Goal: Task Accomplishment & Management: Manage account settings

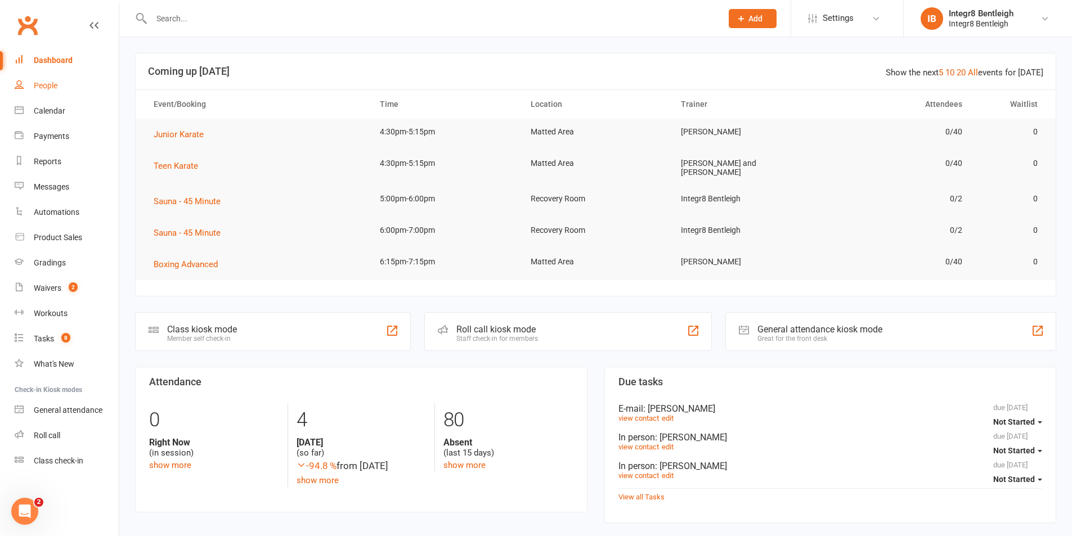
click at [42, 91] on link "People" at bounding box center [67, 85] width 104 height 25
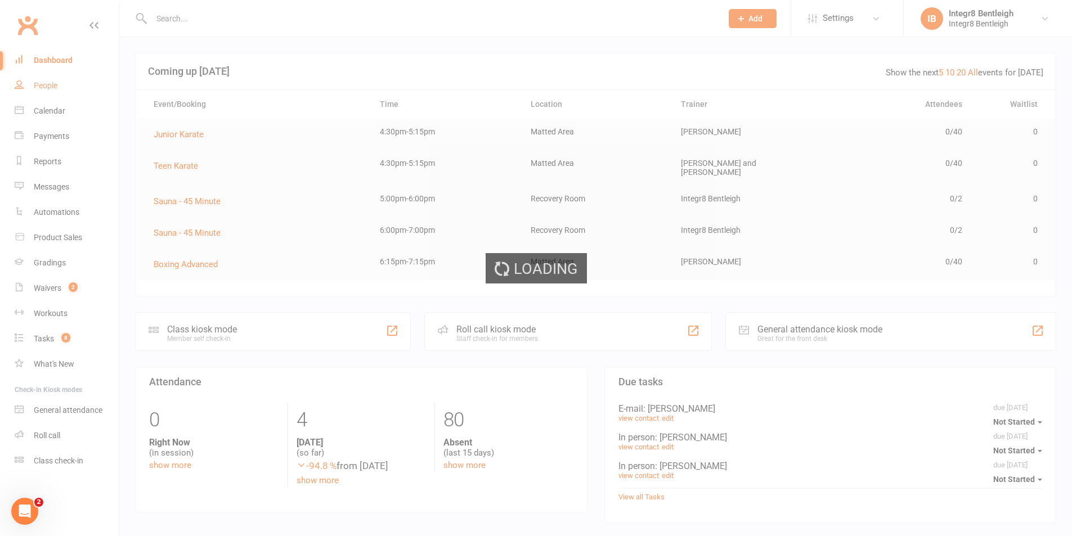
select select "100"
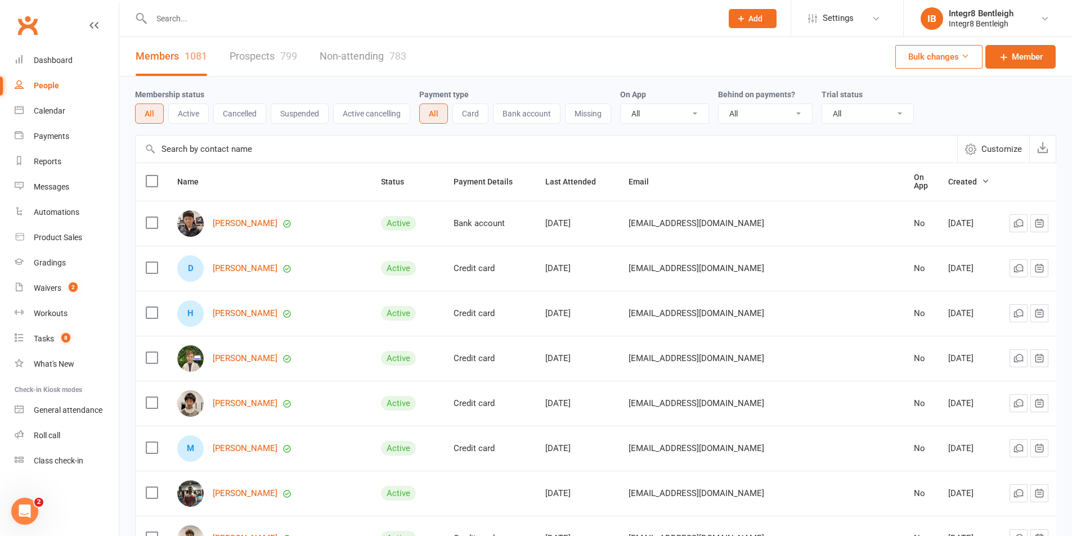
click at [272, 56] on link "Prospects 799" at bounding box center [264, 56] width 68 height 39
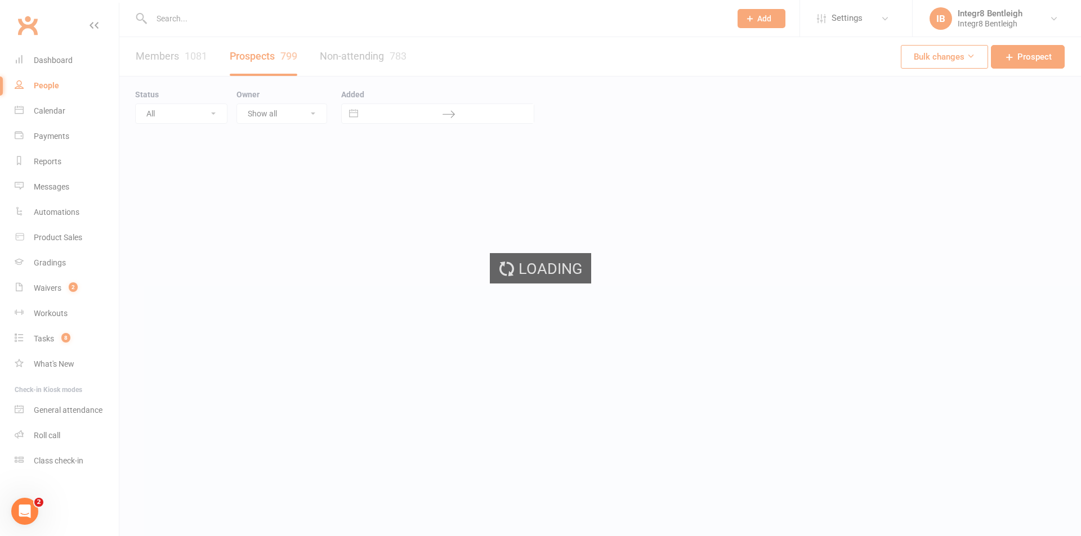
select select "25"
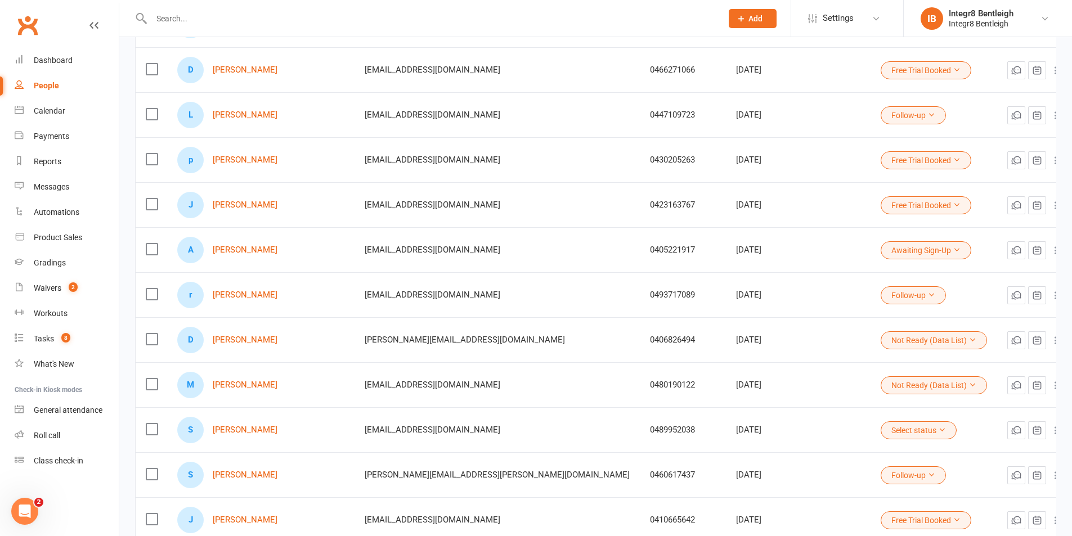
scroll to position [394, 0]
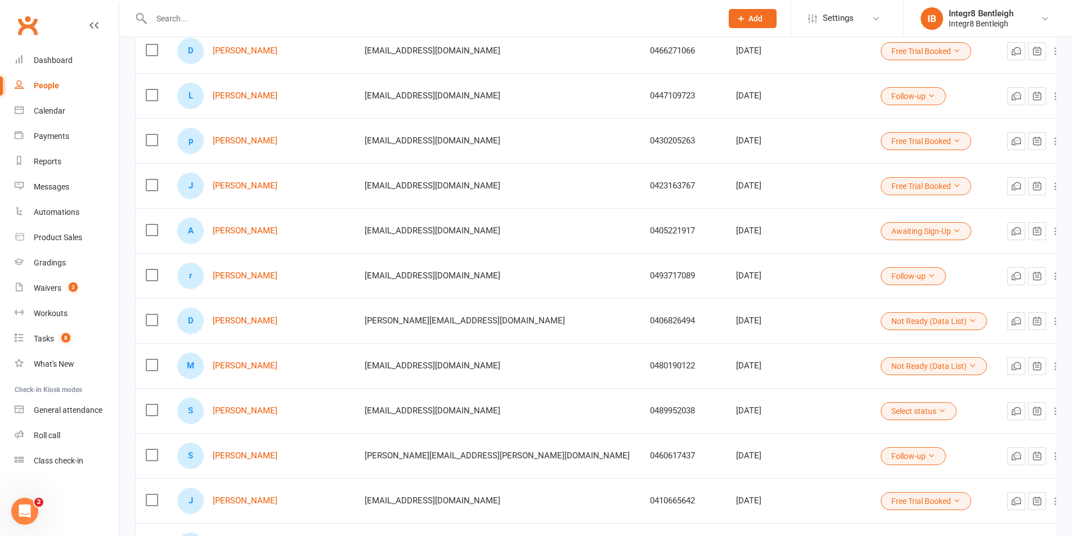
click at [236, 19] on input "text" at bounding box center [431, 19] width 566 height 16
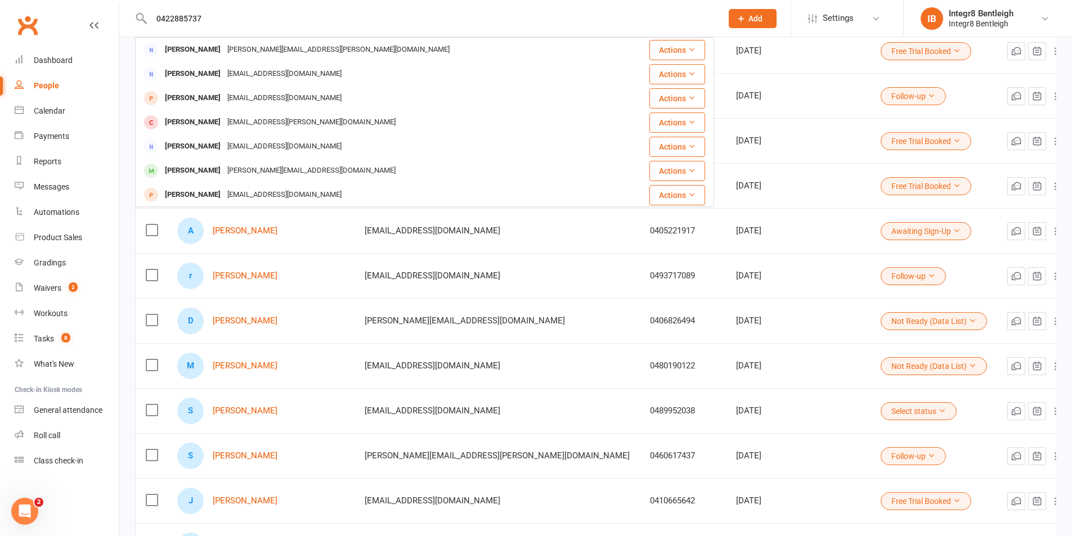
click at [178, 20] on input "0422885737" at bounding box center [431, 19] width 566 height 16
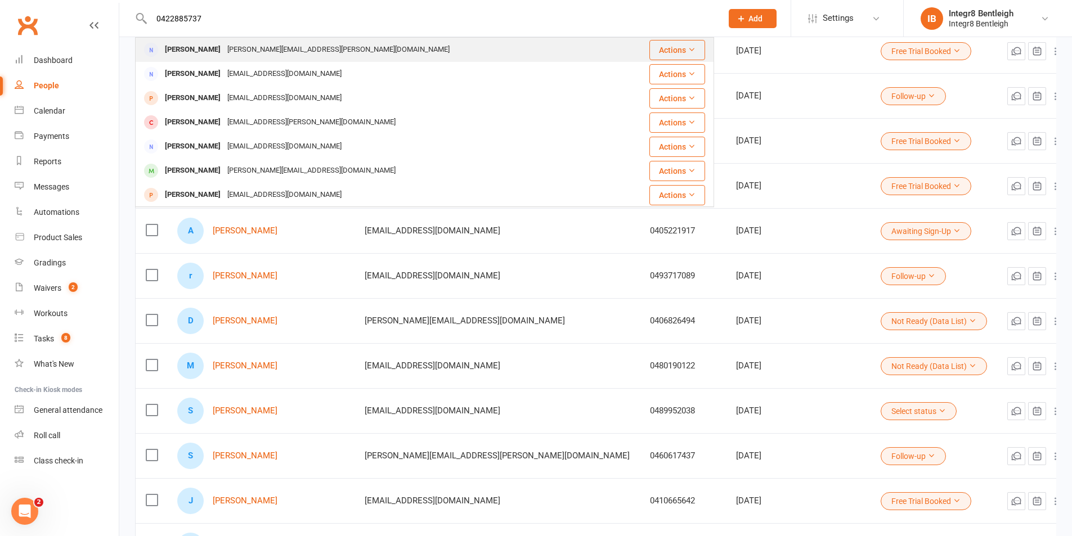
type input "0422885737"
click at [188, 52] on div "Ron Savage" at bounding box center [193, 50] width 62 height 16
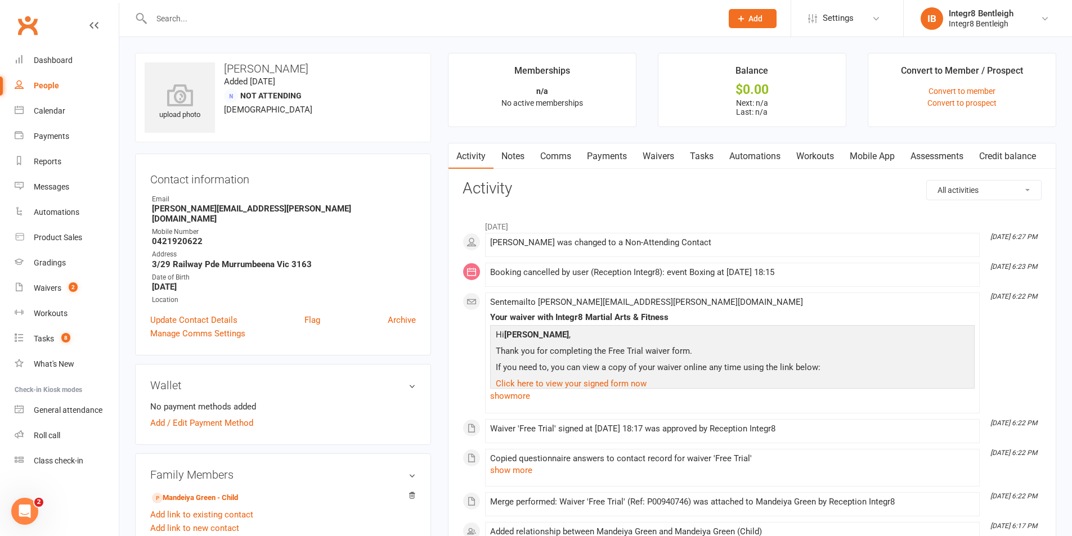
click at [252, 12] on input "text" at bounding box center [431, 19] width 566 height 16
paste input "0422885737"
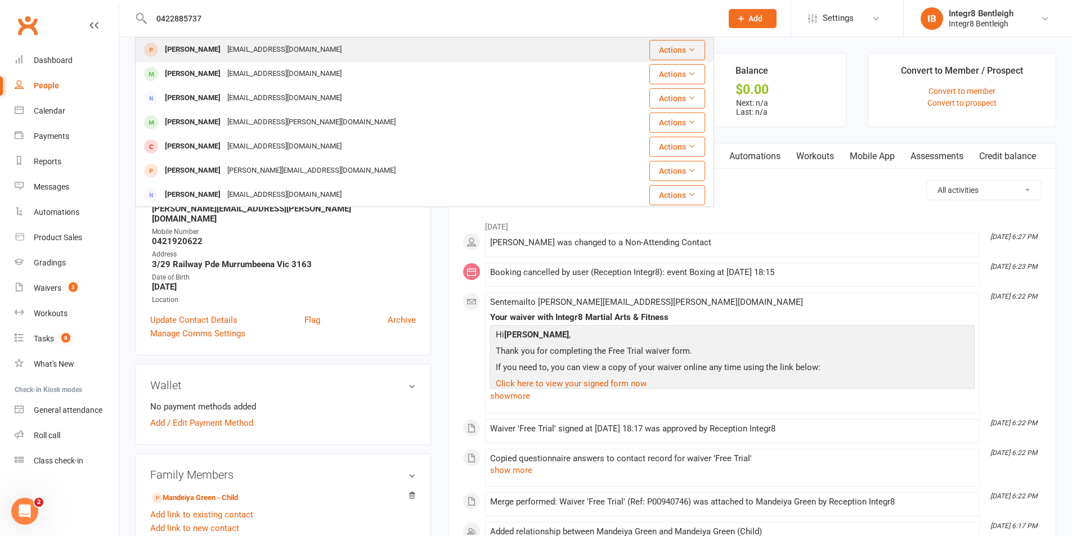
type input "0422885737"
click at [302, 51] on div "Tarakeskesia@gmail.com" at bounding box center [284, 50] width 121 height 16
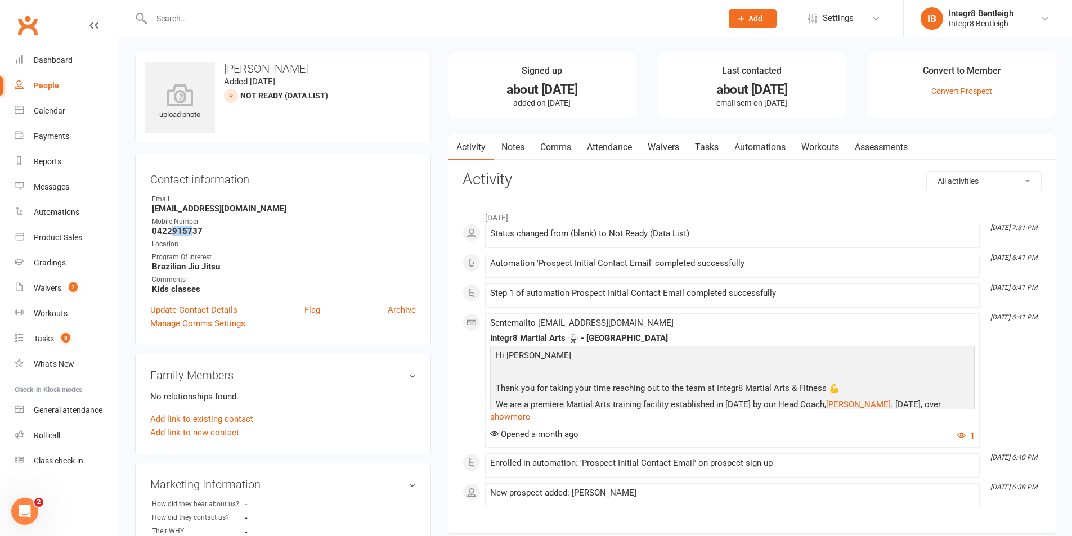
drag, startPoint x: 171, startPoint y: 231, endPoint x: 191, endPoint y: 231, distance: 19.7
click at [191, 231] on strong "0422915737" at bounding box center [284, 231] width 264 height 10
click at [200, 230] on strong "0422915737" at bounding box center [284, 231] width 264 height 10
click at [183, 18] on input "text" at bounding box center [431, 19] width 566 height 16
paste input "0422885737"
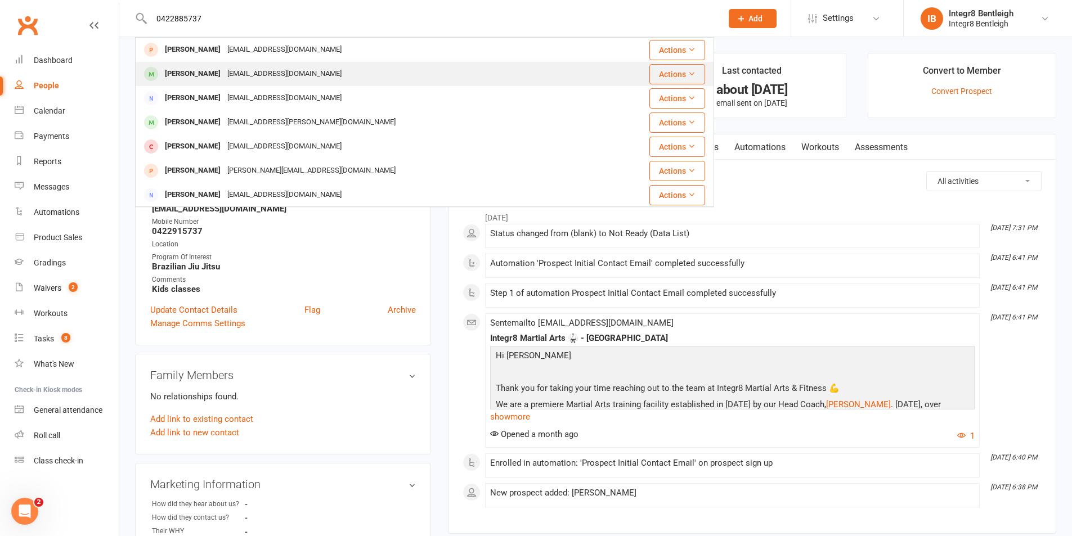
type input "0422885737"
click at [293, 67] on div "Ollie Swifte ollieswifte@icloud.com" at bounding box center [368, 73] width 464 height 23
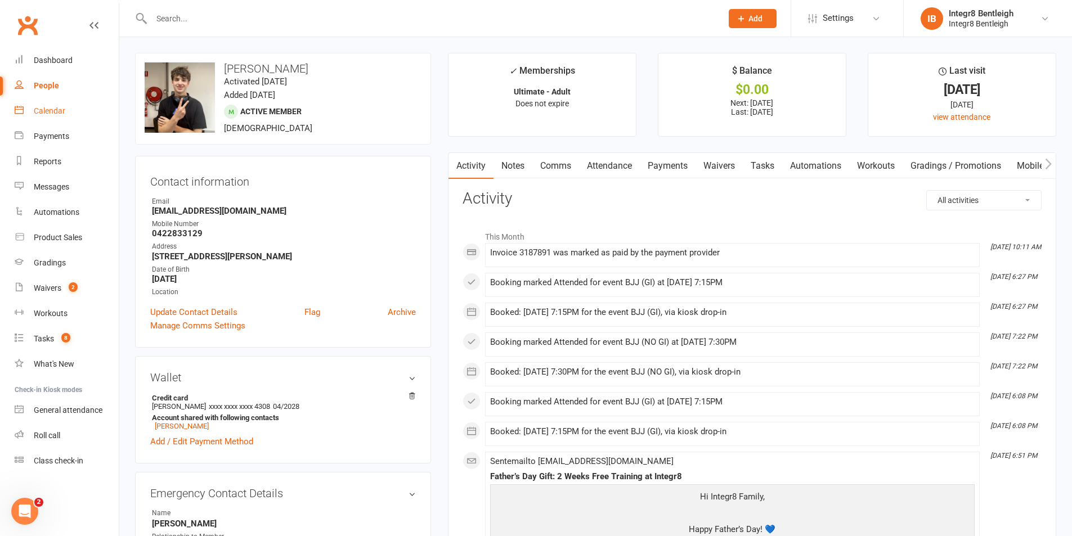
click at [49, 109] on div "Calendar" at bounding box center [50, 110] width 32 height 9
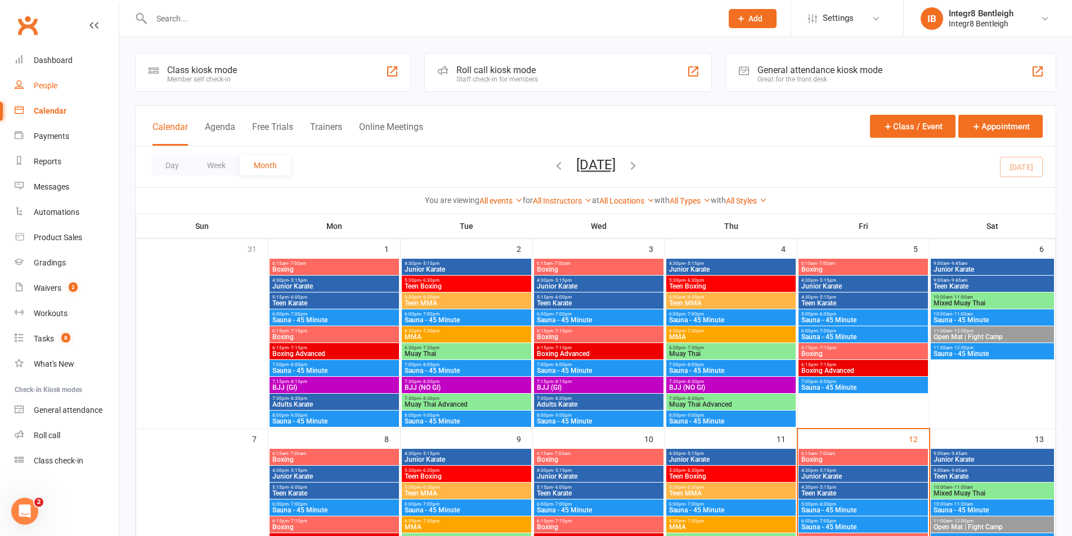
click at [47, 81] on div "People" at bounding box center [46, 85] width 24 height 9
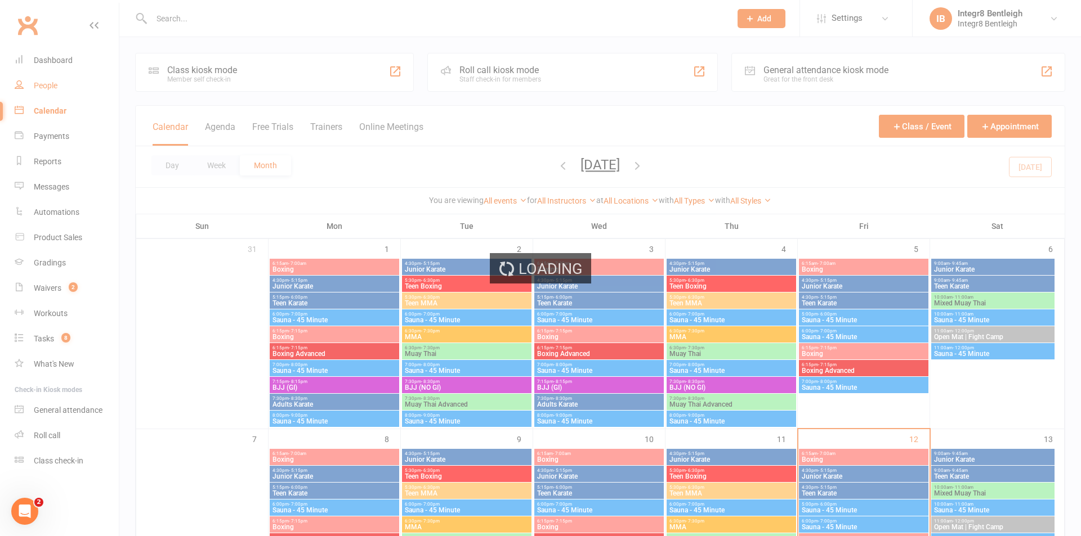
select select "25"
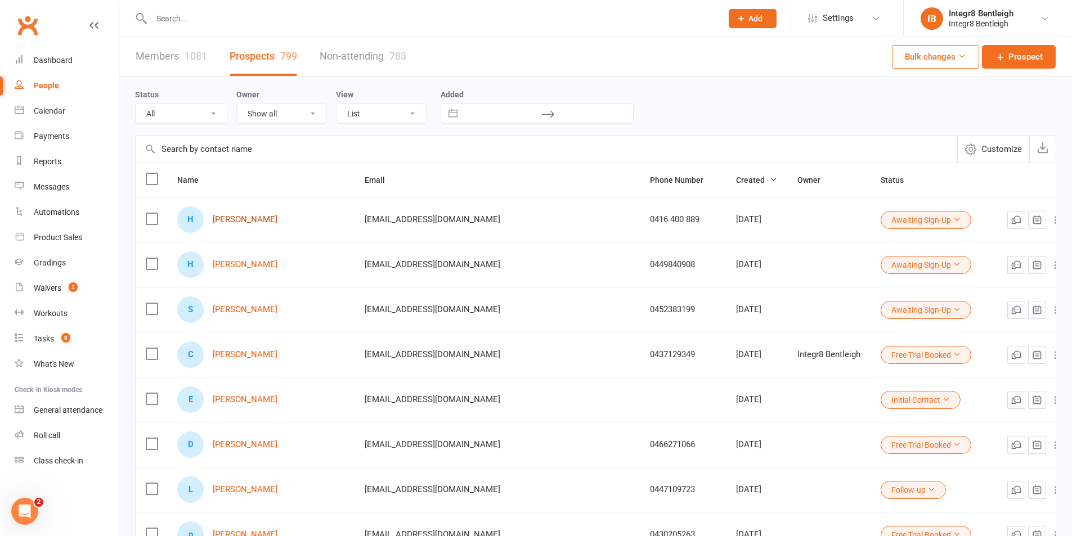
click at [252, 220] on link "Harit Grover" at bounding box center [245, 220] width 65 height 10
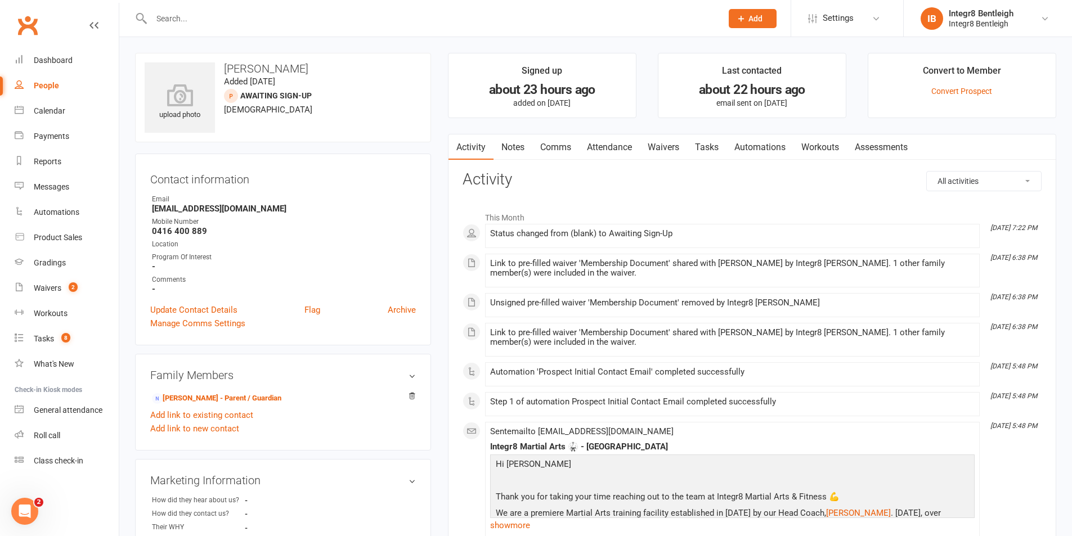
click at [515, 148] on link "Notes" at bounding box center [513, 148] width 39 height 26
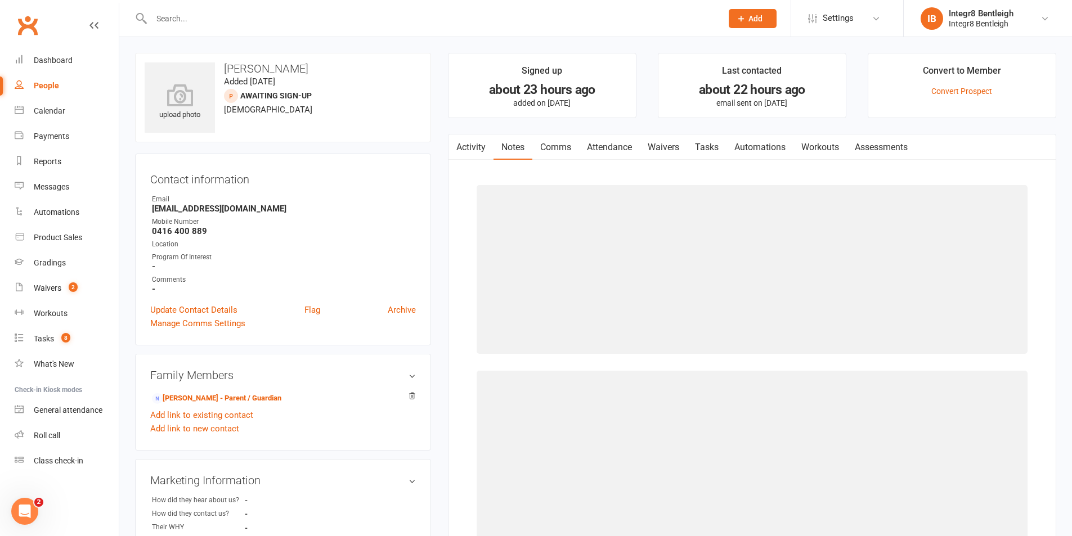
click at [481, 144] on link "Activity" at bounding box center [471, 148] width 45 height 26
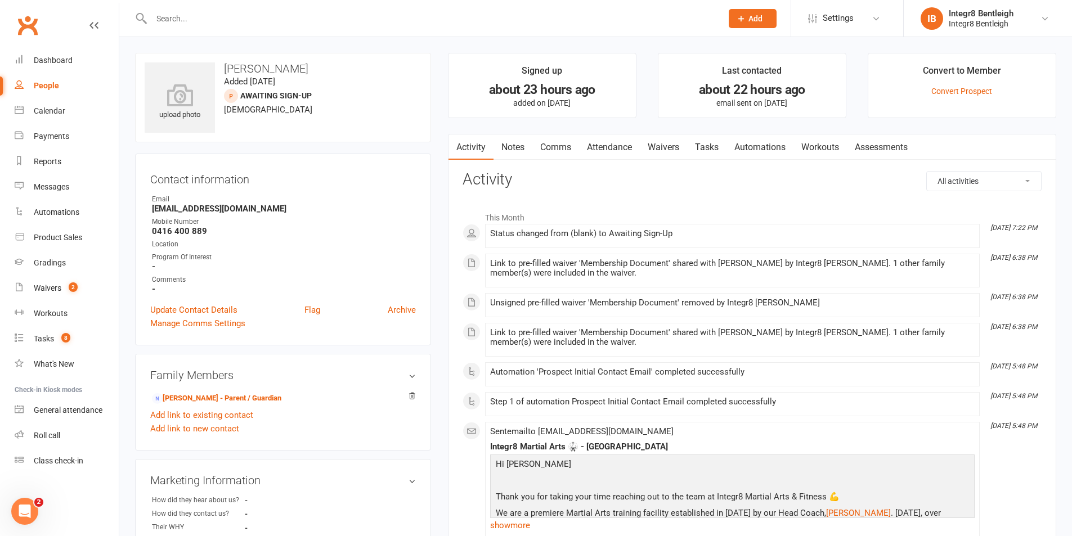
click at [522, 145] on link "Notes" at bounding box center [513, 148] width 39 height 26
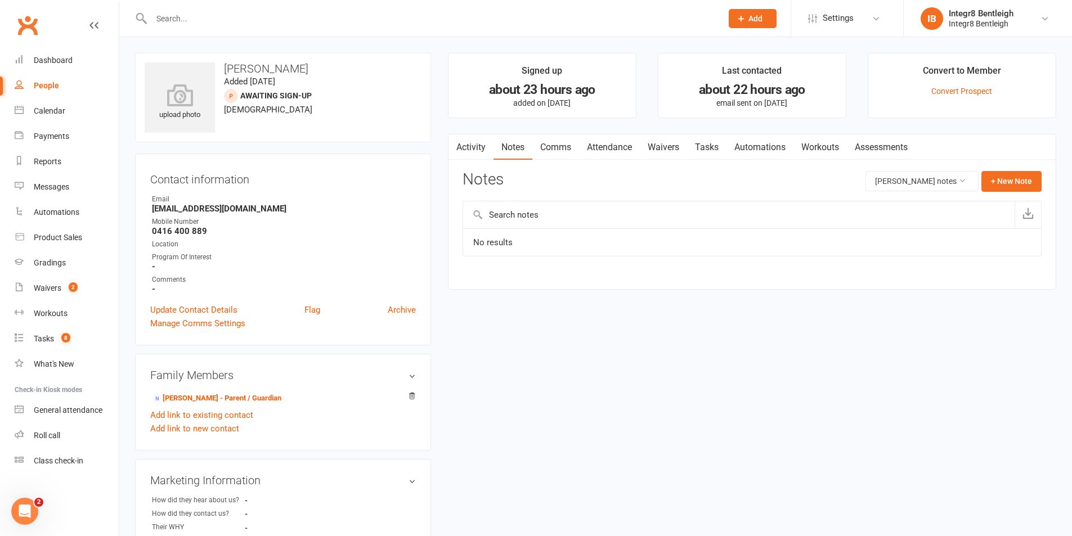
click at [476, 149] on link "Activity" at bounding box center [471, 148] width 45 height 26
click at [31, 83] on link "People" at bounding box center [67, 85] width 104 height 25
select select "25"
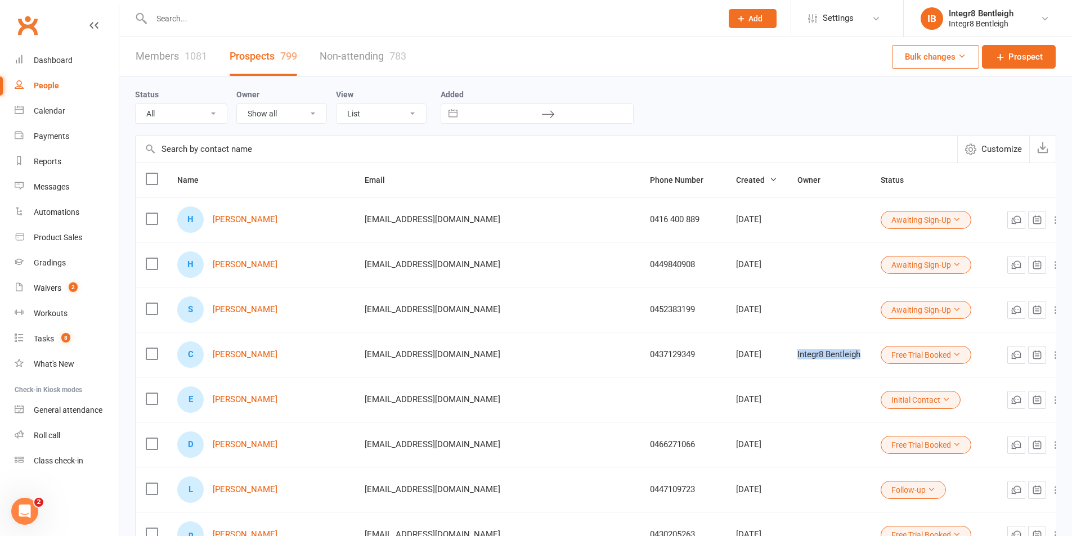
drag, startPoint x: 780, startPoint y: 357, endPoint x: 715, endPoint y: 358, distance: 65.3
click at [787, 359] on td "Integr8 Bentleigh" at bounding box center [828, 354] width 83 height 45
click at [746, 105] on div "Status All (No status set) (Invalid status) Initial Contact Follow-up Free Tria…" at bounding box center [595, 106] width 921 height 36
click at [488, 14] on input "text" at bounding box center [431, 19] width 566 height 16
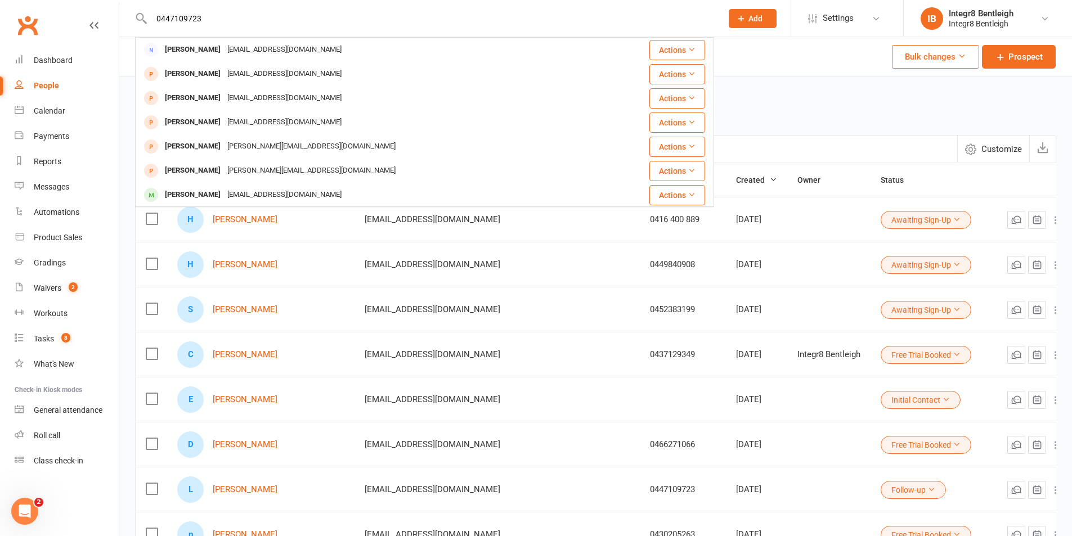
click at [174, 17] on input "0447109723" at bounding box center [431, 19] width 566 height 16
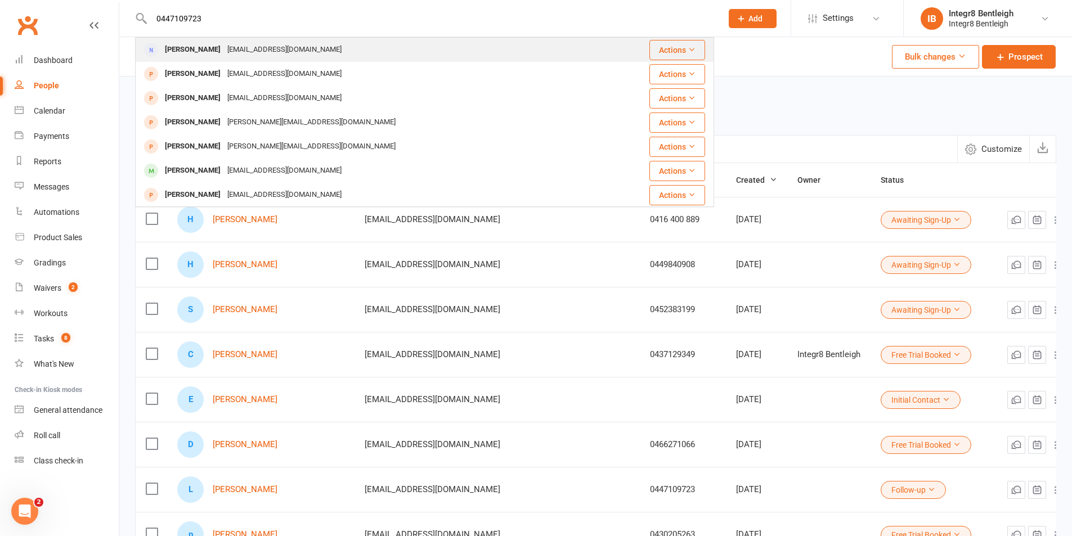
type input "0447109723"
click at [227, 50] on div "danielbcullen@gmail.com" at bounding box center [284, 50] width 121 height 16
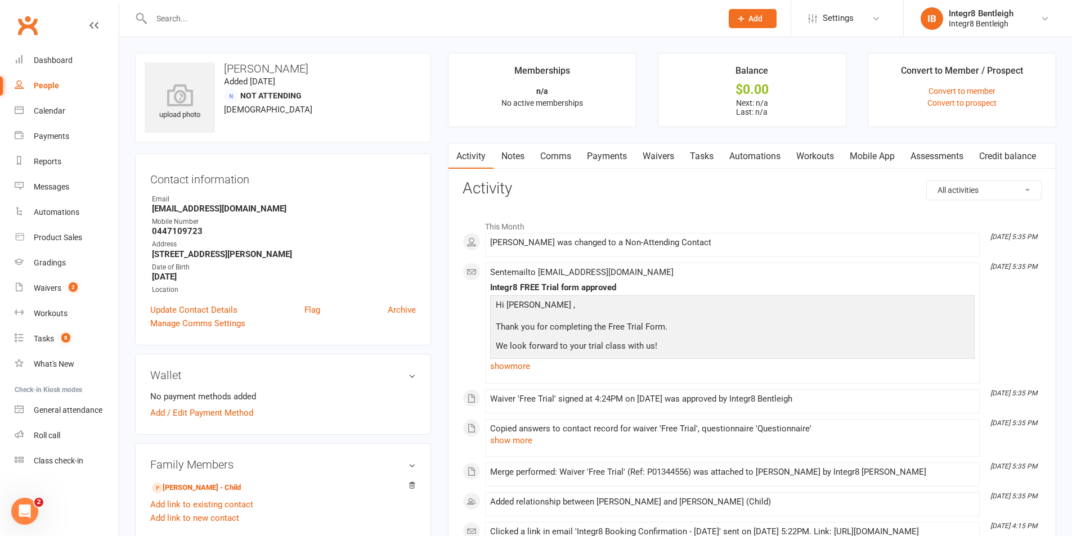
click at [520, 155] on link "Notes" at bounding box center [513, 157] width 39 height 26
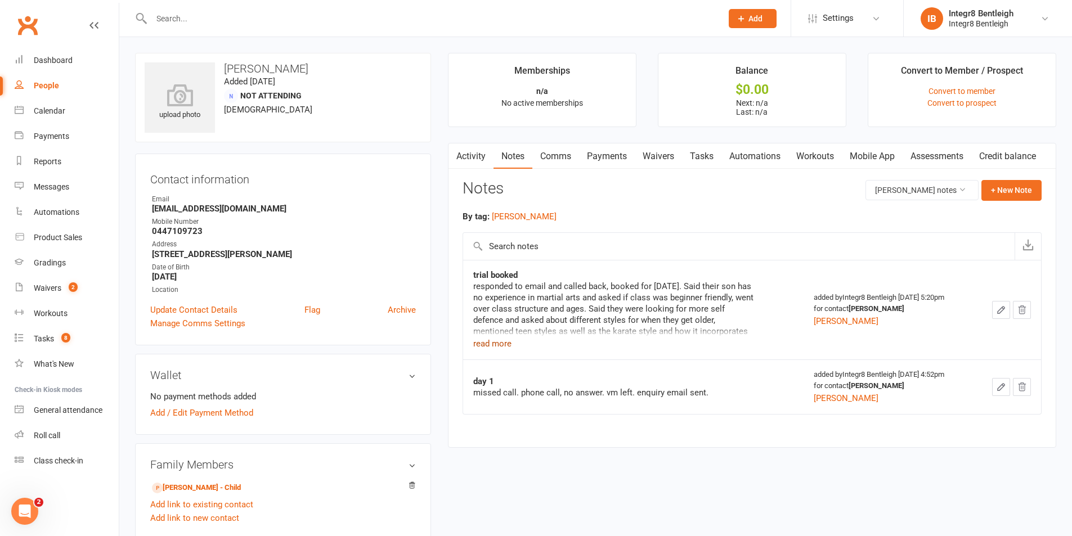
click at [500, 343] on button "read more" at bounding box center [492, 344] width 38 height 14
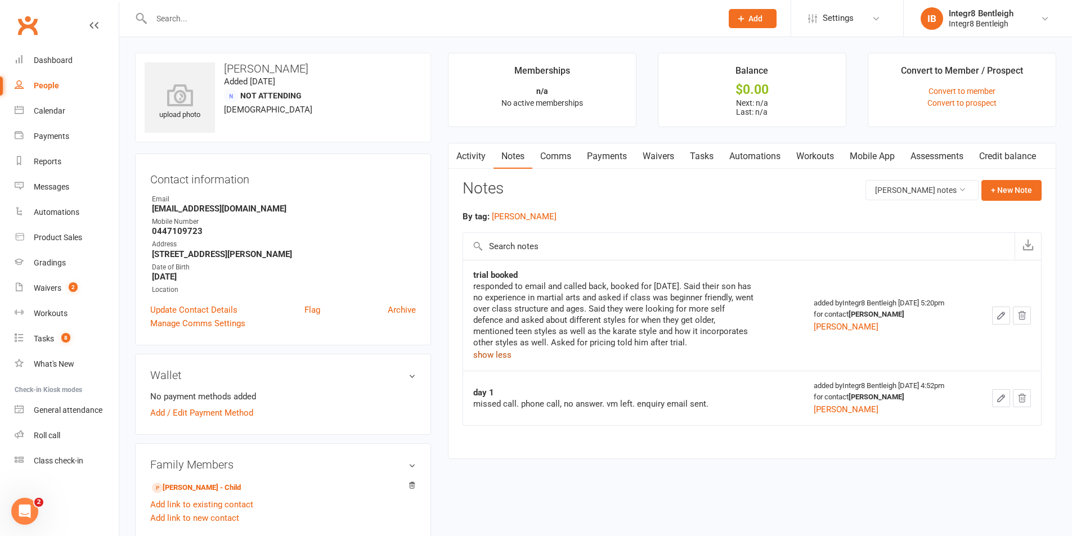
click at [500, 356] on button "show less" at bounding box center [492, 355] width 38 height 14
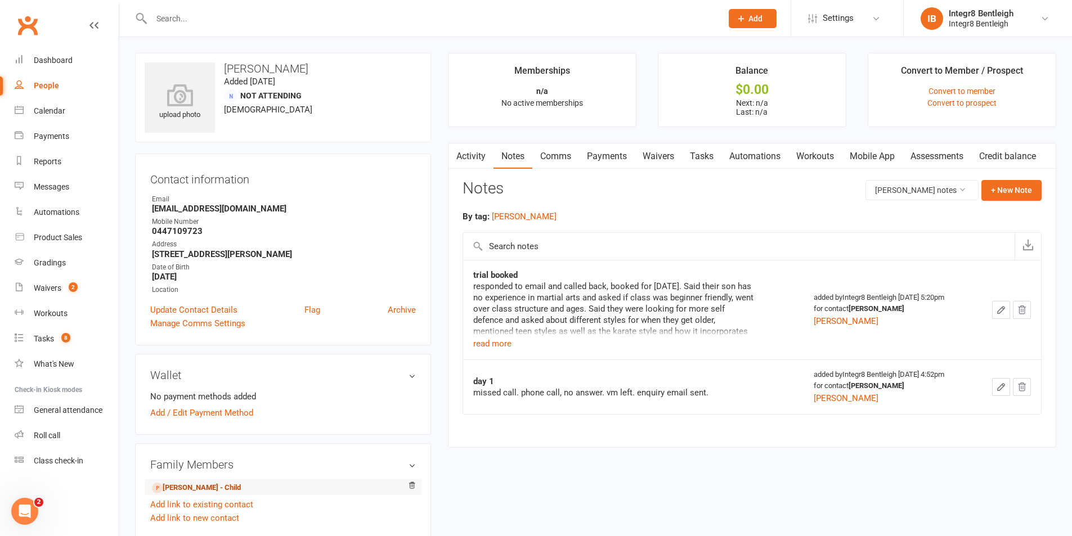
click at [192, 488] on link "Louis Cullen - Child" at bounding box center [196, 488] width 89 height 12
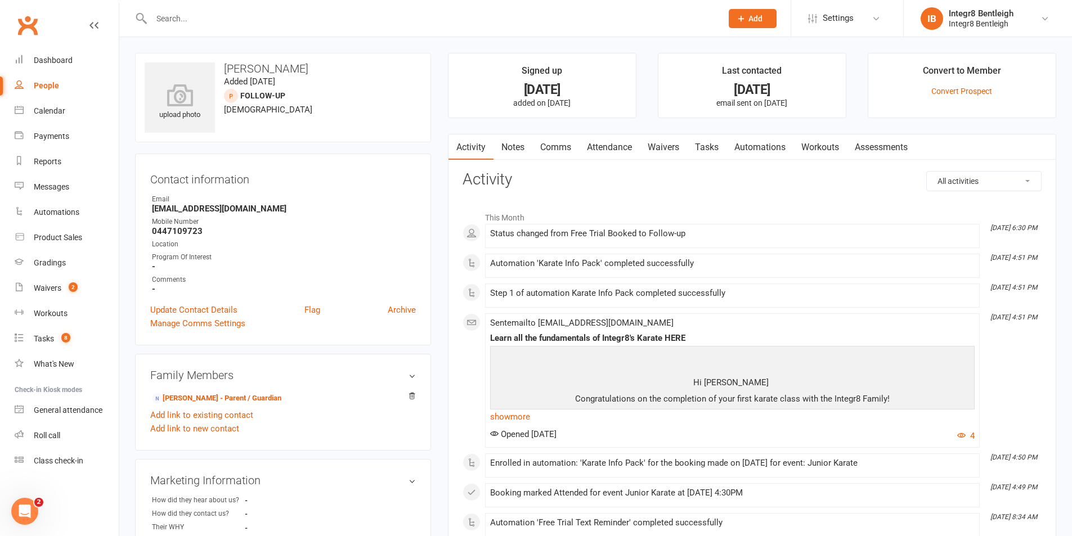
click at [512, 146] on link "Notes" at bounding box center [513, 148] width 39 height 26
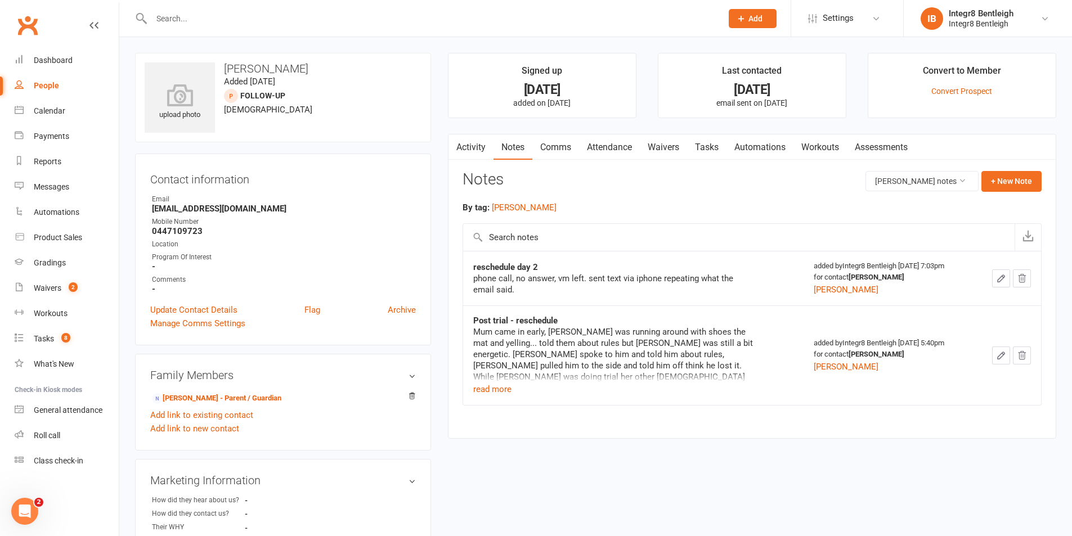
click at [632, 278] on div "phone call, no answer, vm left. sent text via iphone repeating what the email s…" at bounding box center [613, 284] width 281 height 23
click at [490, 389] on button "read more" at bounding box center [492, 390] width 38 height 14
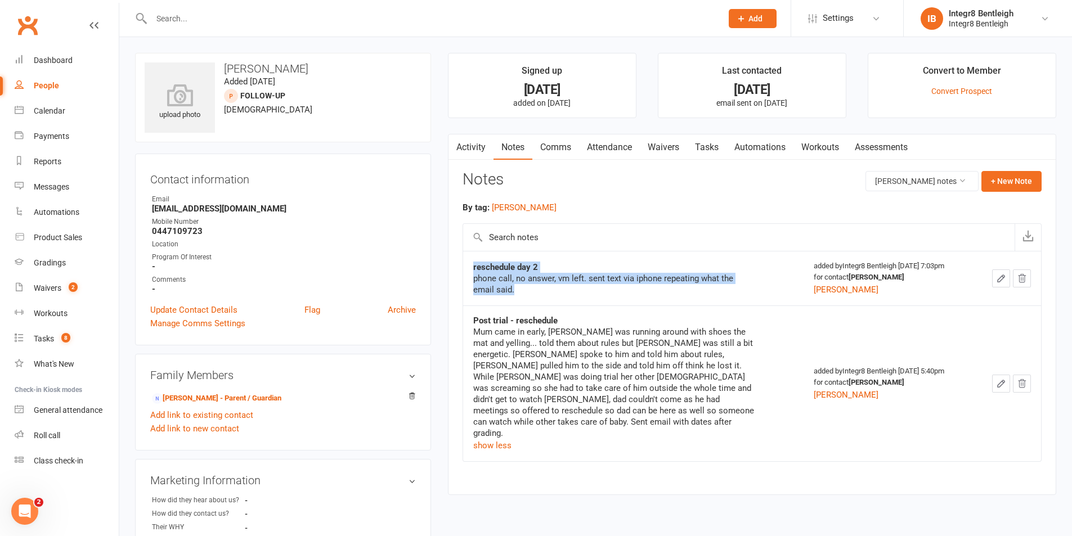
drag, startPoint x: 474, startPoint y: 267, endPoint x: 515, endPoint y: 288, distance: 45.8
click at [515, 288] on div "reschedule day 2 phone call, no answer, vm left. sent text via iphone repeating…" at bounding box center [613, 279] width 281 height 34
click at [510, 290] on div "phone call, no answer, vm left. sent text via iphone repeating what the email s…" at bounding box center [613, 284] width 281 height 23
click at [502, 284] on div "phone call, no answer, vm left. sent text via iphone repeating what the email s…" at bounding box center [613, 284] width 281 height 23
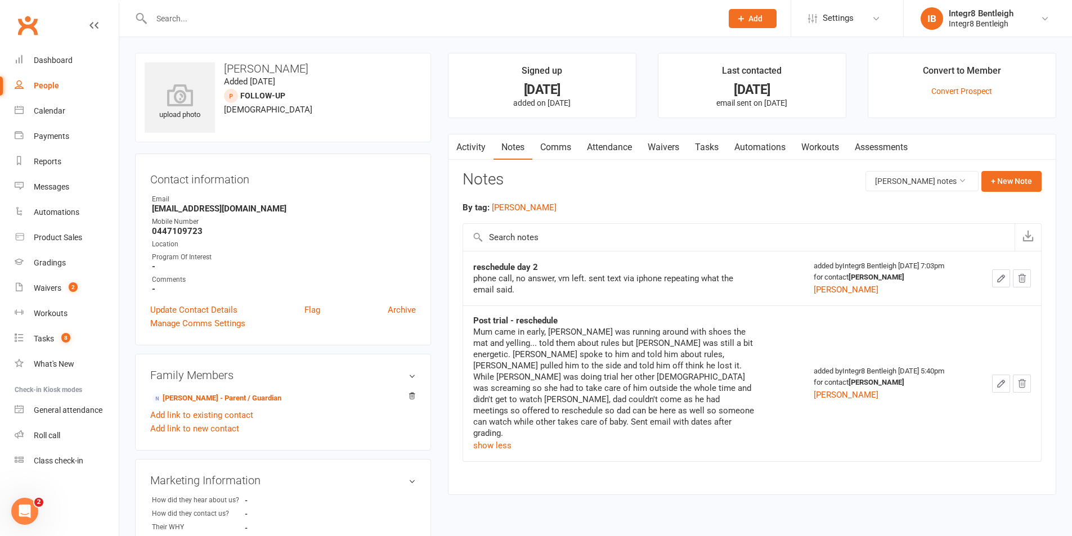
click at [503, 278] on div "phone call, no answer, vm left. sent text via iphone repeating what the email s…" at bounding box center [613, 284] width 281 height 23
click at [569, 219] on div "By tag: rebecca reschedule day 2 phone call, no answer, vm left. sent text via …" at bounding box center [752, 339] width 579 height 277
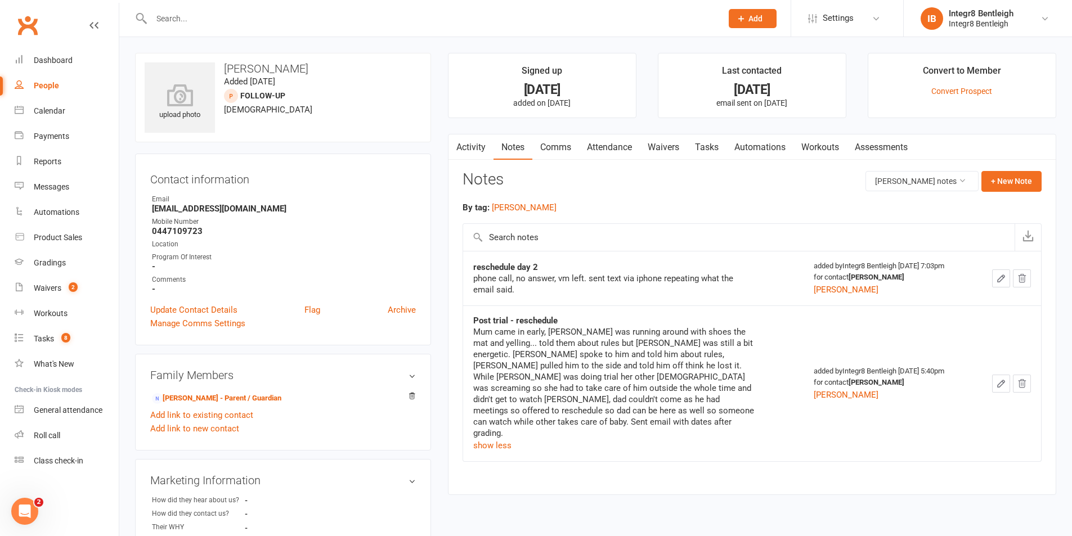
click at [594, 145] on link "Attendance" at bounding box center [609, 148] width 61 height 26
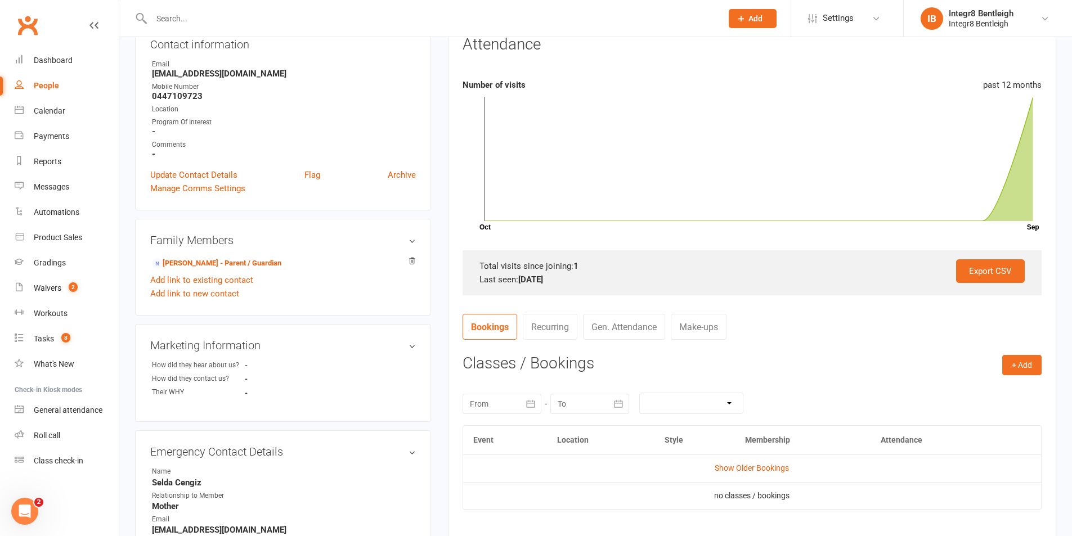
scroll to position [281, 0]
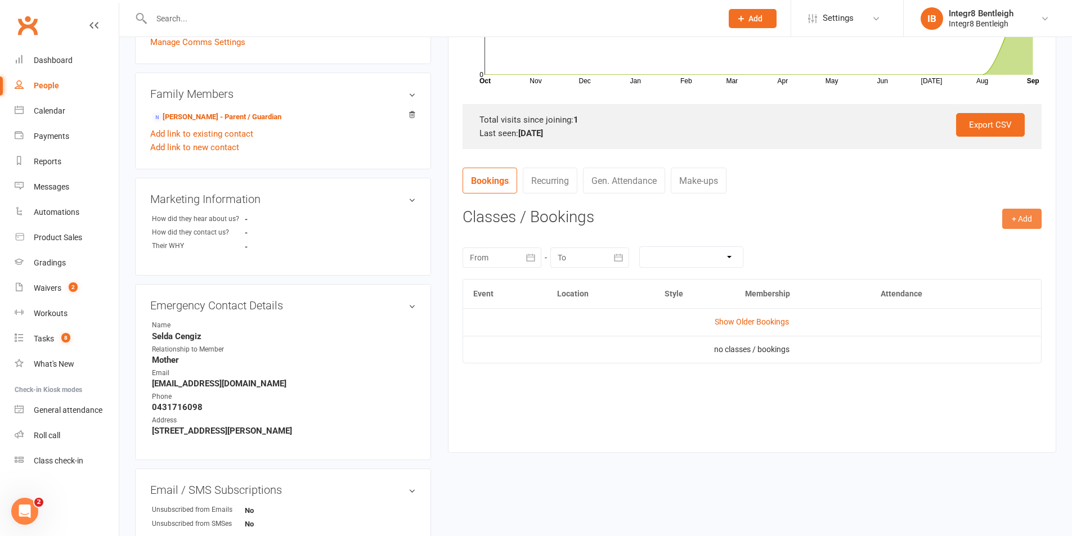
click at [1021, 209] on button "+ Add" at bounding box center [1021, 219] width 39 height 20
click at [966, 226] on h3 "Classes / Bookings" at bounding box center [752, 217] width 579 height 17
click at [1001, 217] on h3 "Classes / Bookings" at bounding box center [752, 217] width 579 height 17
click at [1012, 217] on button "+ Add" at bounding box center [1021, 219] width 39 height 20
click at [973, 244] on link "Book Event" at bounding box center [985, 244] width 111 height 23
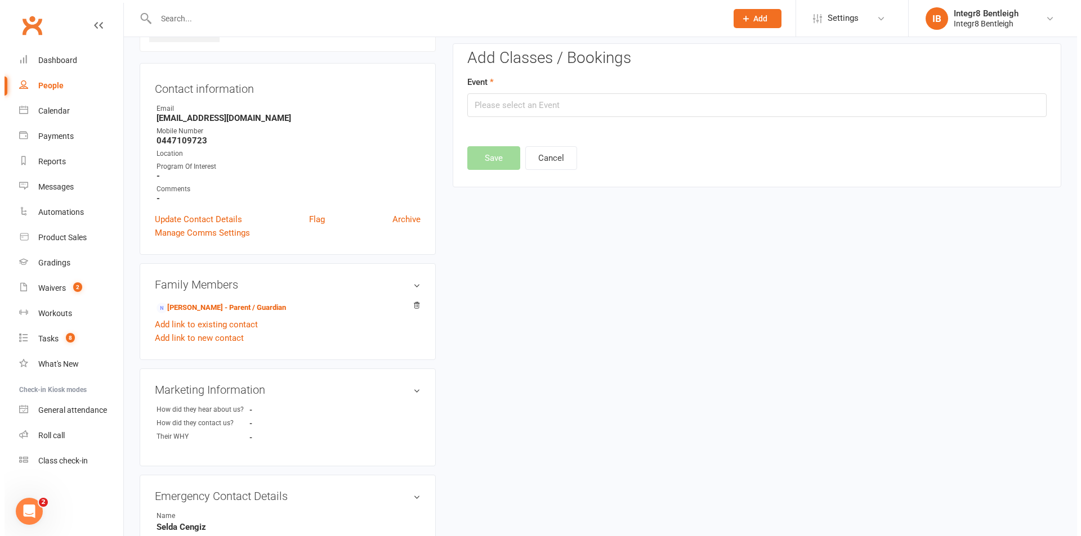
scroll to position [78, 0]
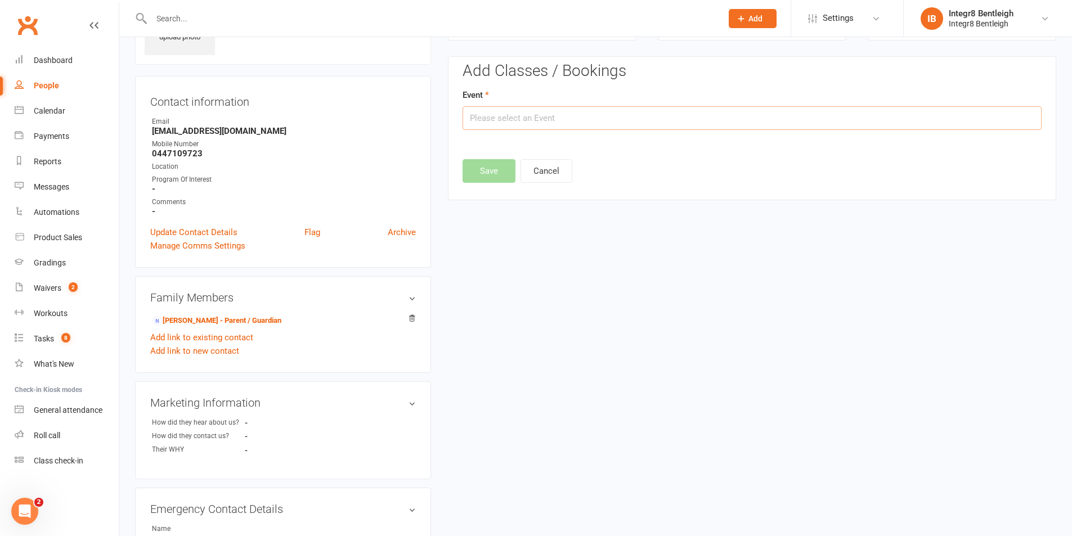
click at [579, 113] on input "text" at bounding box center [752, 118] width 579 height 24
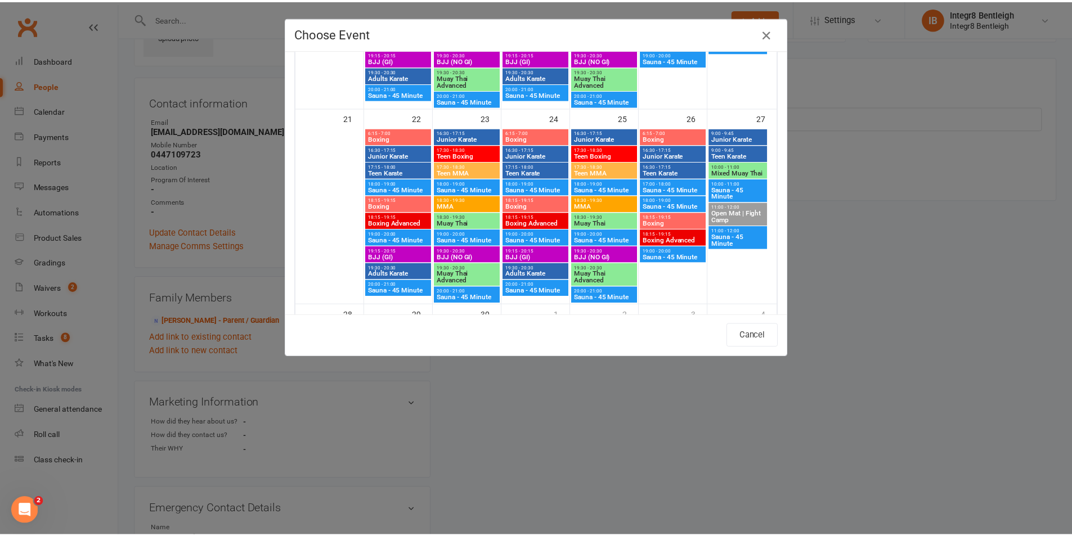
scroll to position [590, 0]
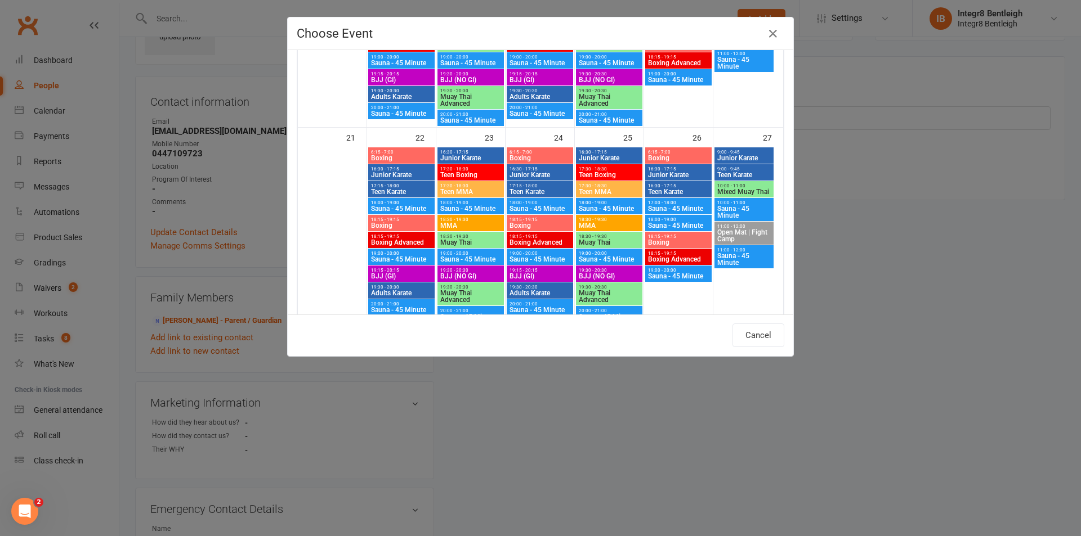
click at [543, 173] on span "Junior Karate" at bounding box center [540, 175] width 62 height 7
type input "Junior Karate - Sep 24, 2025 4:30:00 PM"
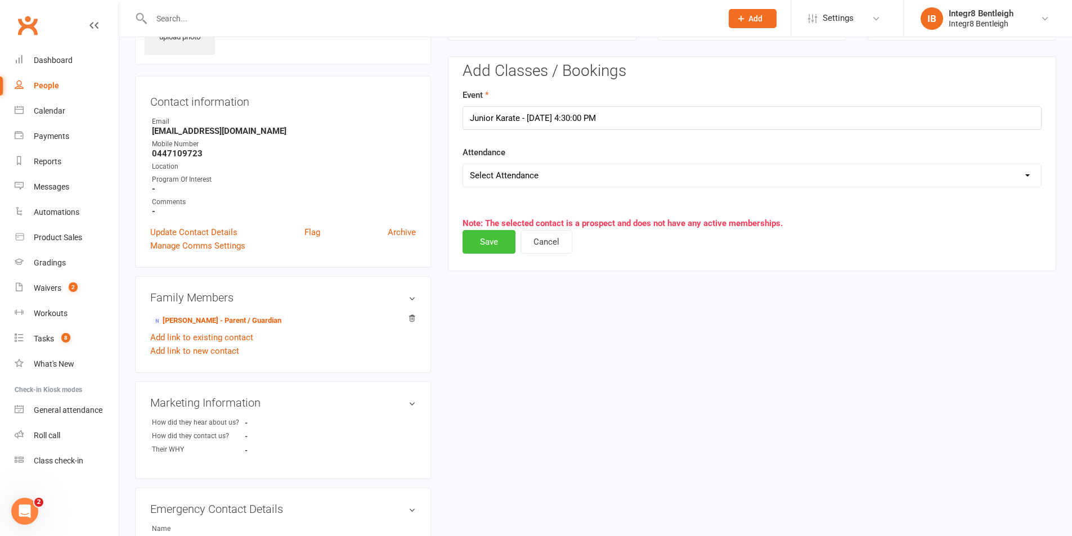
click at [490, 242] on button "Save" at bounding box center [489, 242] width 53 height 24
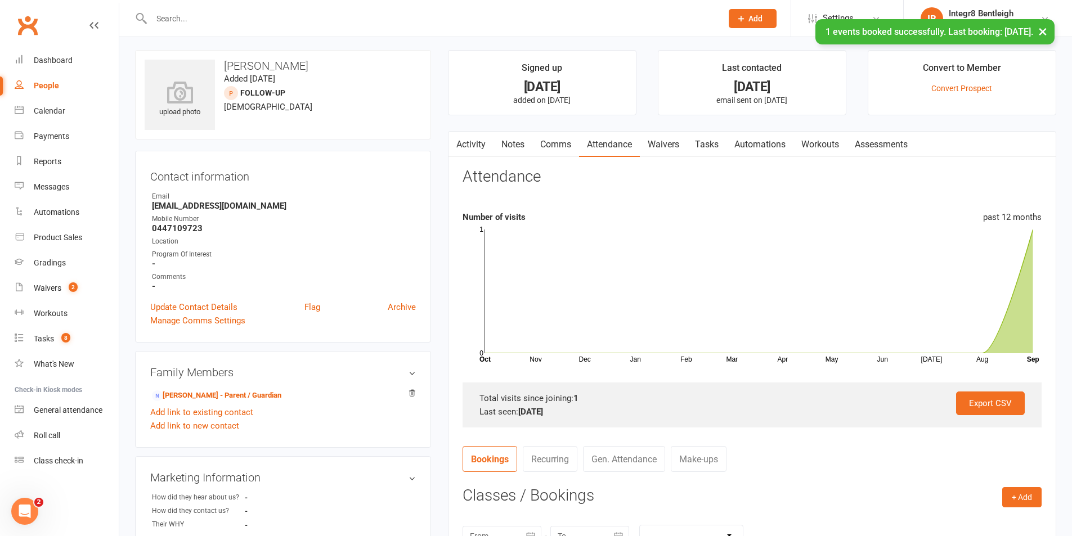
scroll to position [0, 0]
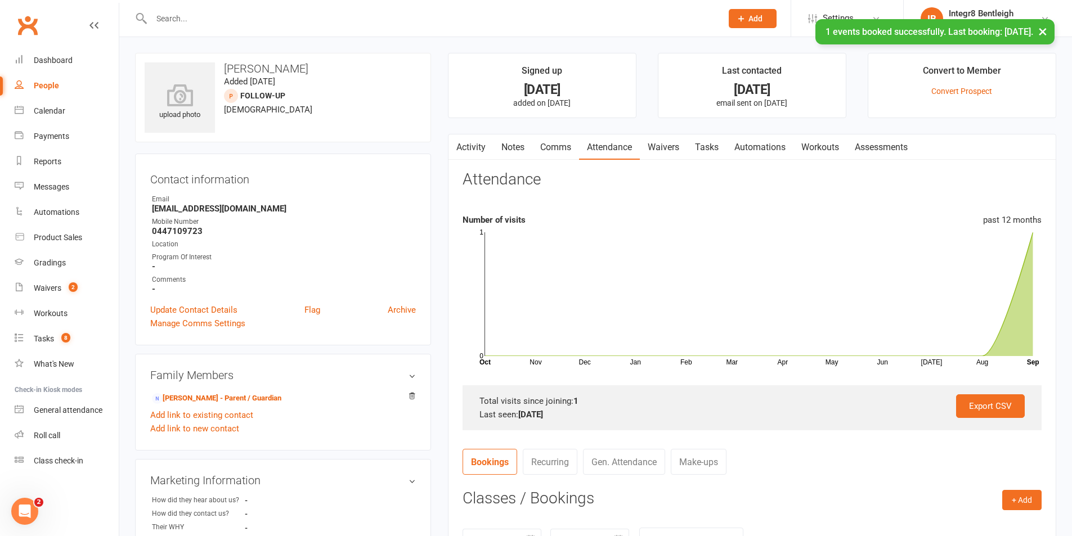
click at [507, 147] on link "Notes" at bounding box center [513, 148] width 39 height 26
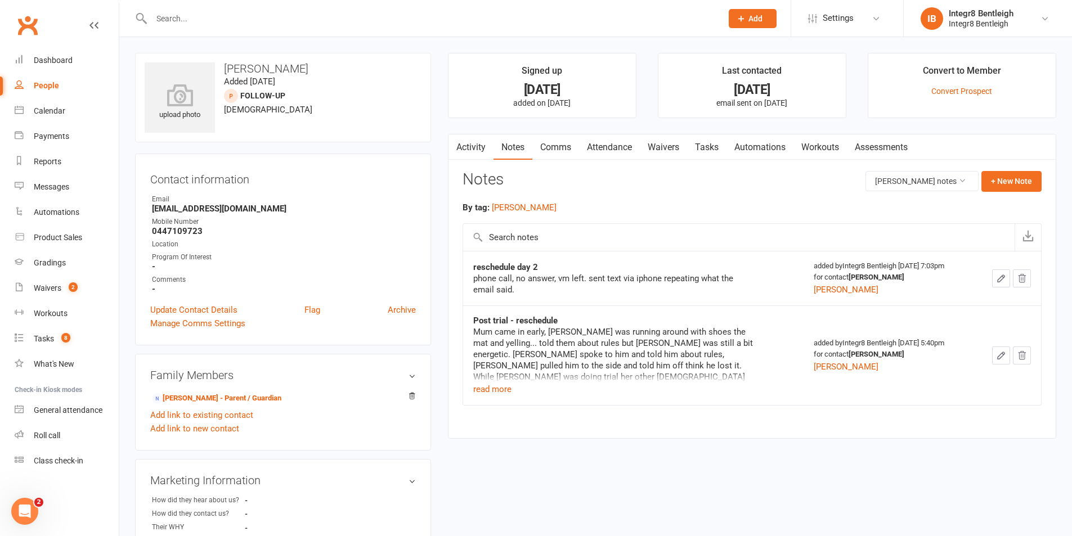
drag, startPoint x: 830, startPoint y: 290, endPoint x: 846, endPoint y: 289, distance: 15.8
click at [846, 289] on div "added by Integr8 Bentleigh Sep 10, 2025 7:03pm for contact Louis Cullen rebecca" at bounding box center [889, 279] width 150 height 36
click at [1004, 174] on button "+ New Note" at bounding box center [1012, 181] width 60 height 20
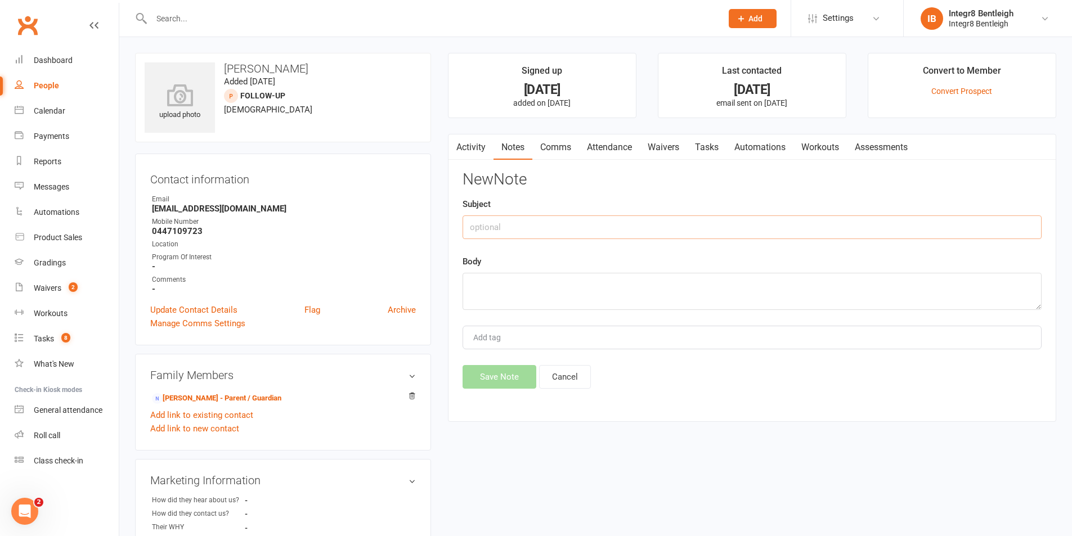
click at [581, 228] on input "text" at bounding box center [752, 228] width 579 height 24
click at [581, 227] on input "phone call," at bounding box center [752, 228] width 579 height 24
type input "phone call"
click at [780, 285] on textarea "called us in regards to email, said the 24th worked best for them as last time …" at bounding box center [752, 291] width 579 height 37
click at [877, 282] on textarea "called us in regards to email, said the 24th worked best for them as last time …" at bounding box center [752, 291] width 579 height 37
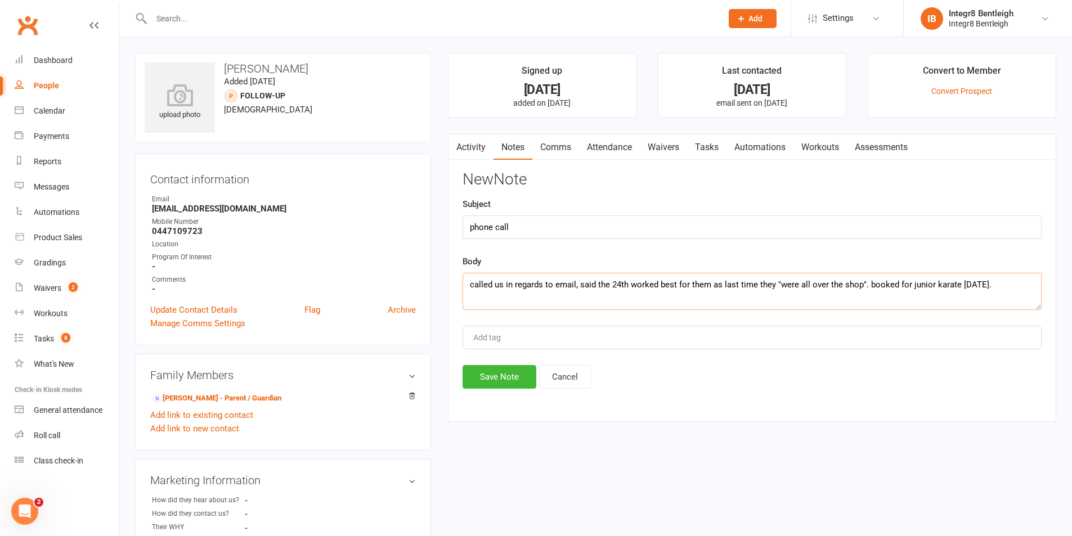
type textarea "called us in regards to email, said the 24th worked best for them as last time …"
type input "[PERSON_NAME]"
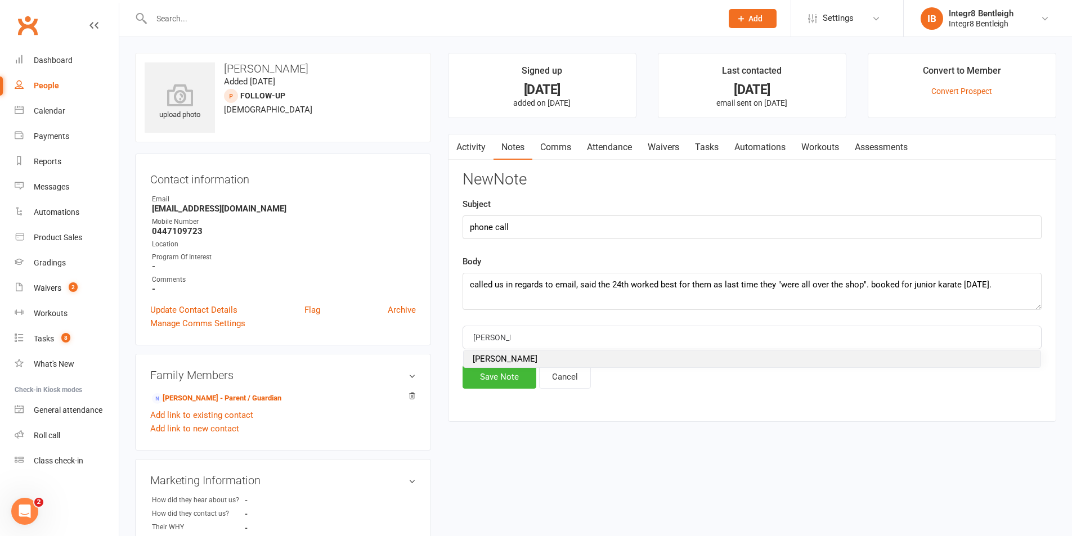
click at [507, 353] on li "[PERSON_NAME]" at bounding box center [752, 359] width 577 height 17
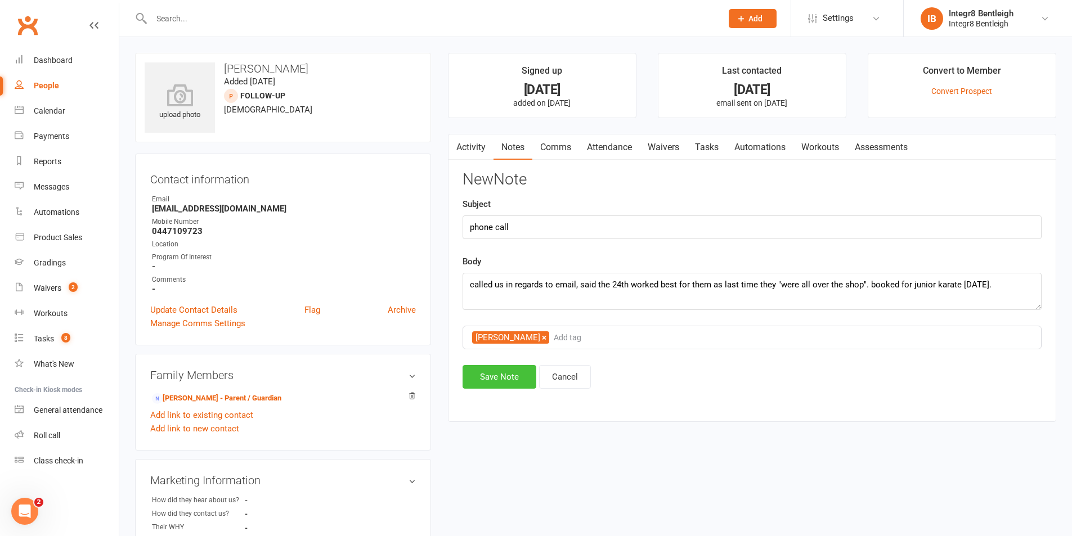
click at [503, 367] on button "Save Note" at bounding box center [500, 377] width 74 height 24
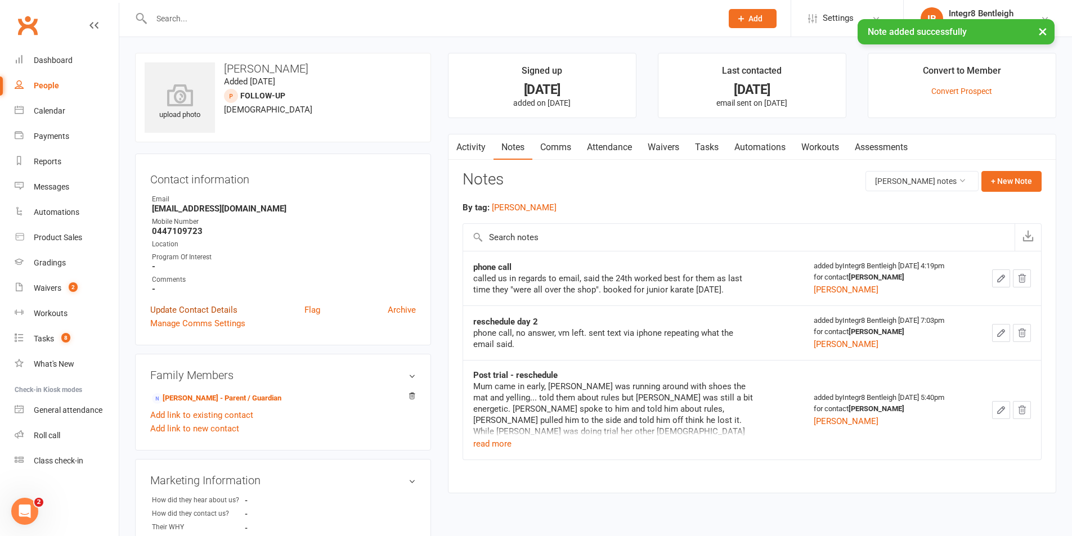
click at [226, 304] on link "Update Contact Details" at bounding box center [193, 310] width 87 height 14
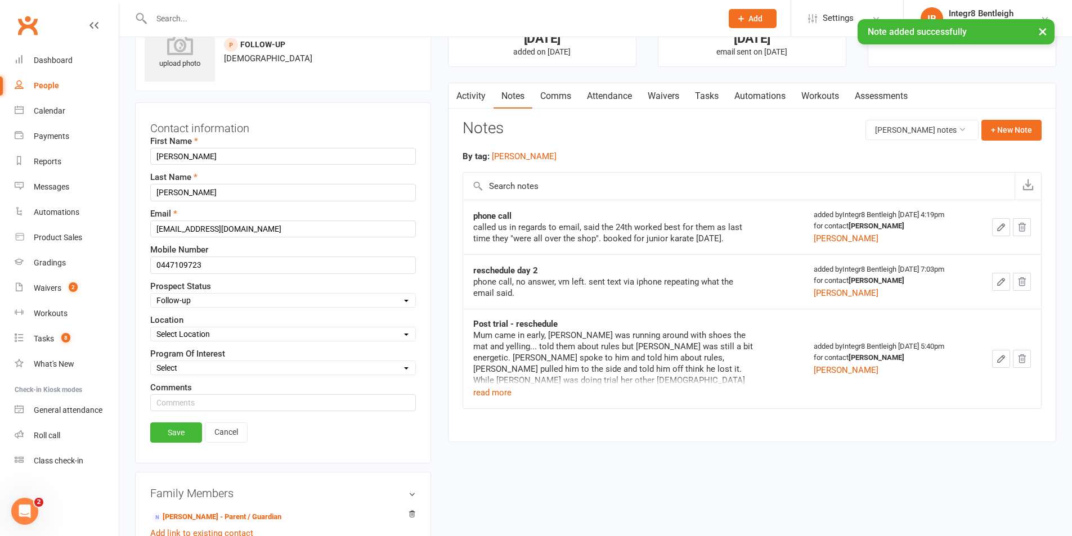
scroll to position [53, 0]
click at [233, 301] on select "Select Initial Contact Follow-up Free Trial Booked Awaiting Sign-Up Not Ready (…" at bounding box center [283, 299] width 265 height 12
select select "Free Trial Booked"
click at [151, 293] on select "Select Initial Contact Follow-up Free Trial Booked Awaiting Sign-Up Not Ready (…" at bounding box center [283, 299] width 265 height 12
click at [181, 425] on link "Save" at bounding box center [176, 431] width 52 height 20
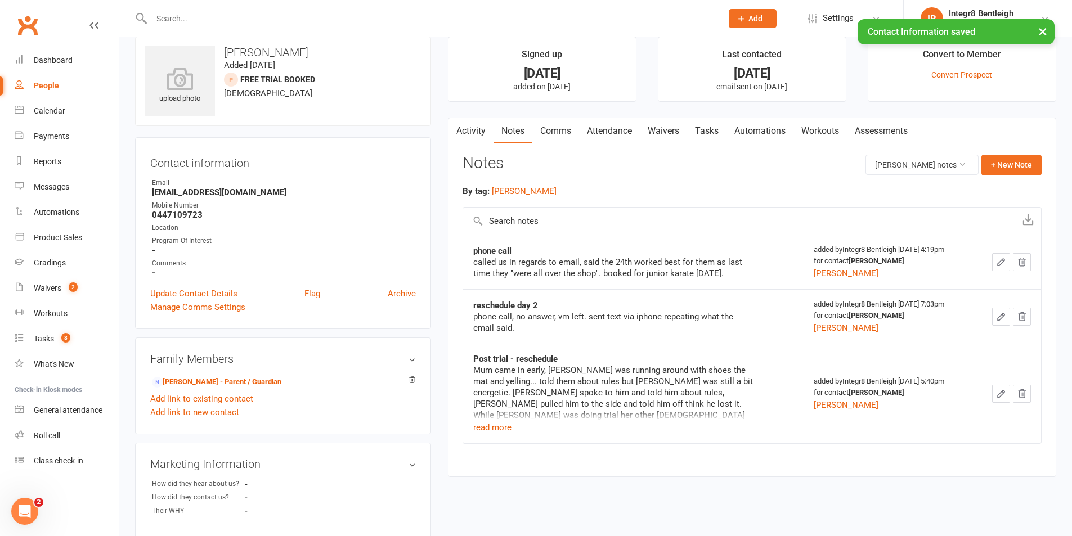
scroll to position [0, 0]
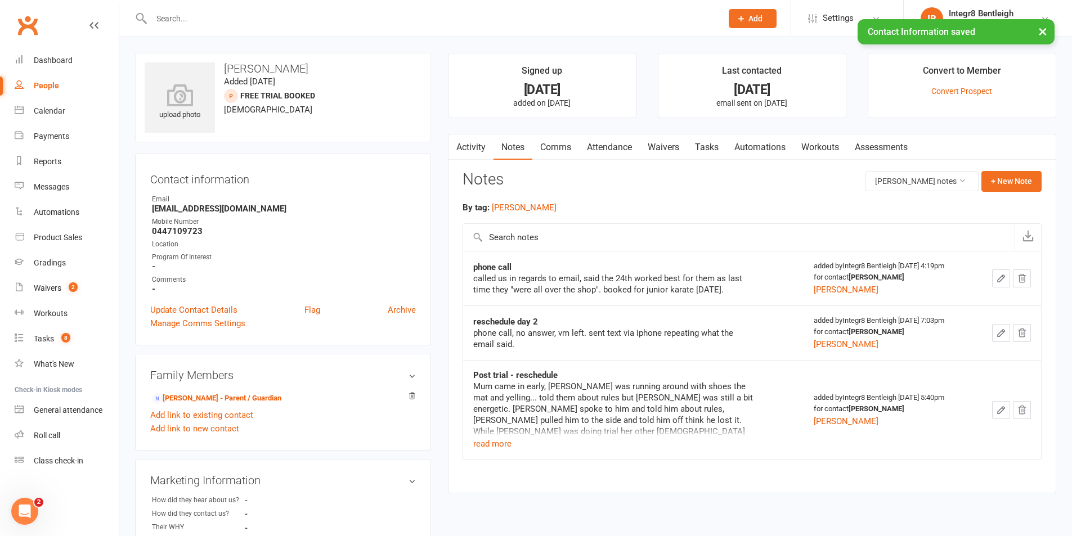
click at [44, 89] on div "People" at bounding box center [46, 85] width 25 height 9
select select "25"
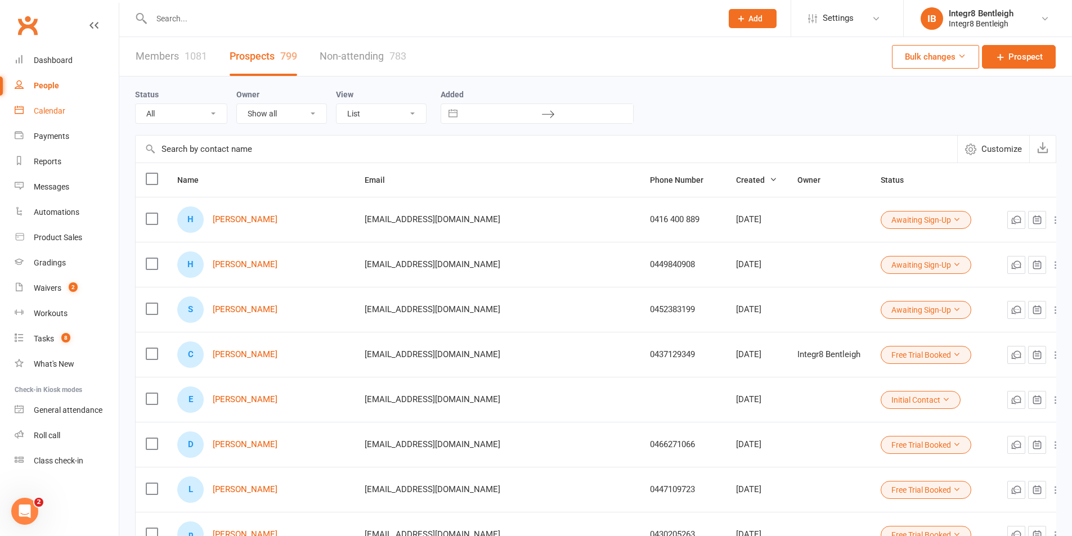
click at [35, 108] on div "Calendar" at bounding box center [50, 110] width 32 height 9
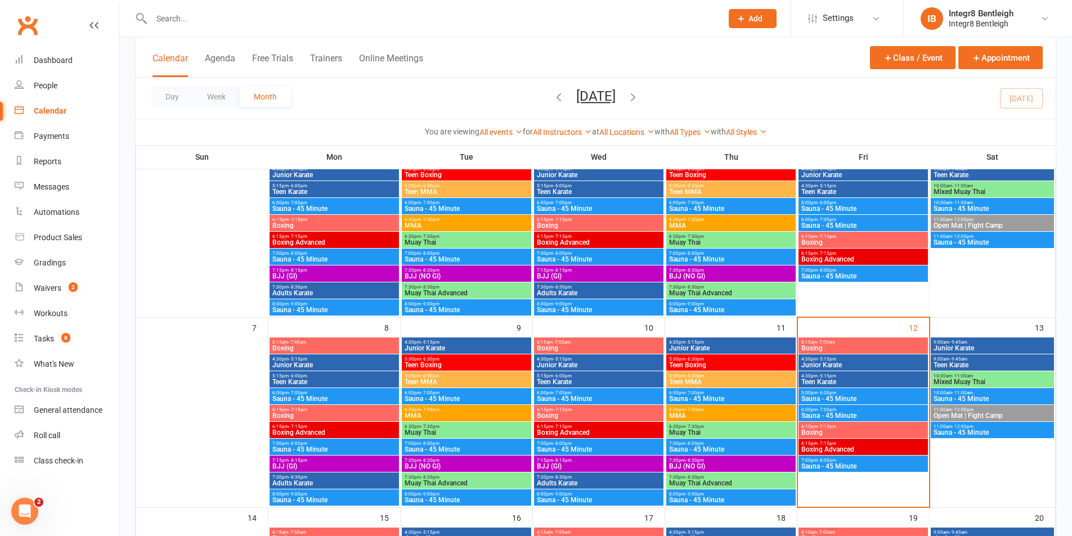
scroll to position [113, 0]
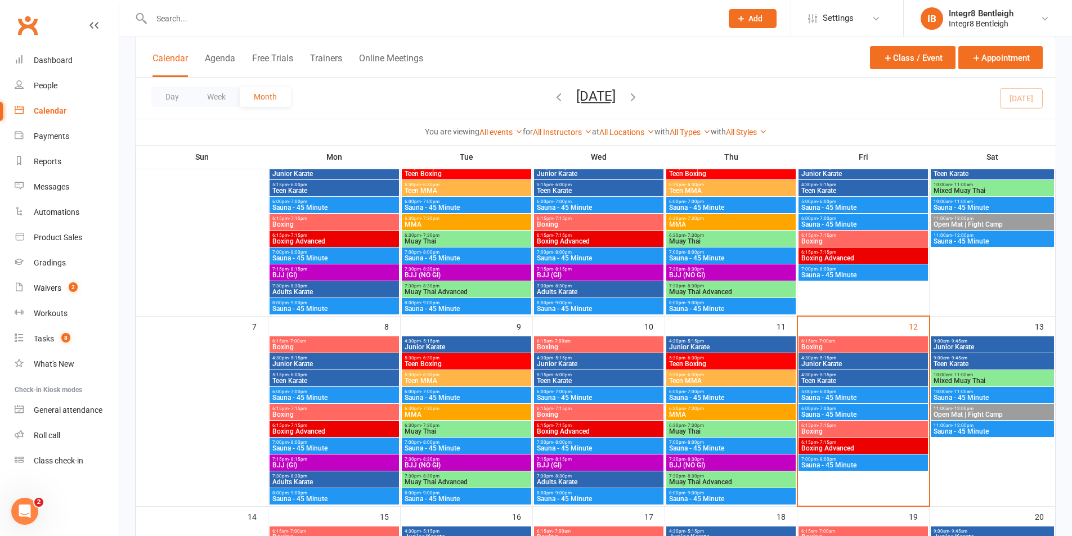
click at [832, 364] on span "Junior Karate" at bounding box center [863, 364] width 125 height 7
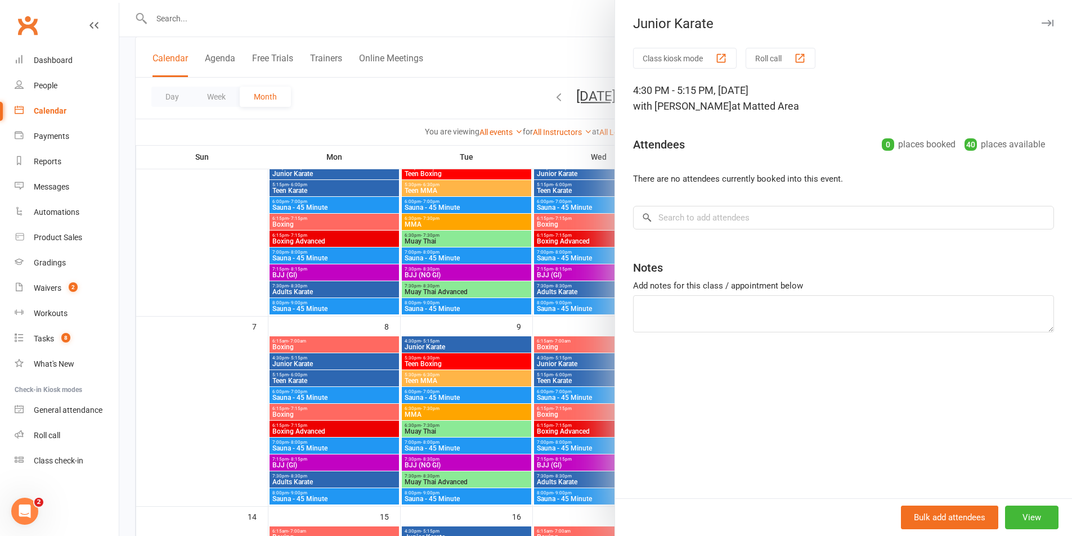
click at [567, 346] on div at bounding box center [595, 268] width 953 height 536
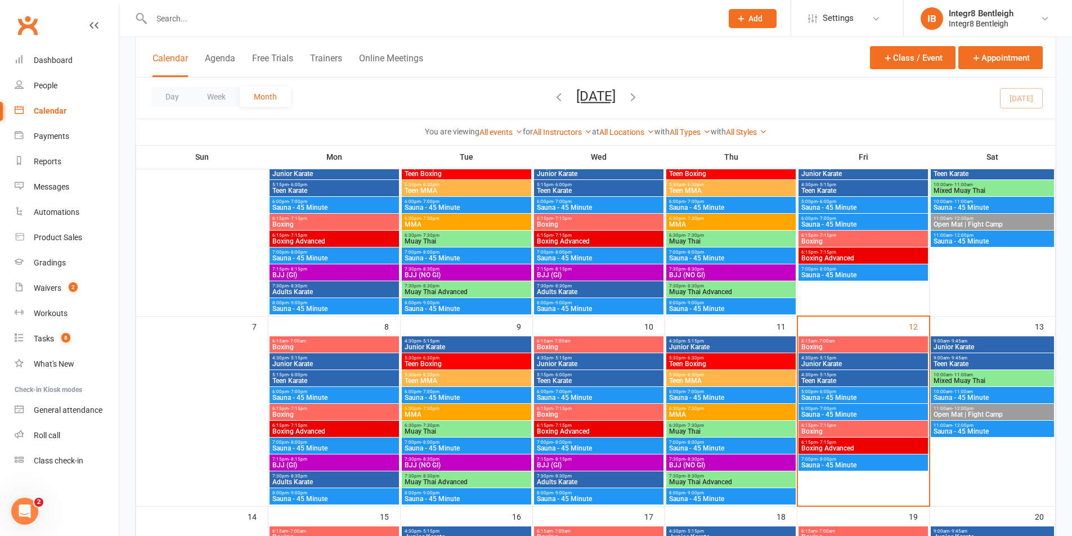
click at [837, 378] on span "Teen Karate" at bounding box center [863, 381] width 125 height 7
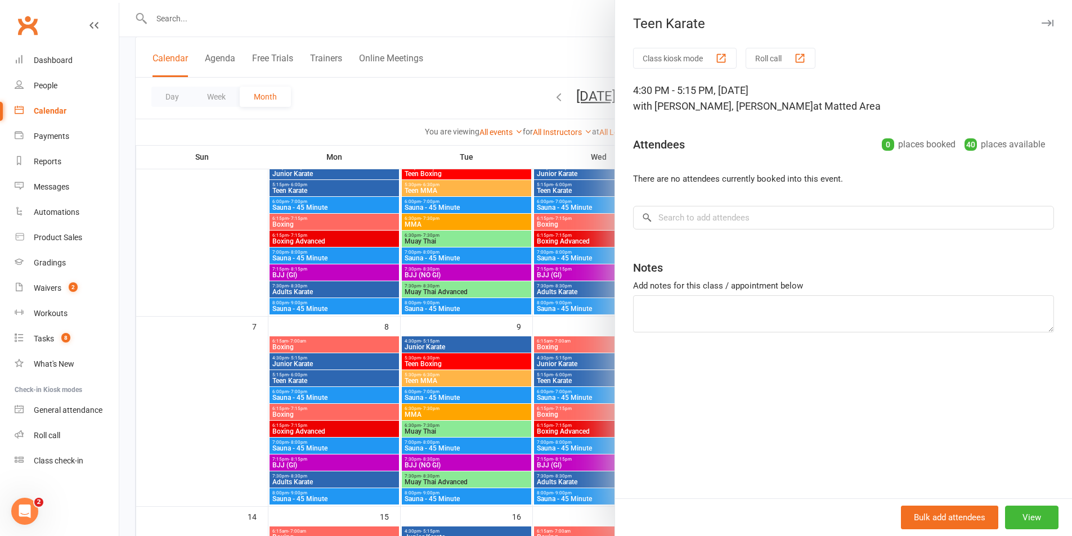
click at [494, 322] on div at bounding box center [595, 268] width 953 height 536
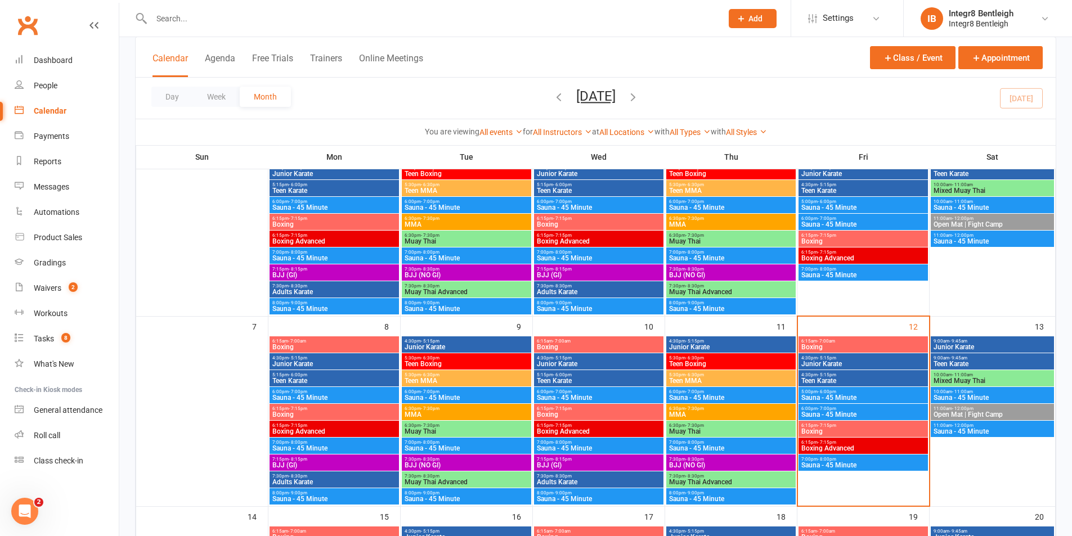
click at [825, 431] on span "Boxing" at bounding box center [863, 431] width 125 height 7
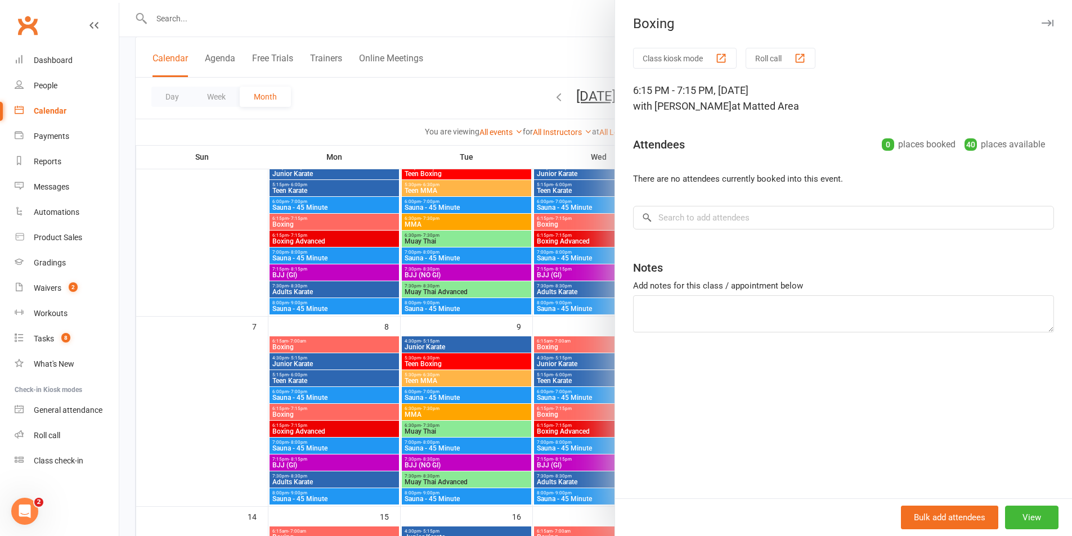
click at [588, 316] on div at bounding box center [595, 268] width 953 height 536
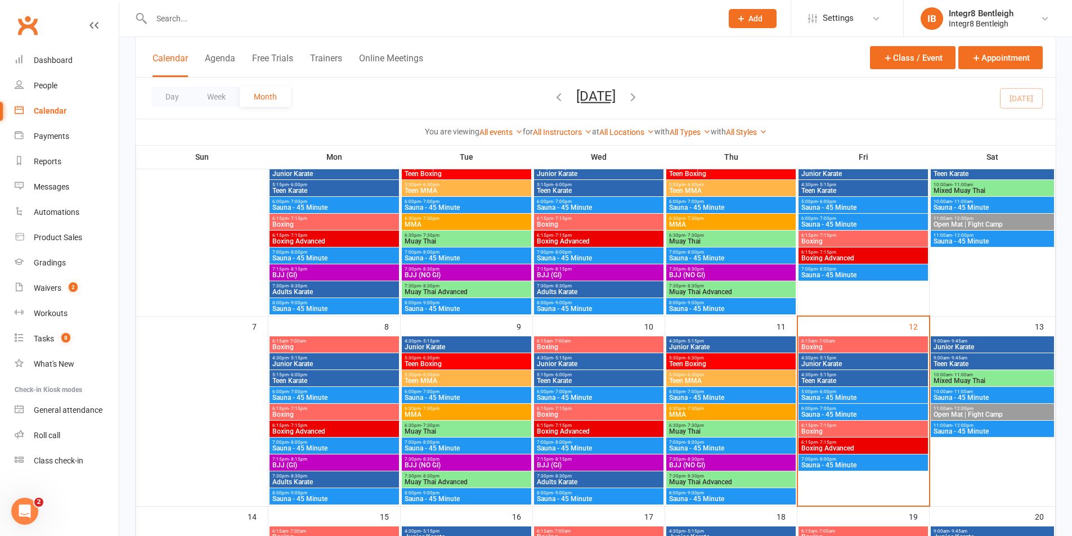
click at [899, 453] on div "6:15pm - 7:15pm Boxing Advanced" at bounding box center [863, 446] width 129 height 16
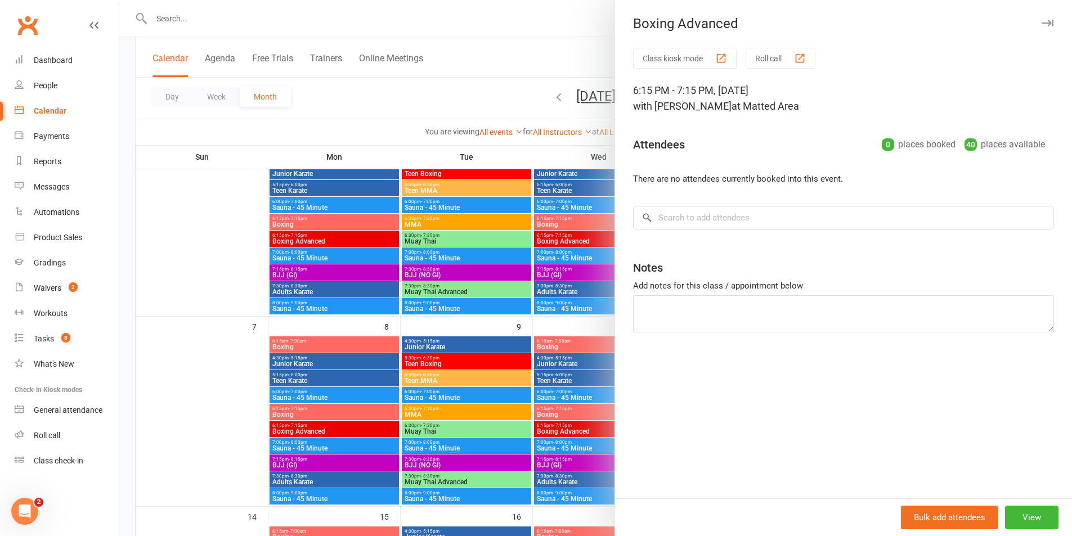
click at [543, 317] on div at bounding box center [595, 268] width 953 height 536
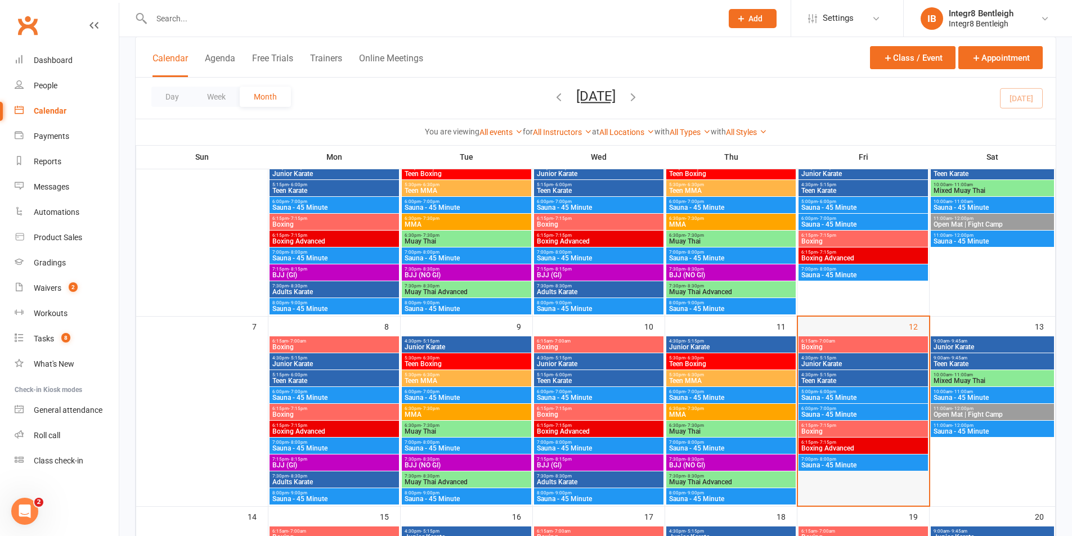
click at [871, 472] on div at bounding box center [863, 421] width 129 height 169
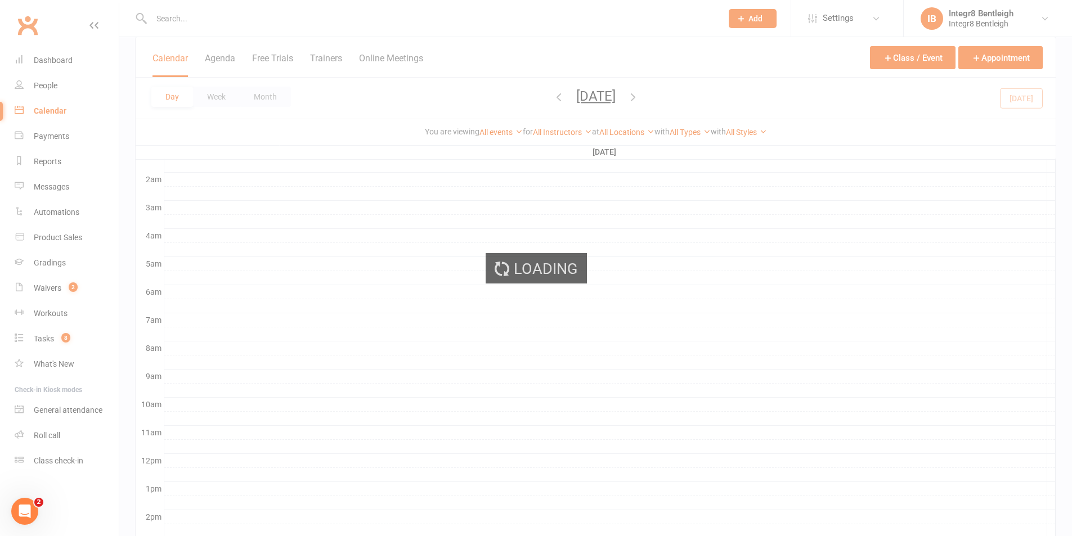
scroll to position [114, 0]
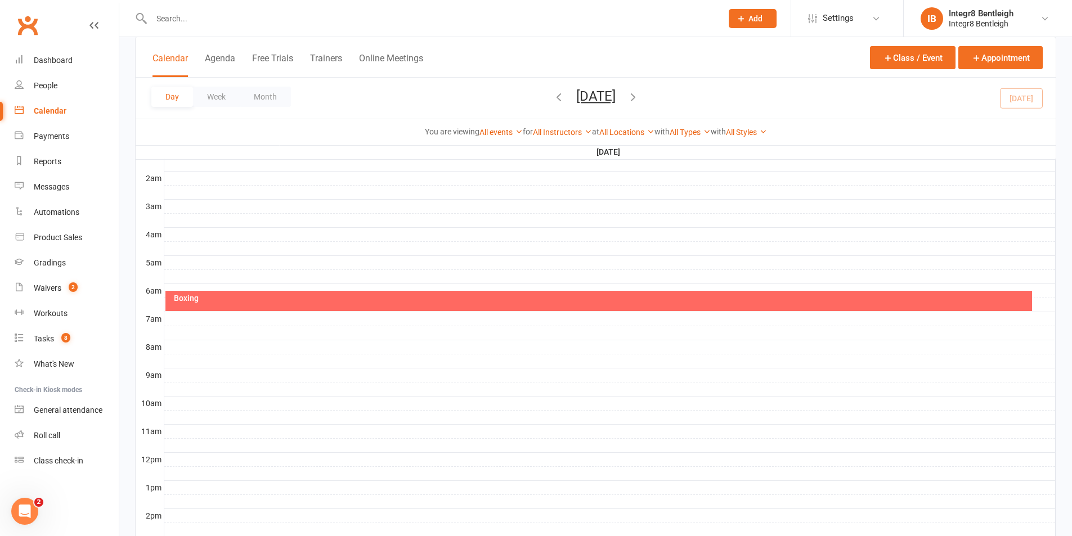
click at [182, 64] on button "Calendar" at bounding box center [170, 65] width 35 height 24
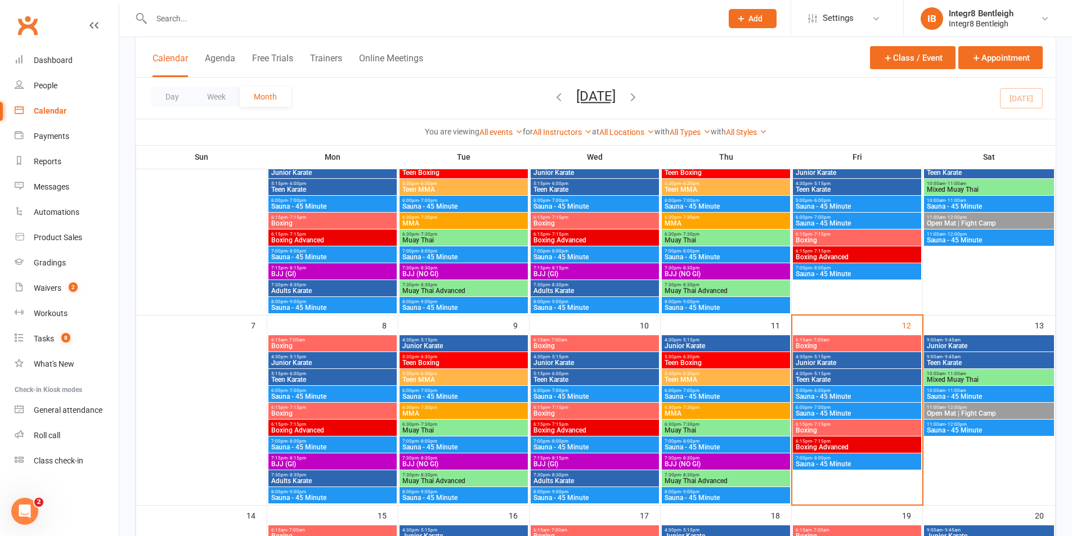
click at [638, 348] on span "Boxing" at bounding box center [595, 346] width 124 height 7
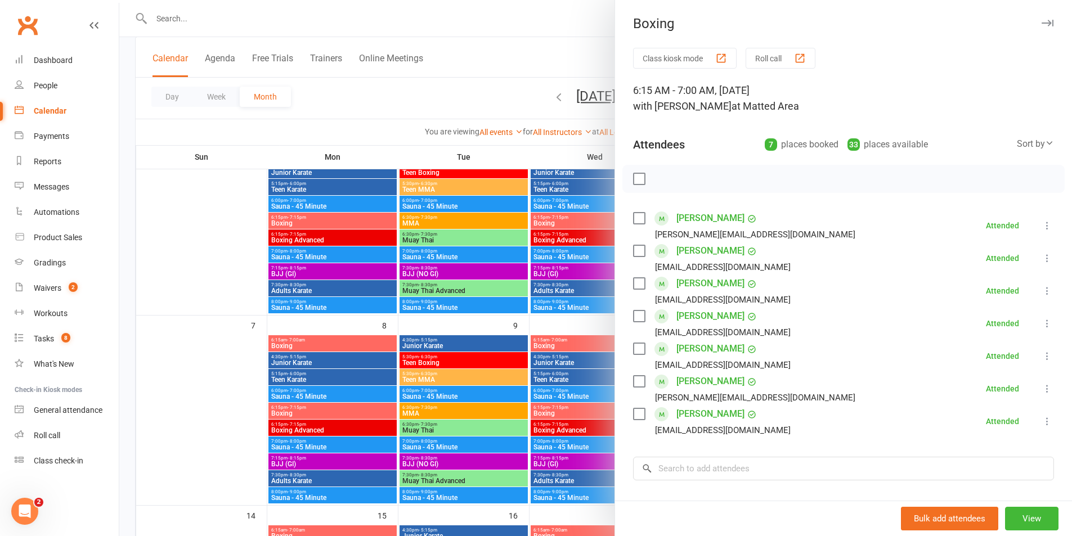
click at [556, 317] on div at bounding box center [595, 268] width 953 height 536
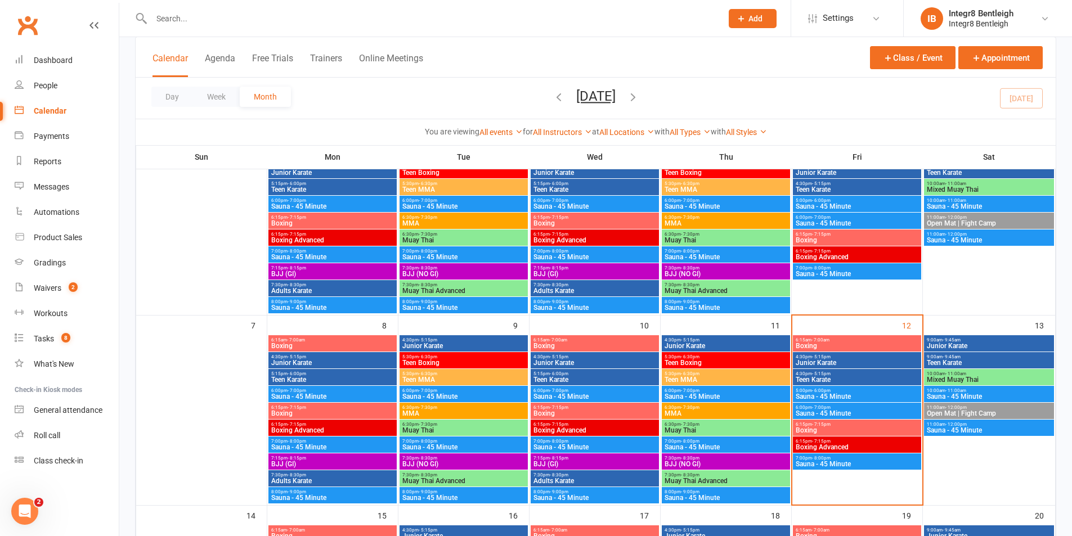
scroll to position [170, 0]
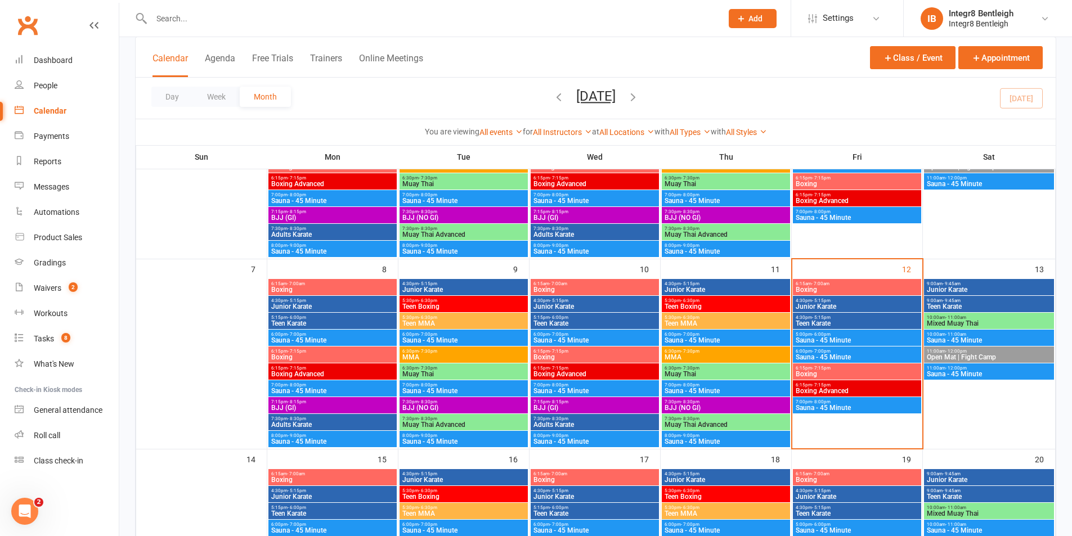
click at [961, 288] on span "Junior Karate" at bounding box center [989, 289] width 126 height 7
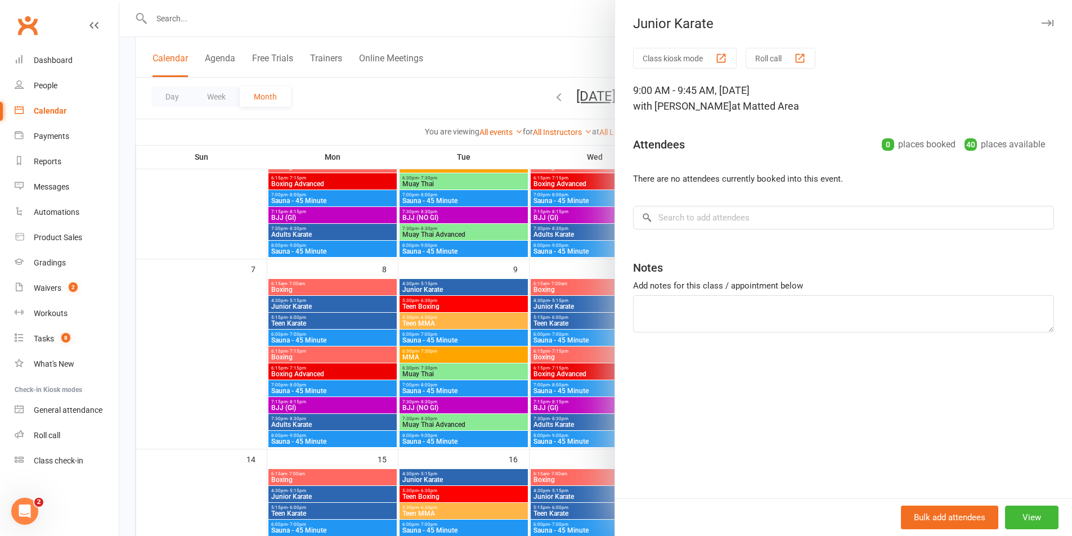
click at [585, 288] on div at bounding box center [595, 268] width 953 height 536
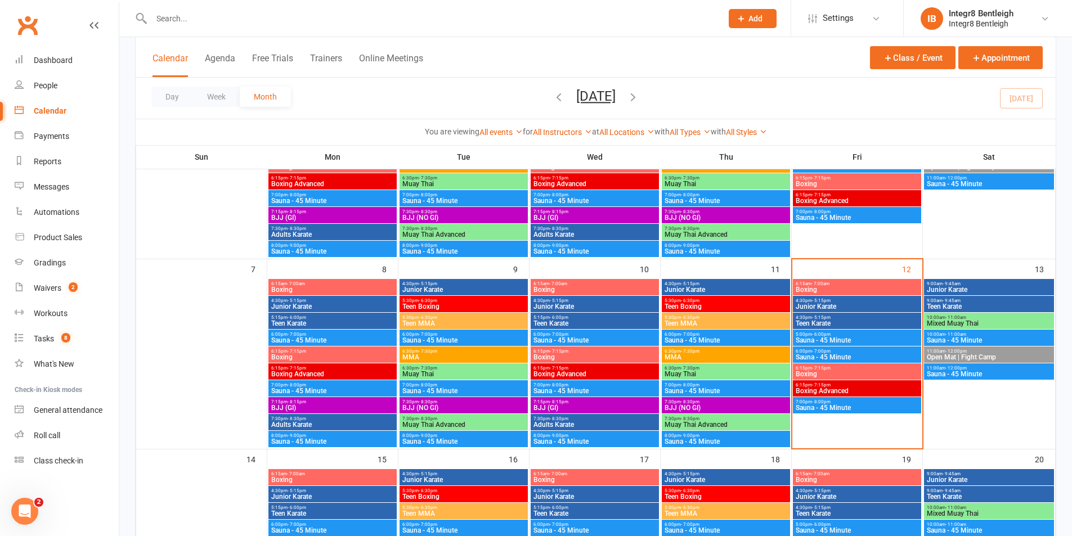
click at [957, 325] on span "Mixed Muay Thai" at bounding box center [989, 323] width 126 height 7
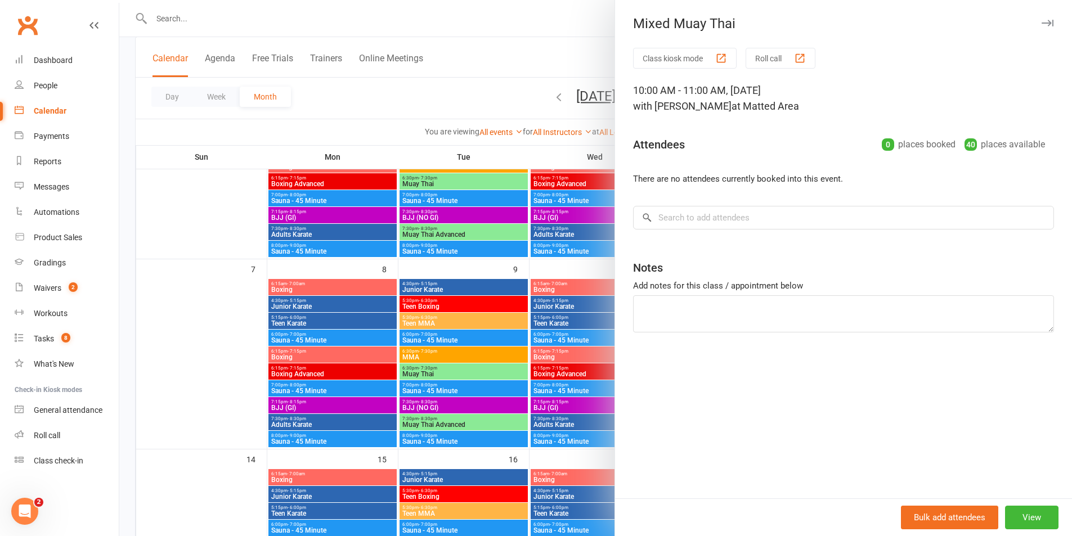
click at [516, 309] on div at bounding box center [595, 268] width 953 height 536
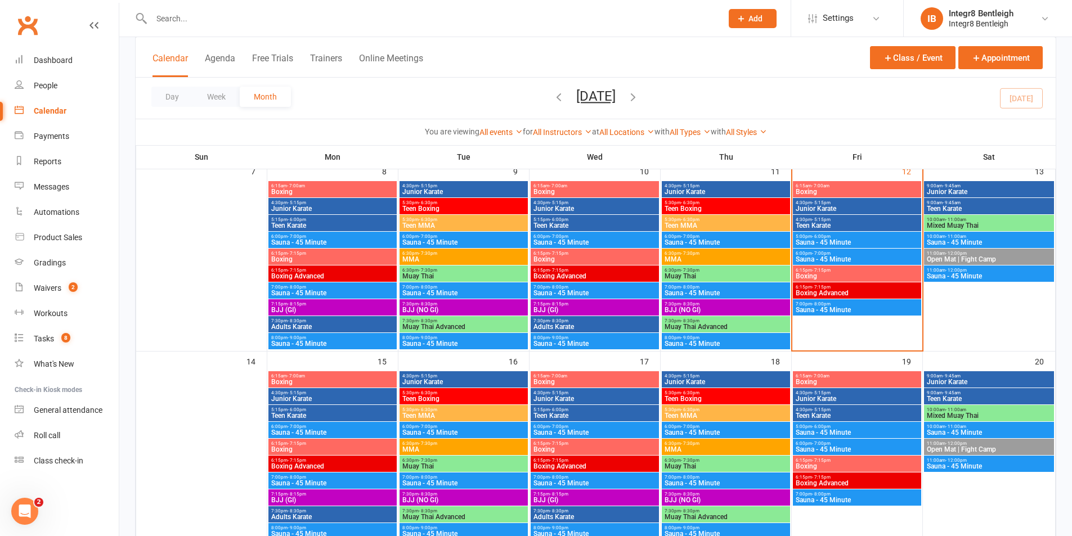
scroll to position [283, 0]
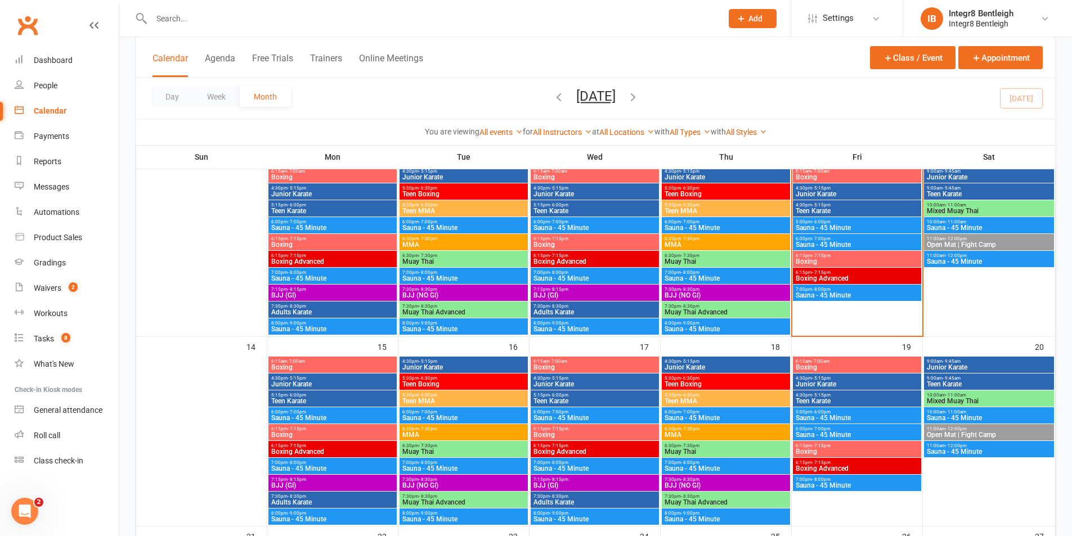
click at [338, 382] on span "Junior Karate" at bounding box center [333, 384] width 124 height 7
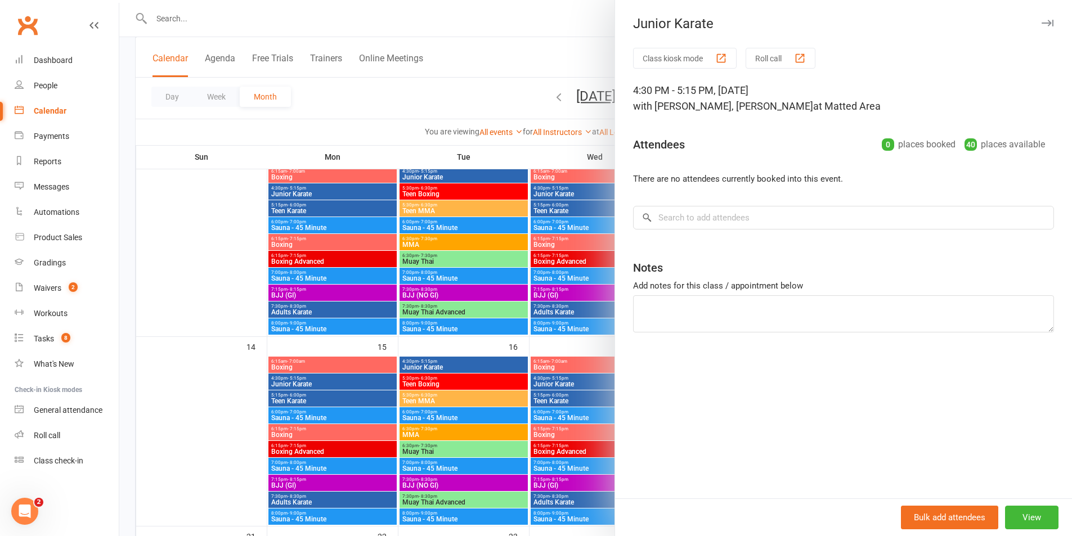
click at [338, 382] on div at bounding box center [595, 268] width 953 height 536
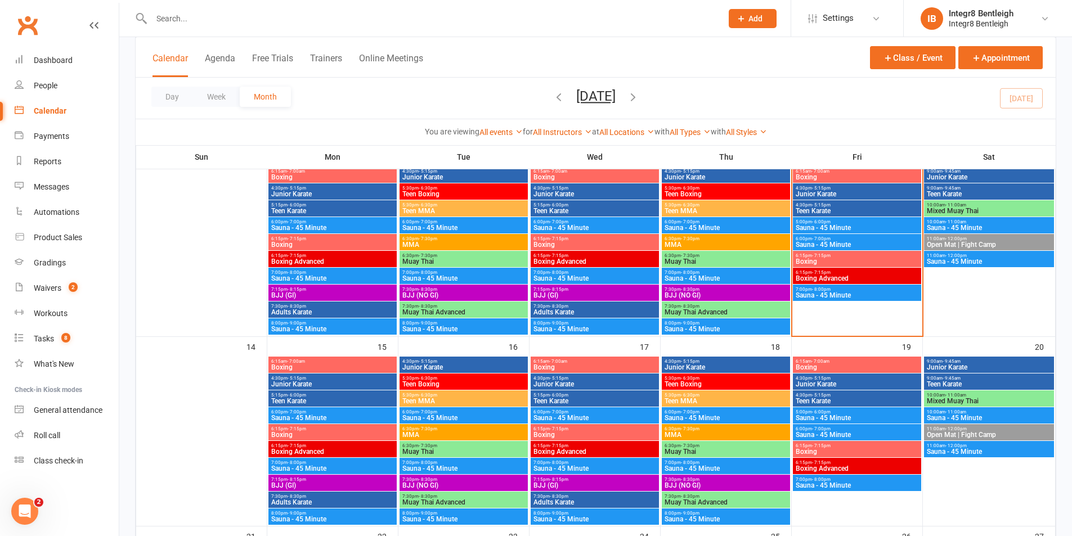
click at [342, 401] on span "Teen Karate" at bounding box center [333, 401] width 124 height 7
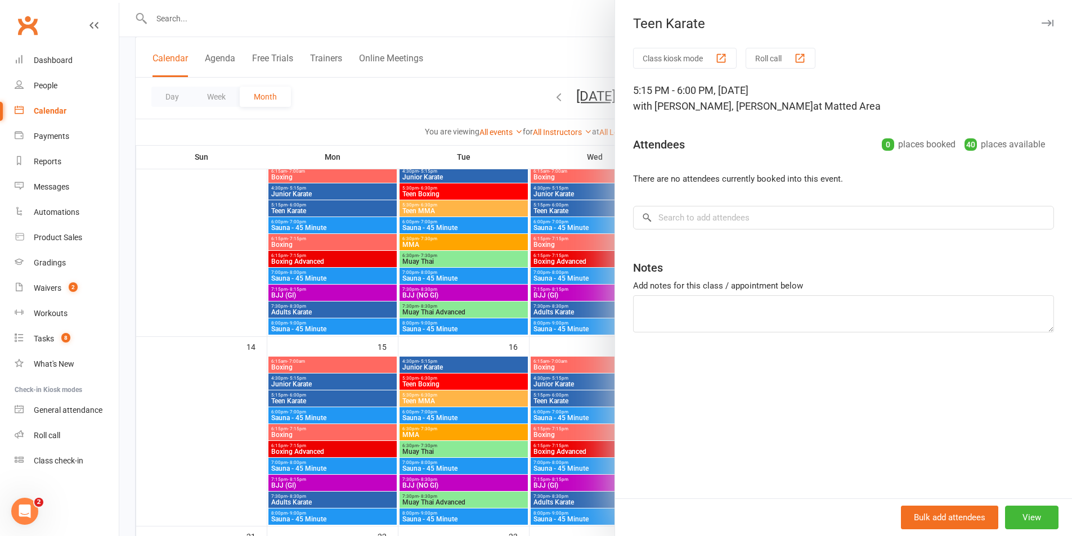
click at [344, 402] on div at bounding box center [595, 268] width 953 height 536
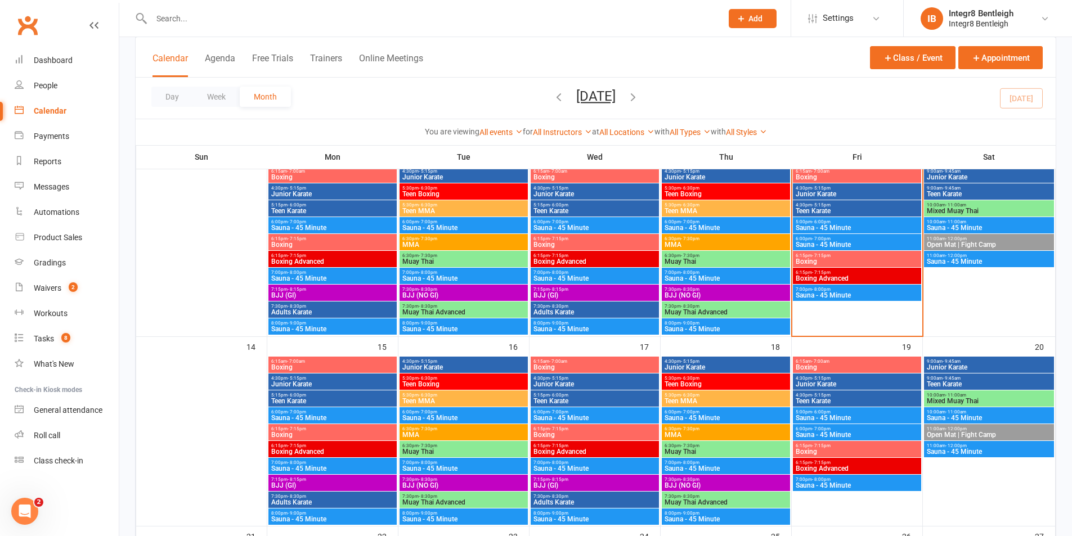
click at [334, 369] on span "Boxing" at bounding box center [333, 367] width 124 height 7
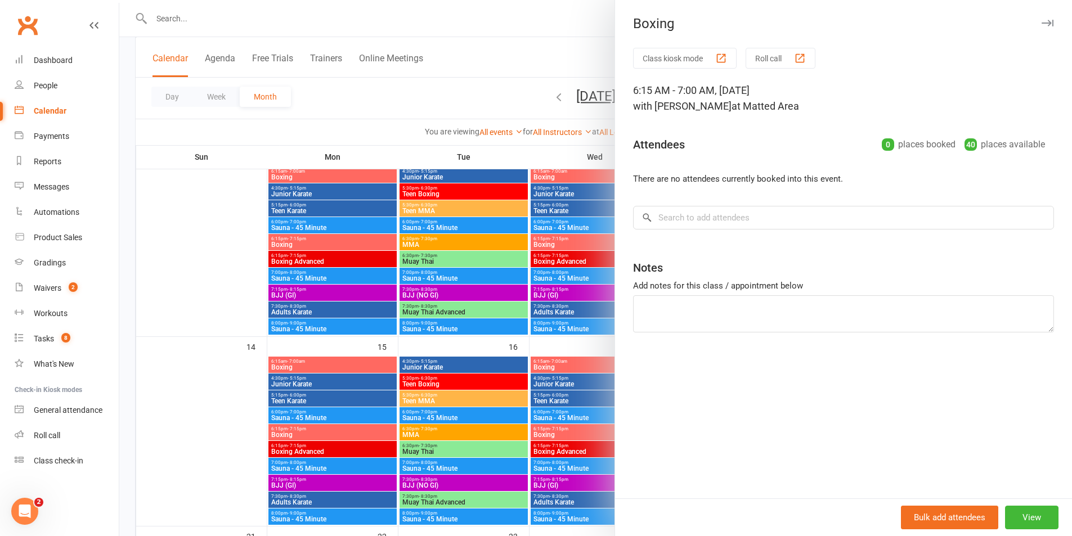
click at [339, 366] on div at bounding box center [595, 268] width 953 height 536
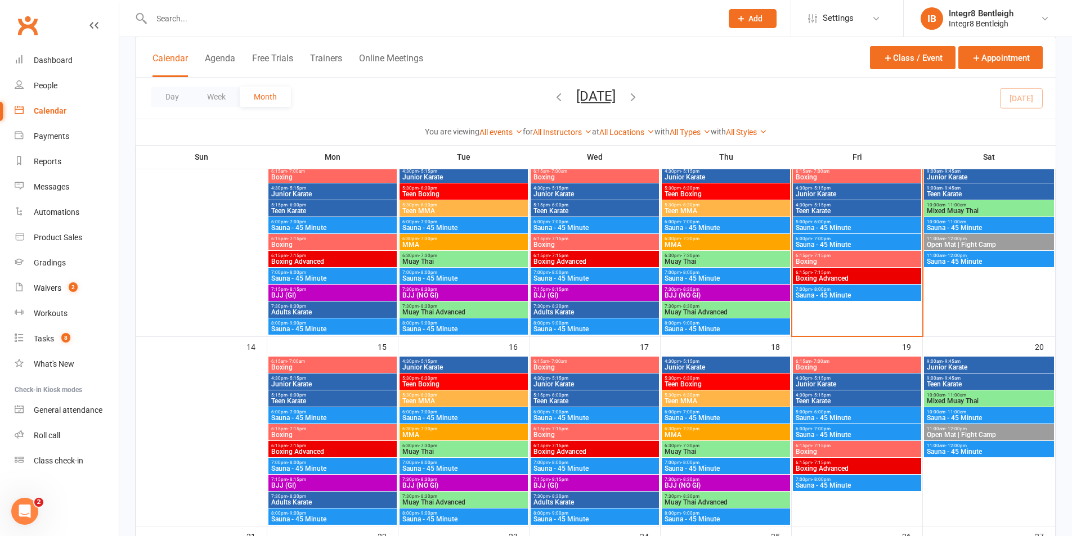
click at [348, 430] on span "6:15pm - 7:15pm" at bounding box center [333, 429] width 124 height 5
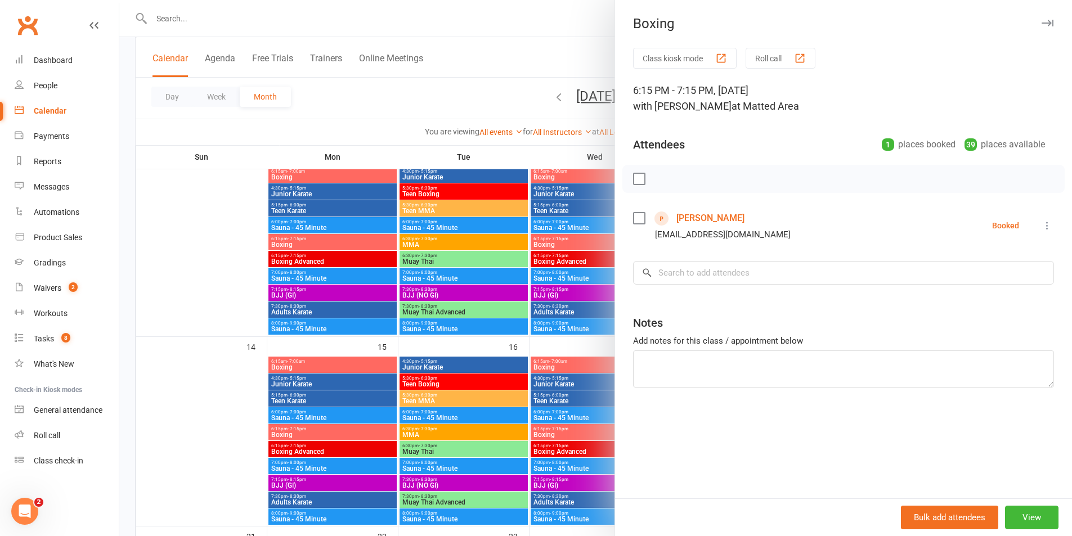
click at [368, 404] on div at bounding box center [595, 268] width 953 height 536
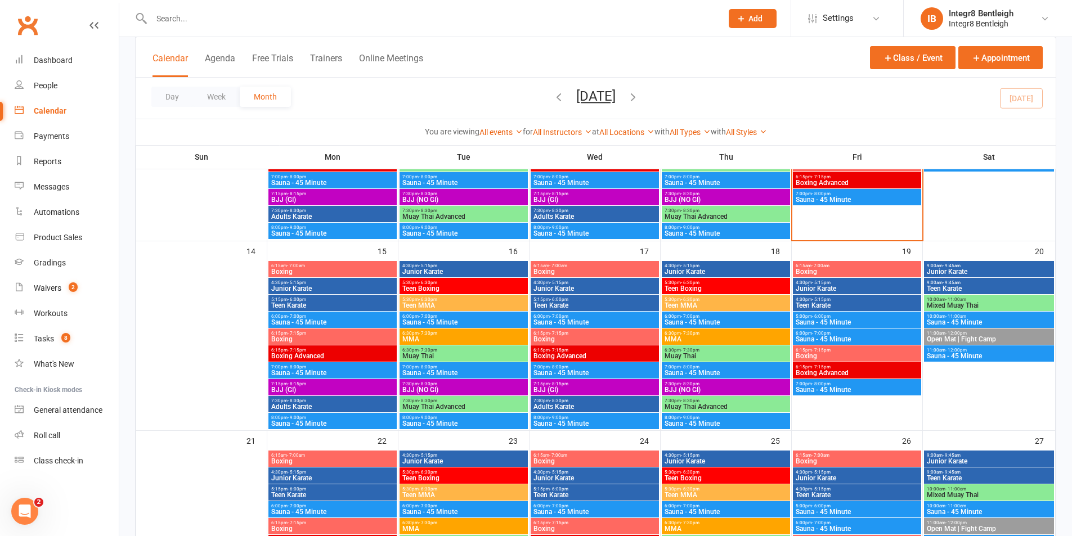
scroll to position [395, 0]
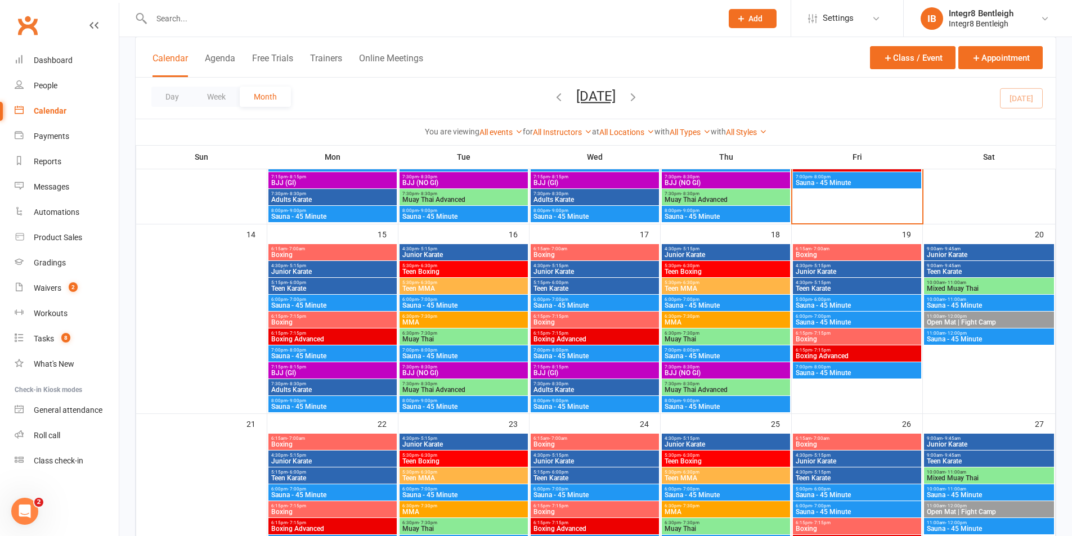
click at [345, 375] on span "BJJ (GI)" at bounding box center [333, 373] width 124 height 7
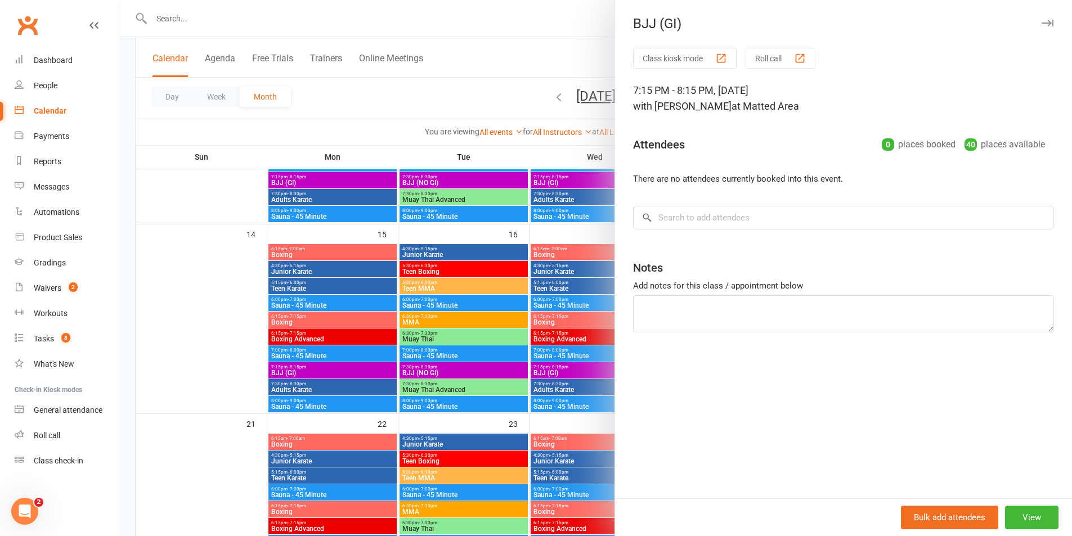
click at [345, 375] on div at bounding box center [595, 268] width 953 height 536
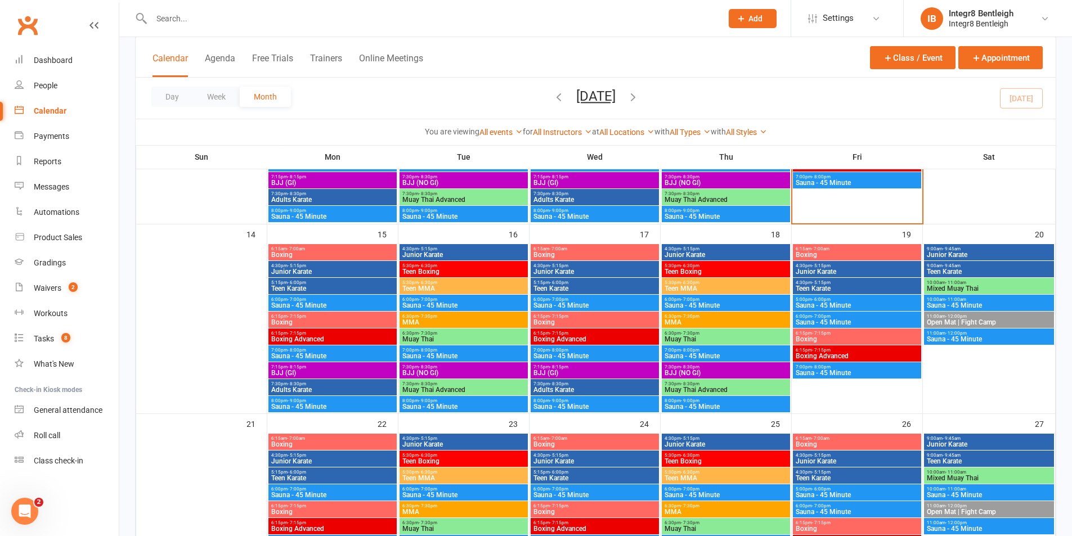
click at [352, 386] on span "7:30pm - 8:30pm" at bounding box center [333, 384] width 124 height 5
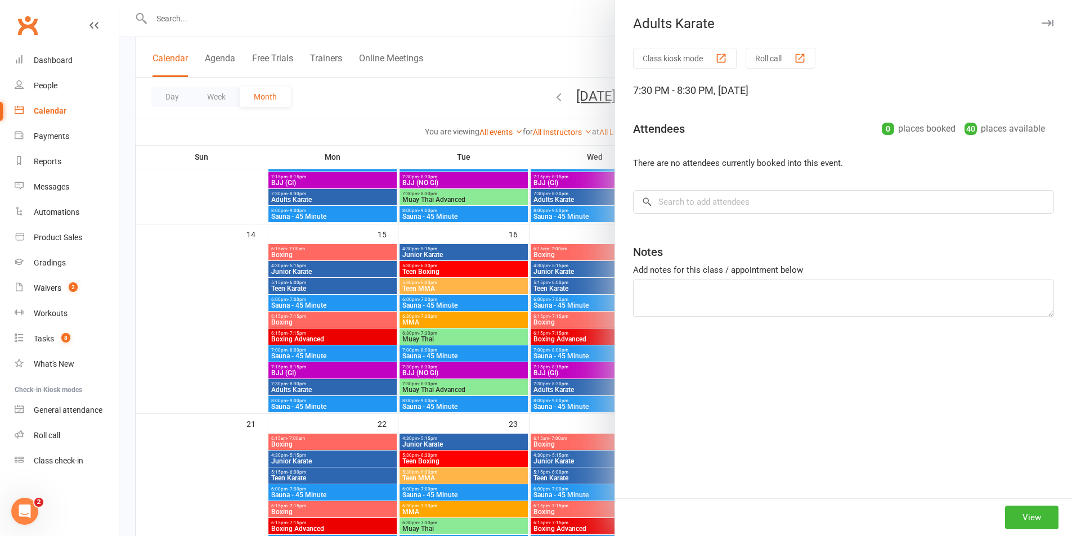
click at [352, 386] on div at bounding box center [595, 268] width 953 height 536
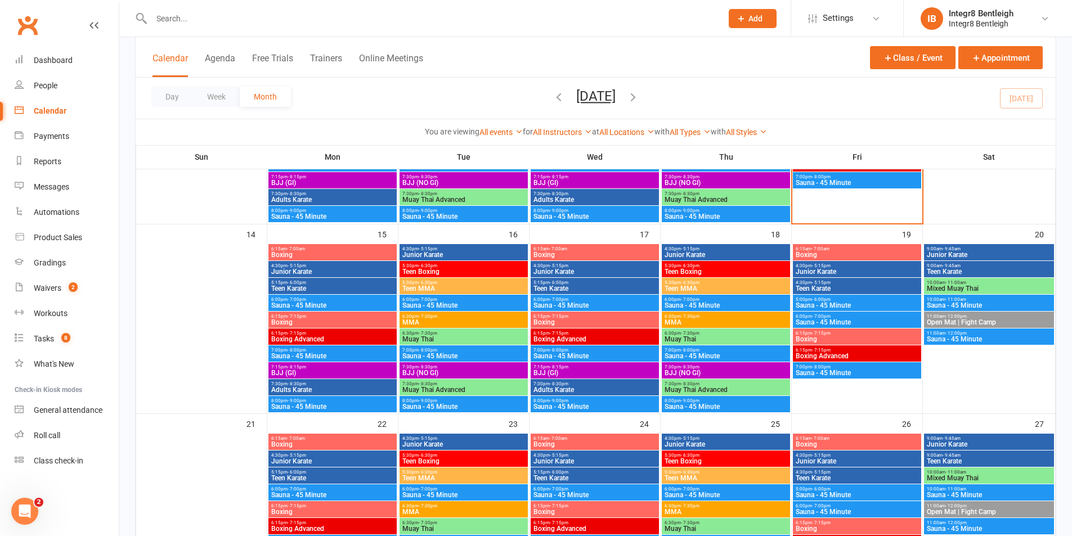
click at [334, 270] on div "4:30pm - 5:15pm Junior Karate" at bounding box center [332, 269] width 128 height 16
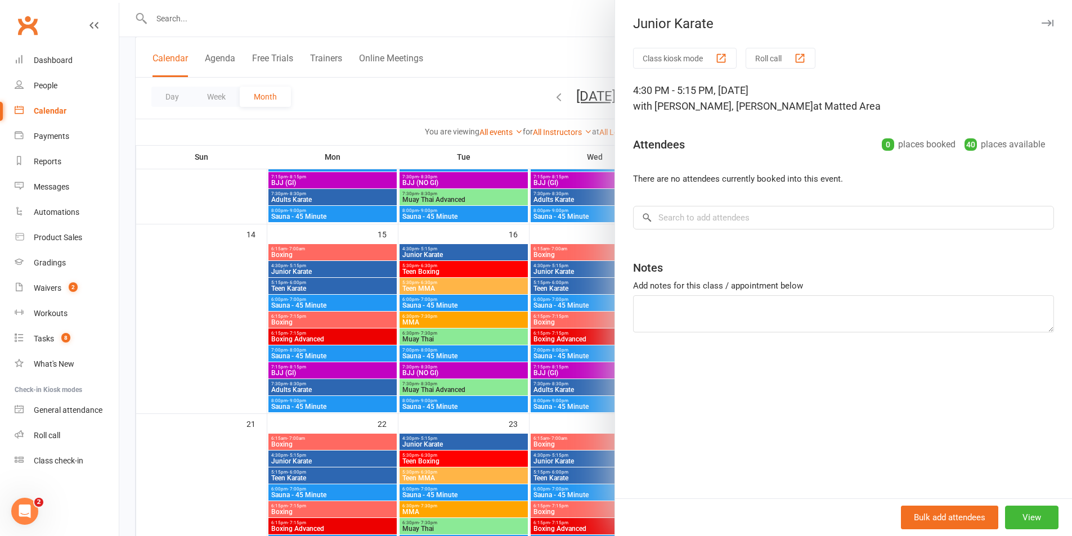
click at [333, 270] on div at bounding box center [595, 268] width 953 height 536
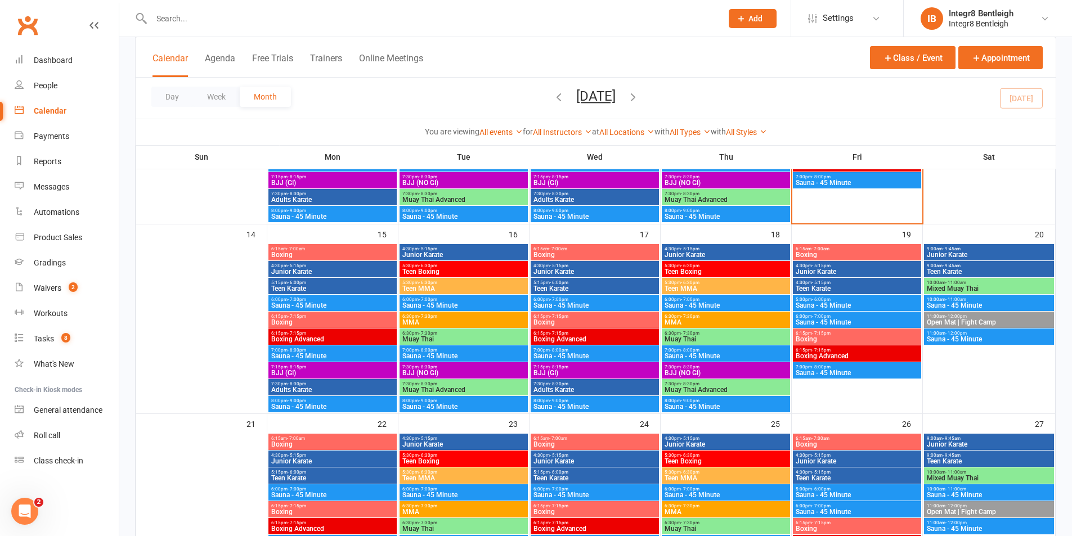
click at [443, 253] on span "Junior Karate" at bounding box center [464, 255] width 124 height 7
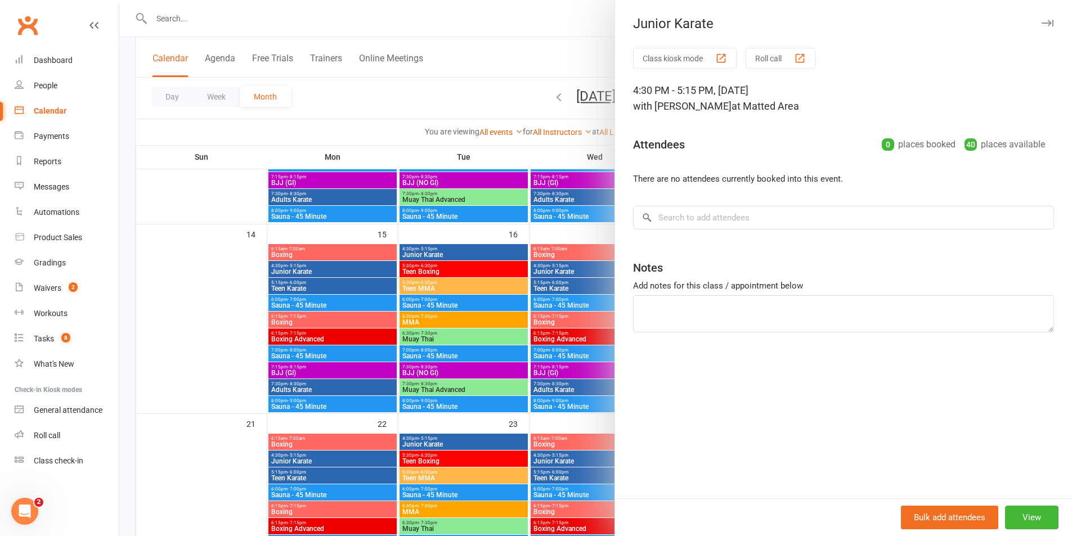
click at [445, 258] on div at bounding box center [595, 268] width 953 height 536
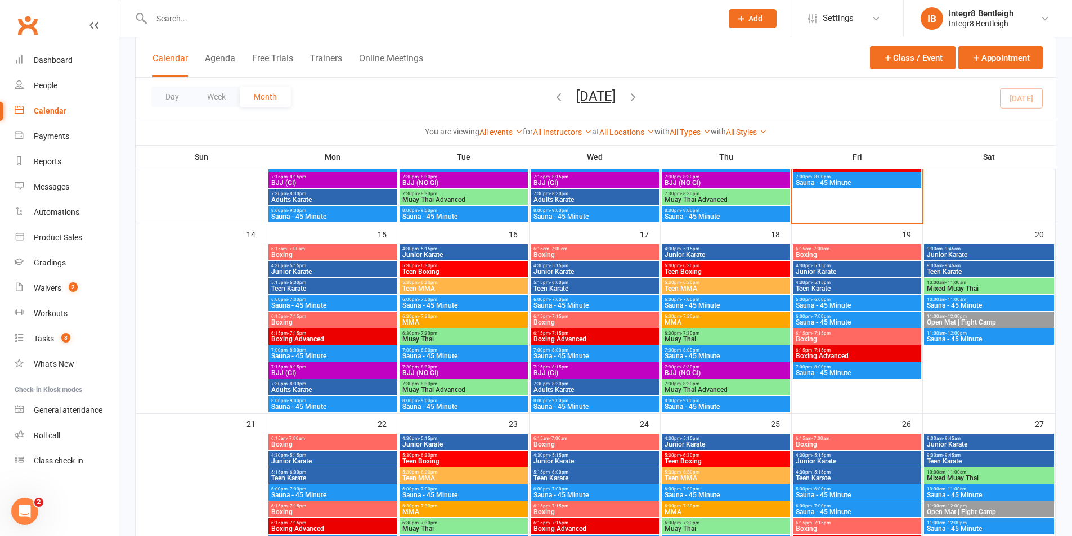
click at [448, 270] on span "Teen Boxing" at bounding box center [464, 271] width 124 height 7
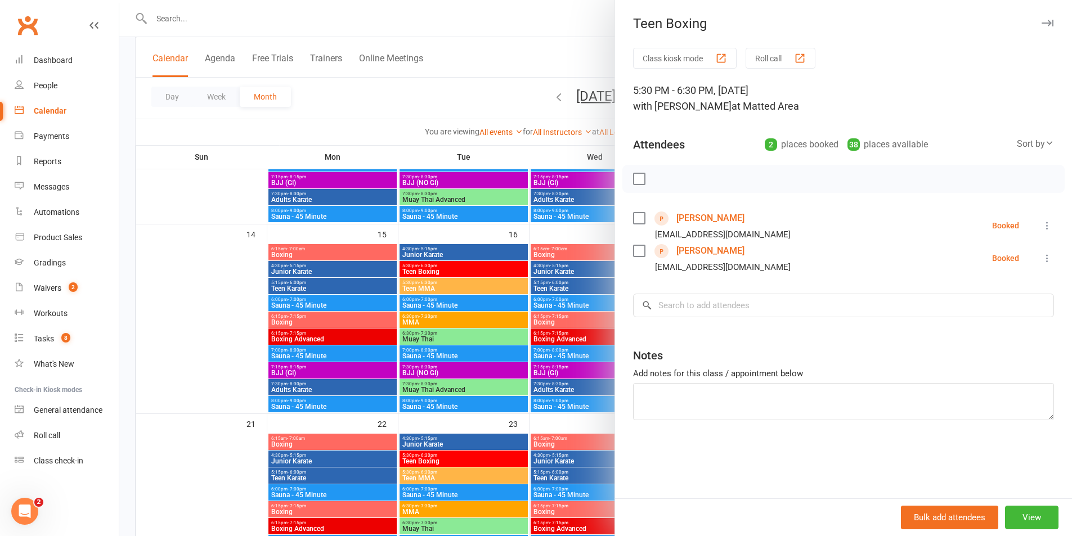
click at [448, 270] on div at bounding box center [595, 268] width 953 height 536
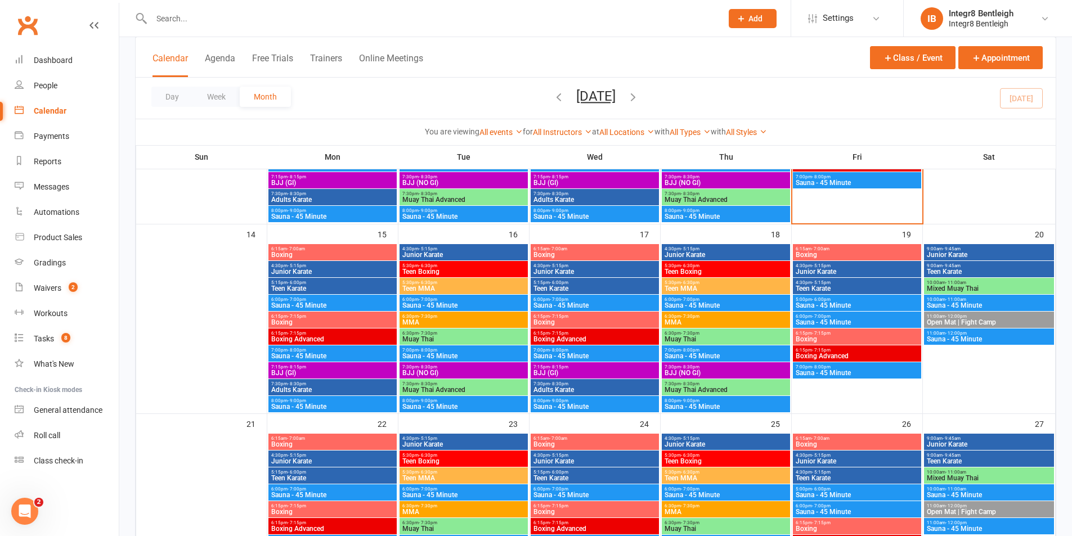
click at [450, 288] on span "Teen MMA" at bounding box center [464, 288] width 124 height 7
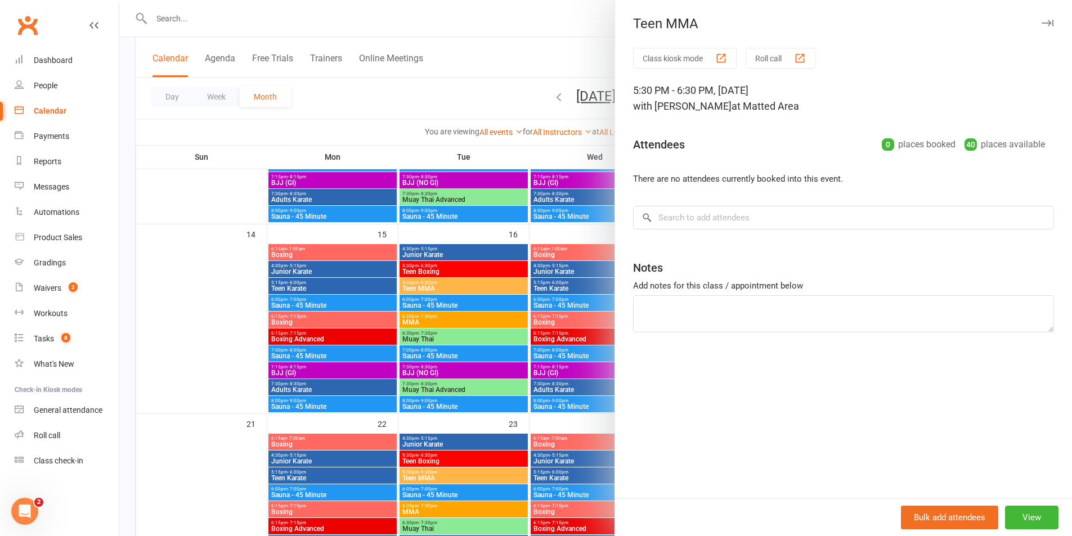
click at [450, 288] on div at bounding box center [595, 268] width 953 height 536
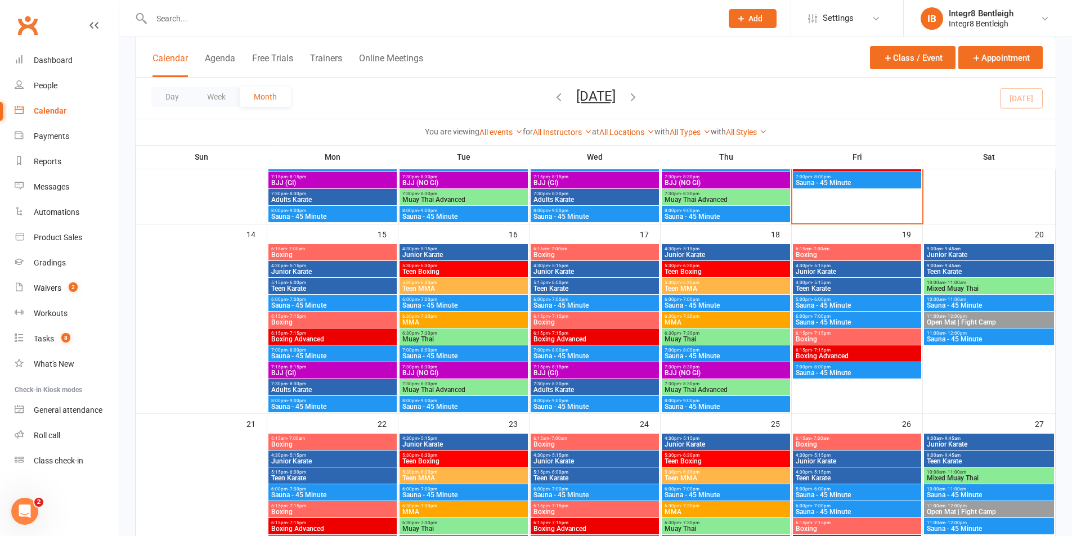
click at [454, 309] on span "Sauna - 45 Minute" at bounding box center [464, 305] width 124 height 7
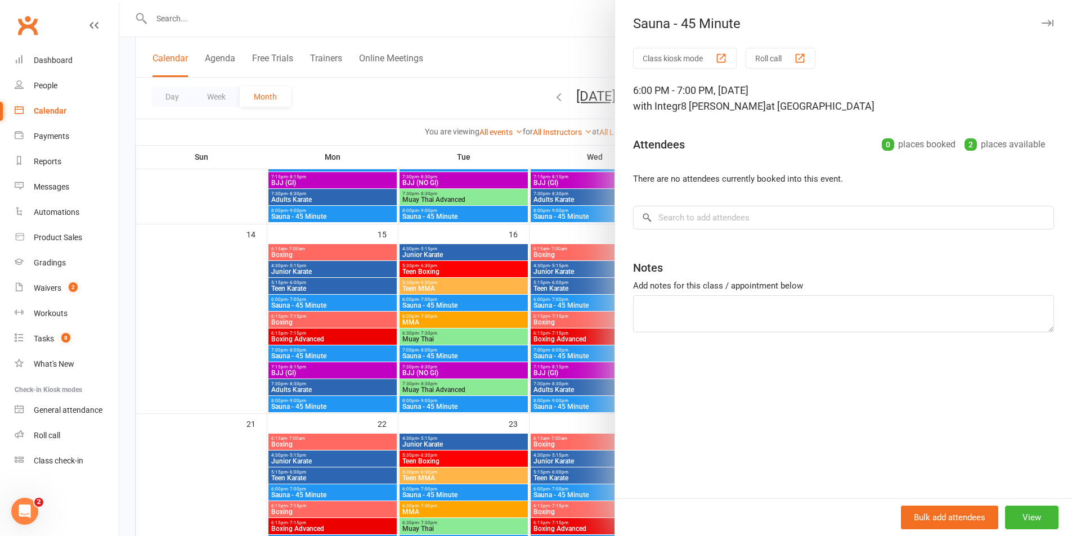
click at [454, 309] on div at bounding box center [595, 268] width 953 height 536
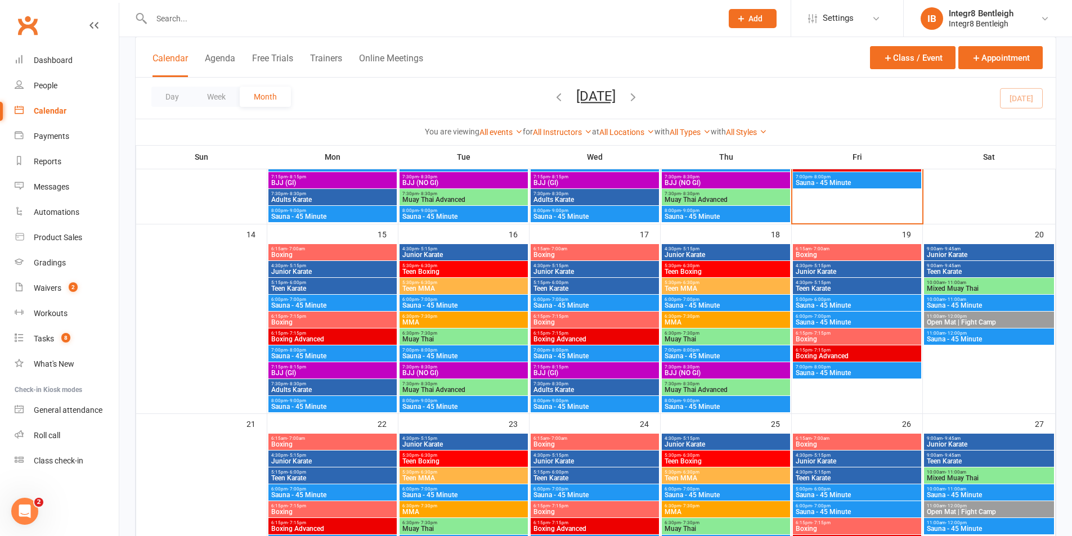
click at [458, 321] on span "MMA" at bounding box center [464, 322] width 124 height 7
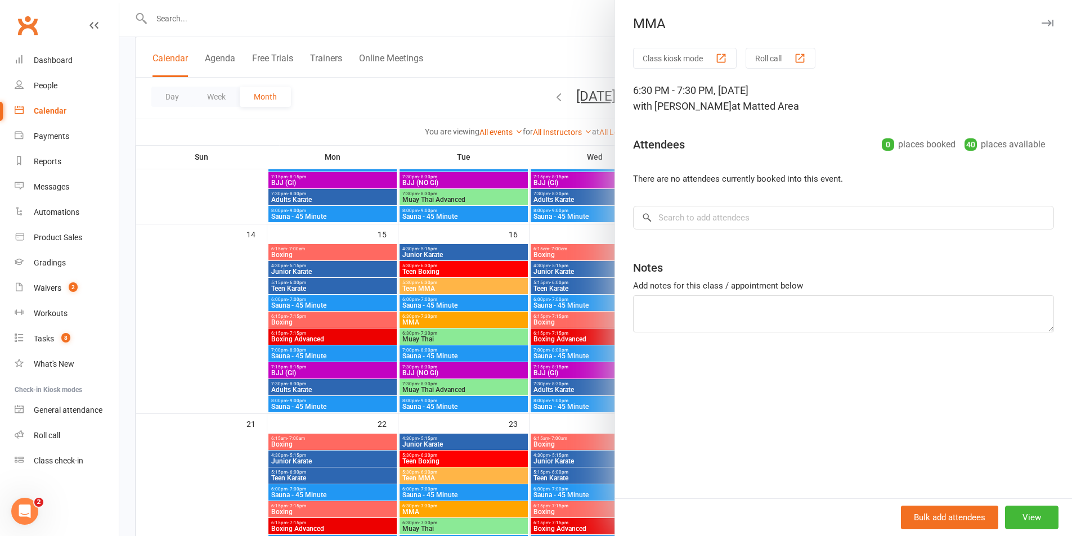
click at [458, 321] on div at bounding box center [595, 268] width 953 height 536
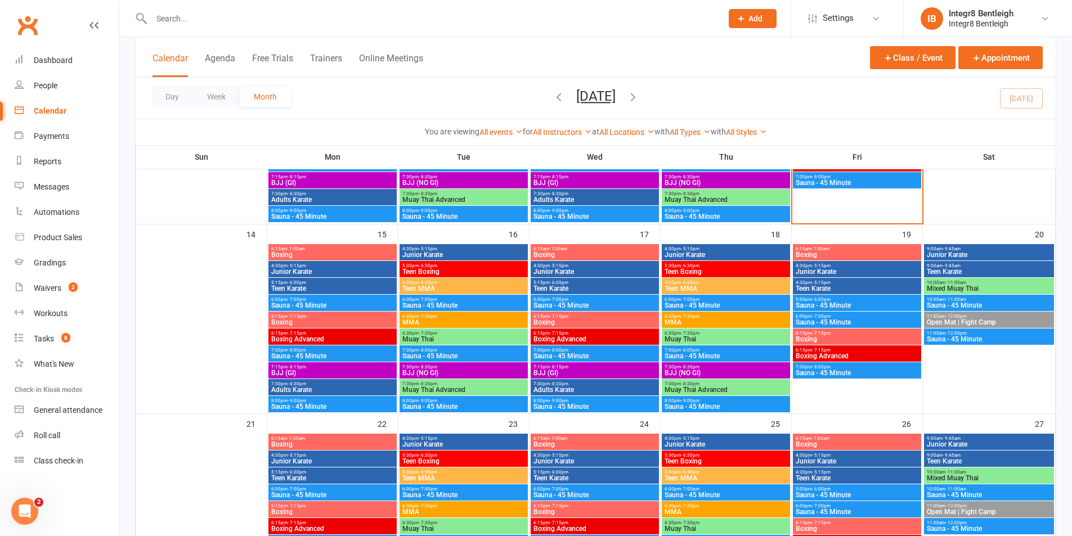
click at [462, 336] on span "Muay Thai" at bounding box center [464, 339] width 124 height 7
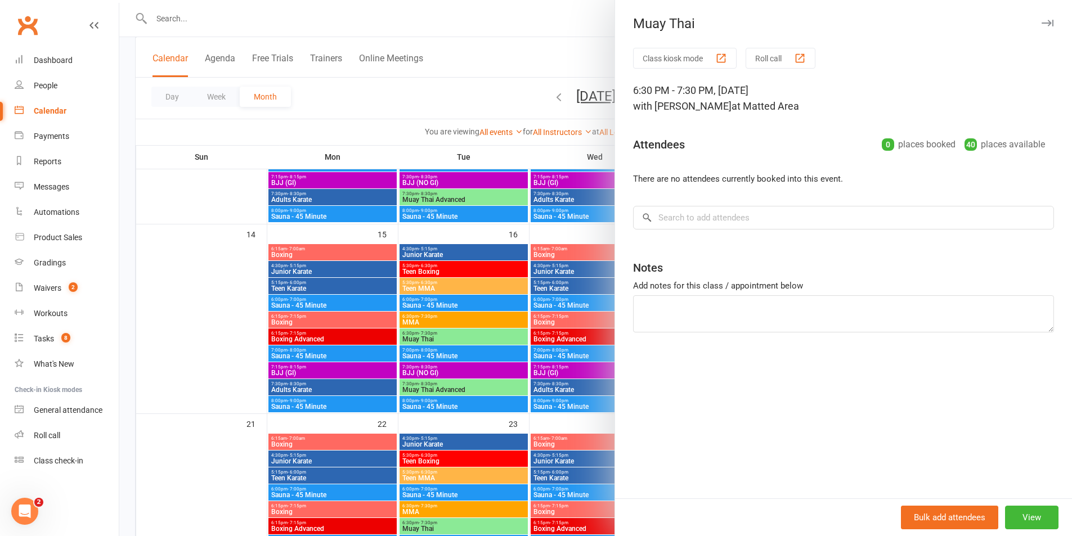
click at [462, 336] on div at bounding box center [595, 268] width 953 height 536
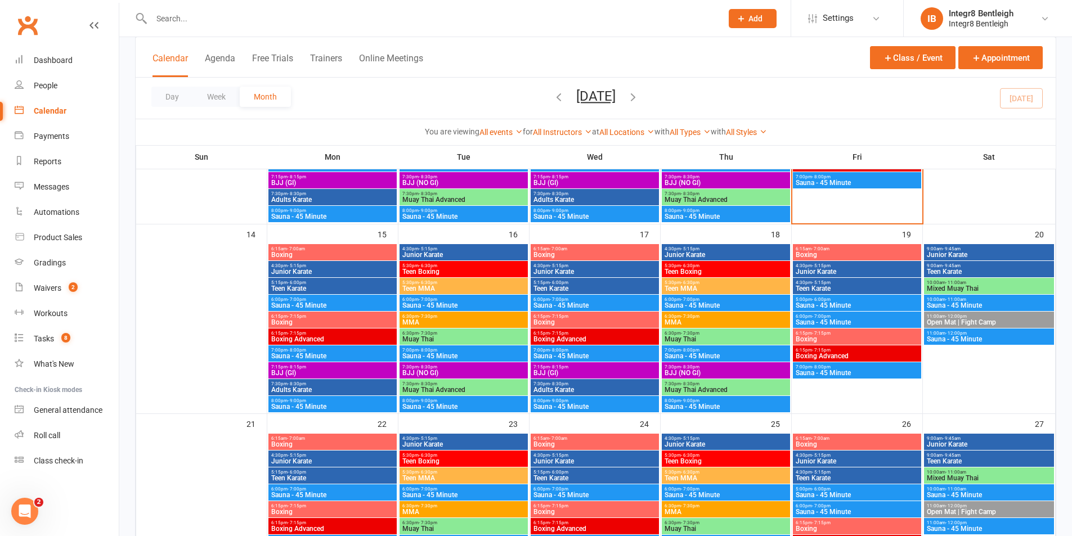
click at [460, 355] on span "Sauna - 45 Minute" at bounding box center [464, 356] width 124 height 7
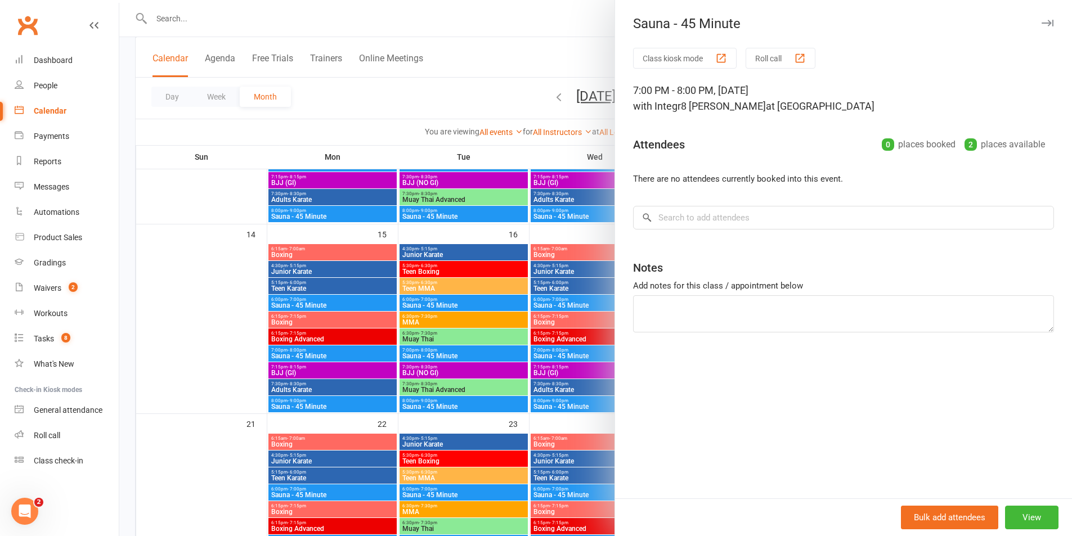
click at [456, 365] on div at bounding box center [595, 268] width 953 height 536
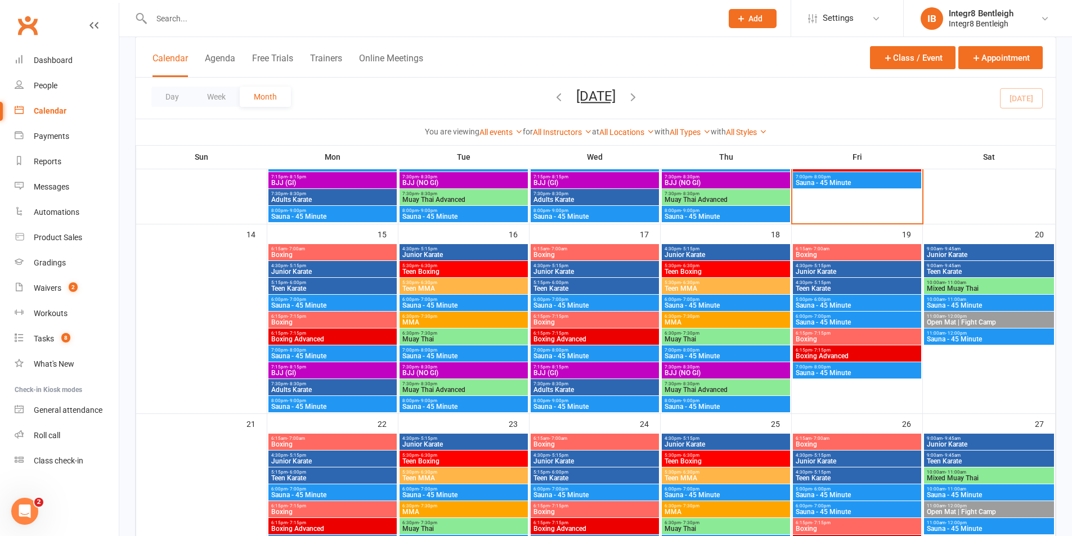
click at [460, 372] on span "BJJ (NO GI)" at bounding box center [464, 373] width 124 height 7
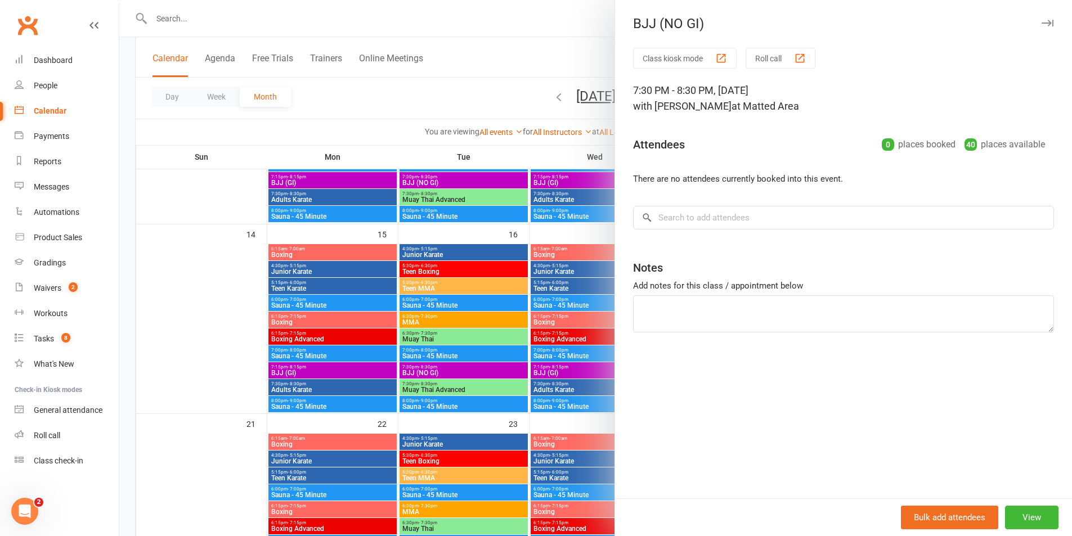
click at [460, 372] on div at bounding box center [595, 268] width 953 height 536
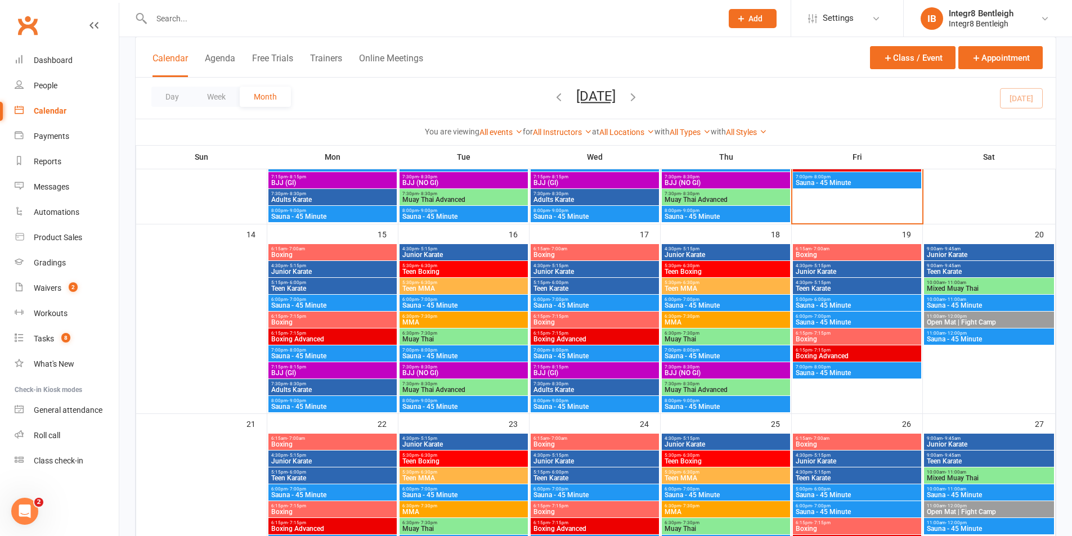
click at [562, 257] on span "Boxing" at bounding box center [595, 255] width 124 height 7
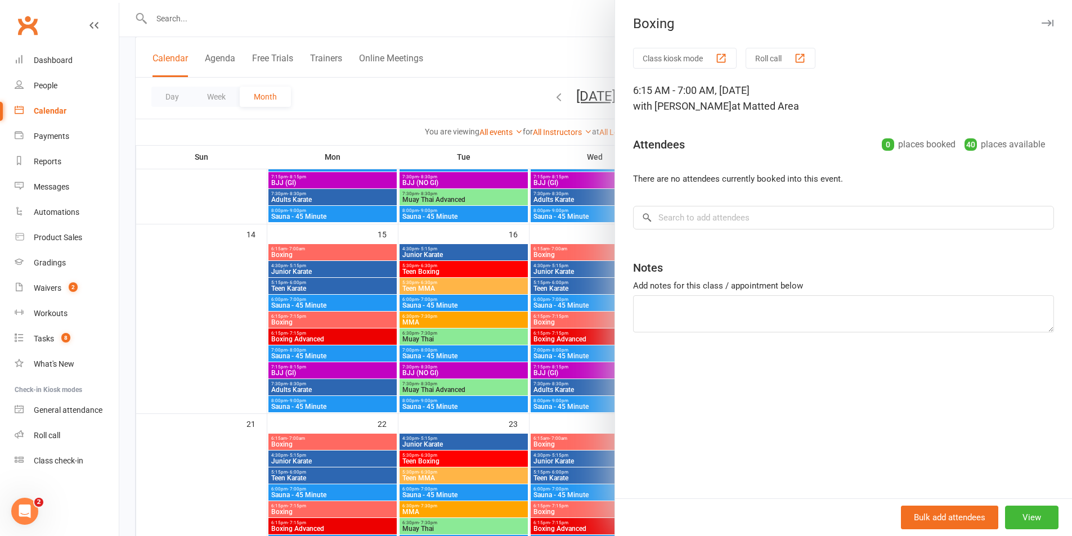
drag, startPoint x: 534, startPoint y: 262, endPoint x: 548, endPoint y: 268, distance: 15.1
click at [534, 262] on div at bounding box center [595, 268] width 953 height 536
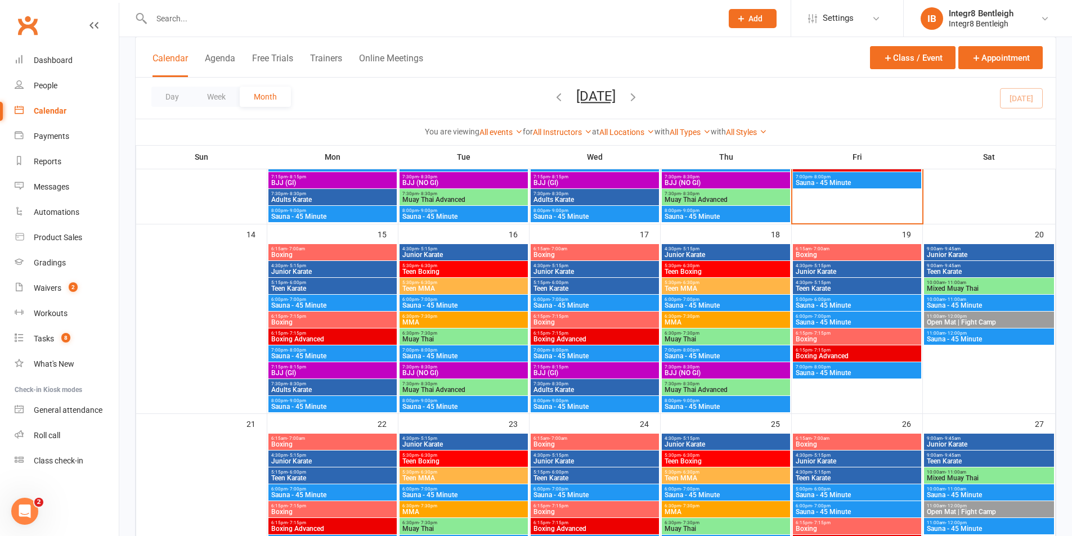
click at [550, 270] on span "Junior Karate" at bounding box center [595, 271] width 124 height 7
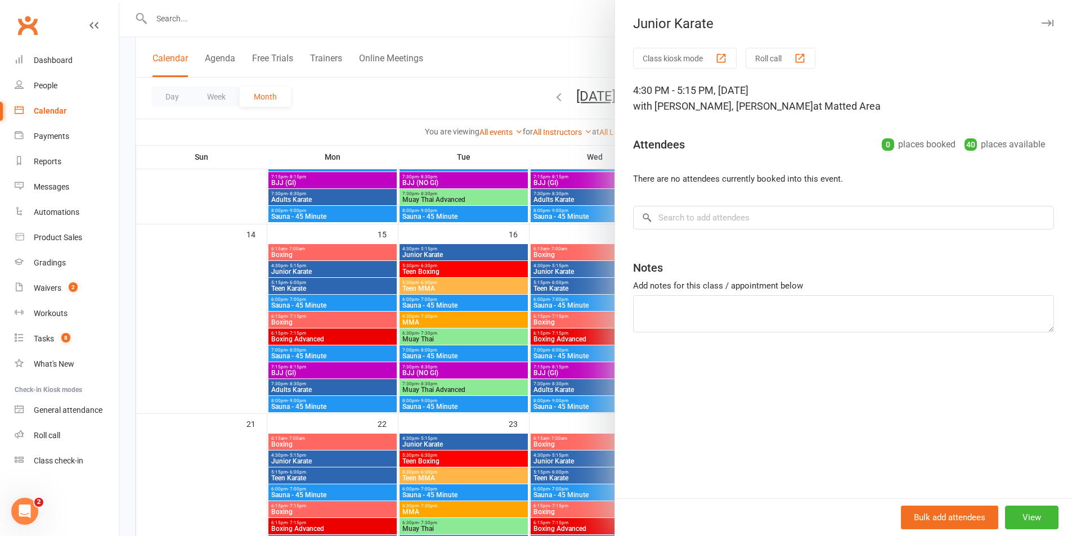
click at [550, 270] on div at bounding box center [595, 268] width 953 height 536
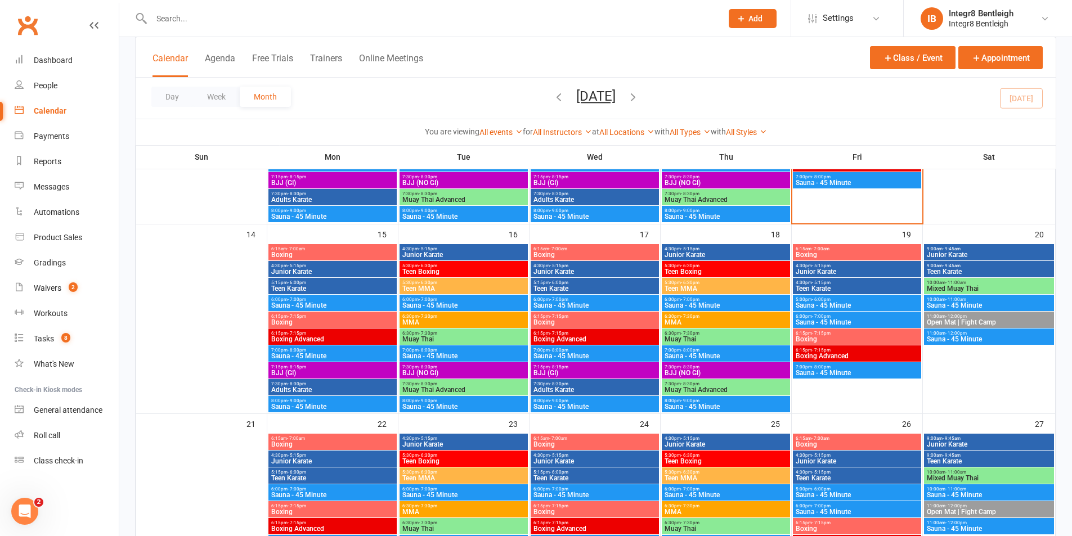
click at [571, 318] on span "6:15pm - 7:15pm" at bounding box center [595, 316] width 124 height 5
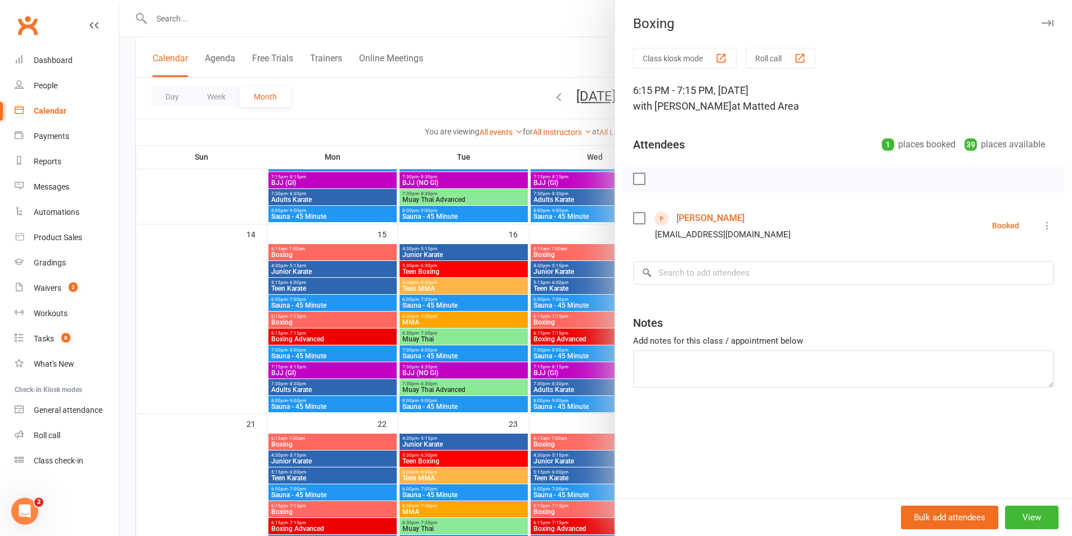
click at [571, 318] on div at bounding box center [595, 268] width 953 height 536
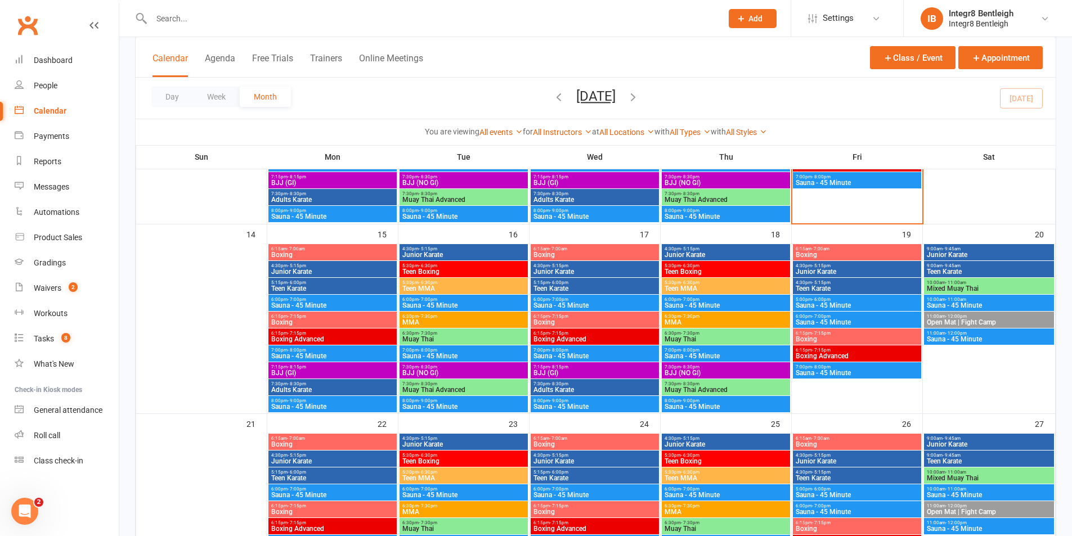
click at [575, 338] on span "Boxing Advanced" at bounding box center [595, 339] width 124 height 7
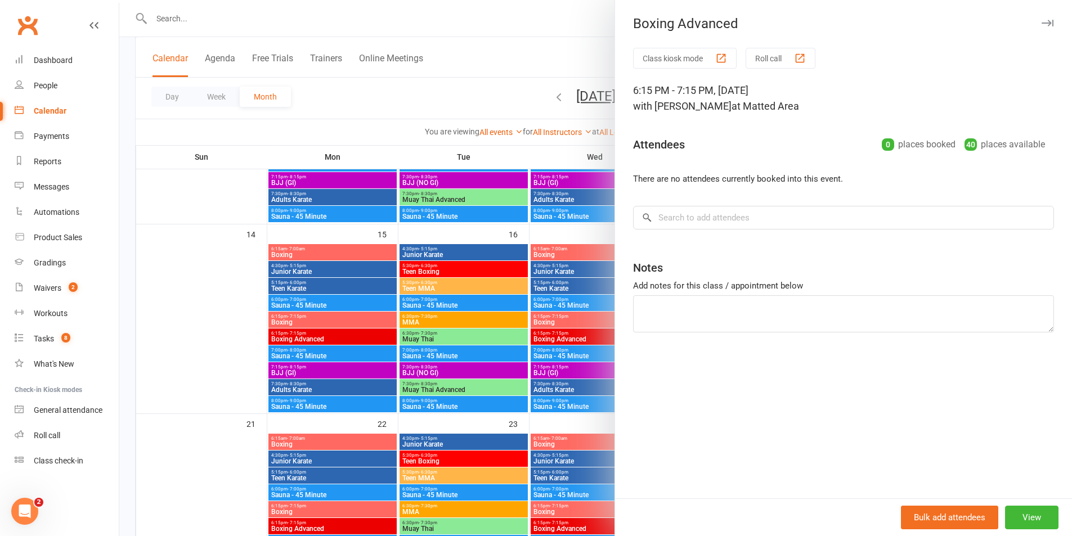
click at [575, 338] on div at bounding box center [595, 268] width 953 height 536
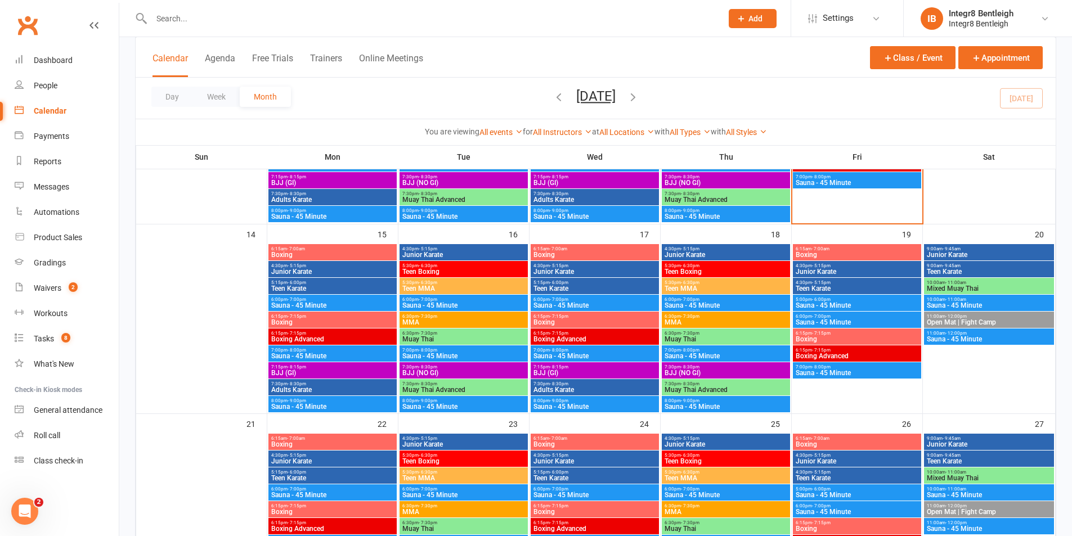
click at [584, 370] on span "BJJ (GI)" at bounding box center [595, 373] width 124 height 7
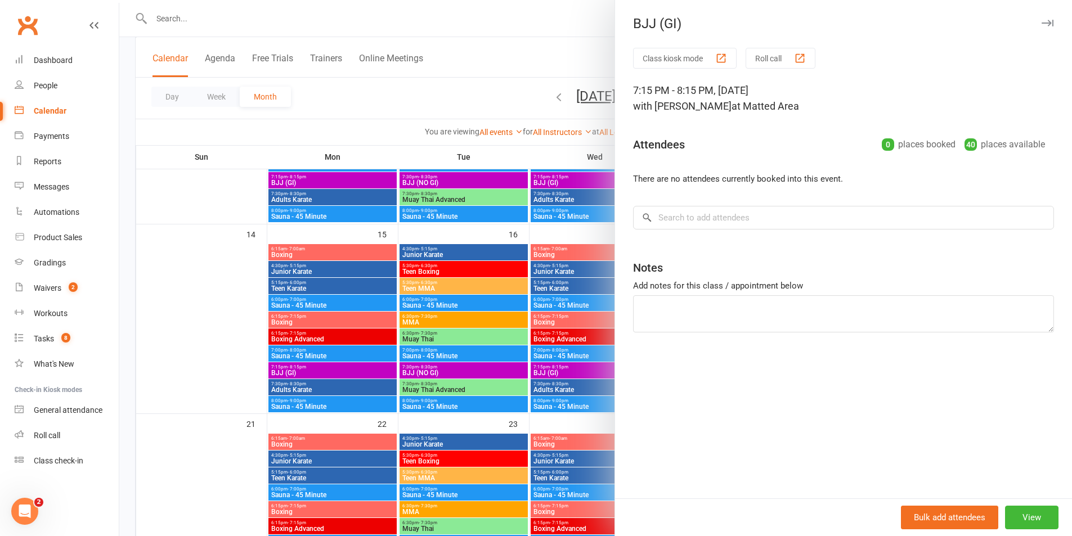
click at [584, 369] on div at bounding box center [595, 268] width 953 height 536
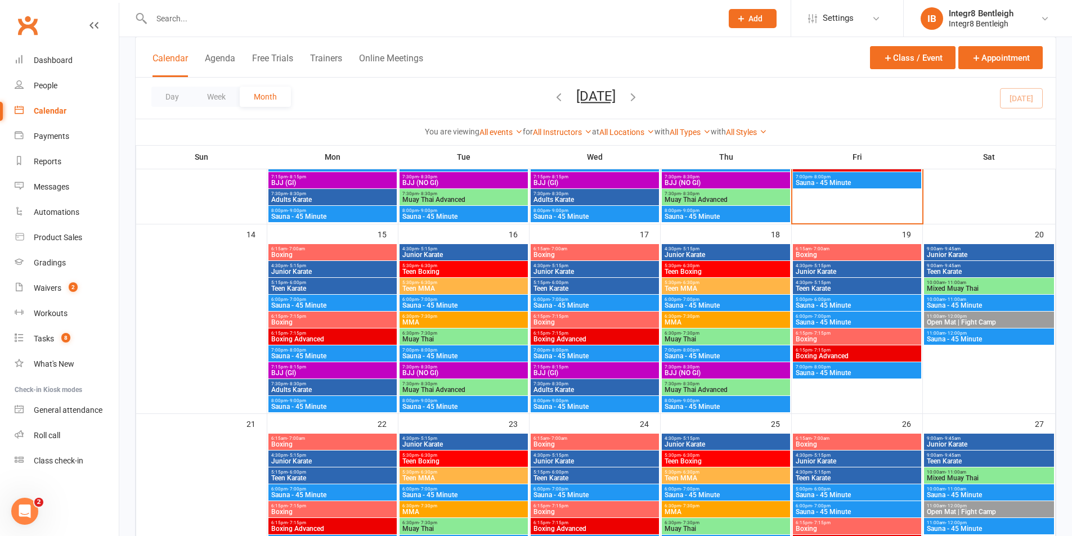
click at [678, 272] on span "Teen Boxing" at bounding box center [726, 271] width 124 height 7
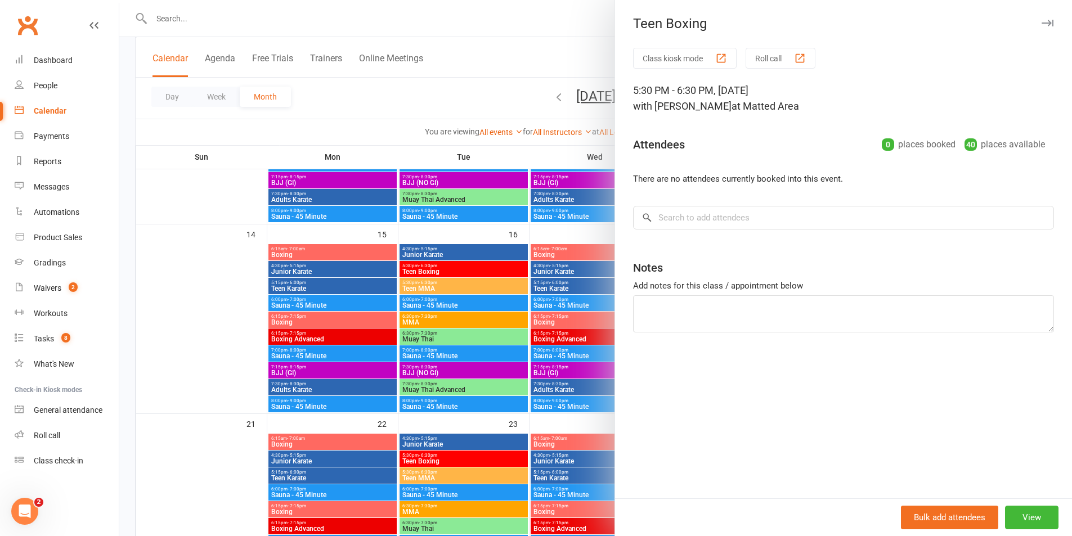
click at [519, 278] on div at bounding box center [595, 268] width 953 height 536
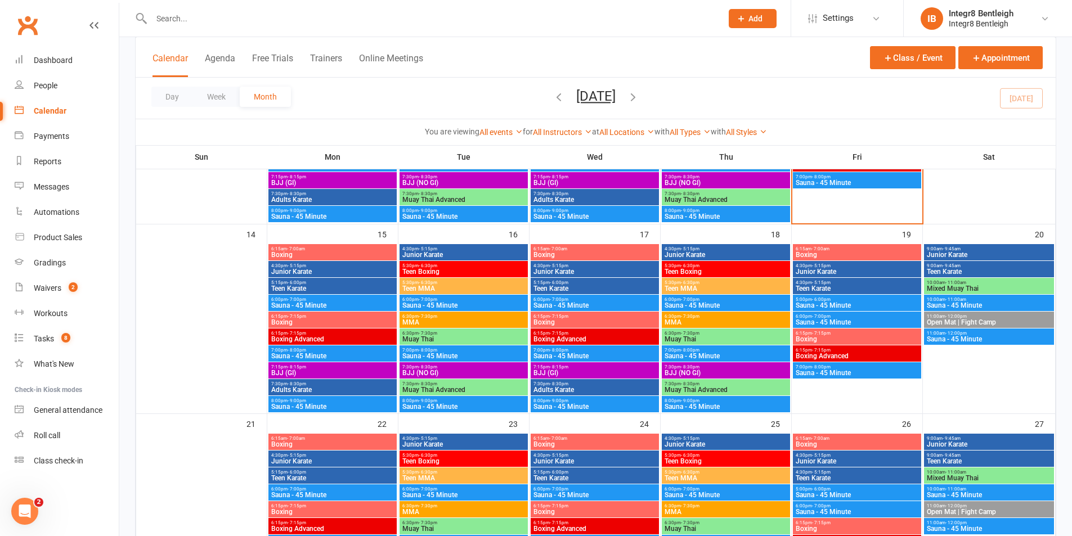
click at [681, 280] on span "- 6:30pm" at bounding box center [690, 282] width 19 height 5
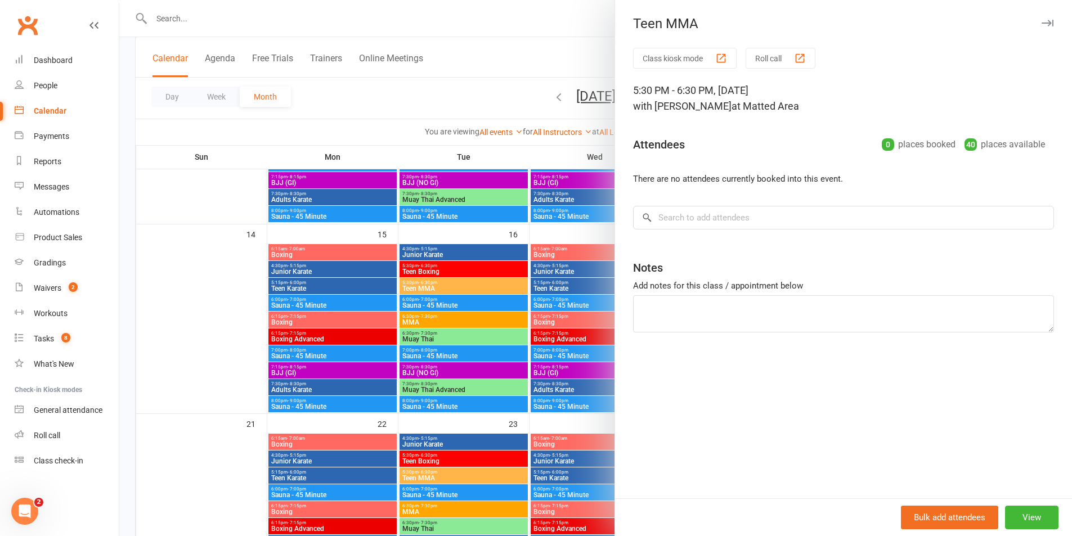
click at [582, 272] on div at bounding box center [595, 268] width 953 height 536
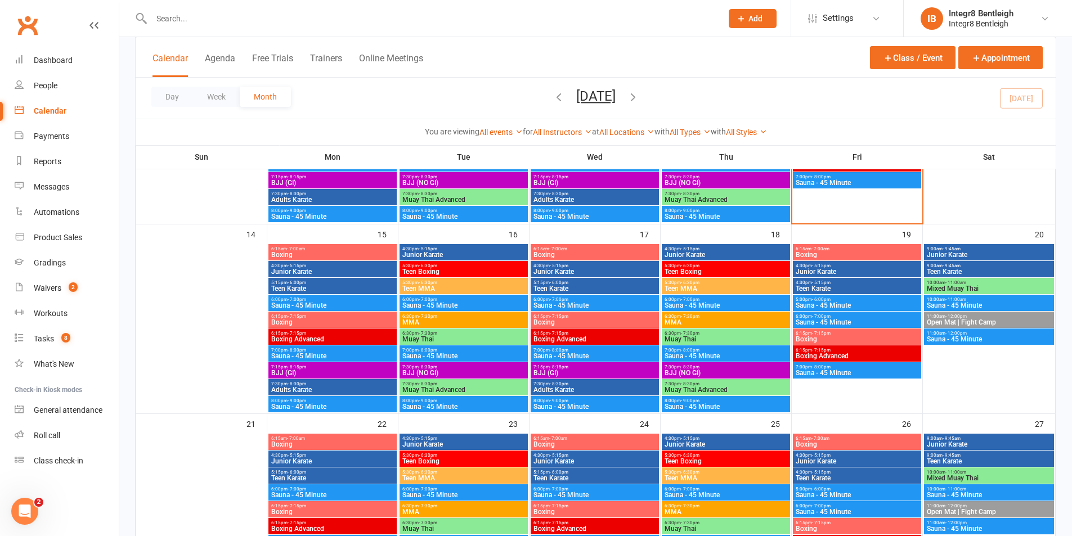
click at [691, 320] on span "MMA" at bounding box center [726, 322] width 124 height 7
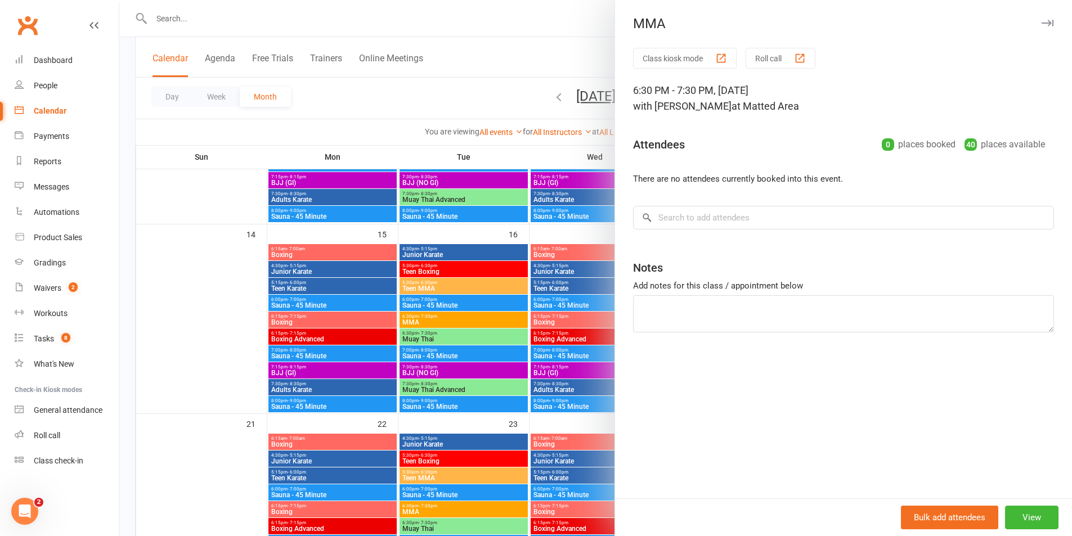
click at [572, 301] on div at bounding box center [595, 268] width 953 height 536
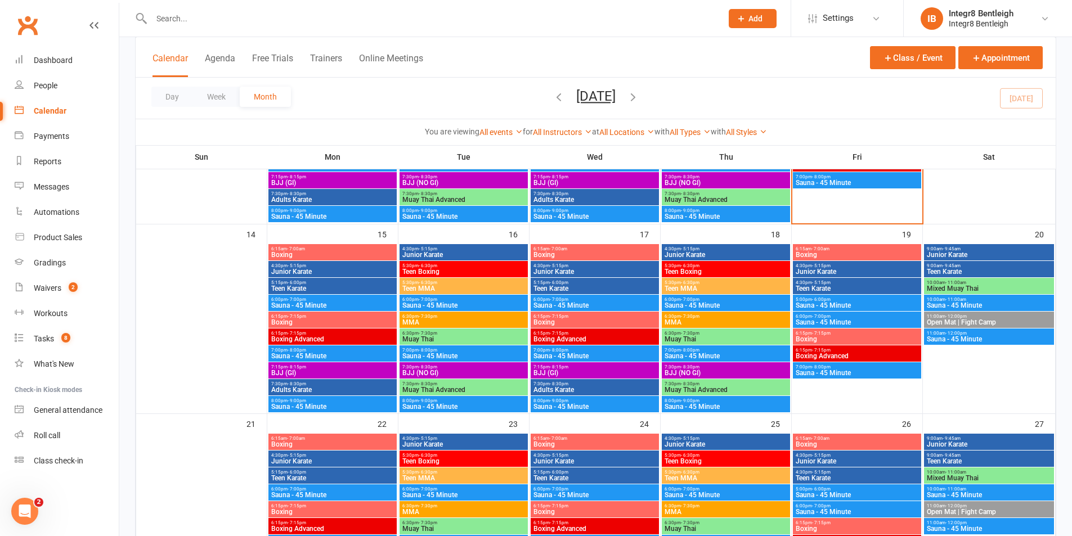
click at [688, 335] on span "- 7:30pm" at bounding box center [690, 333] width 19 height 5
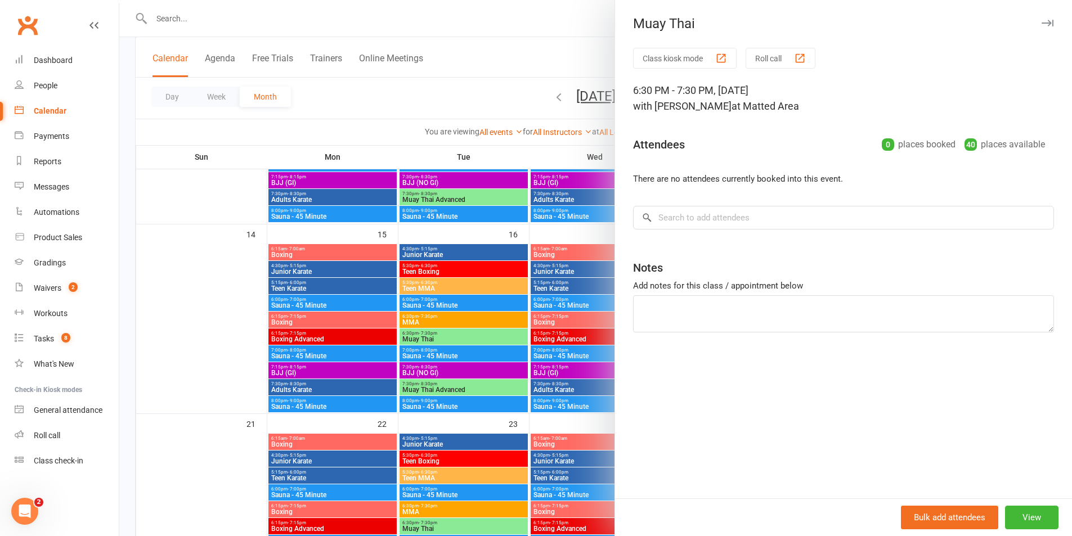
click at [550, 310] on div at bounding box center [595, 268] width 953 height 536
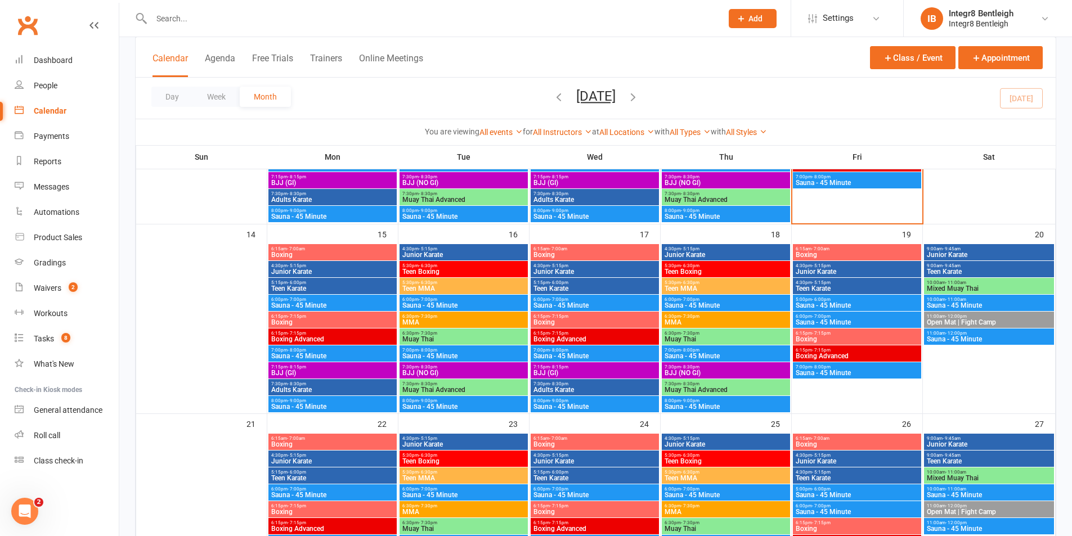
click at [751, 373] on span "BJJ (NO GI)" at bounding box center [726, 373] width 124 height 7
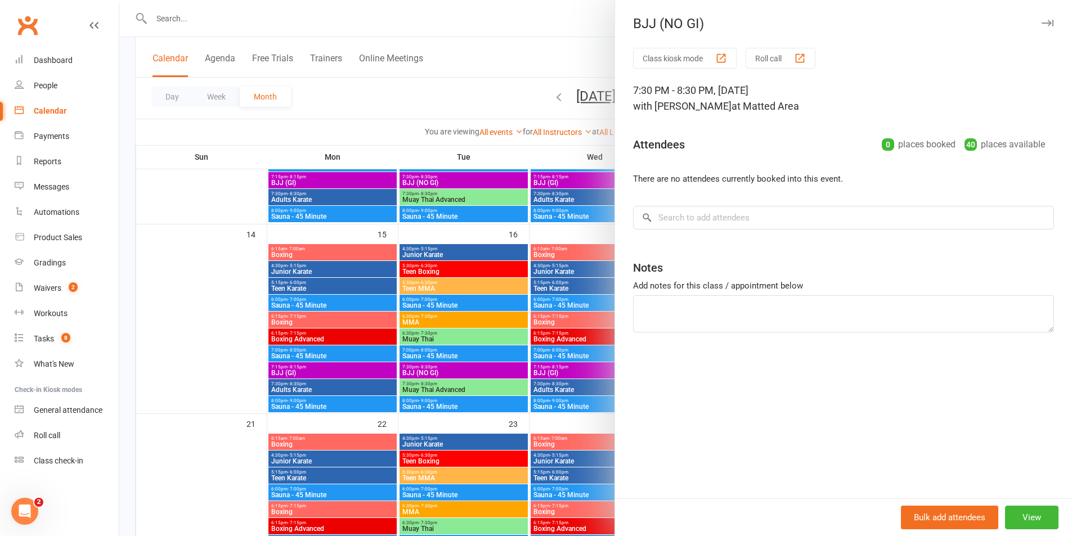
click at [476, 297] on div at bounding box center [595, 268] width 953 height 536
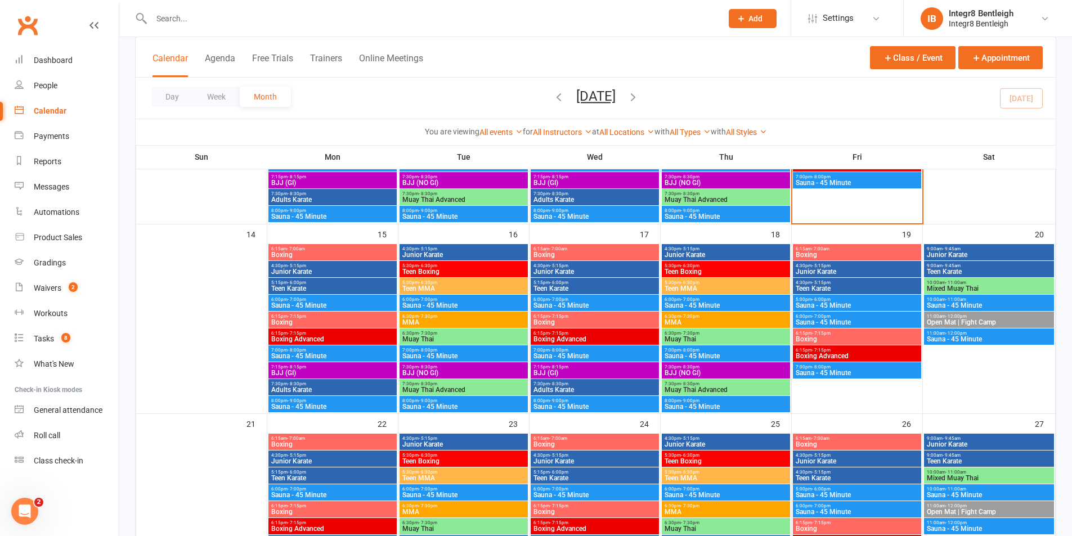
click at [827, 335] on span "- 7:15pm" at bounding box center [821, 333] width 19 height 5
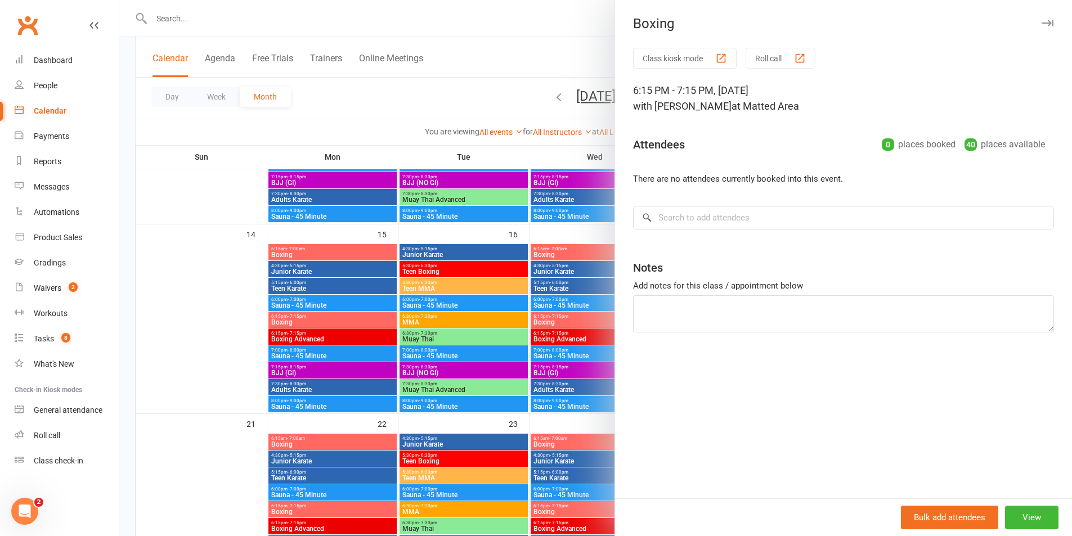
click at [552, 306] on div at bounding box center [595, 268] width 953 height 536
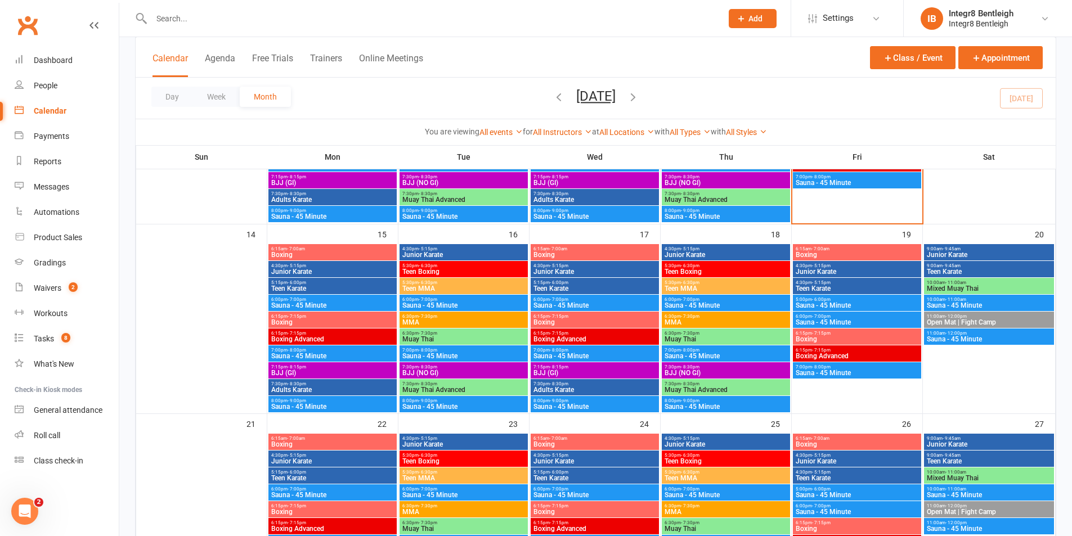
click at [848, 356] on span "Boxing Advanced" at bounding box center [857, 356] width 124 height 7
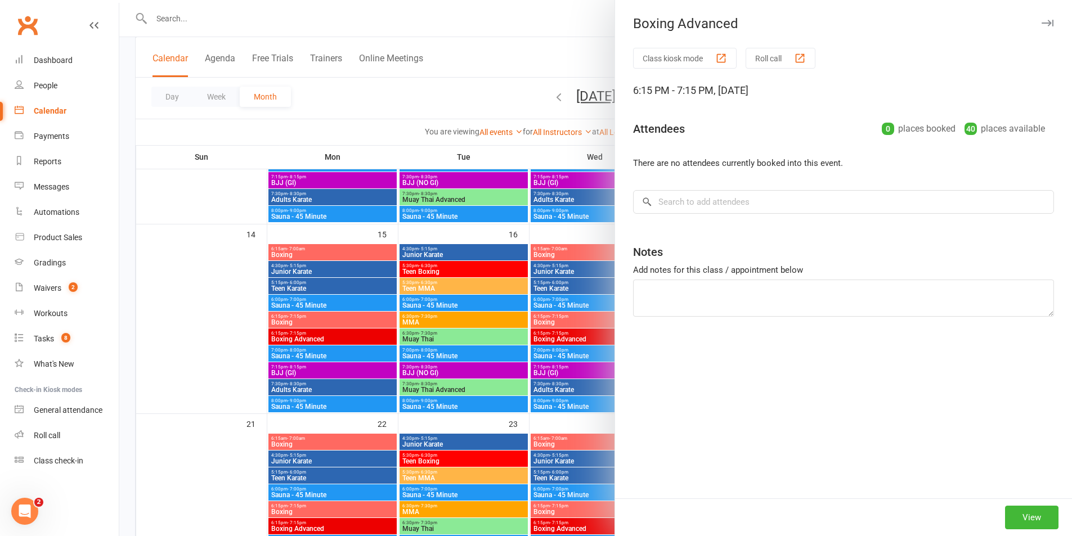
click at [492, 281] on div at bounding box center [595, 268] width 953 height 536
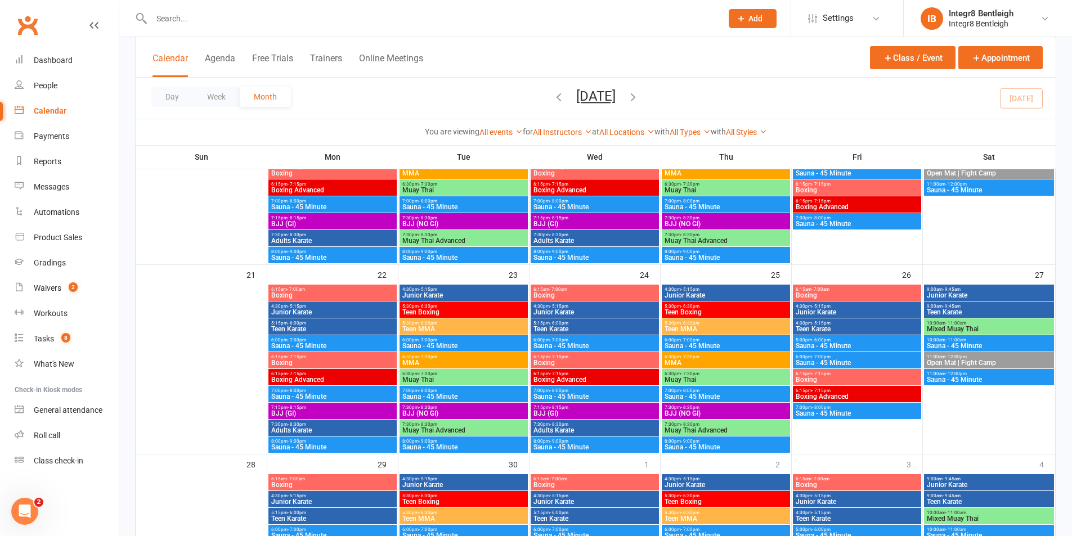
scroll to position [564, 0]
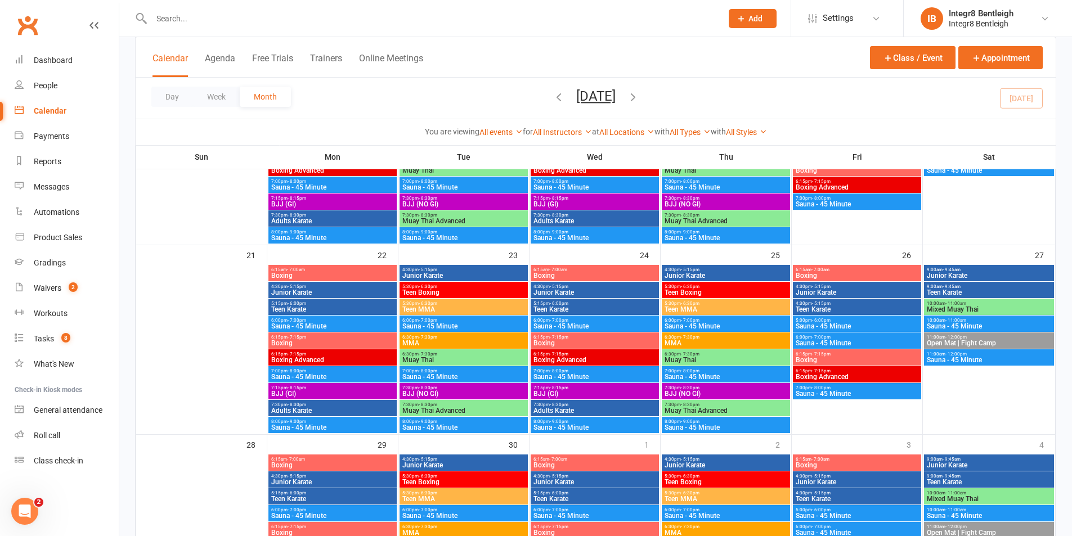
click at [362, 293] on span "Junior Karate" at bounding box center [333, 292] width 124 height 7
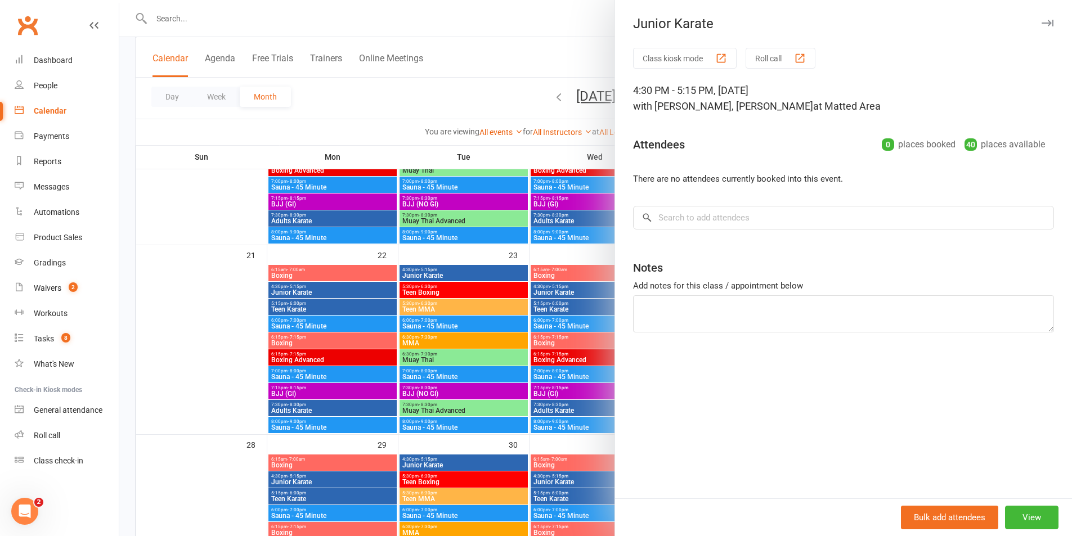
click at [362, 293] on div at bounding box center [595, 268] width 953 height 536
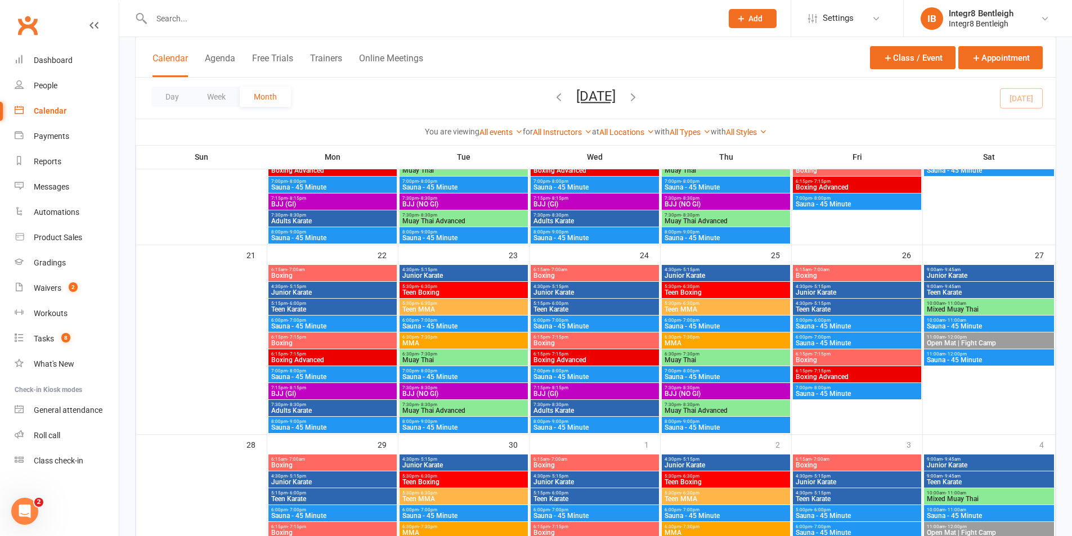
click at [363, 308] on span "Teen Karate" at bounding box center [333, 309] width 124 height 7
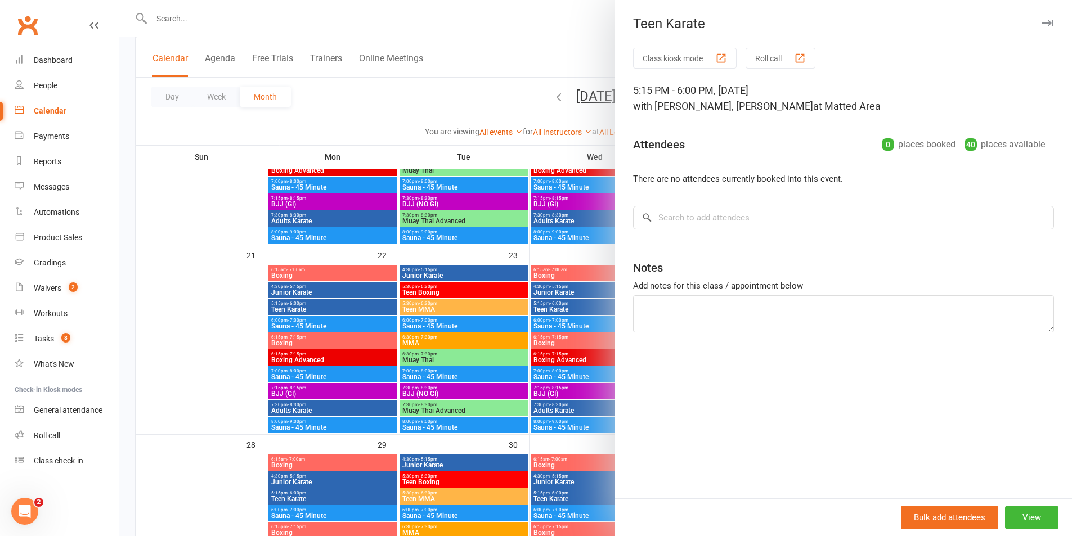
click at [361, 311] on div at bounding box center [595, 268] width 953 height 536
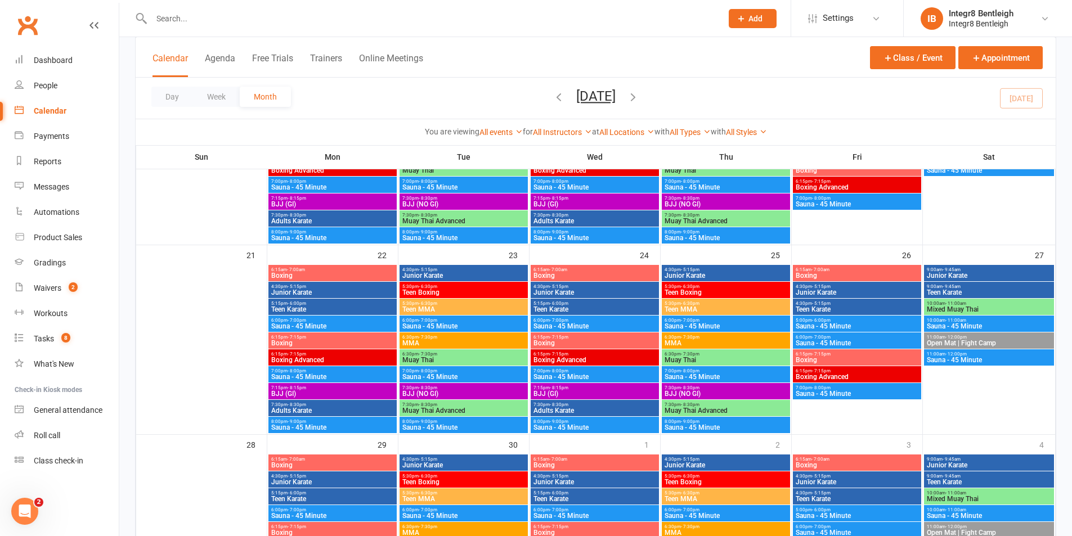
click at [590, 310] on span "Teen Karate" at bounding box center [595, 309] width 124 height 7
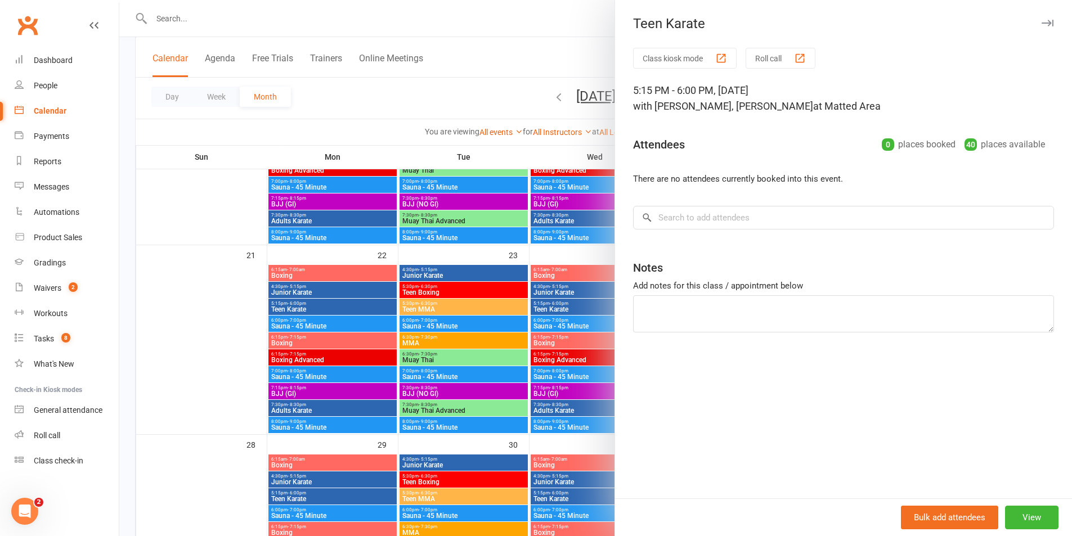
click at [570, 290] on div at bounding box center [595, 268] width 953 height 536
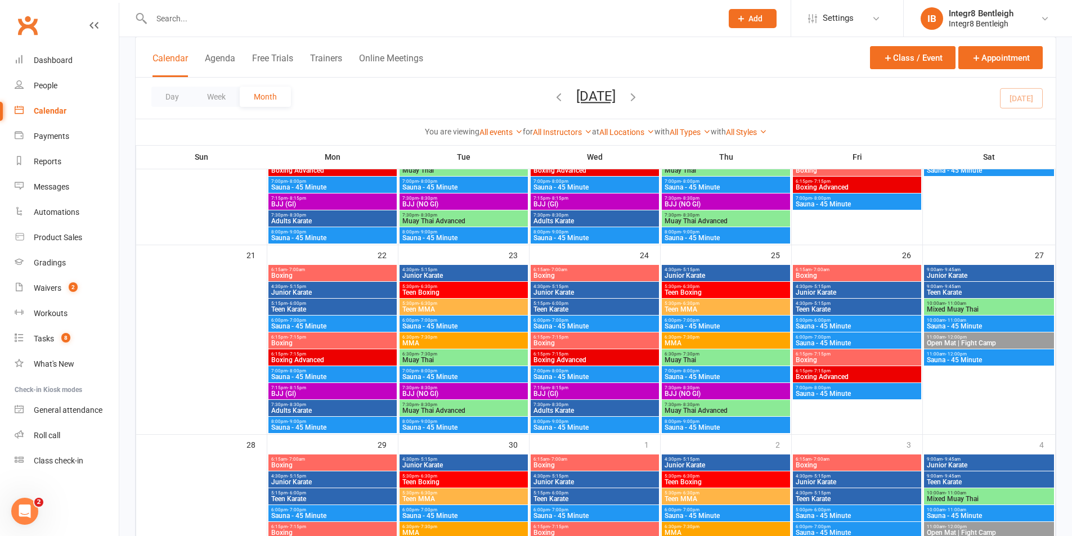
click at [570, 289] on span "Junior Karate" at bounding box center [595, 292] width 124 height 7
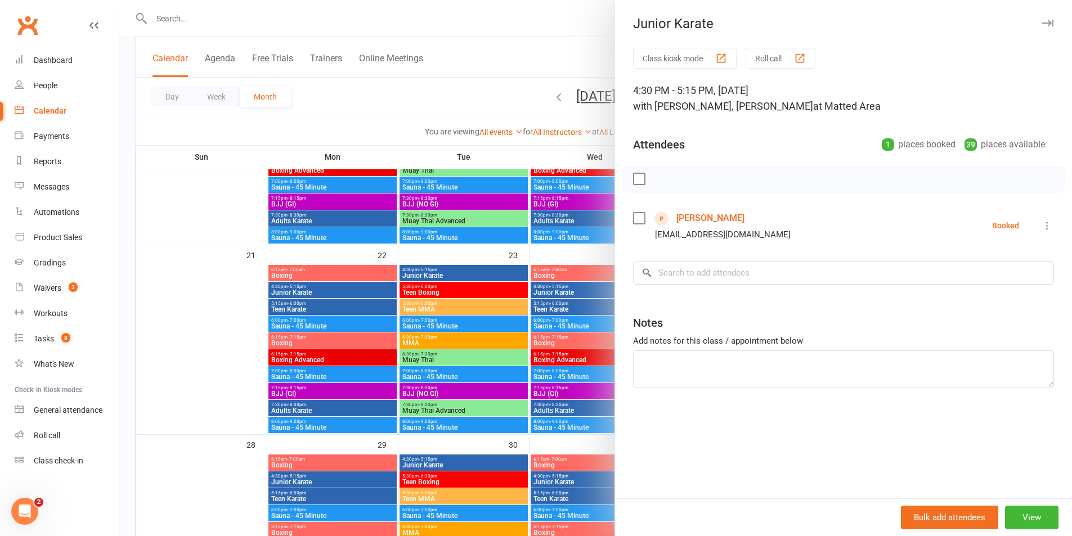
click at [412, 294] on div at bounding box center [595, 268] width 953 height 536
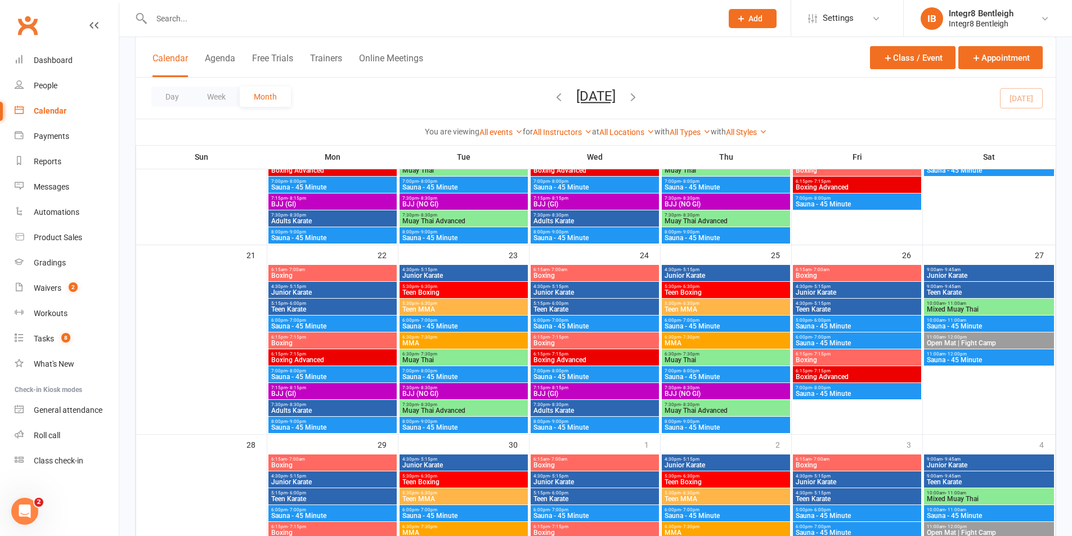
click at [353, 313] on div "5:15pm - 6:00pm Teen Karate" at bounding box center [332, 307] width 128 height 16
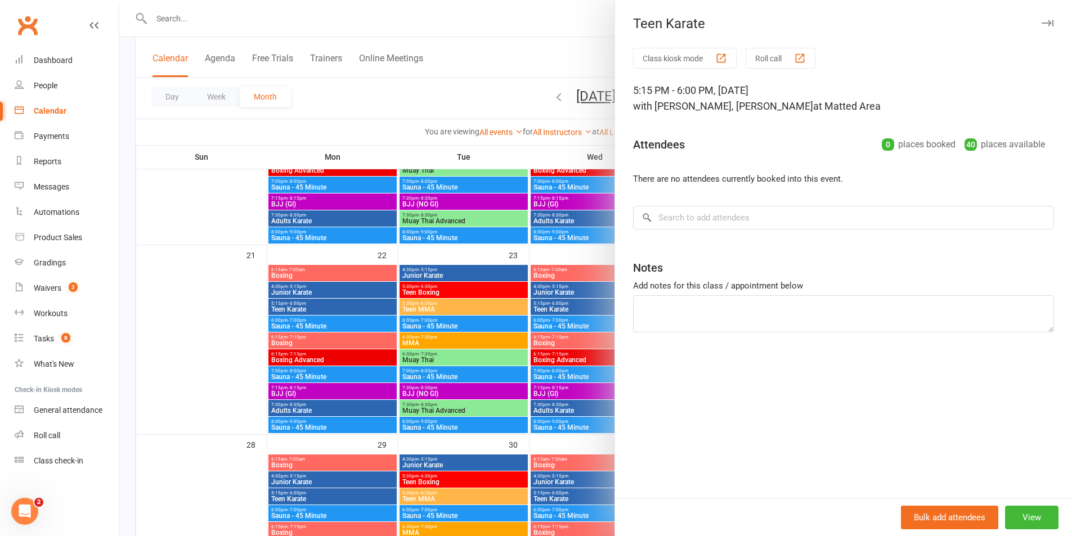
click at [353, 313] on div at bounding box center [595, 268] width 953 height 536
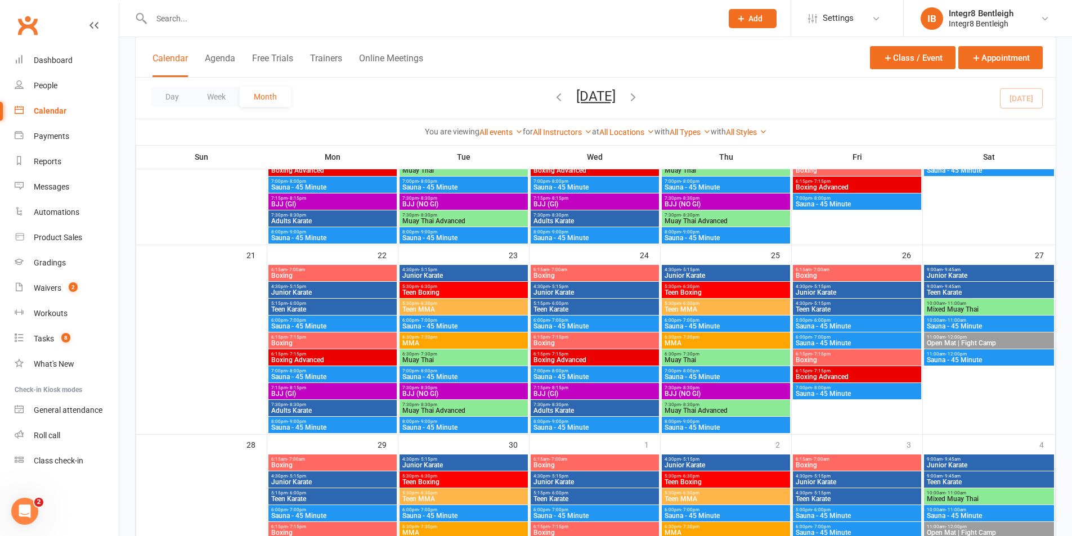
click at [450, 289] on span "Teen Boxing" at bounding box center [464, 292] width 124 height 7
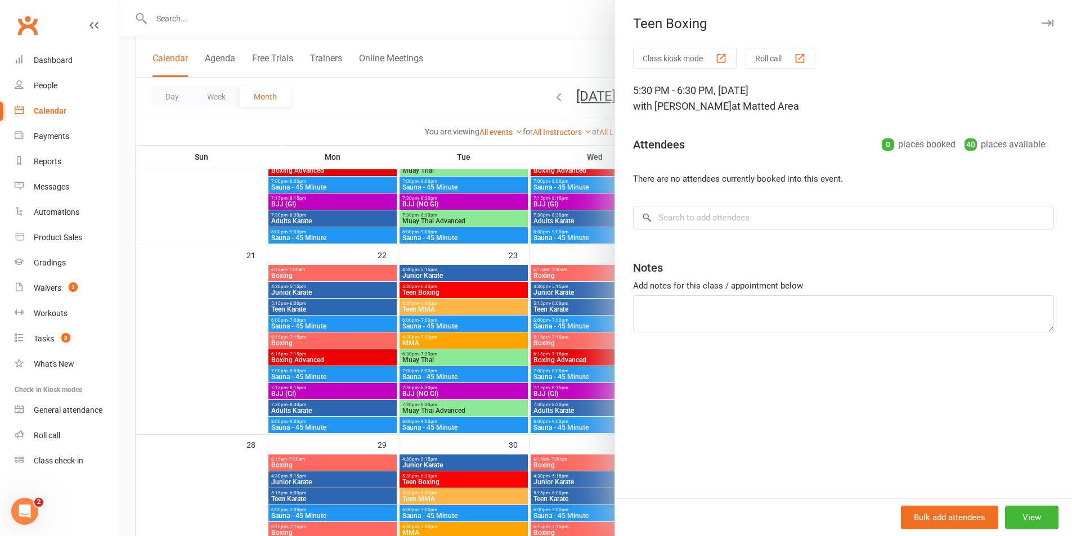
click at [450, 293] on div at bounding box center [595, 268] width 953 height 536
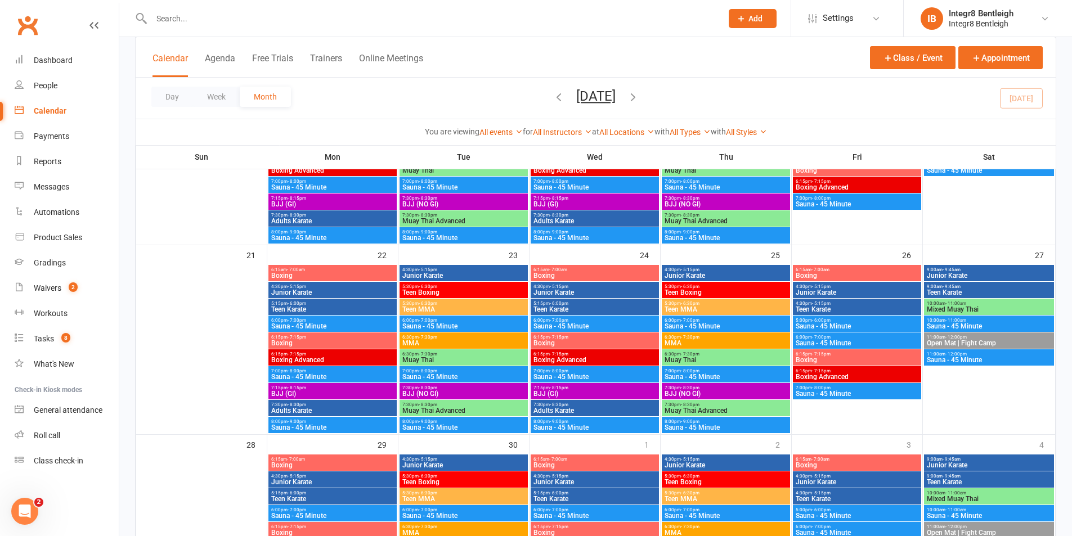
click at [449, 306] on span "5:30pm - 6:30pm" at bounding box center [464, 303] width 124 height 5
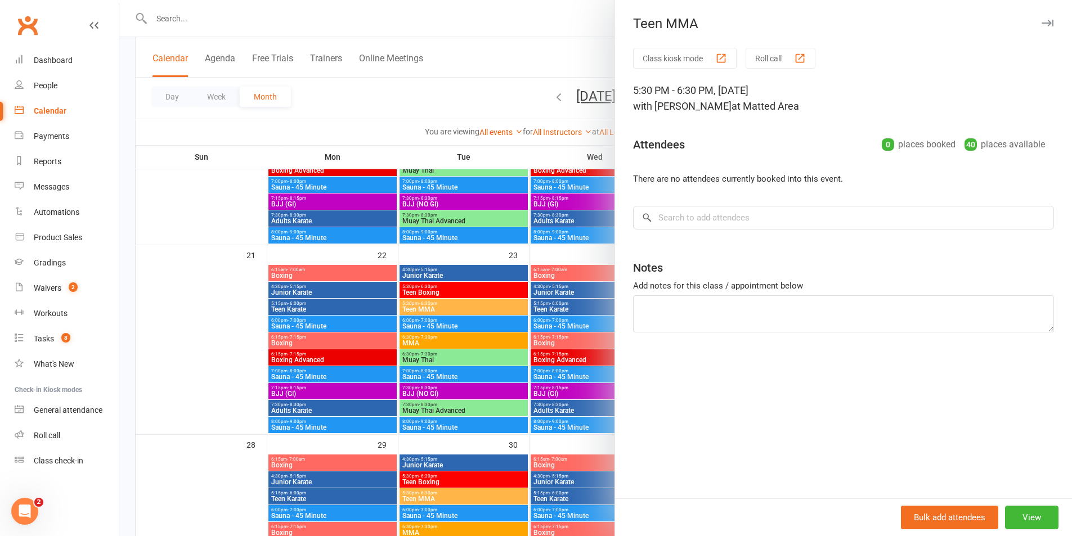
click at [449, 306] on div at bounding box center [595, 268] width 953 height 536
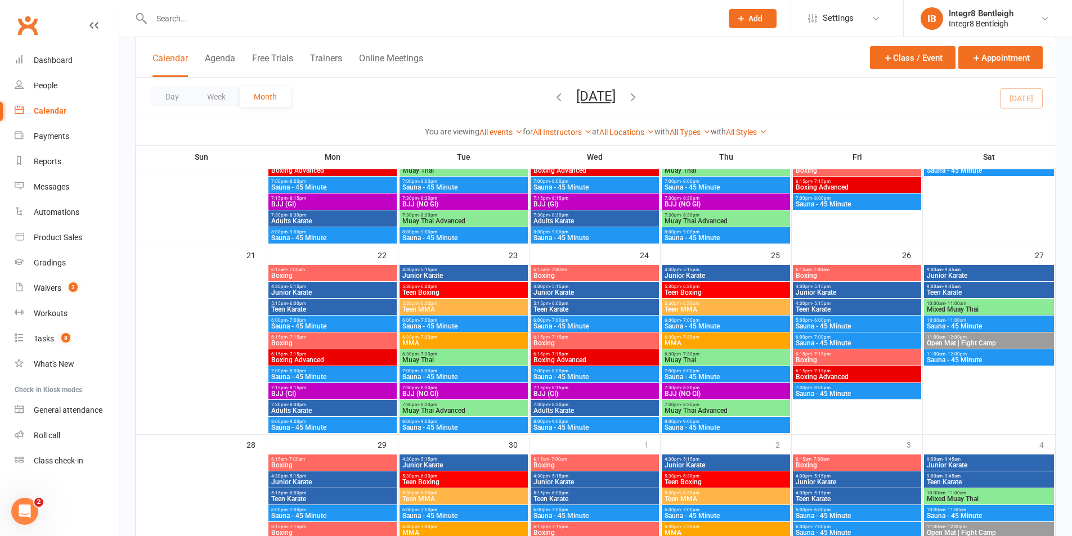
click at [454, 325] on span "Sauna - 45 Minute" at bounding box center [464, 326] width 124 height 7
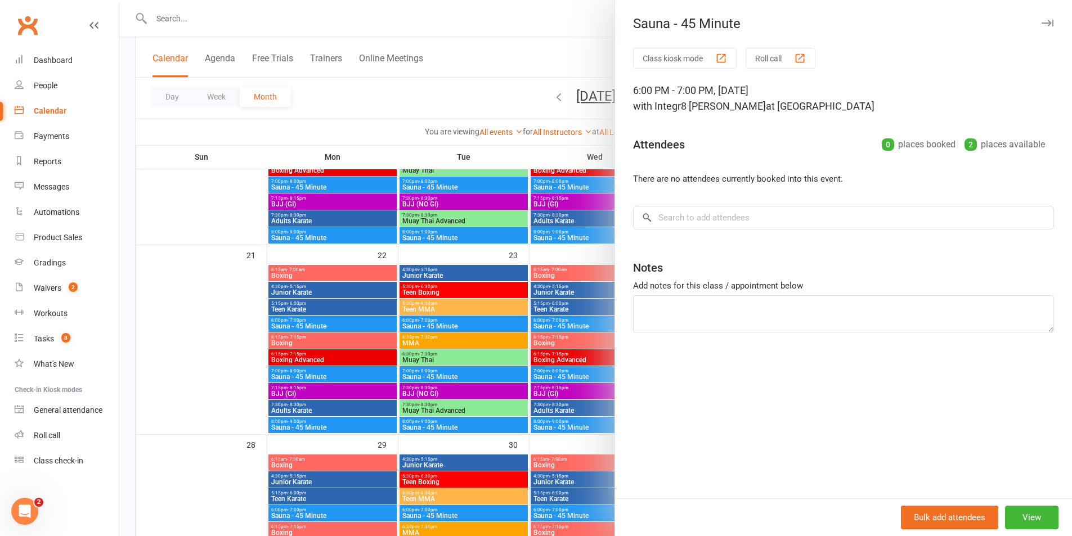
click at [456, 325] on div at bounding box center [595, 268] width 953 height 536
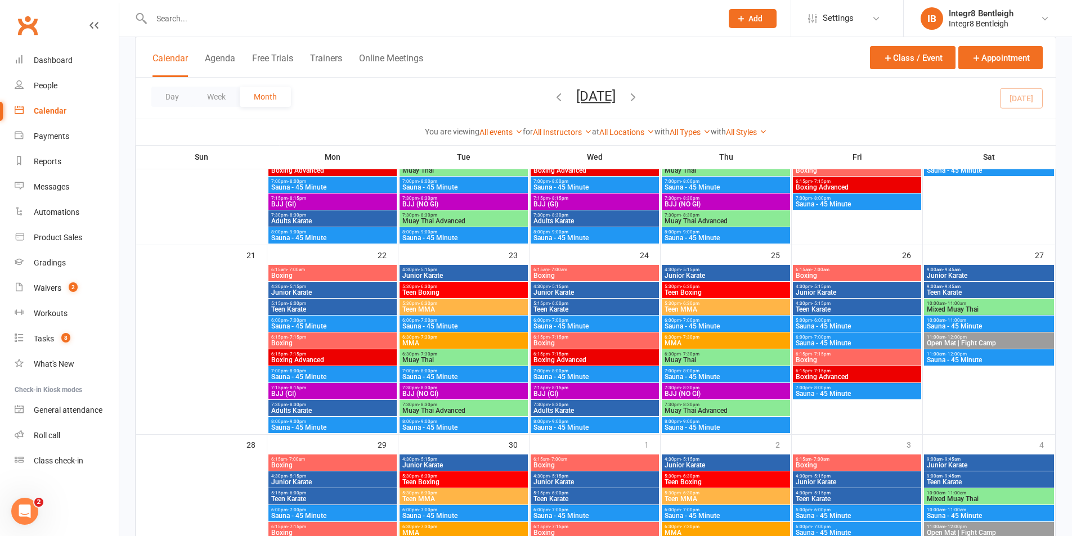
click at [462, 340] on span "MMA" at bounding box center [464, 343] width 124 height 7
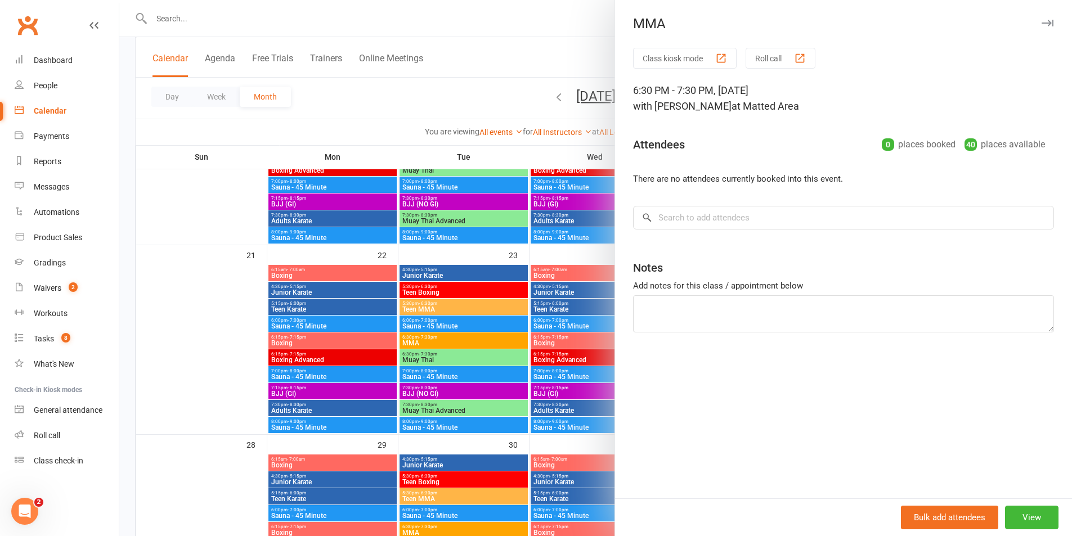
click at [462, 342] on div at bounding box center [595, 268] width 953 height 536
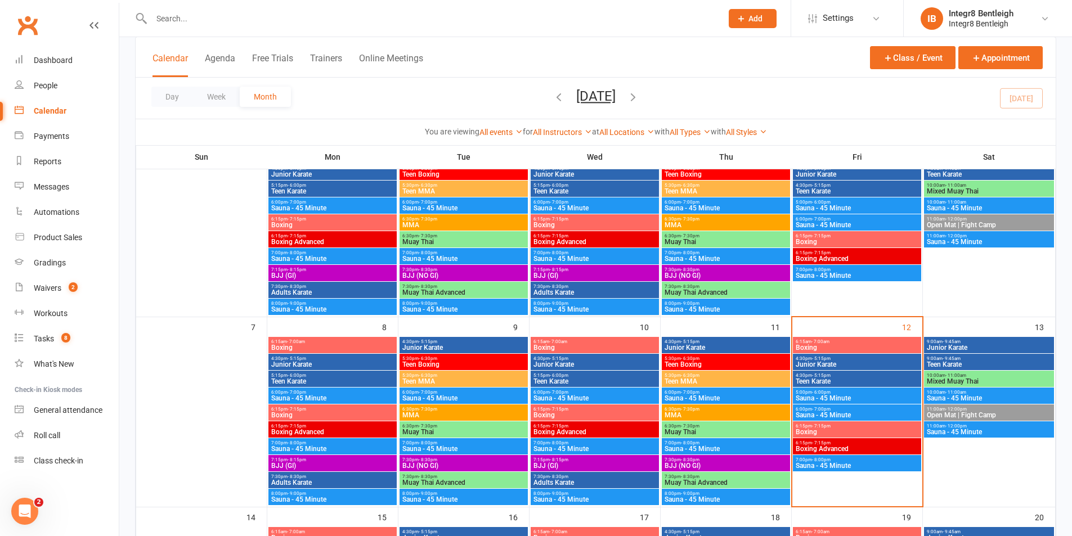
scroll to position [113, 0]
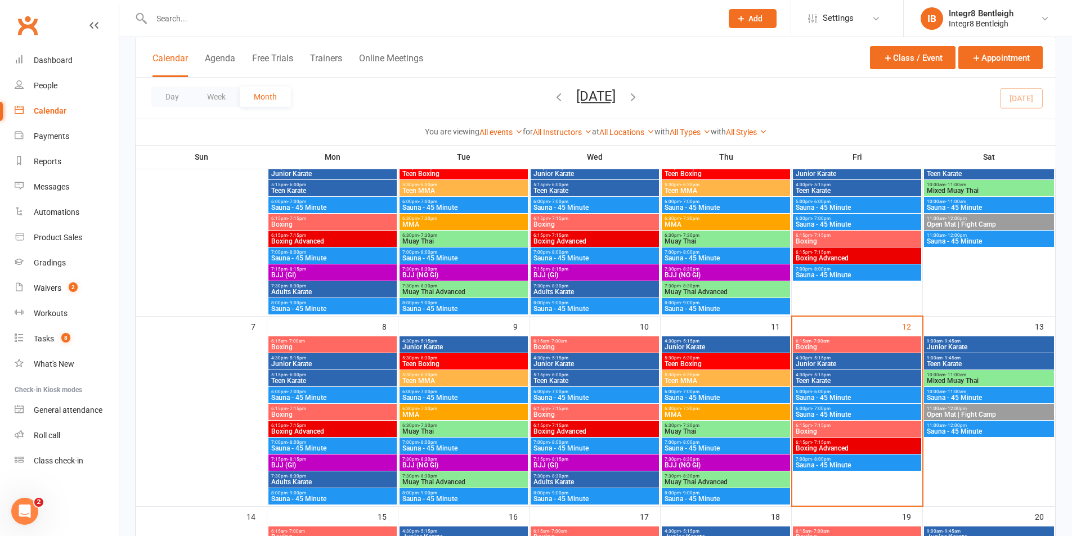
click at [568, 294] on span "Adults Karate" at bounding box center [595, 292] width 124 height 7
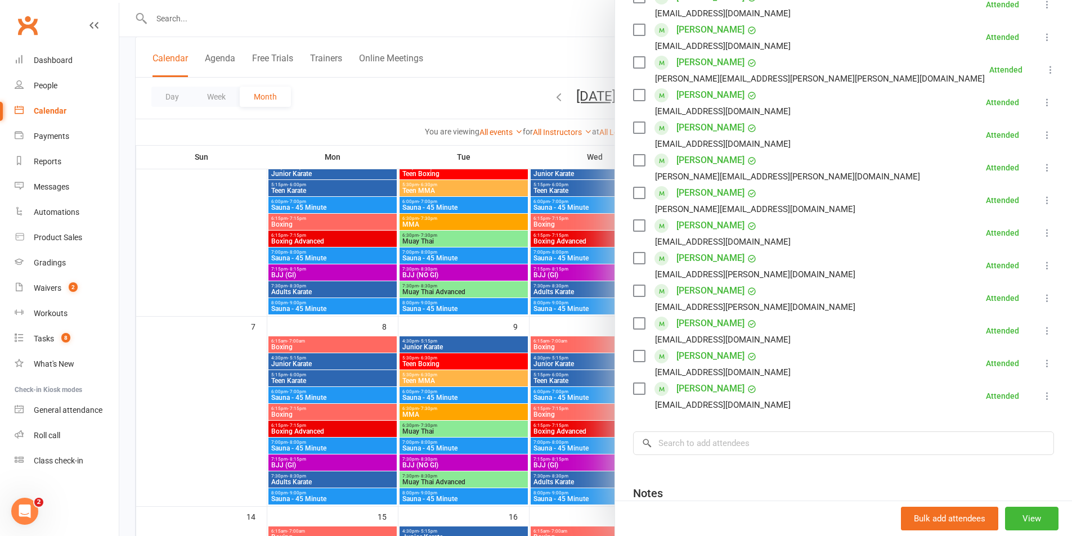
scroll to position [225, 0]
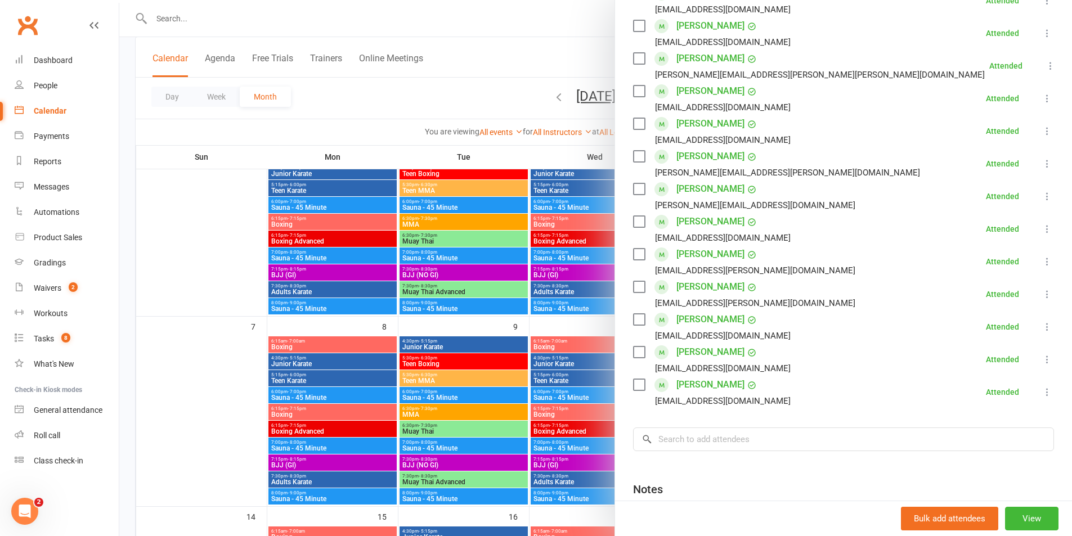
click at [535, 291] on div at bounding box center [595, 268] width 953 height 536
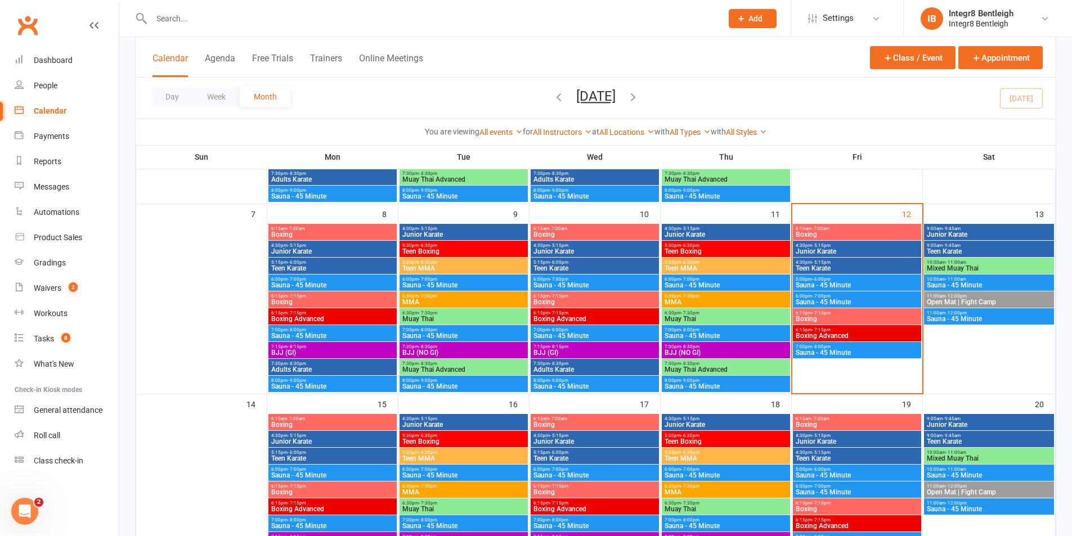
click at [355, 366] on span "Adults Karate" at bounding box center [333, 369] width 124 height 7
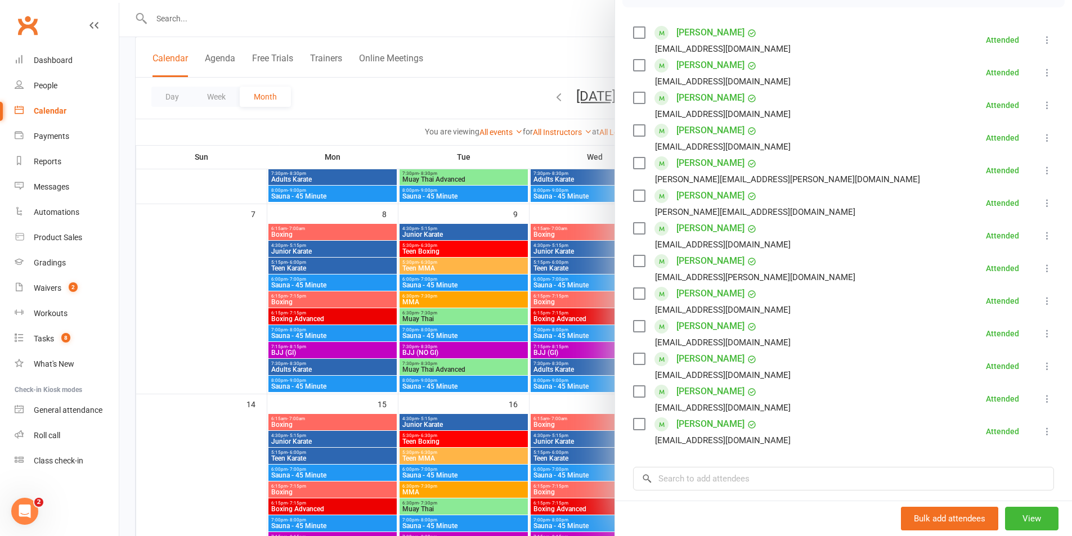
scroll to position [169, 0]
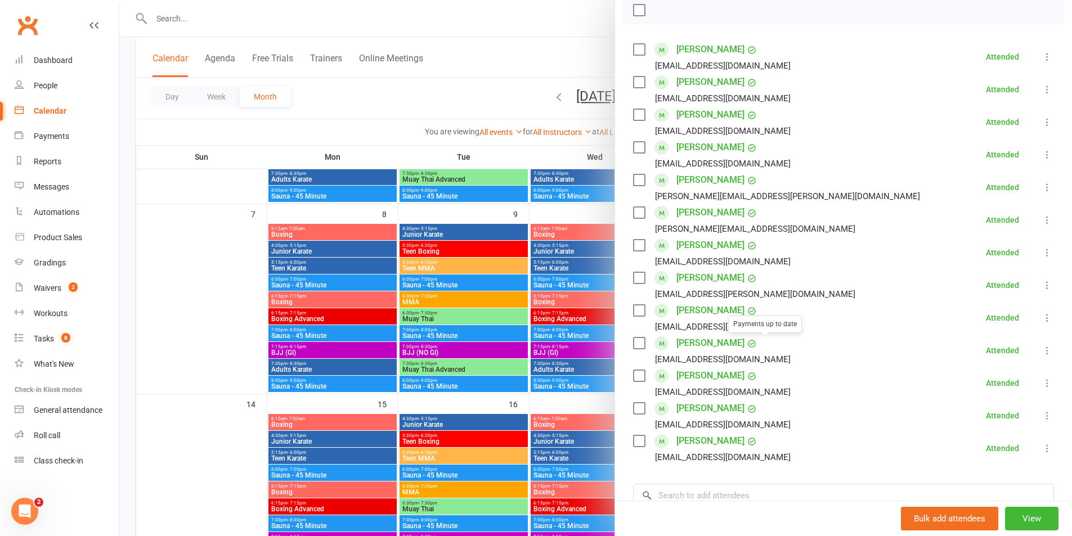
click at [408, 353] on div at bounding box center [595, 268] width 953 height 536
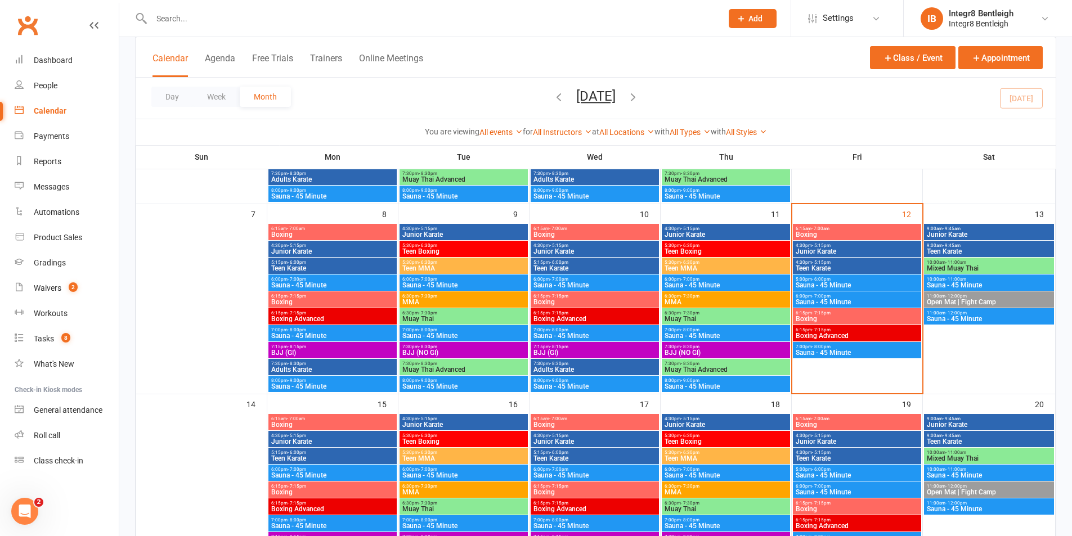
click at [569, 368] on span "Adults Karate" at bounding box center [595, 369] width 124 height 7
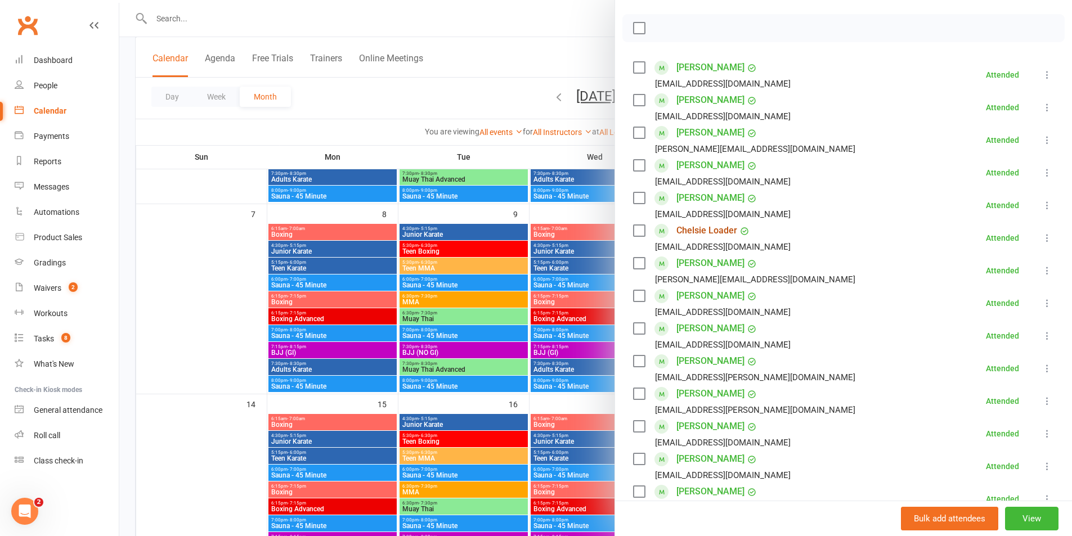
scroll to position [113, 0]
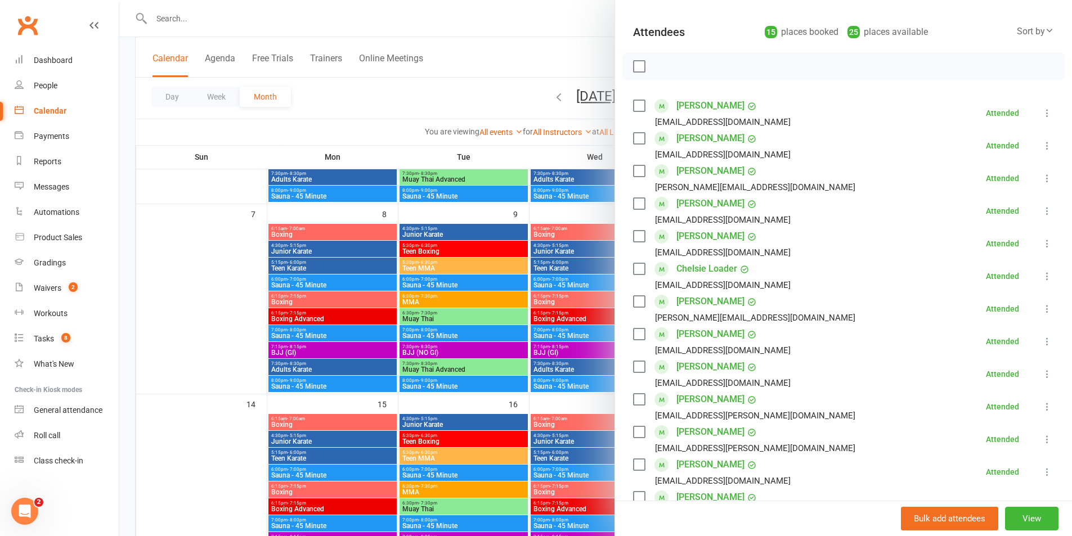
click at [292, 137] on div at bounding box center [595, 268] width 953 height 536
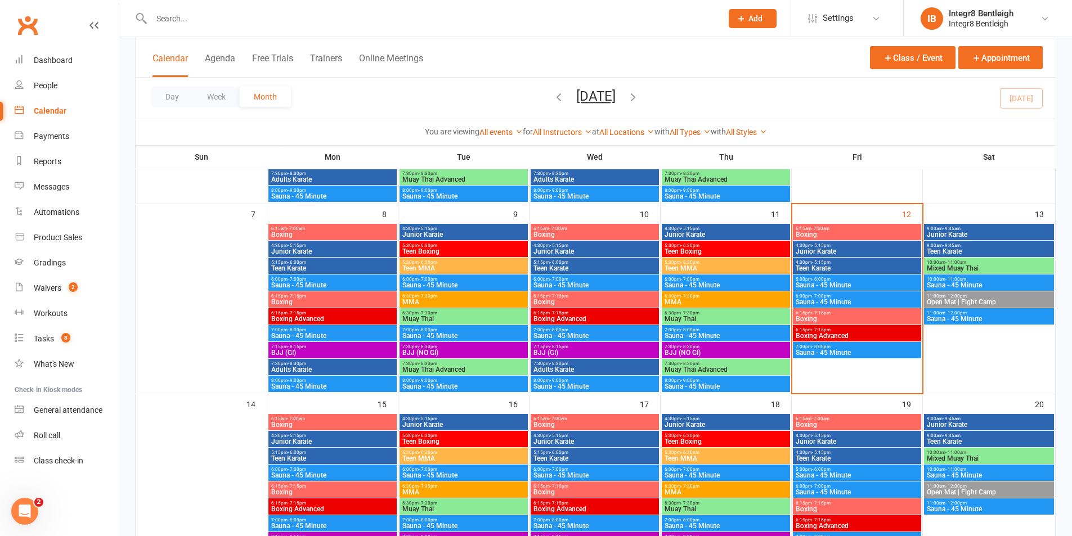
click at [857, 234] on span "Boxing" at bounding box center [857, 234] width 124 height 7
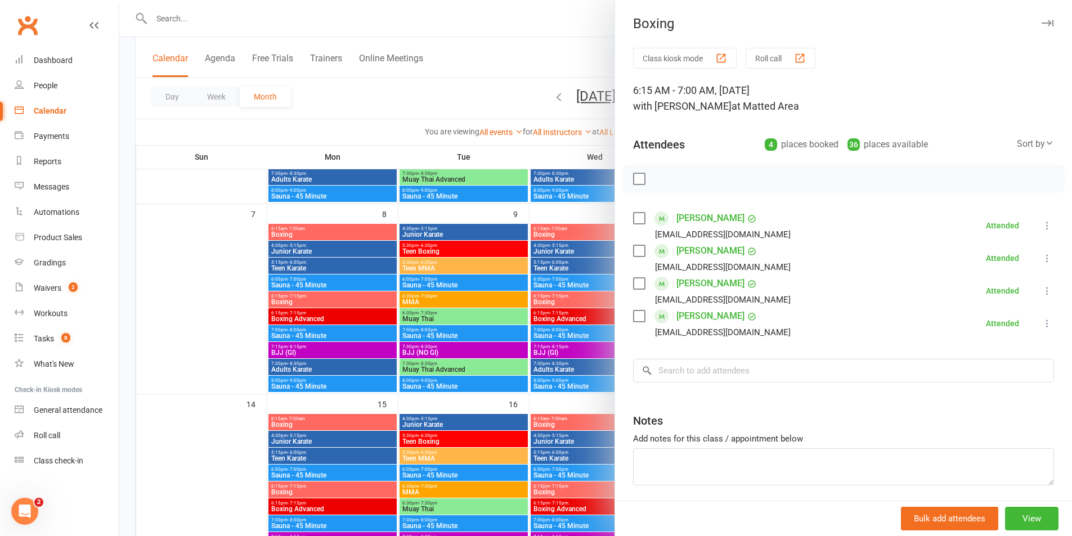
click at [497, 203] on div at bounding box center [595, 268] width 953 height 536
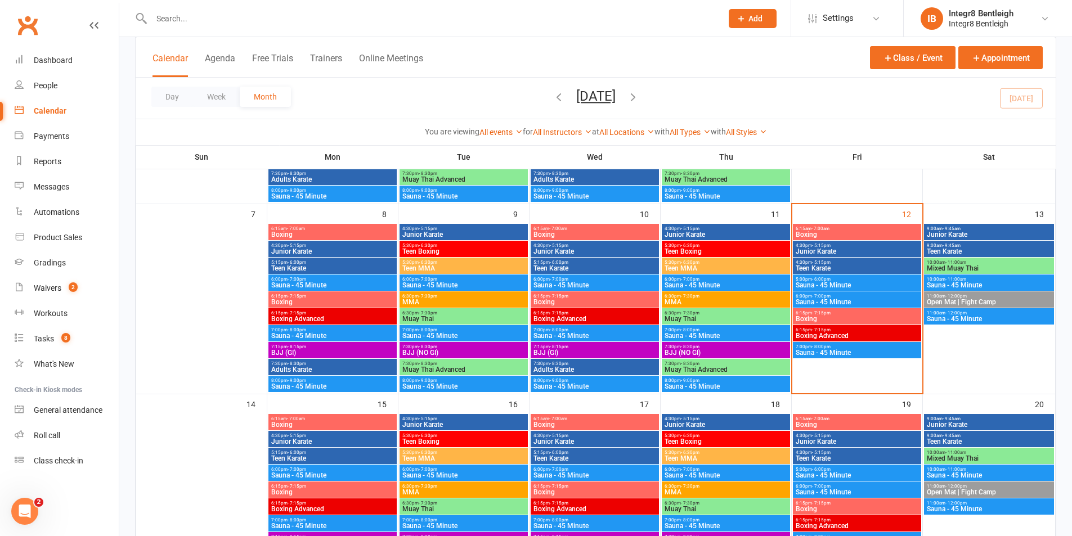
click at [812, 248] on span "Junior Karate" at bounding box center [857, 251] width 124 height 7
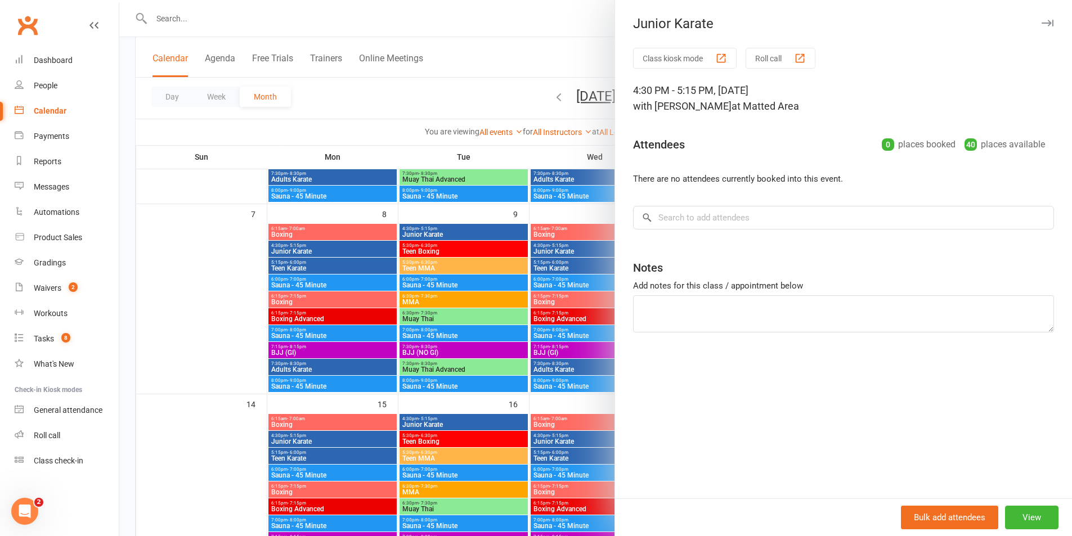
click at [523, 241] on div at bounding box center [595, 268] width 953 height 536
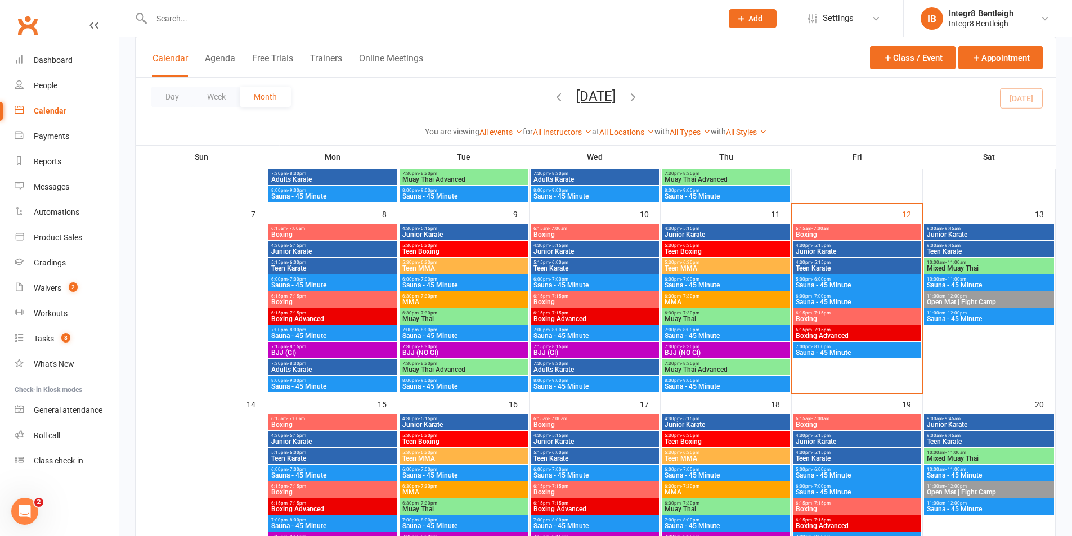
click at [812, 260] on span "- 5:15pm" at bounding box center [821, 262] width 19 height 5
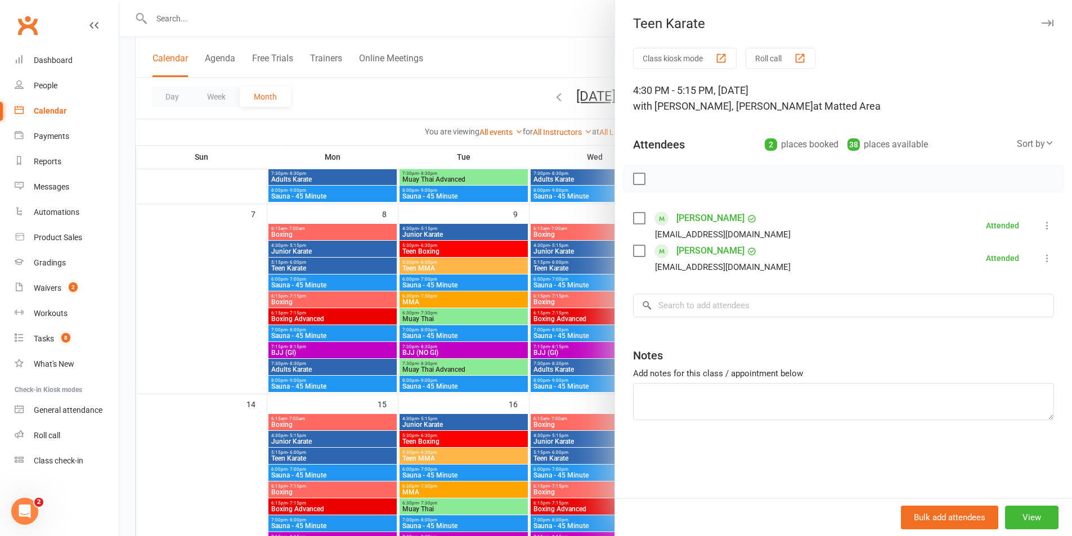
click at [564, 208] on div at bounding box center [595, 268] width 953 height 536
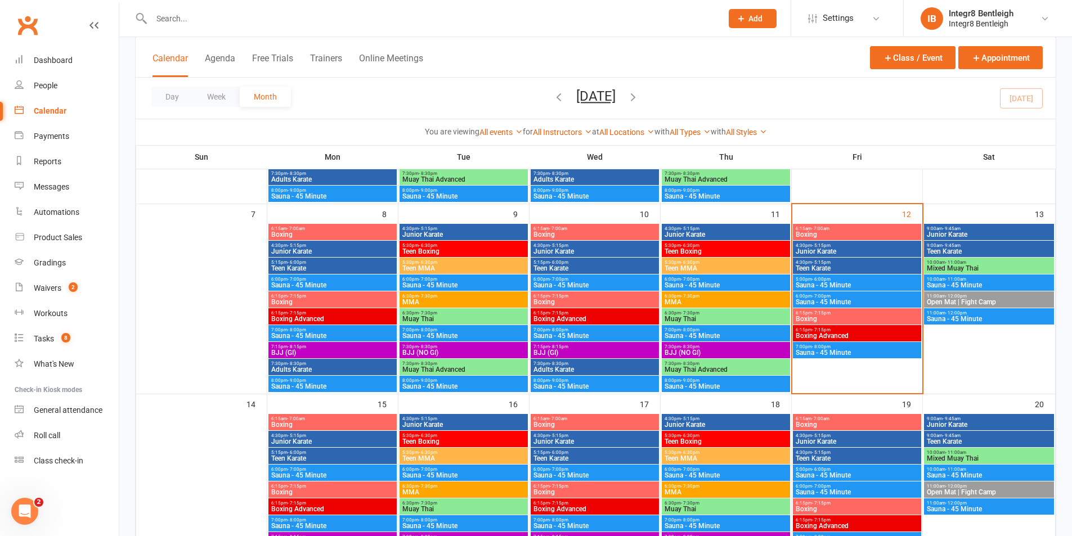
click at [899, 235] on span "Boxing" at bounding box center [857, 234] width 124 height 7
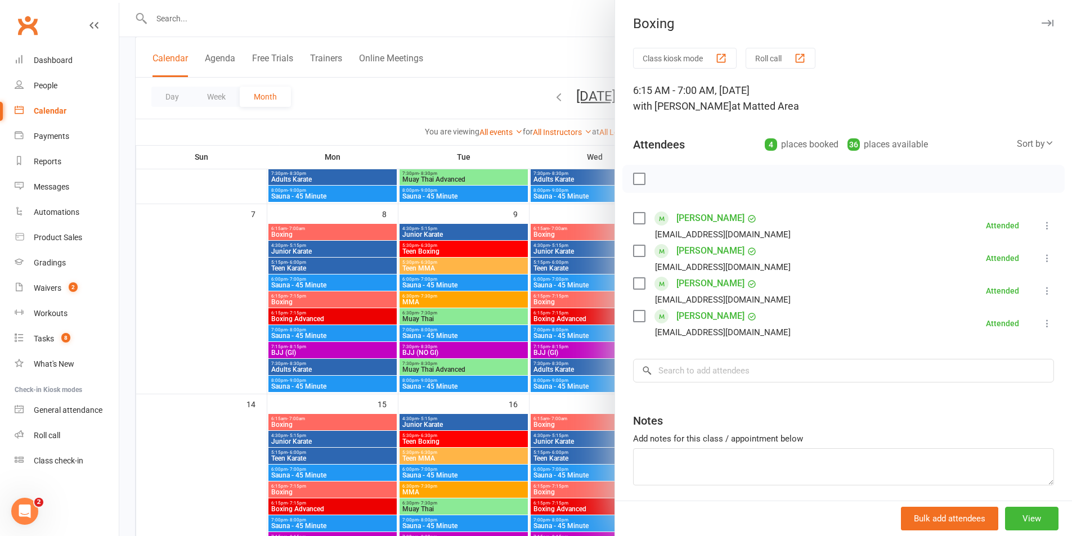
click at [536, 210] on div at bounding box center [595, 268] width 953 height 536
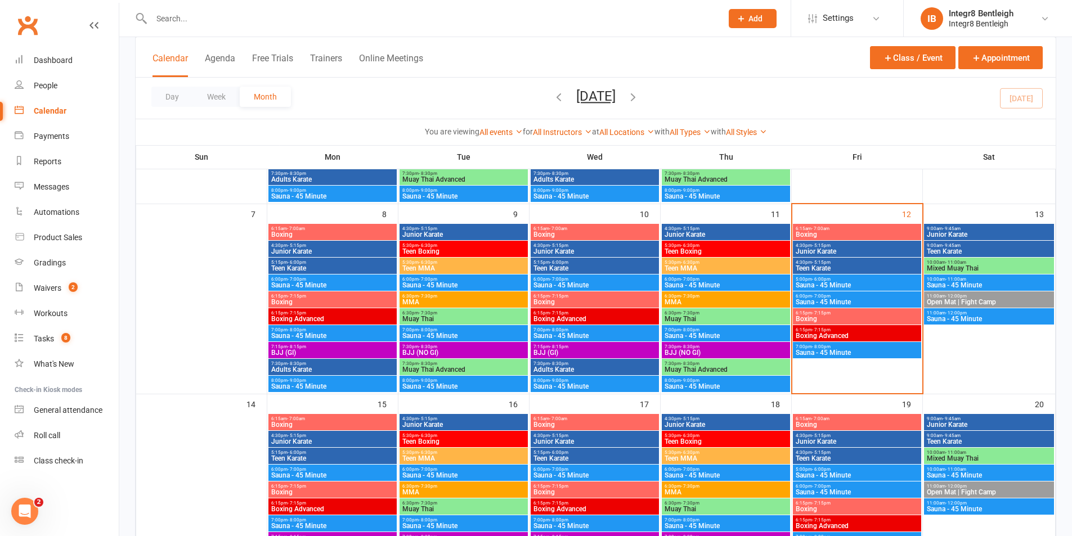
click at [850, 249] on span "Junior Karate" at bounding box center [857, 251] width 124 height 7
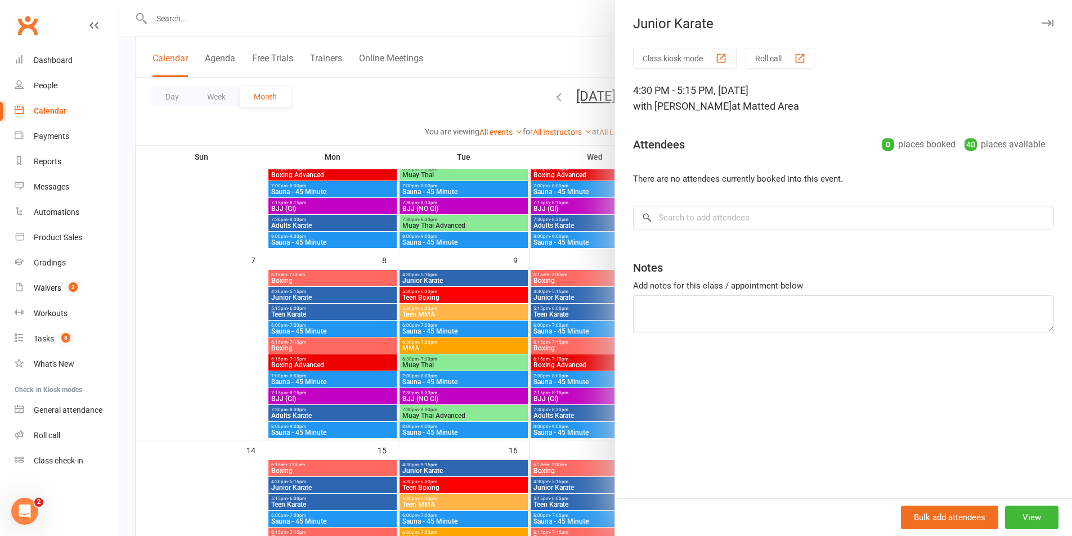
scroll to position [0, 0]
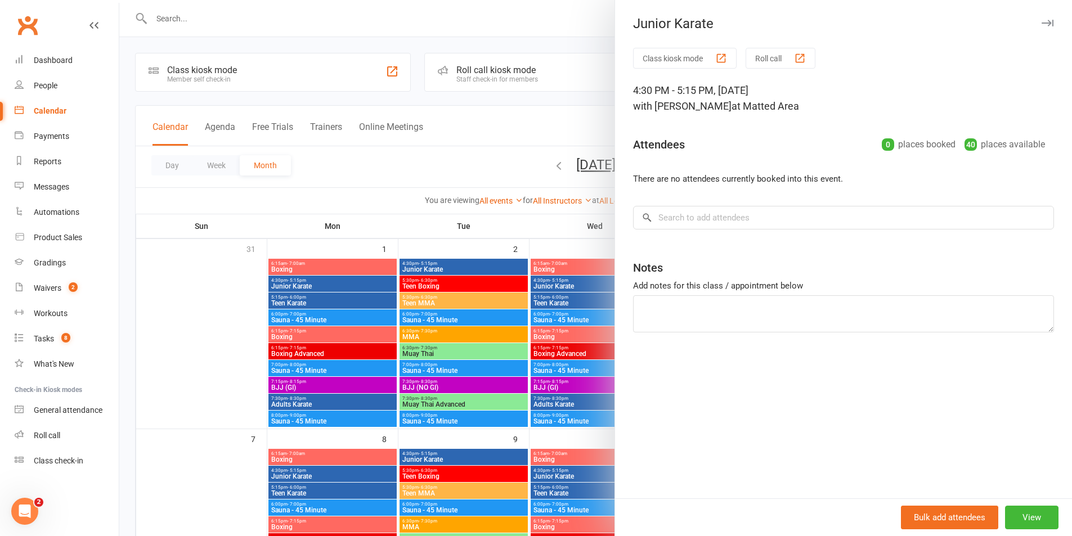
click at [521, 271] on div at bounding box center [595, 268] width 953 height 536
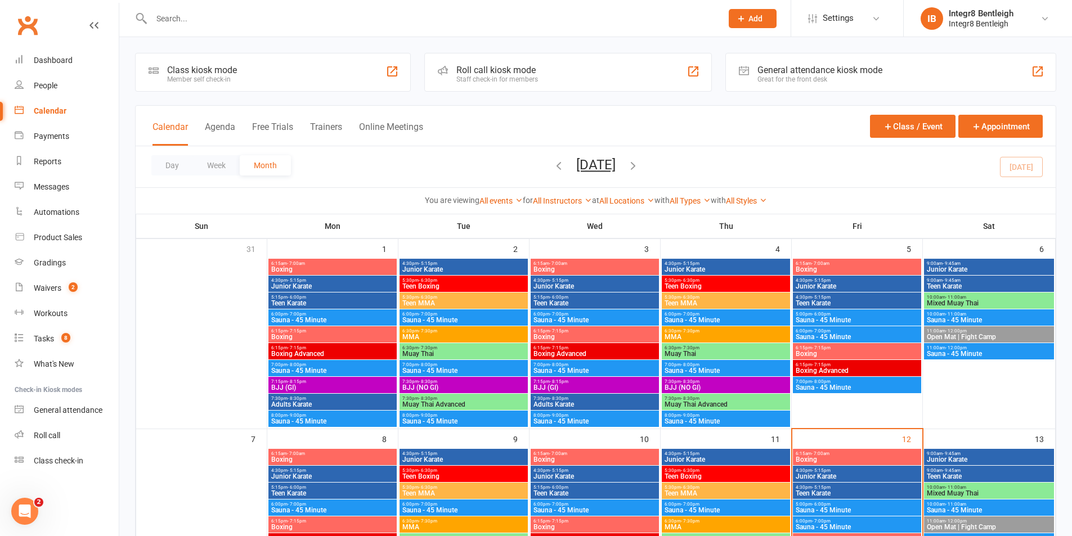
click at [854, 298] on span "4:30pm - 5:15pm" at bounding box center [857, 297] width 124 height 5
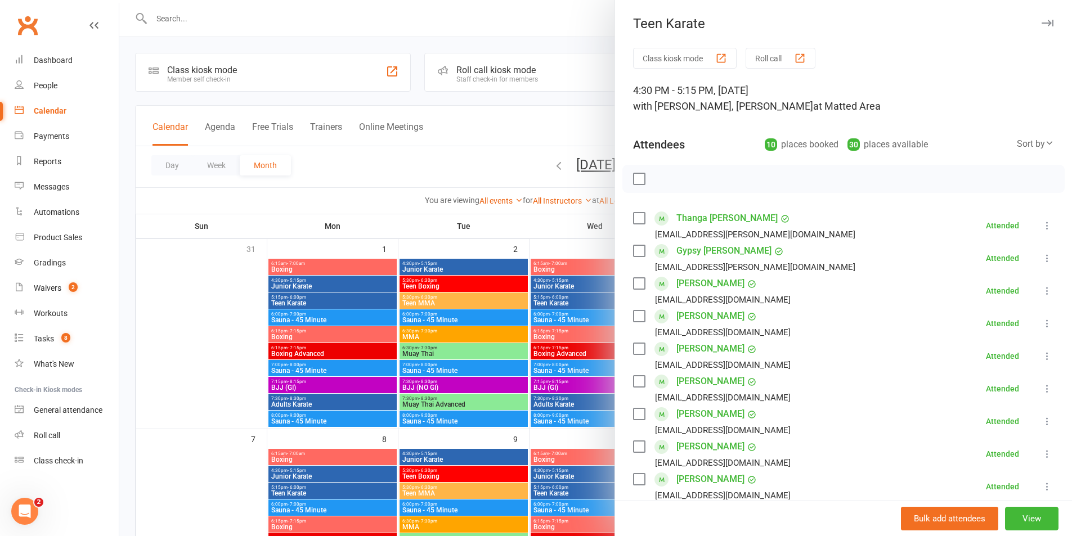
click at [587, 306] on div at bounding box center [595, 268] width 953 height 536
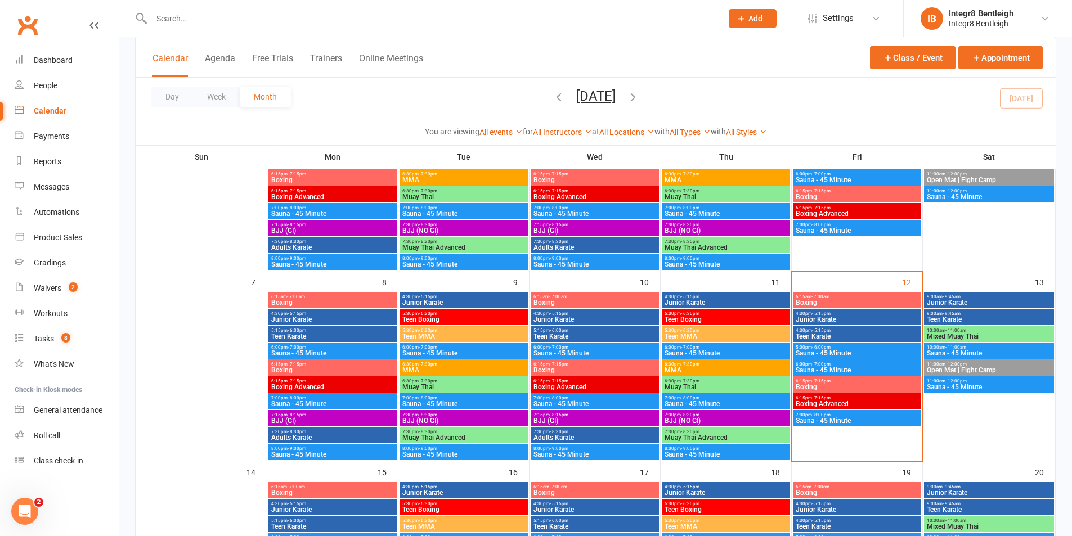
scroll to position [169, 0]
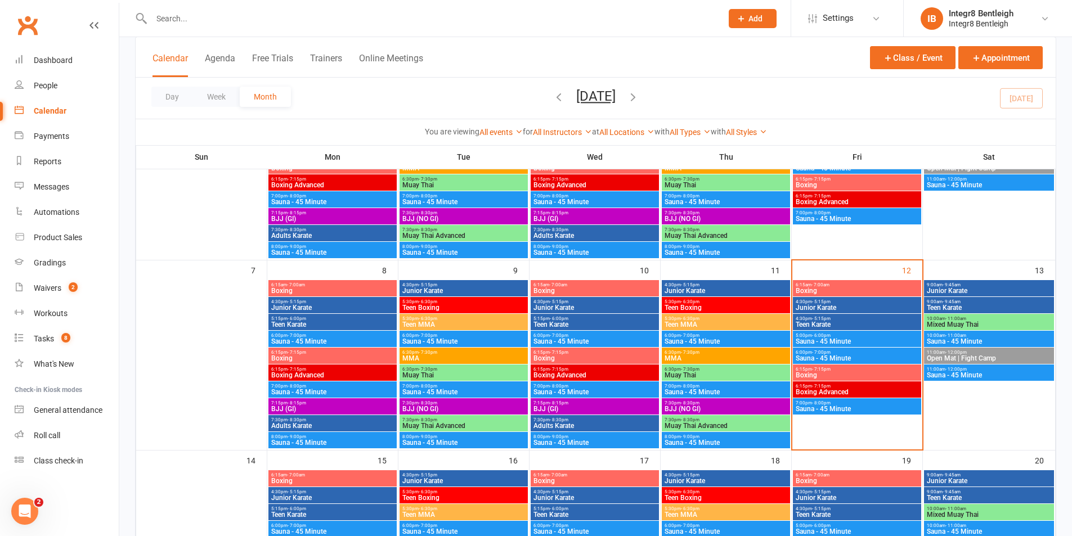
click at [840, 326] on span "Teen Karate" at bounding box center [857, 324] width 124 height 7
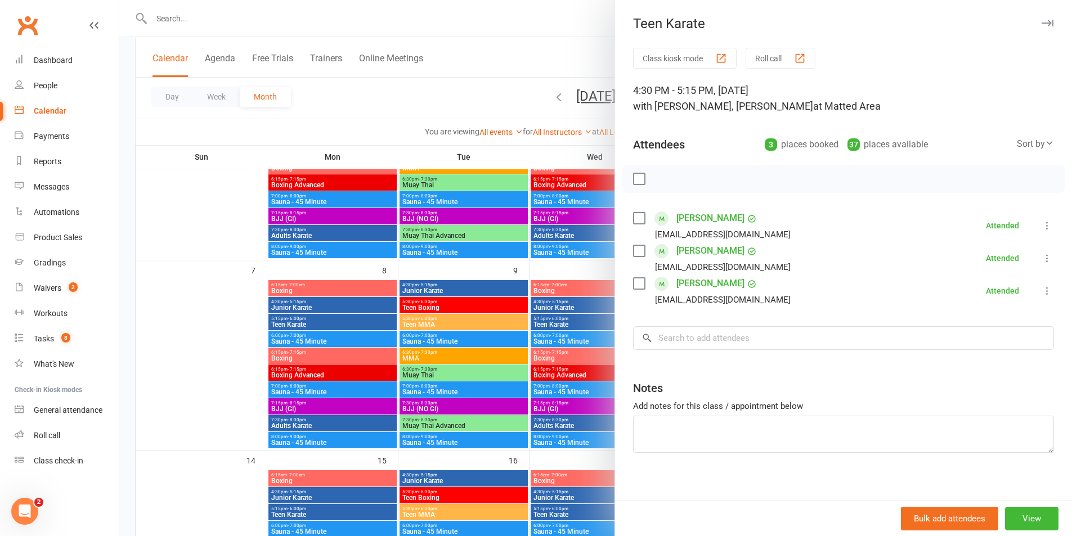
click at [536, 270] on div at bounding box center [595, 268] width 953 height 536
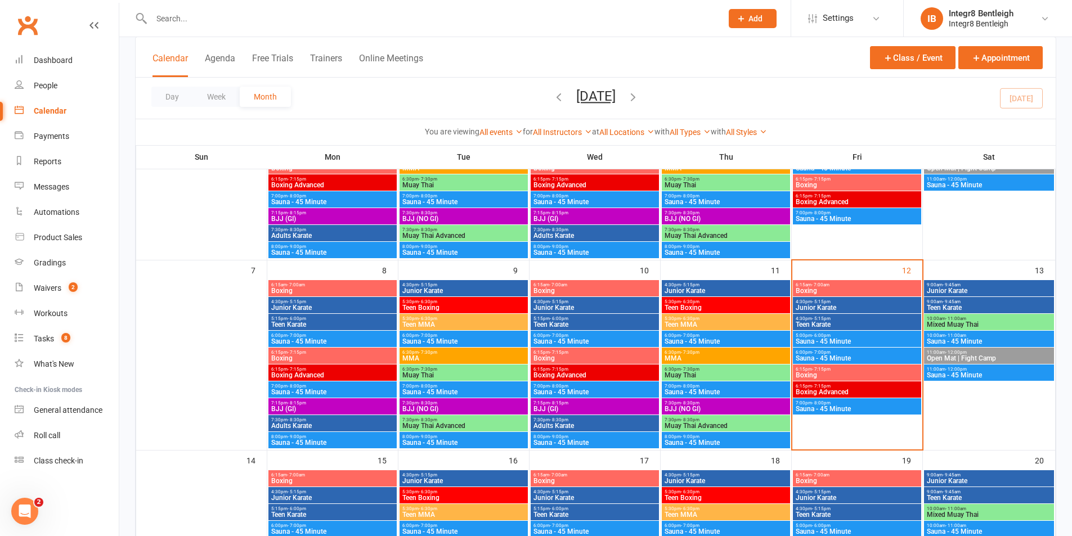
click at [830, 304] on span "Junior Karate" at bounding box center [857, 307] width 124 height 7
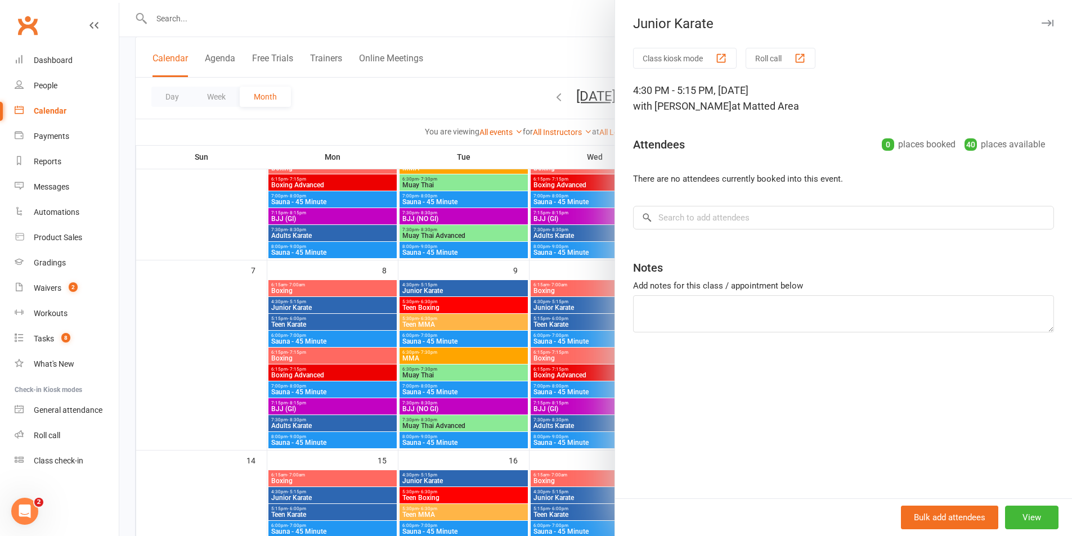
click at [558, 254] on div at bounding box center [595, 268] width 953 height 536
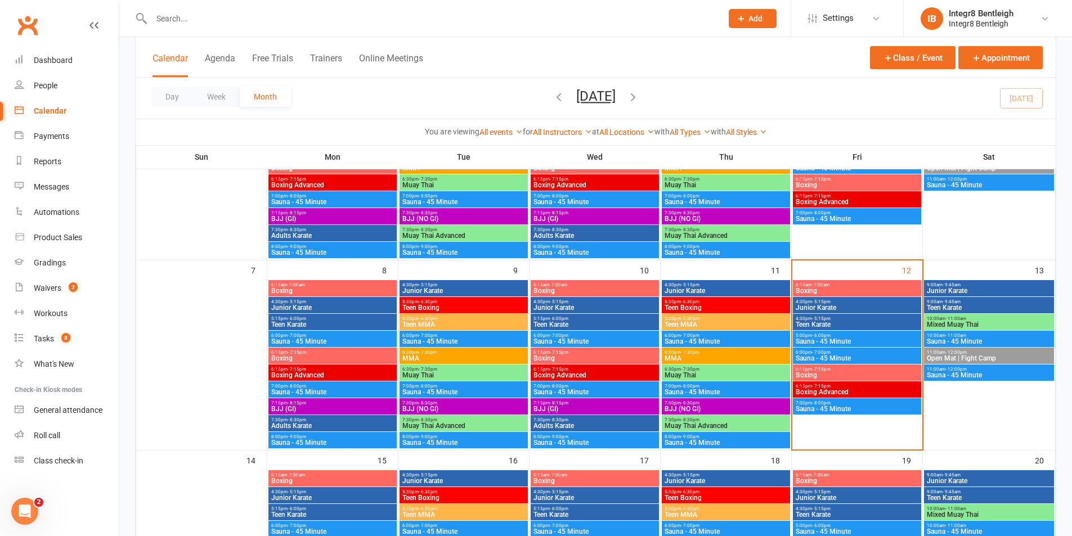
click at [812, 284] on span "- 7:00am" at bounding box center [821, 285] width 18 height 5
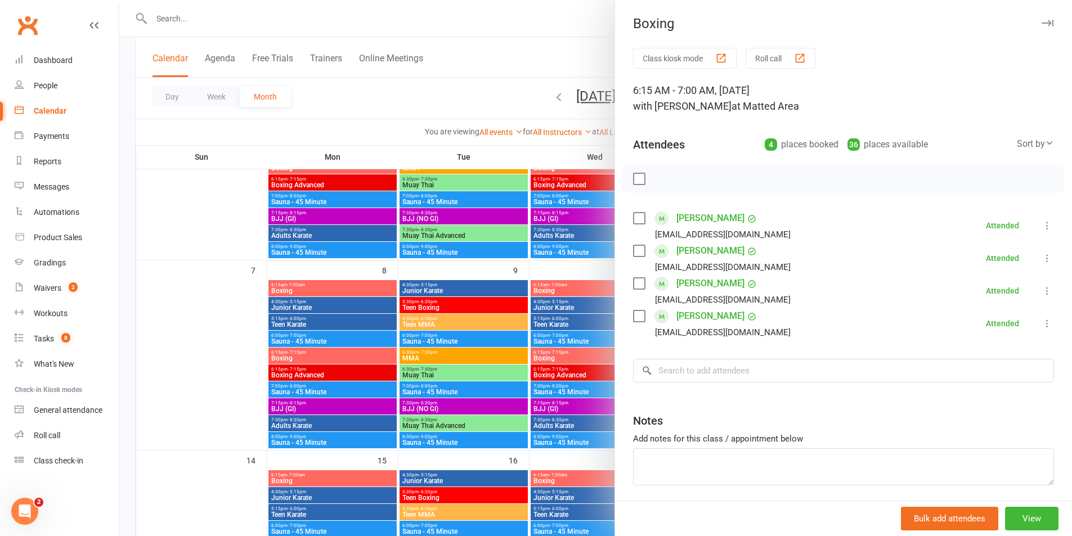
click at [588, 266] on div at bounding box center [595, 268] width 953 height 536
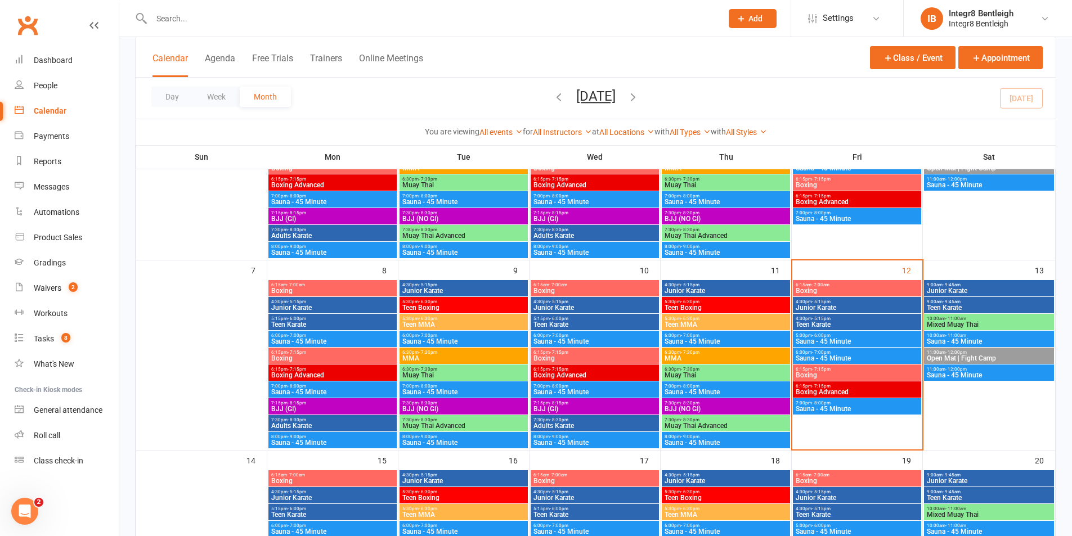
click at [452, 285] on span "4:30pm - 5:15pm" at bounding box center [464, 285] width 124 height 5
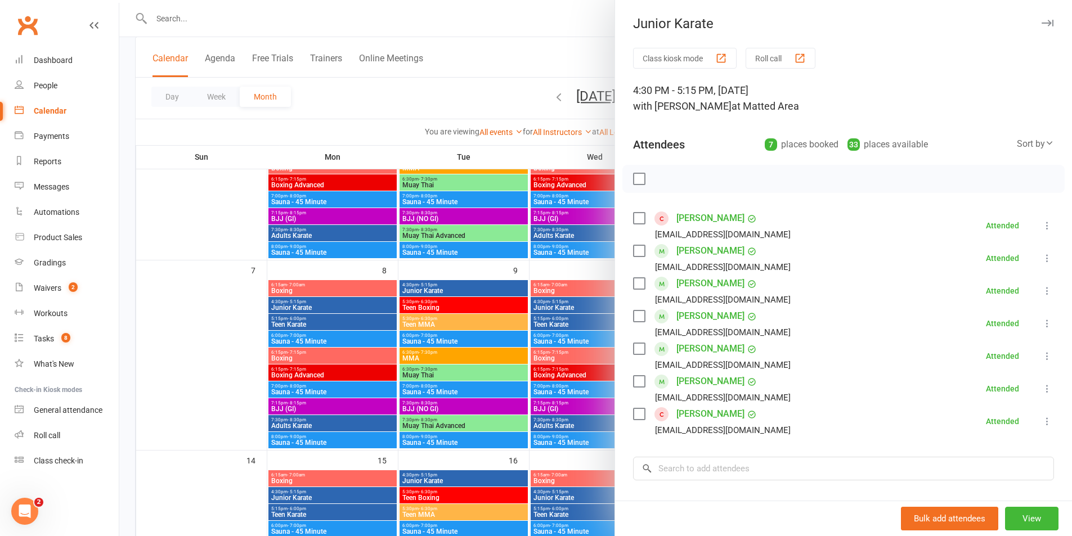
scroll to position [56, 0]
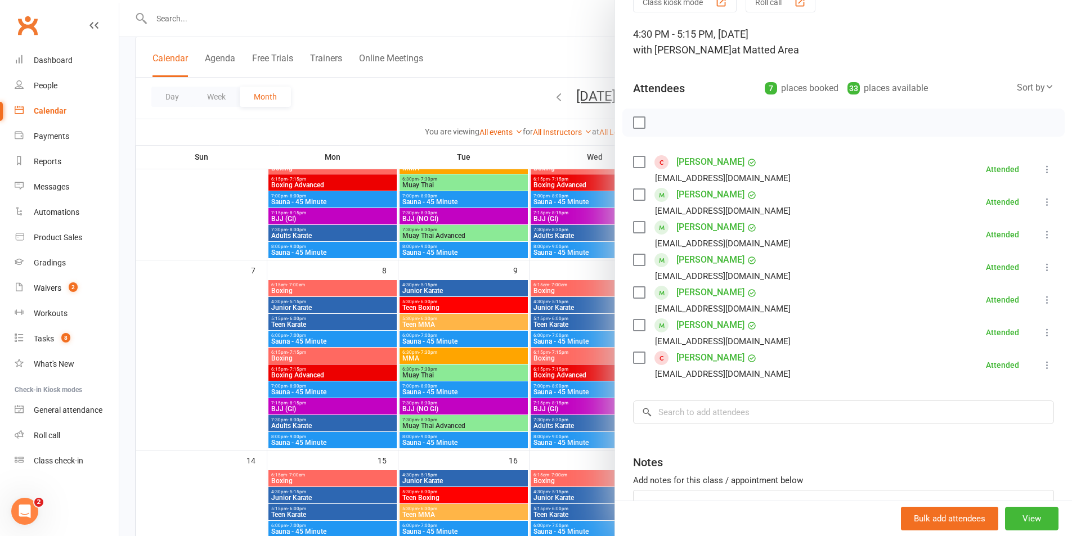
click at [569, 266] on div at bounding box center [595, 268] width 953 height 536
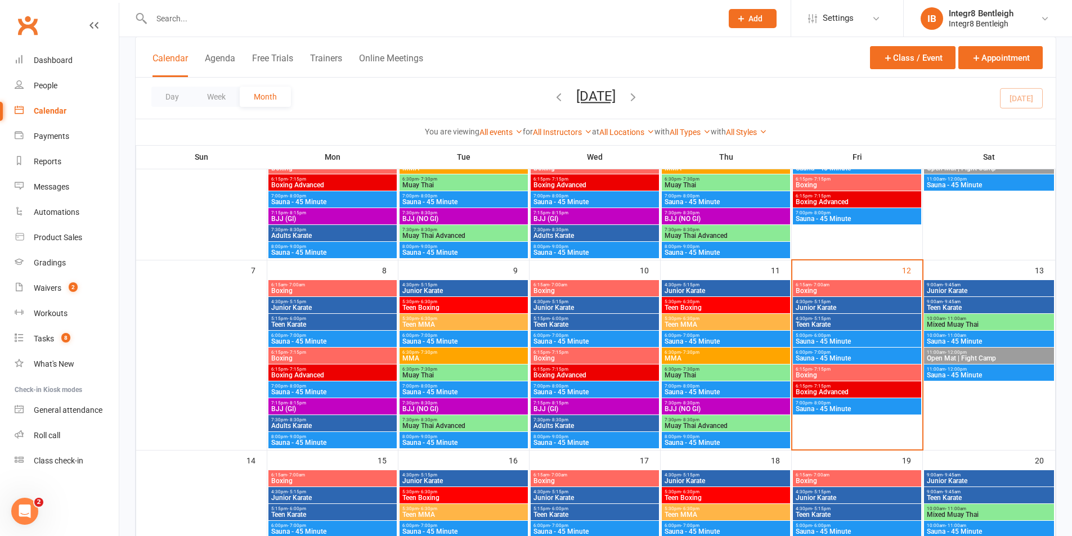
click at [852, 307] on span "Junior Karate" at bounding box center [857, 307] width 124 height 7
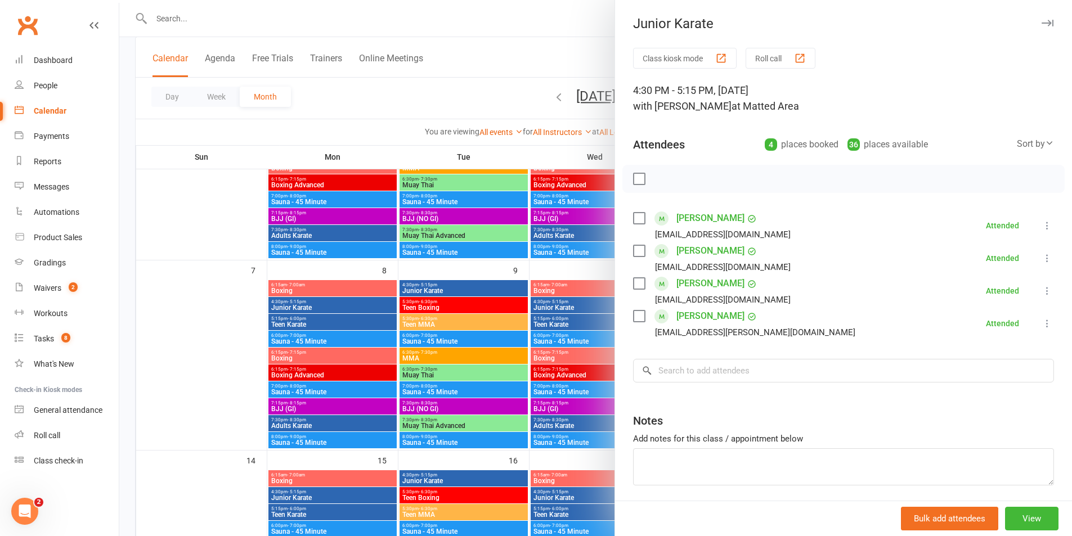
click at [541, 267] on div at bounding box center [595, 268] width 953 height 536
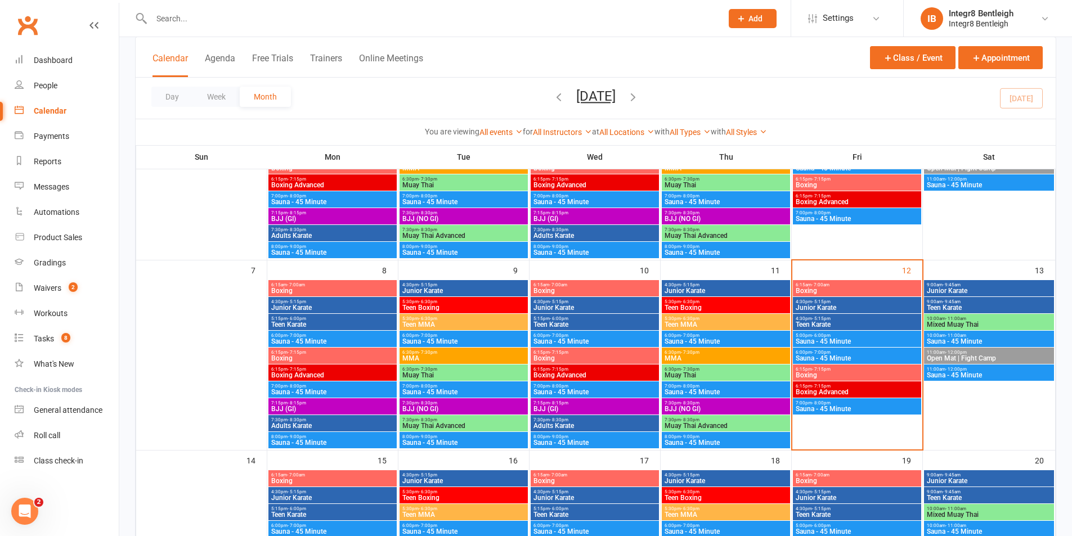
click at [825, 289] on span "Boxing" at bounding box center [857, 291] width 124 height 7
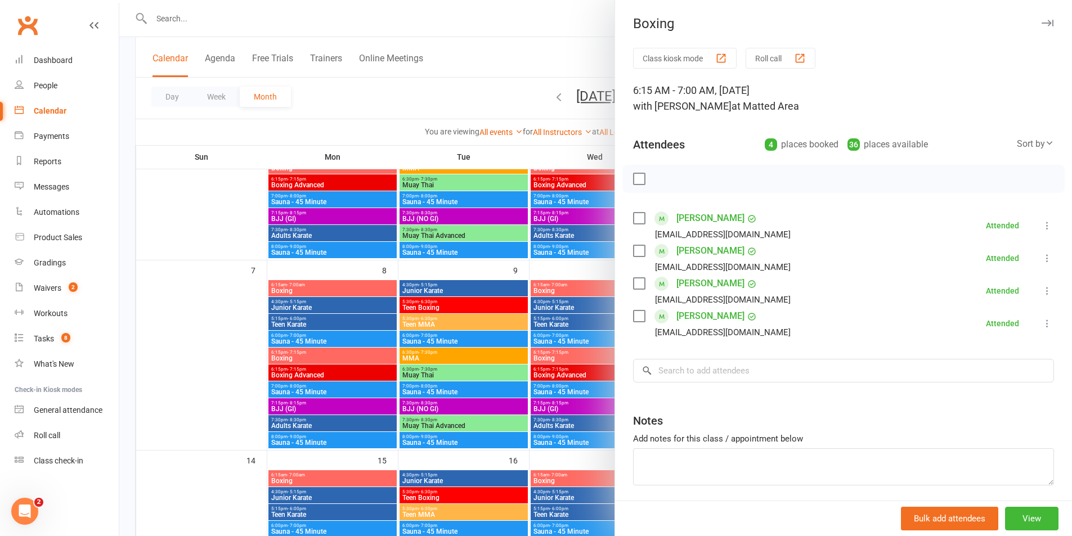
click at [555, 280] on div at bounding box center [595, 268] width 953 height 536
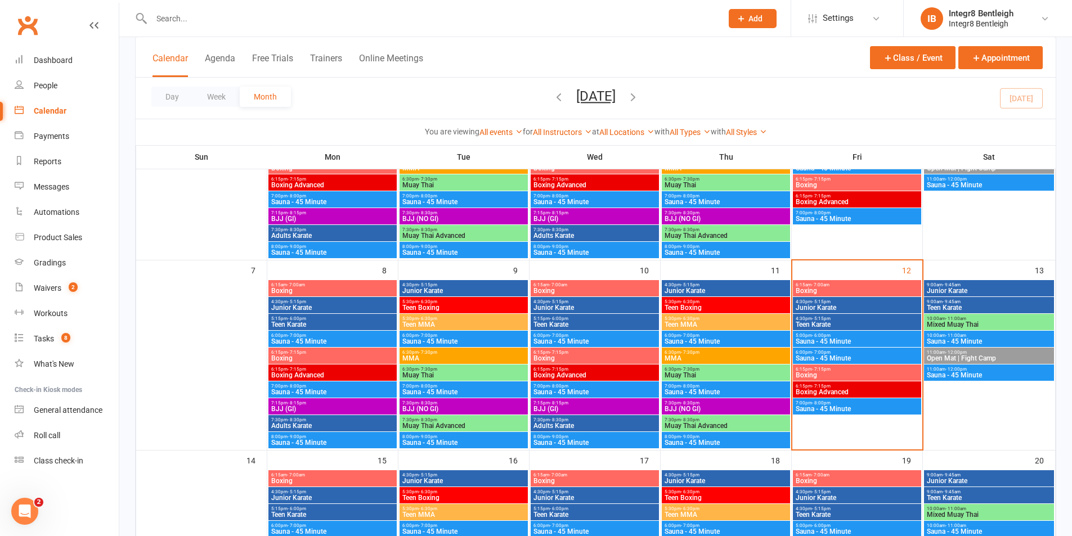
click at [847, 307] on span "Junior Karate" at bounding box center [857, 307] width 124 height 7
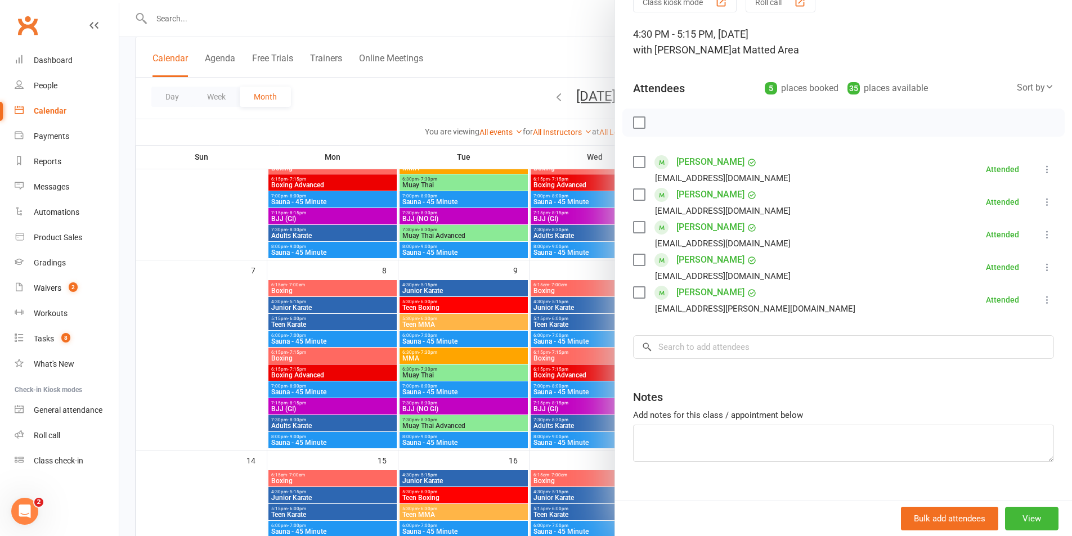
click at [514, 245] on div at bounding box center [595, 268] width 953 height 536
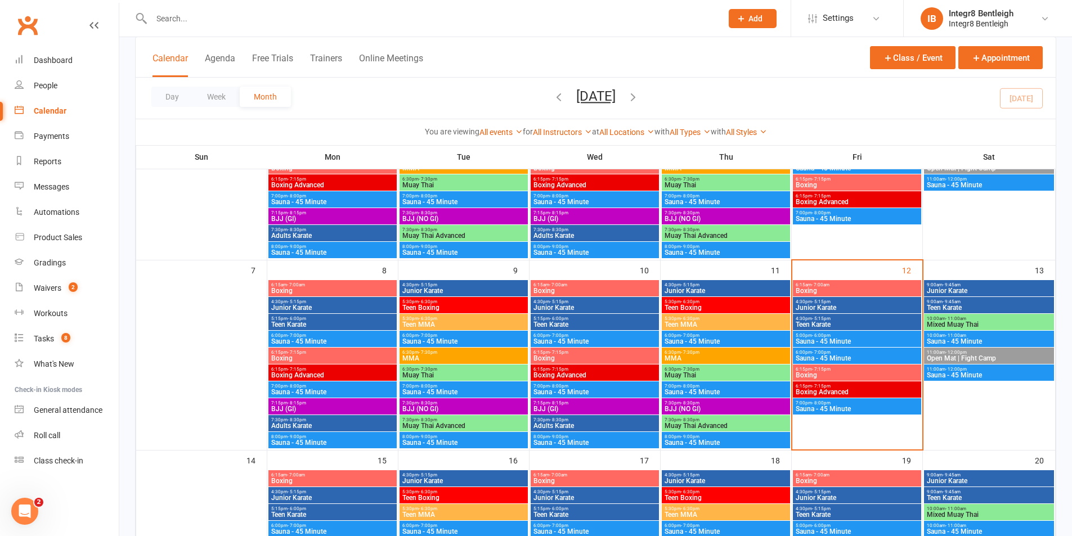
click at [808, 321] on span "Teen Karate" at bounding box center [857, 324] width 124 height 7
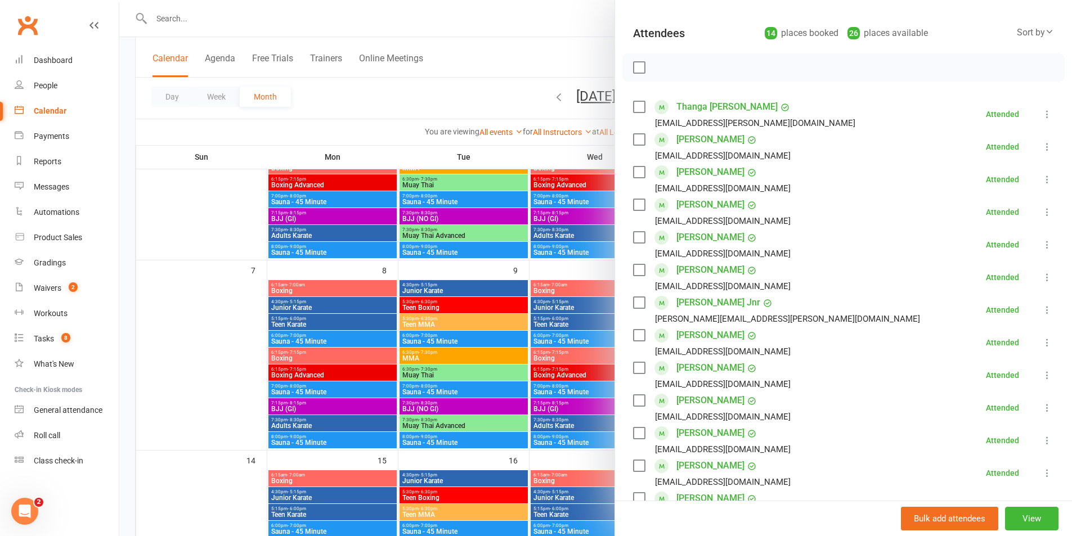
scroll to position [113, 0]
drag, startPoint x: 602, startPoint y: 262, endPoint x: 619, endPoint y: 268, distance: 18.0
click at [603, 263] on div at bounding box center [595, 268] width 953 height 536
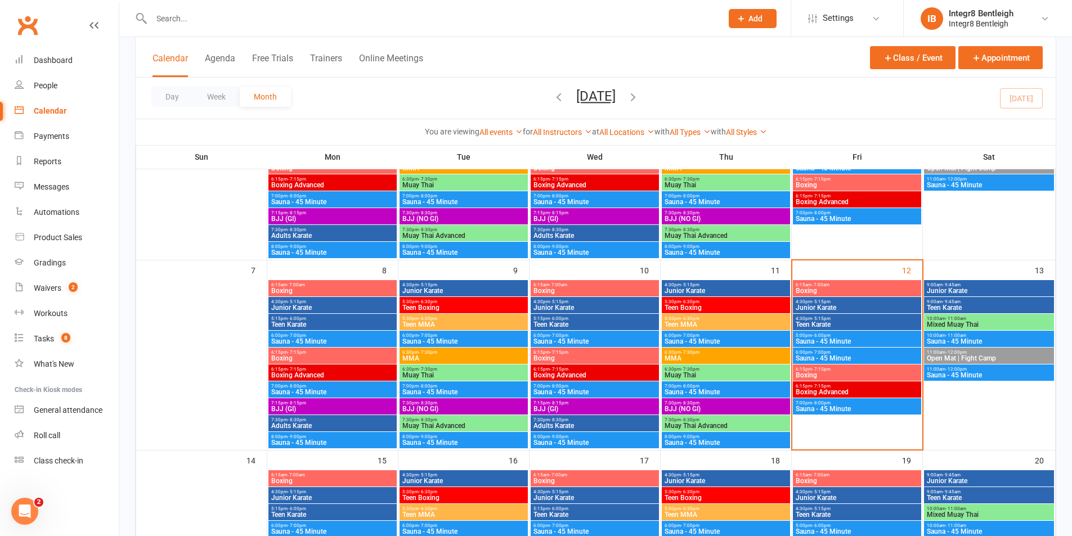
click at [828, 302] on span "- 5:15pm" at bounding box center [821, 301] width 19 height 5
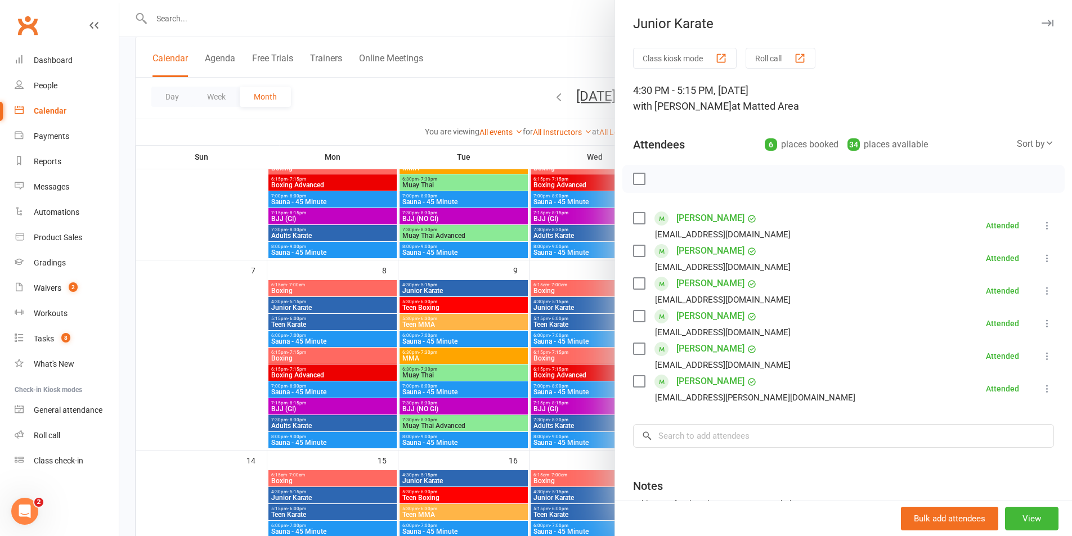
click at [1042, 324] on icon at bounding box center [1047, 323] width 11 height 11
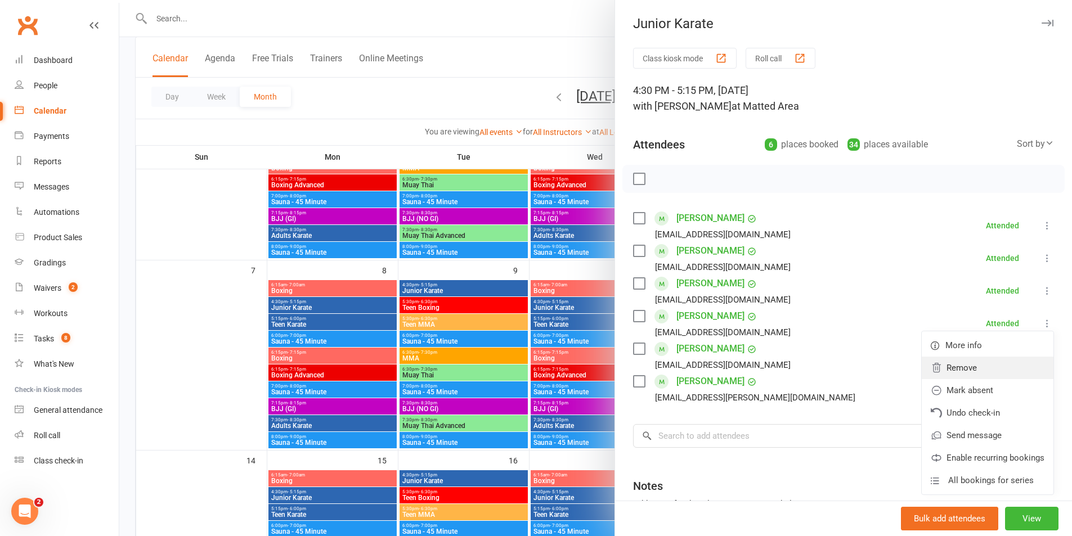
click at [986, 370] on link "Remove" at bounding box center [988, 368] width 132 height 23
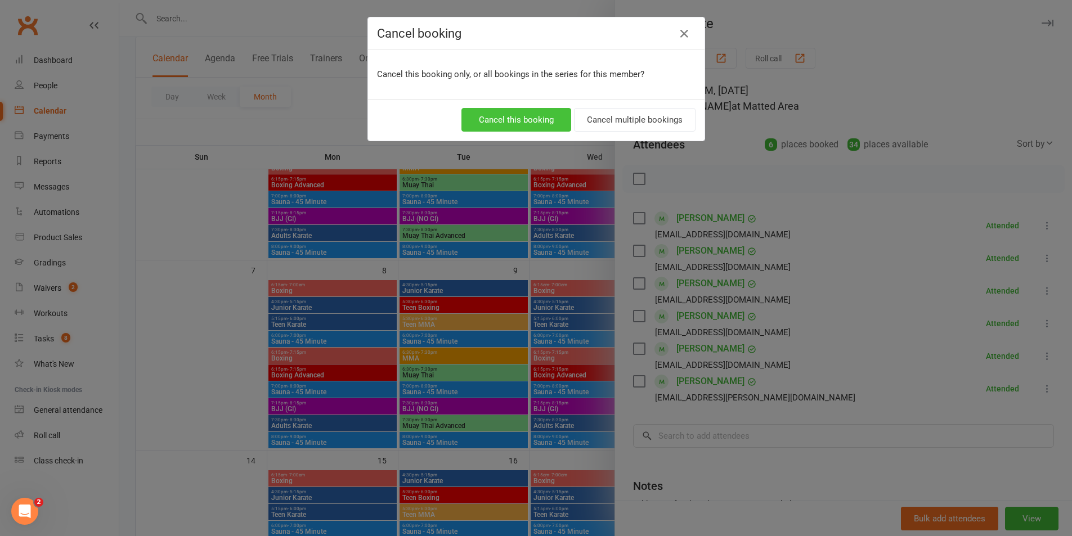
click at [514, 122] on button "Cancel this booking" at bounding box center [517, 120] width 110 height 24
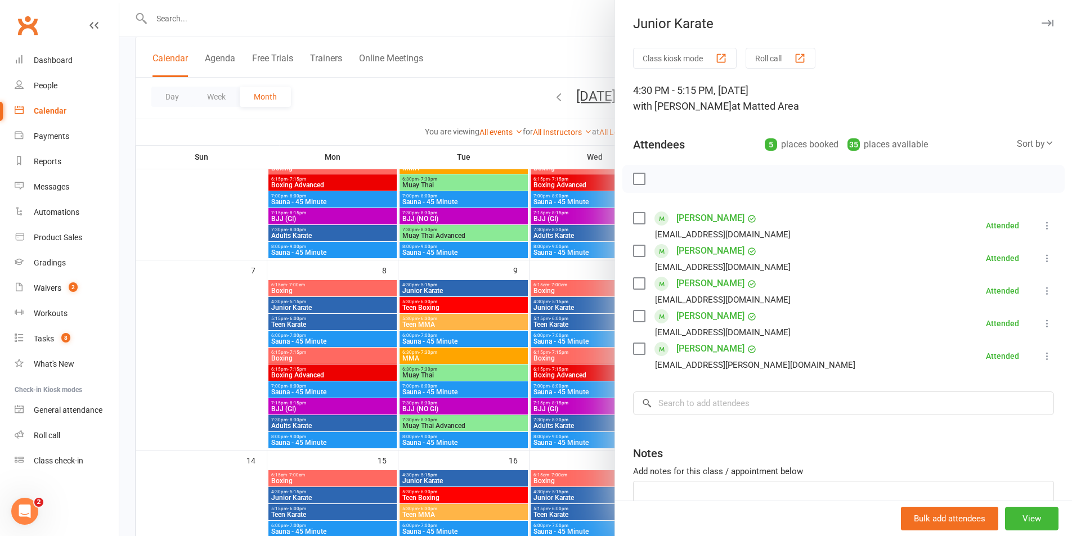
click at [565, 268] on div at bounding box center [595, 268] width 953 height 536
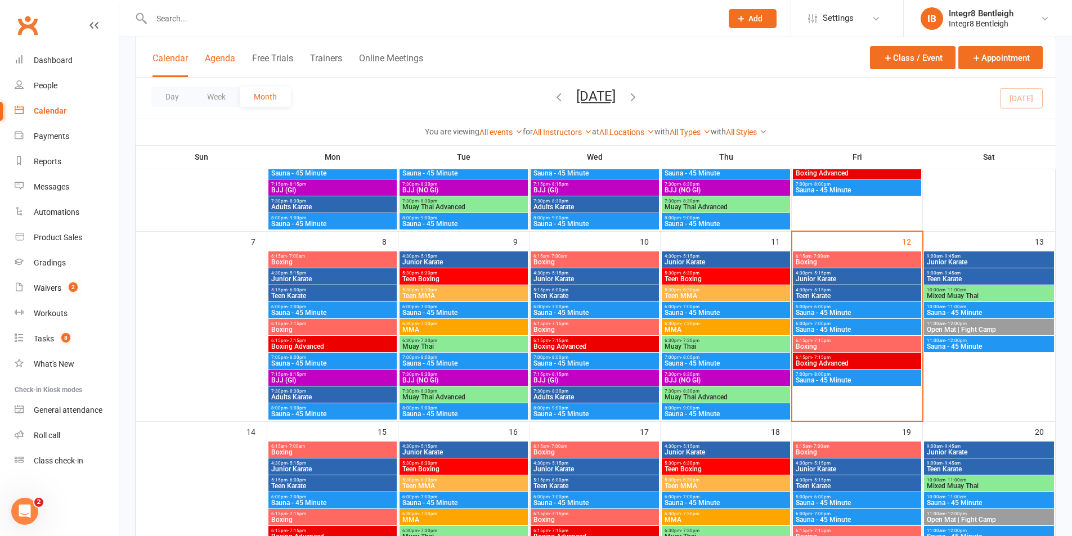
scroll to position [225, 0]
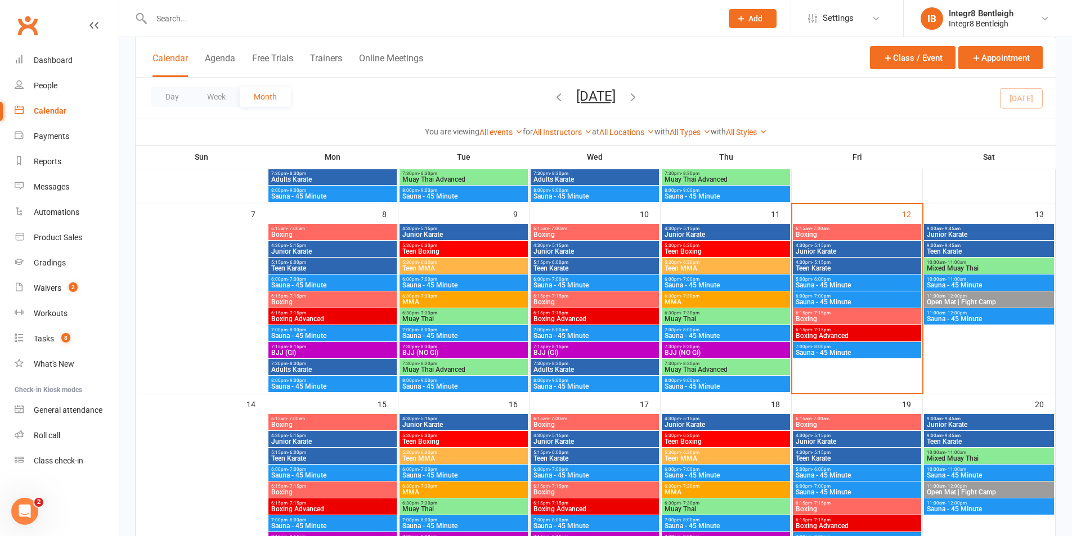
click at [578, 244] on span "4:30pm - 5:15pm" at bounding box center [595, 245] width 124 height 5
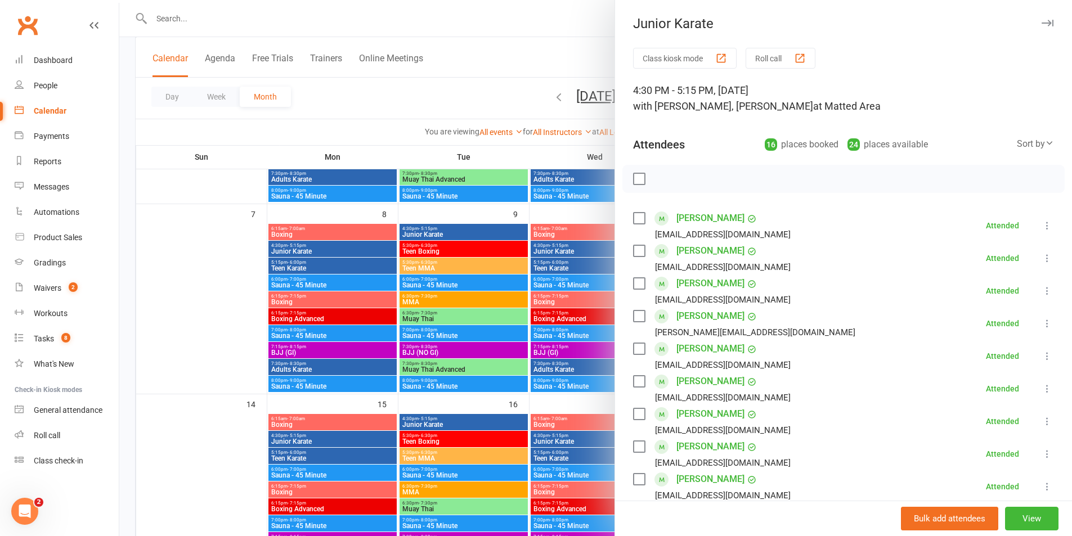
drag, startPoint x: 519, startPoint y: 384, endPoint x: 510, endPoint y: 365, distance: 20.4
click at [516, 374] on div at bounding box center [595, 268] width 953 height 536
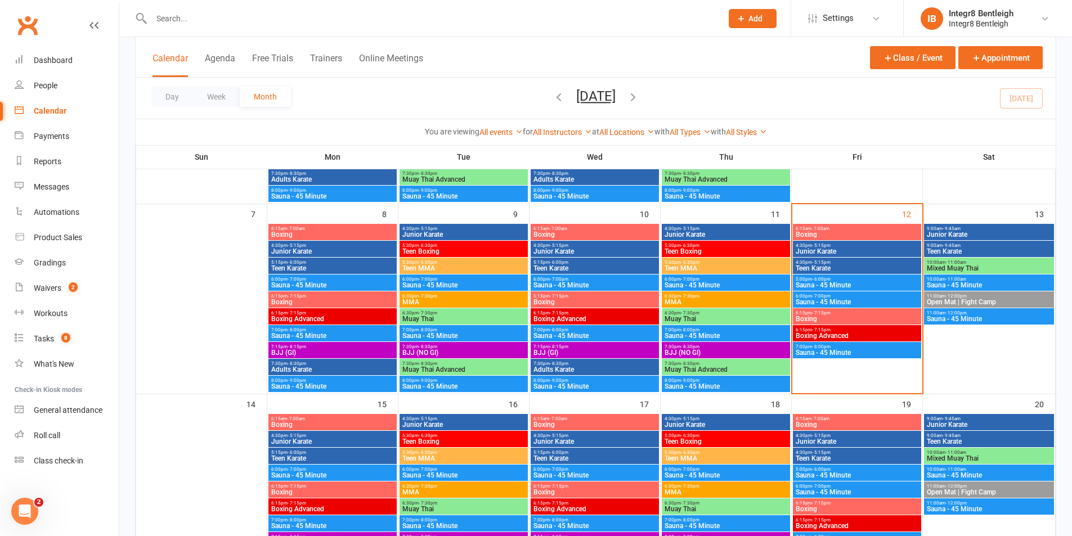
click at [373, 247] on div "4:30pm - 5:15pm Junior Karate" at bounding box center [332, 249] width 128 height 16
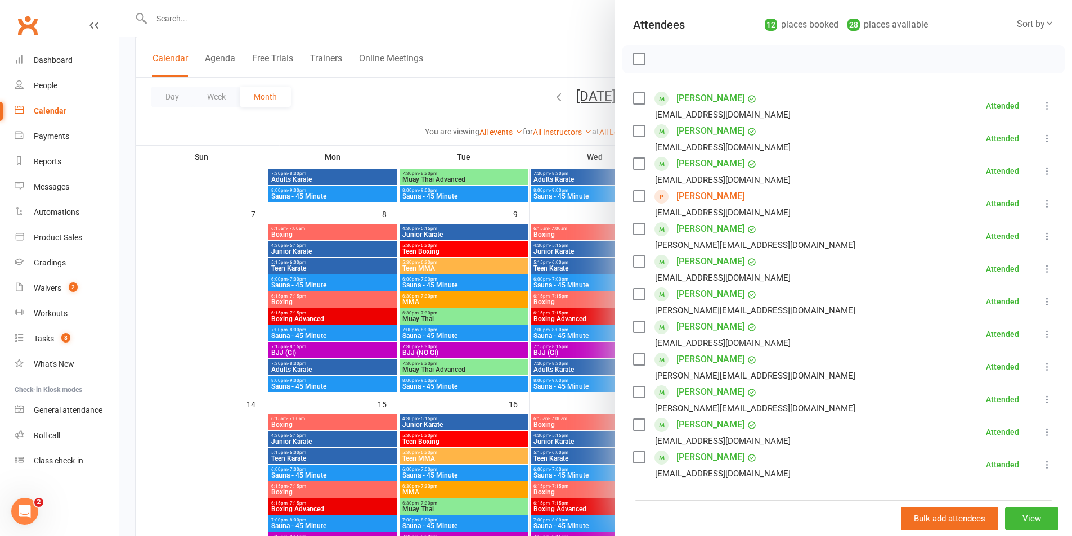
scroll to position [113, 0]
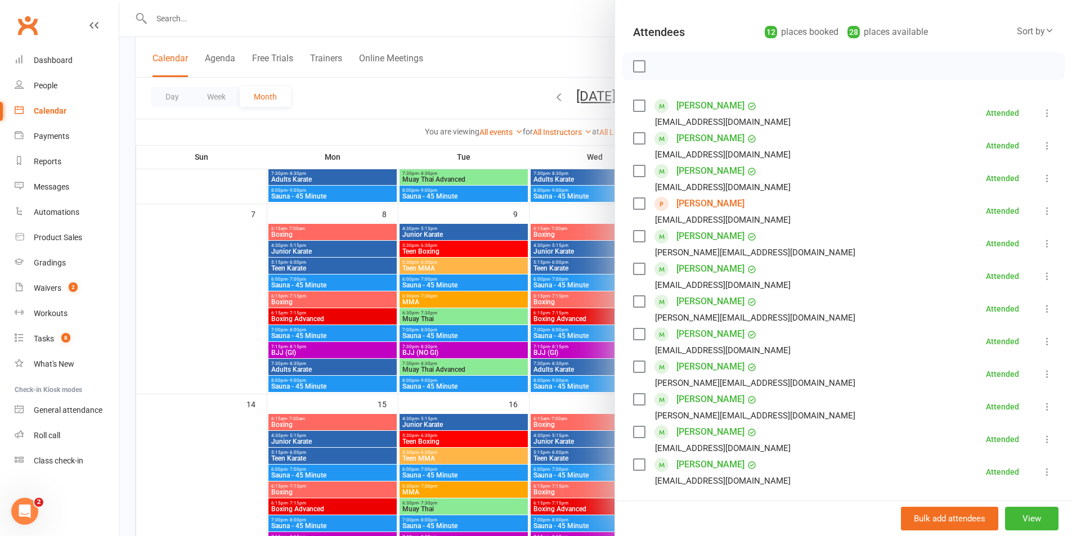
drag, startPoint x: 484, startPoint y: 79, endPoint x: 483, endPoint y: 96, distance: 16.3
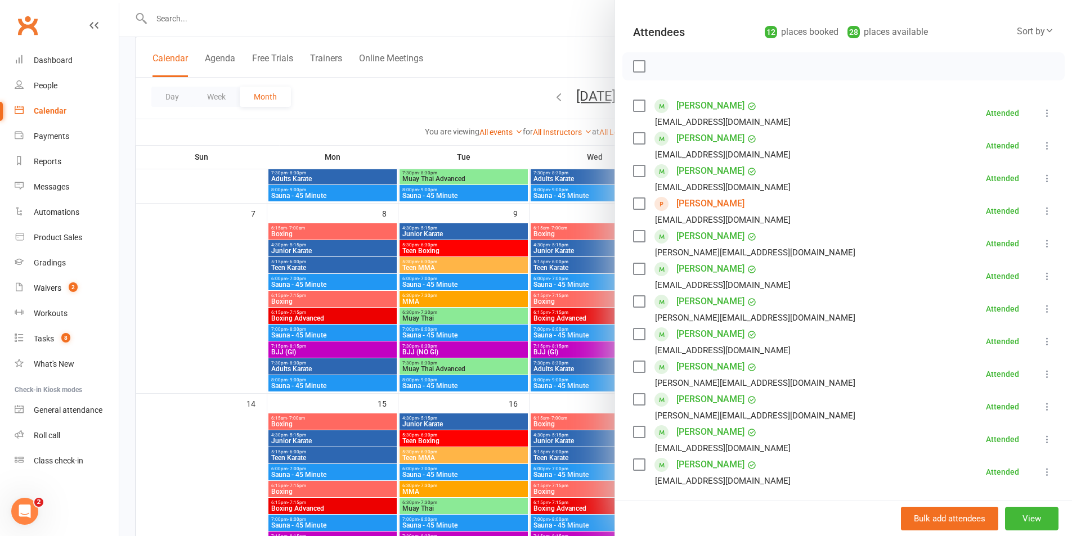
drag, startPoint x: 483, startPoint y: 102, endPoint x: 494, endPoint y: 106, distance: 11.4
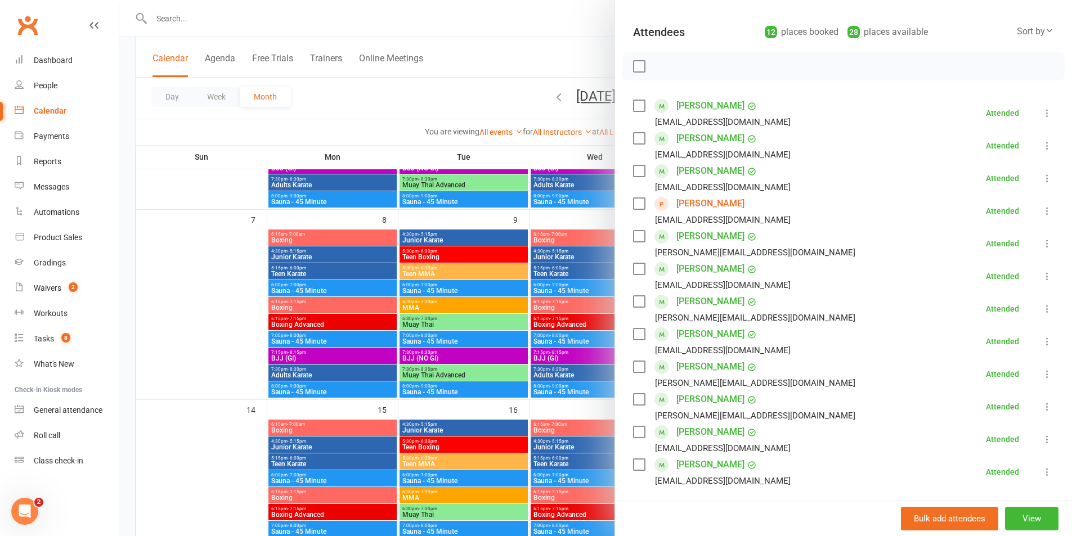
scroll to position [219, 0]
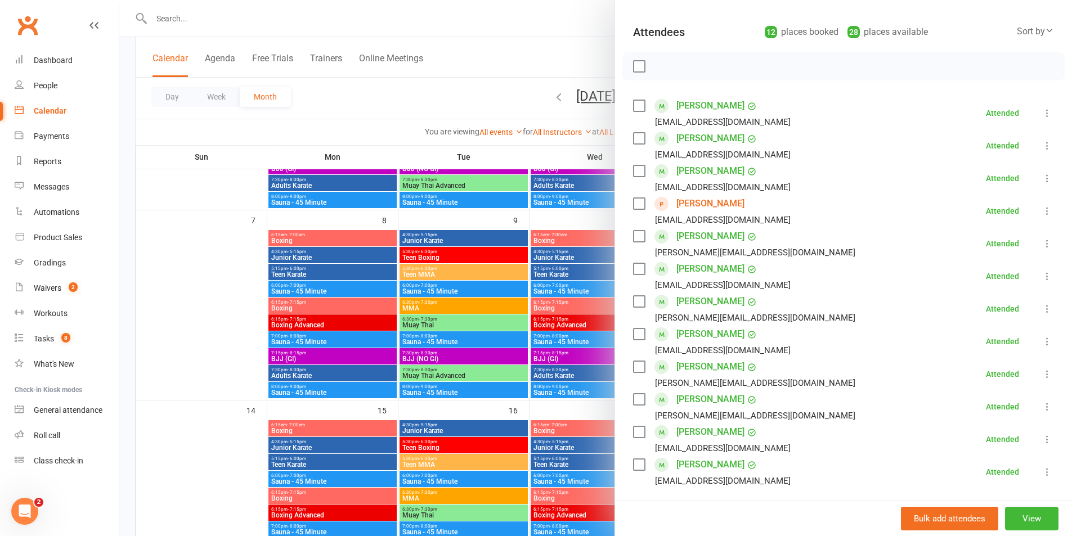
click at [364, 311] on div at bounding box center [595, 268] width 953 height 536
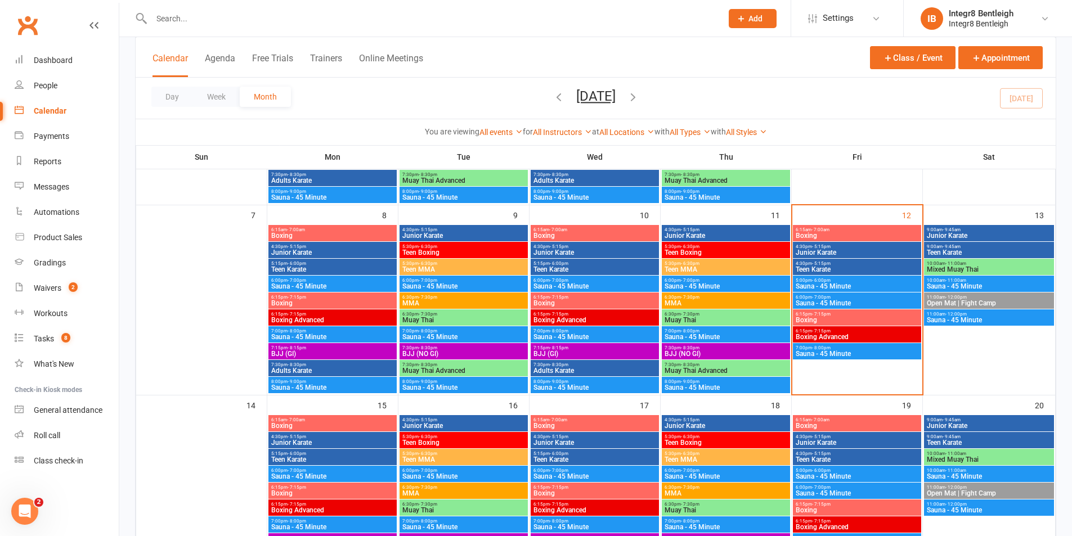
scroll to position [225, 0]
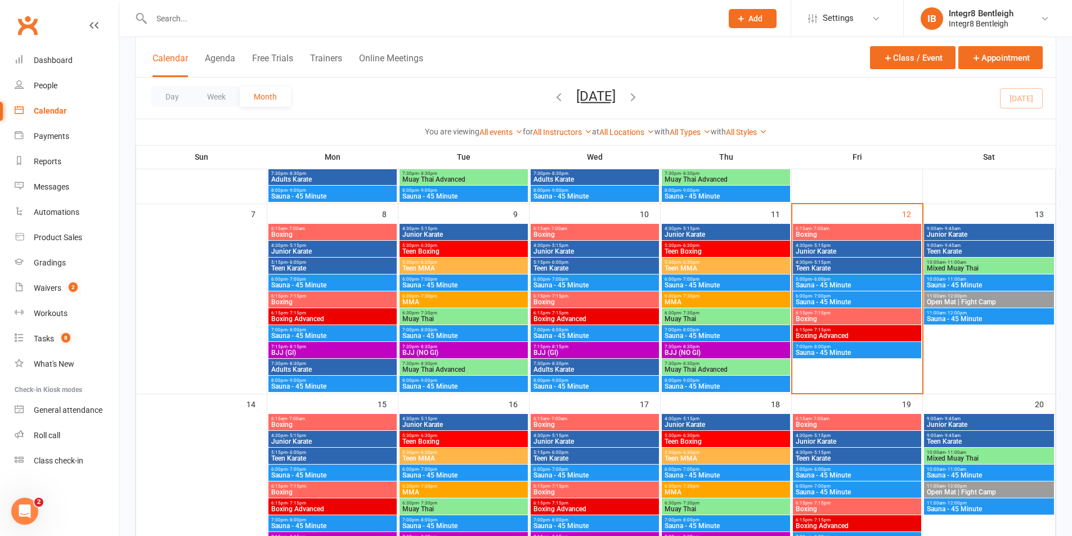
click at [453, 229] on span "4:30pm - 5:15pm" at bounding box center [464, 228] width 124 height 5
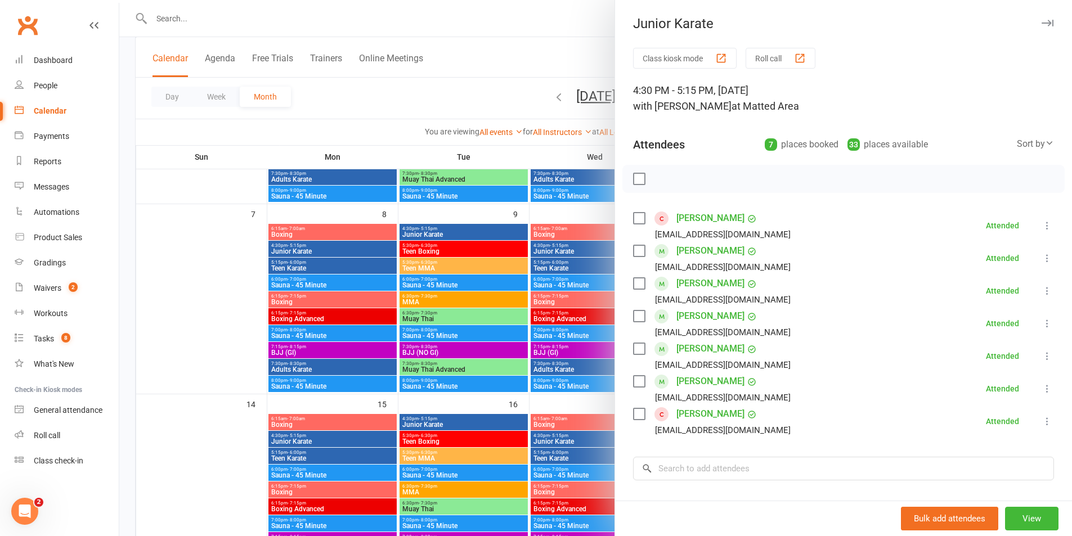
click at [467, 199] on div at bounding box center [595, 268] width 953 height 536
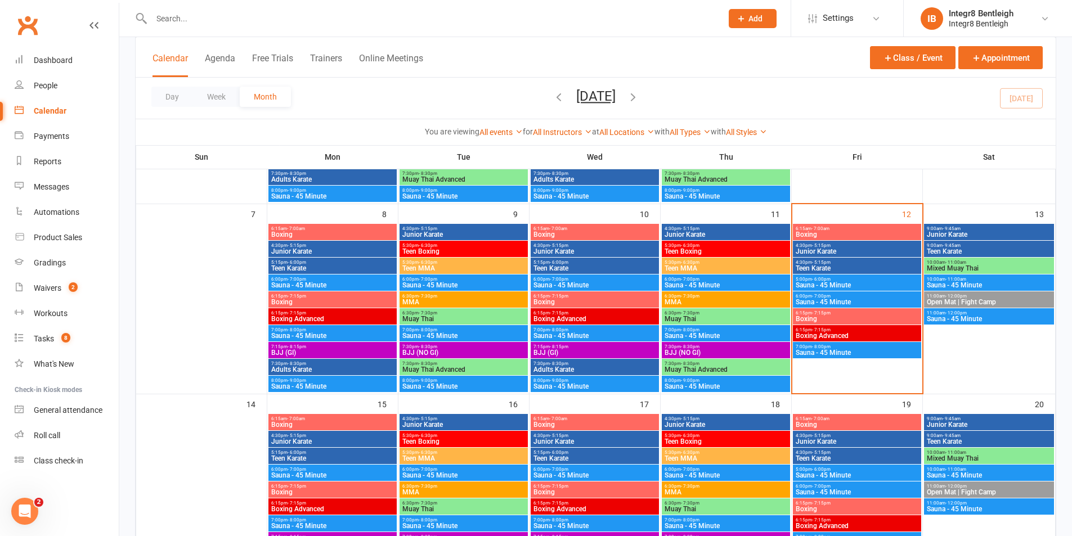
click at [587, 247] on span "4:30pm - 5:15pm" at bounding box center [595, 245] width 124 height 5
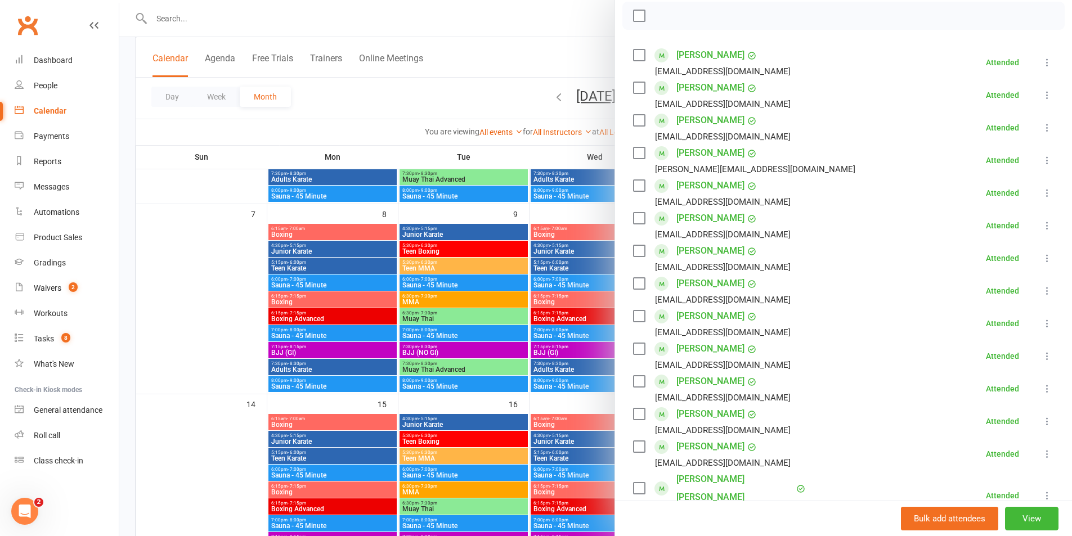
scroll to position [169, 0]
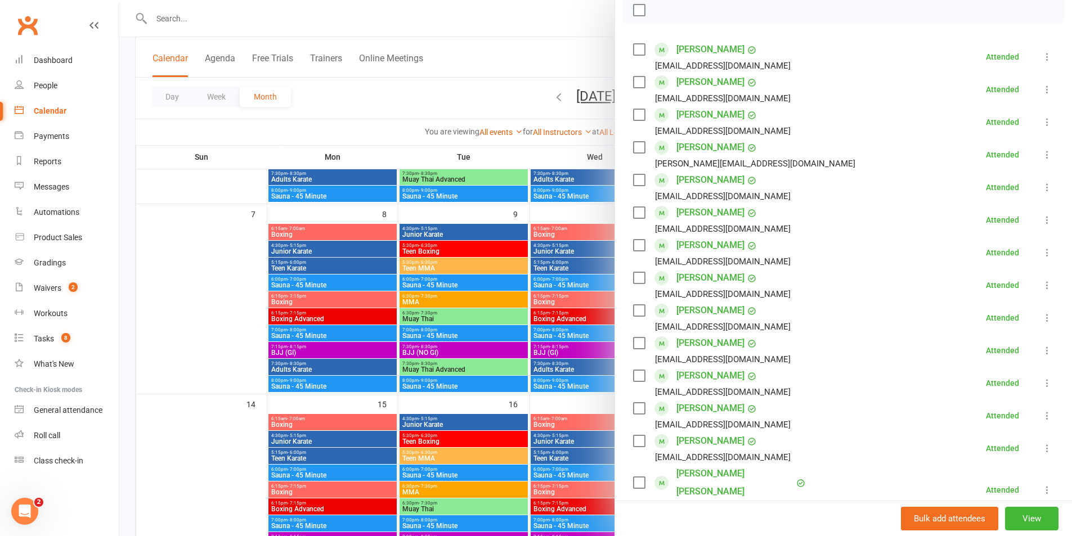
click at [387, 95] on div at bounding box center [595, 268] width 953 height 536
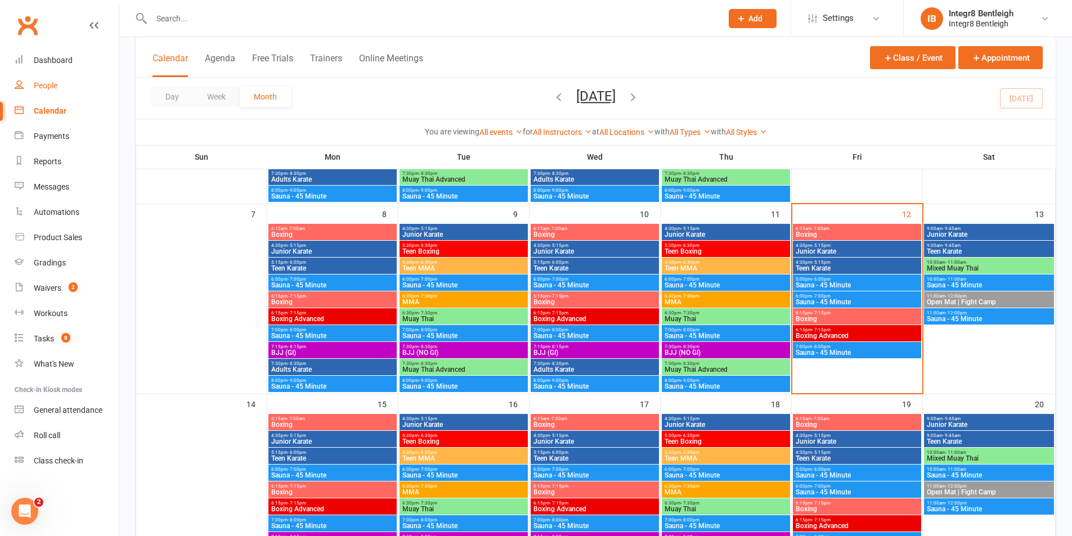
click at [35, 91] on link "People" at bounding box center [67, 85] width 104 height 25
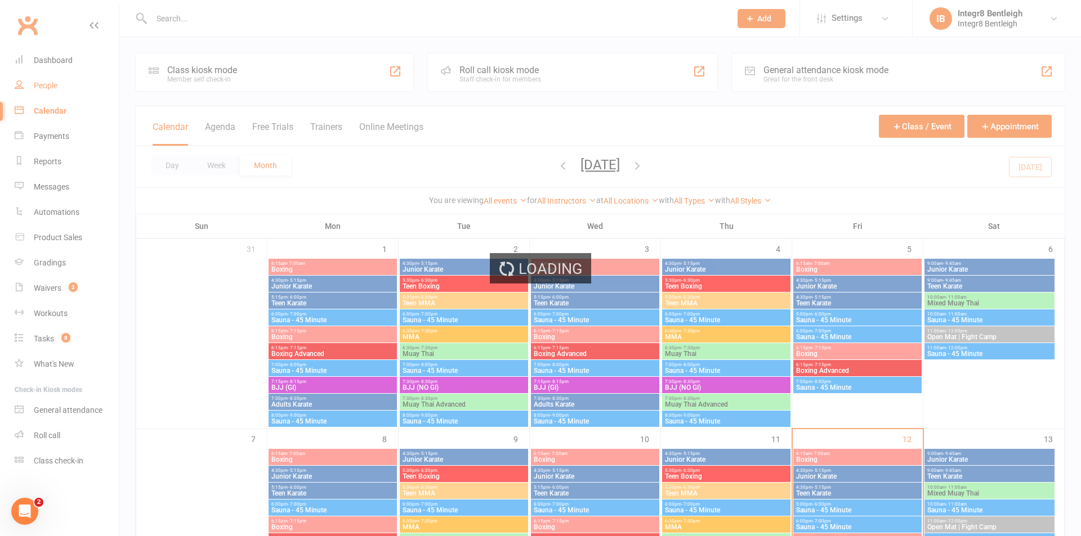
select select "25"
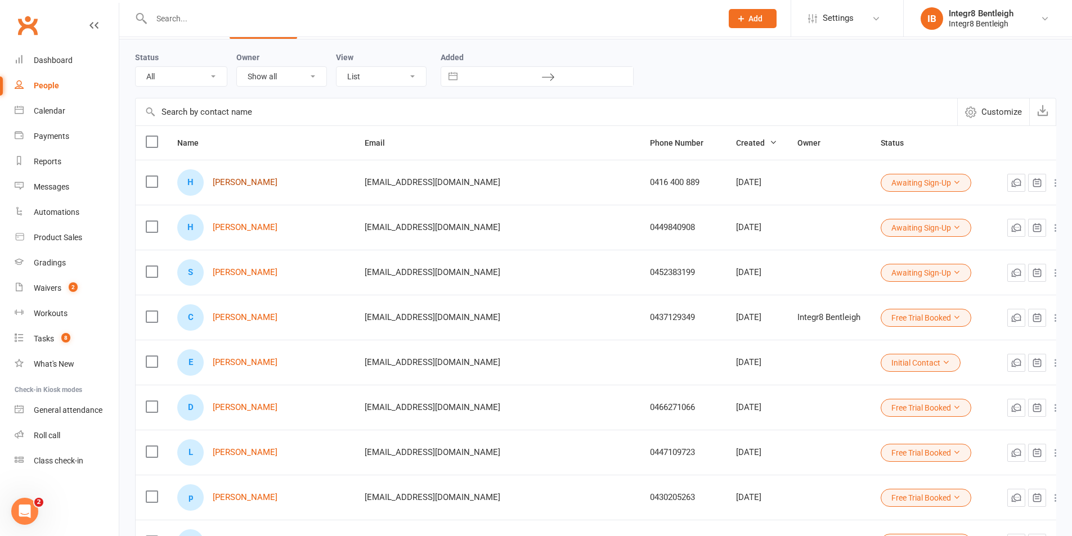
scroll to position [56, 0]
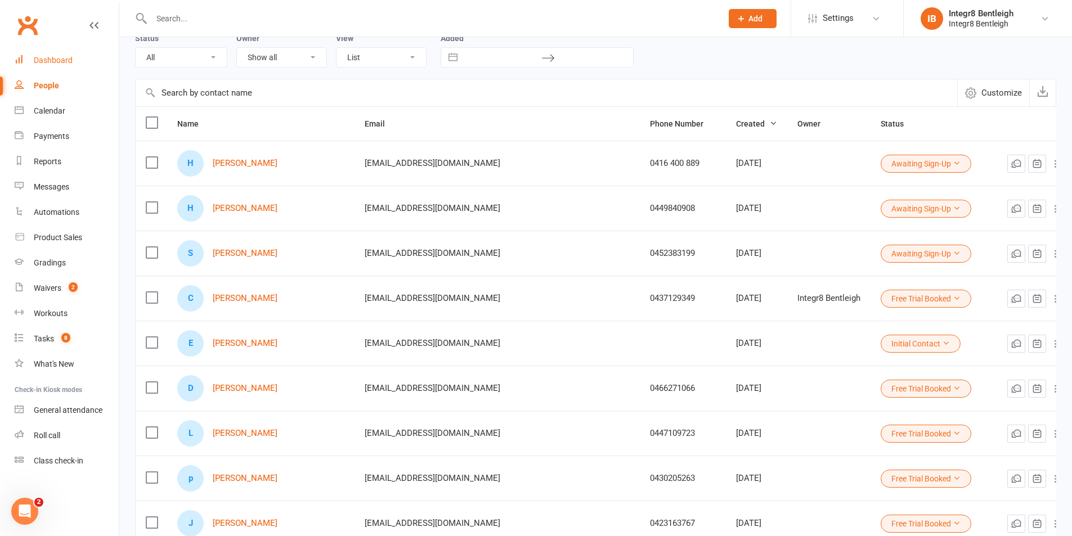
click at [15, 48] on link "Dashboard" at bounding box center [67, 60] width 104 height 25
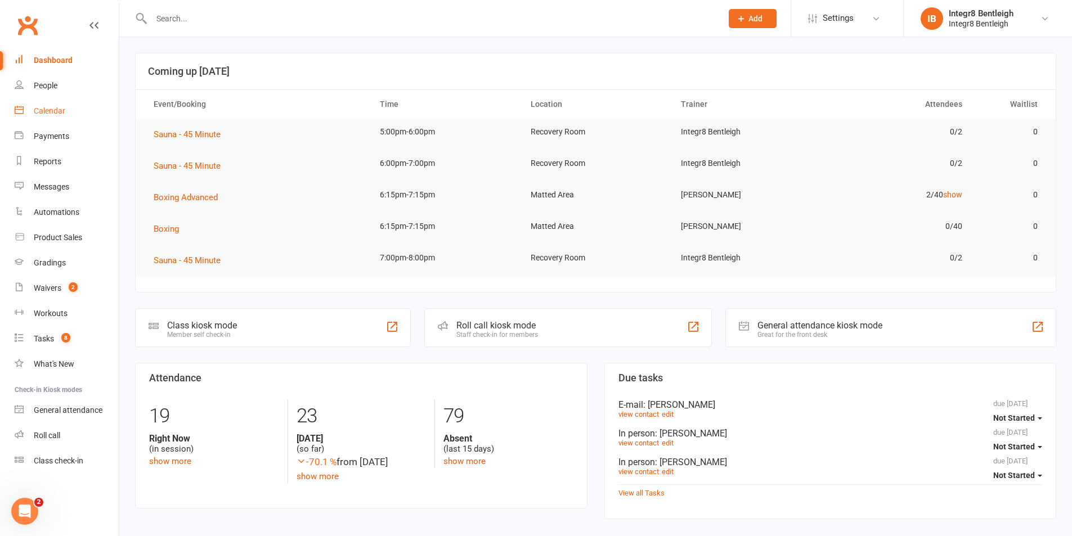
click at [64, 115] on div "Calendar" at bounding box center [50, 110] width 32 height 9
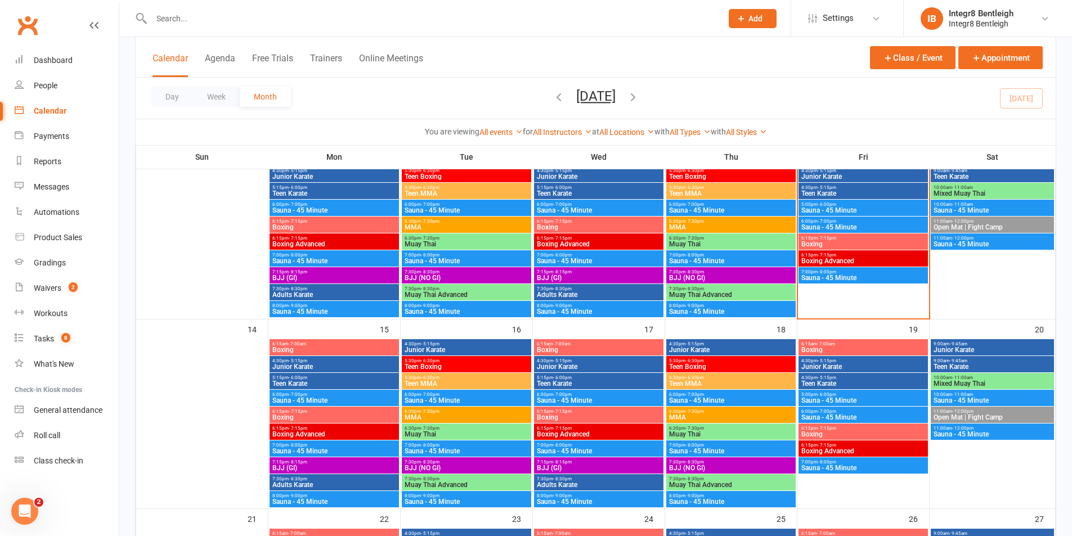
scroll to position [281, 0]
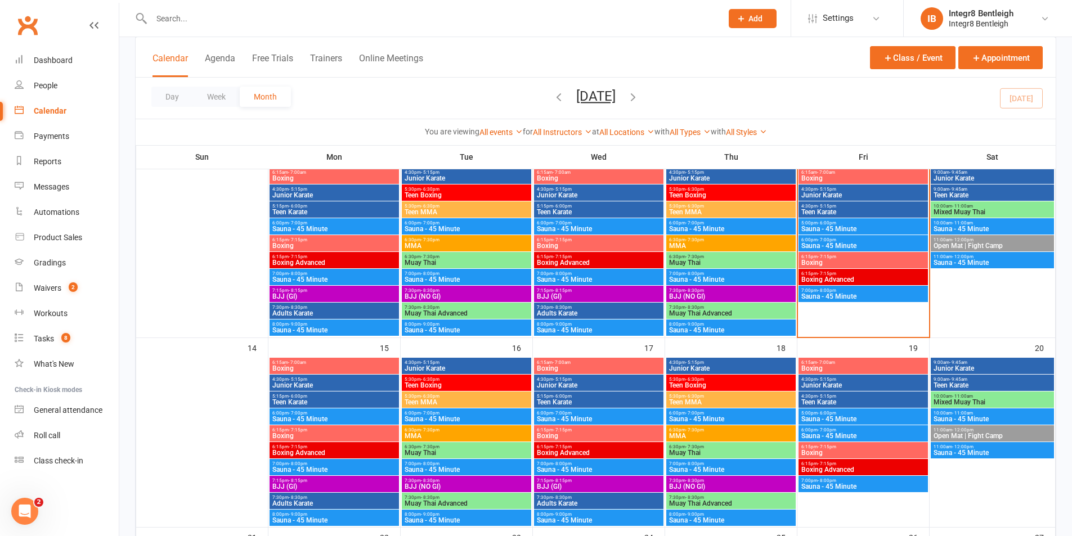
click at [894, 259] on span "Boxing" at bounding box center [863, 262] width 125 height 7
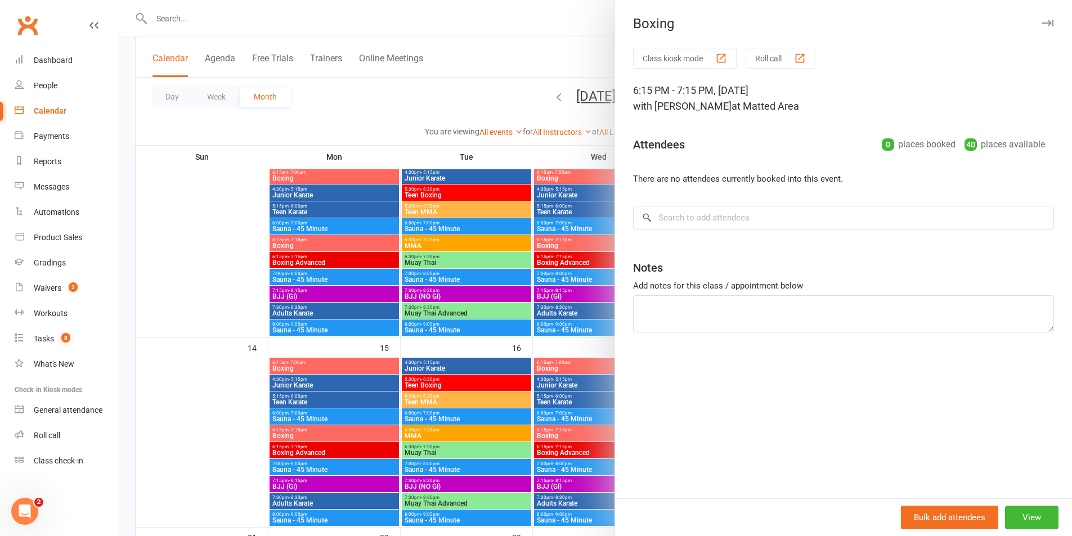
click at [591, 329] on div at bounding box center [595, 268] width 953 height 536
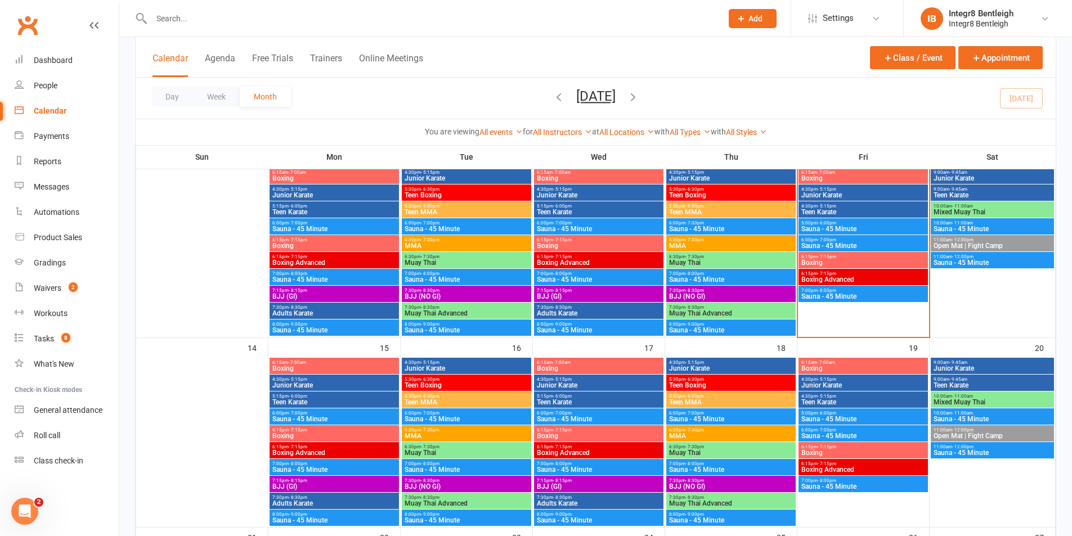
click at [867, 264] on span "Boxing" at bounding box center [863, 262] width 125 height 7
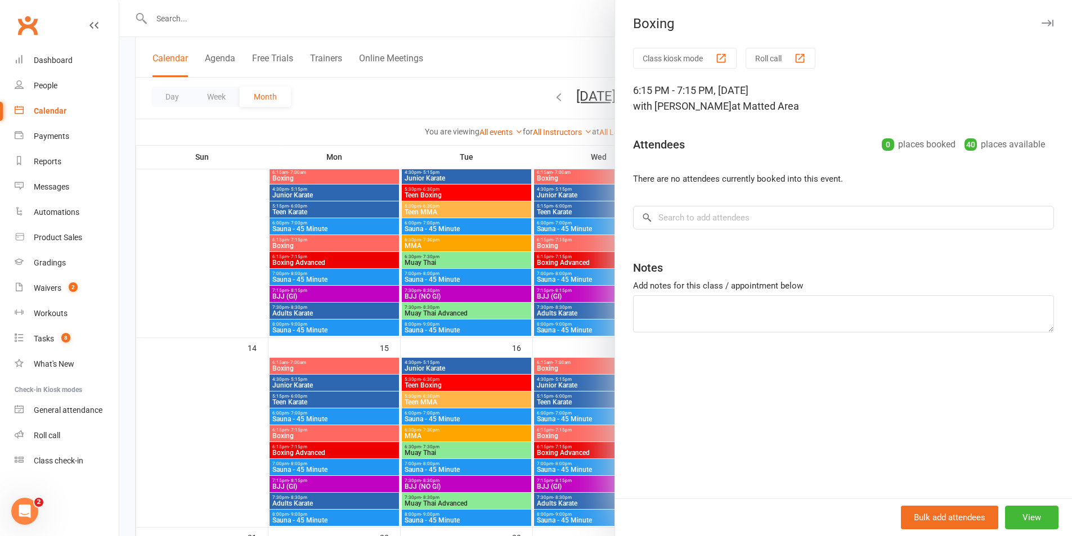
click at [473, 295] on div at bounding box center [595, 268] width 953 height 536
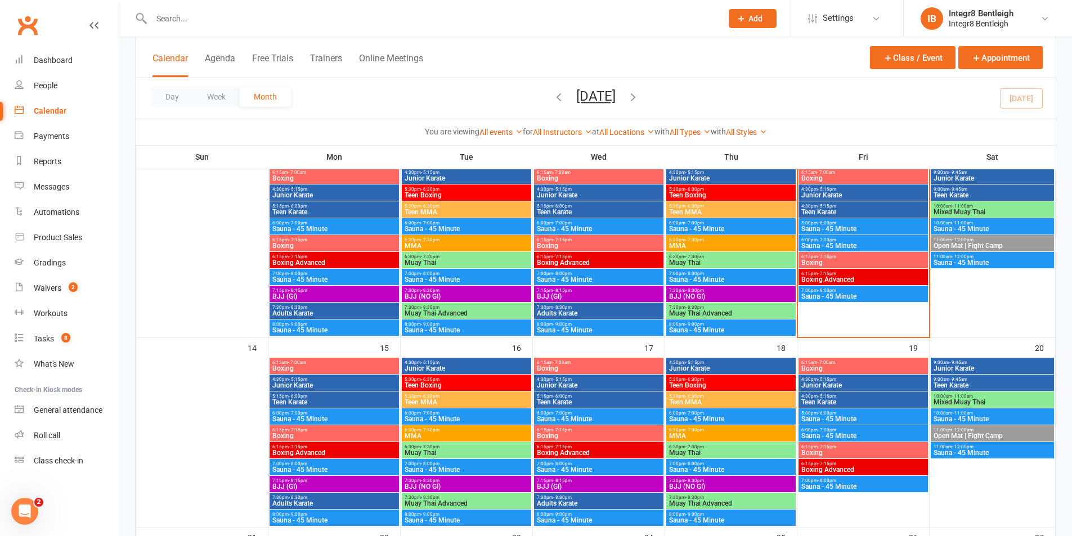
scroll to position [225, 0]
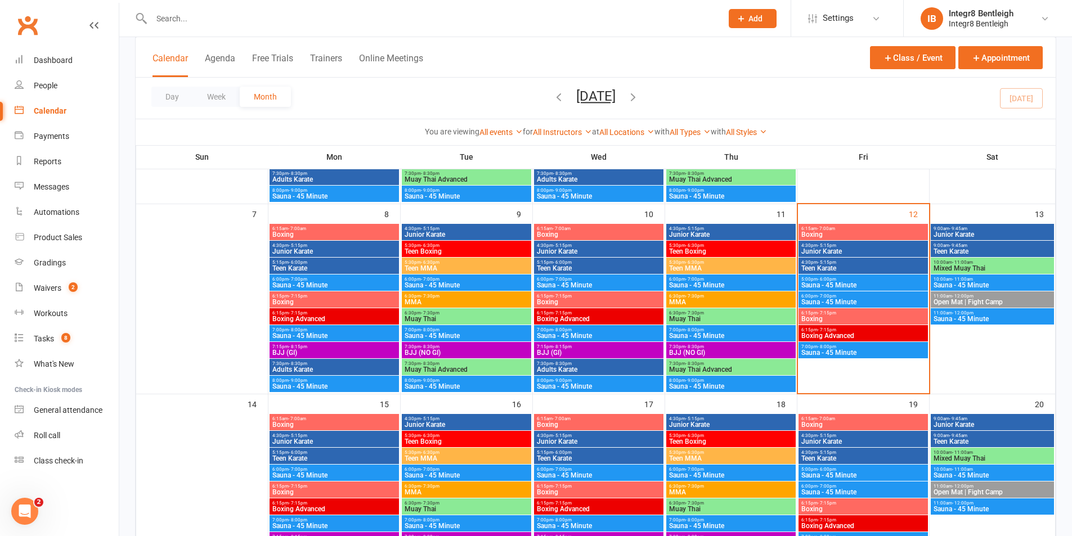
click at [848, 234] on span "Boxing" at bounding box center [863, 234] width 125 height 7
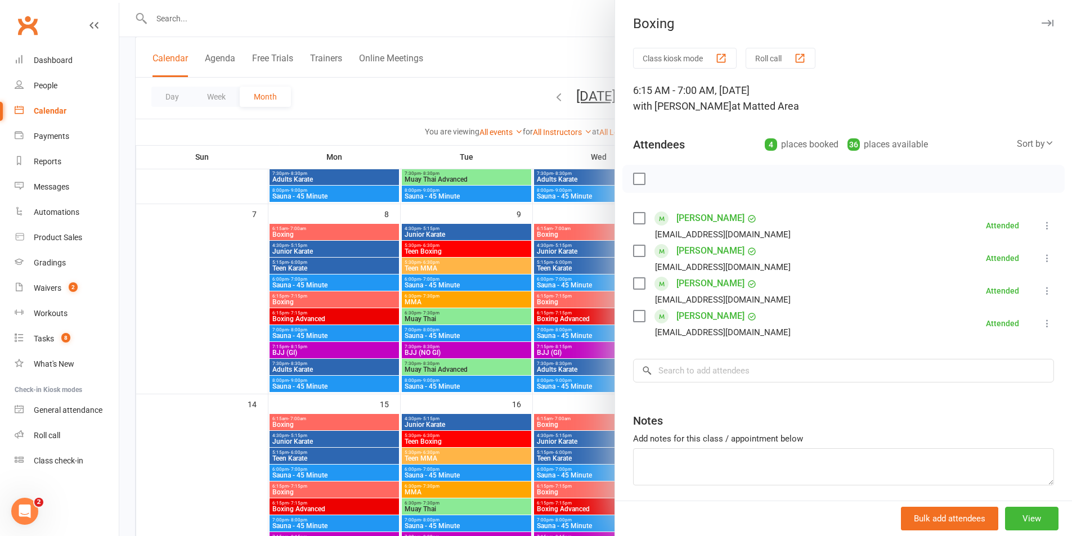
drag, startPoint x: 561, startPoint y: 293, endPoint x: 588, endPoint y: 294, distance: 27.0
click at [561, 294] on div at bounding box center [595, 268] width 953 height 536
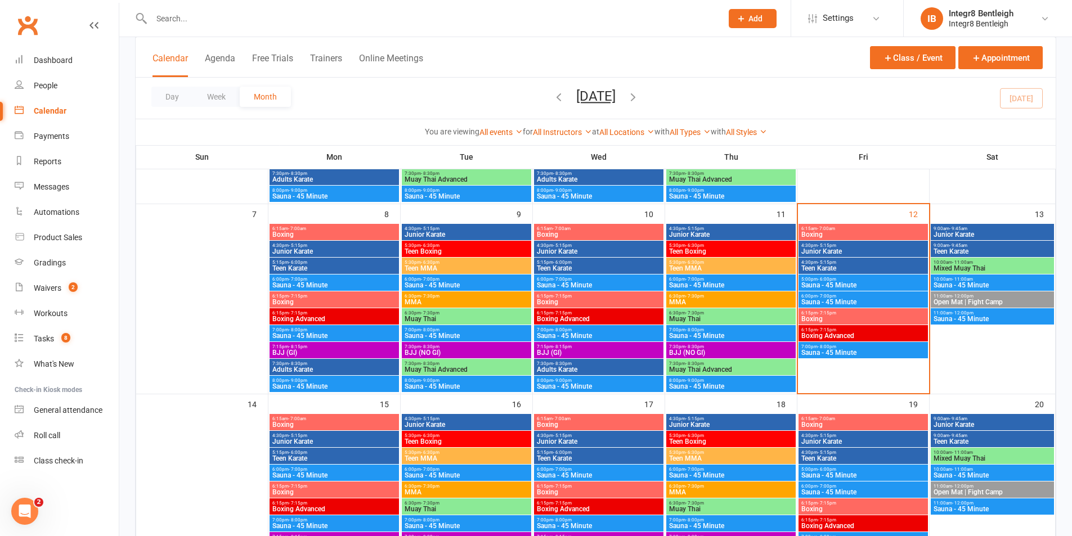
click at [818, 253] on span "Junior Karate" at bounding box center [863, 251] width 125 height 7
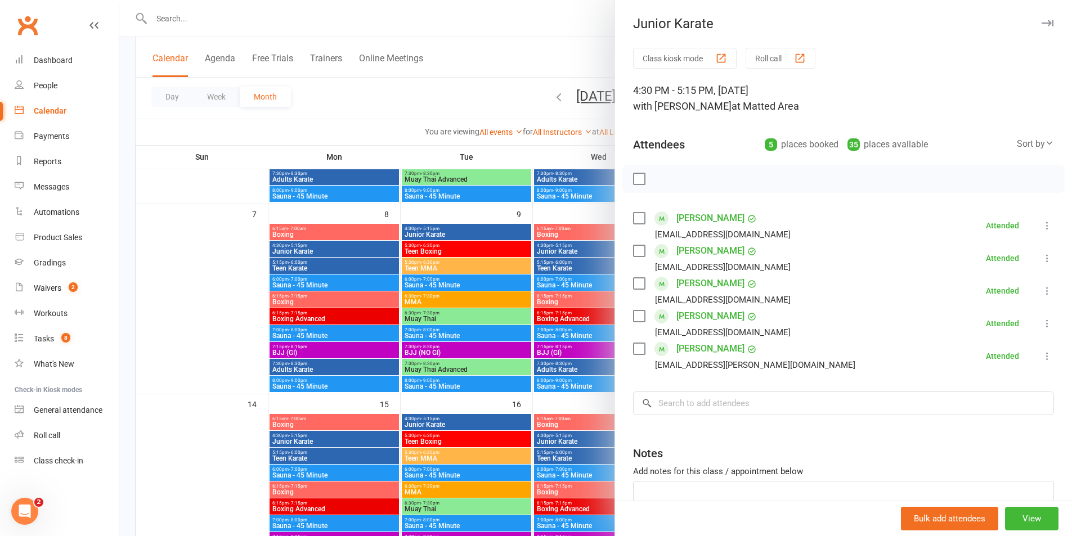
click at [494, 252] on div at bounding box center [595, 268] width 953 height 536
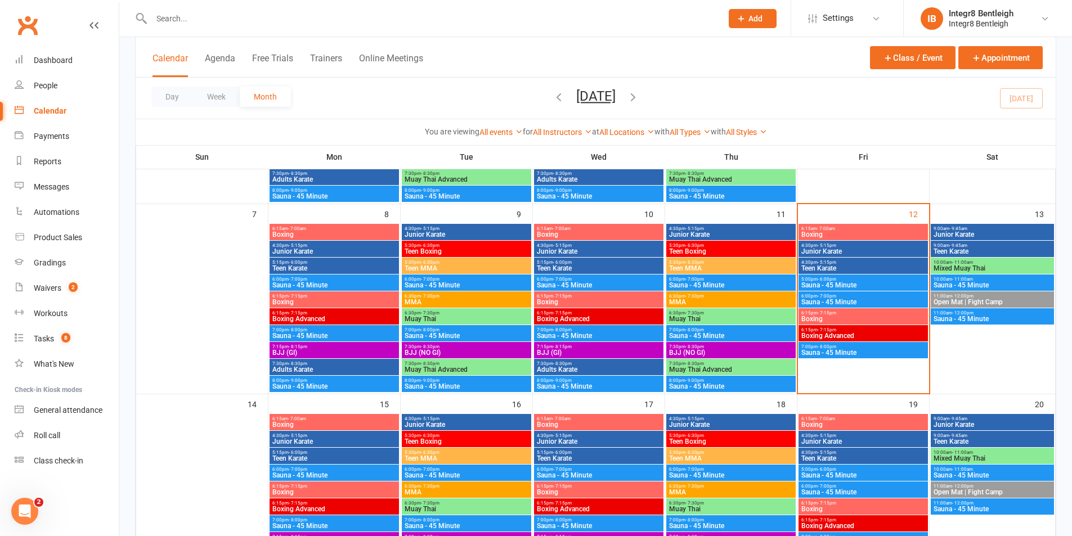
click at [185, 22] on input "text" at bounding box center [431, 19] width 566 height 16
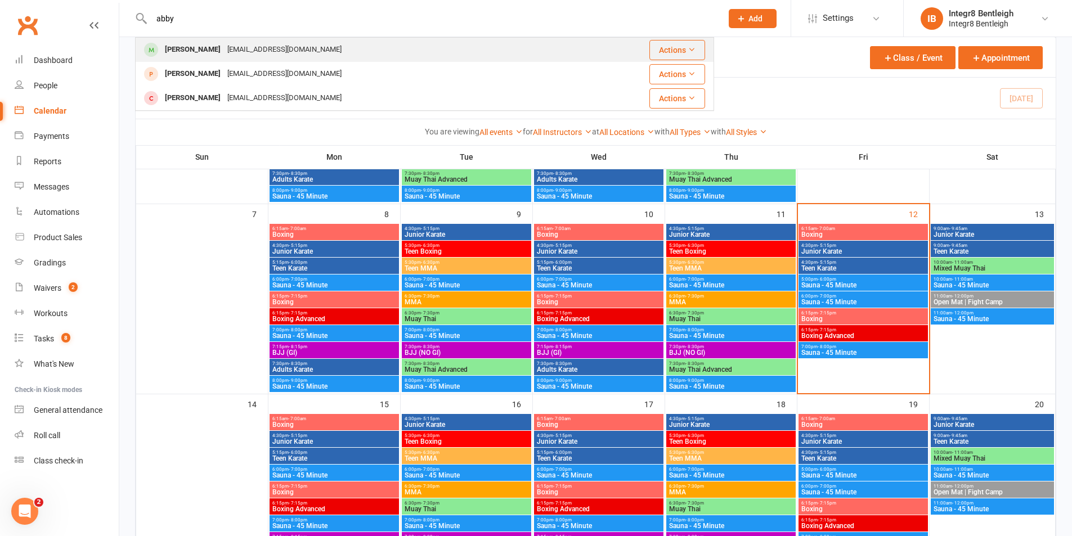
type input "abby"
click at [231, 44] on div "chernching@gmail.com" at bounding box center [284, 50] width 121 height 16
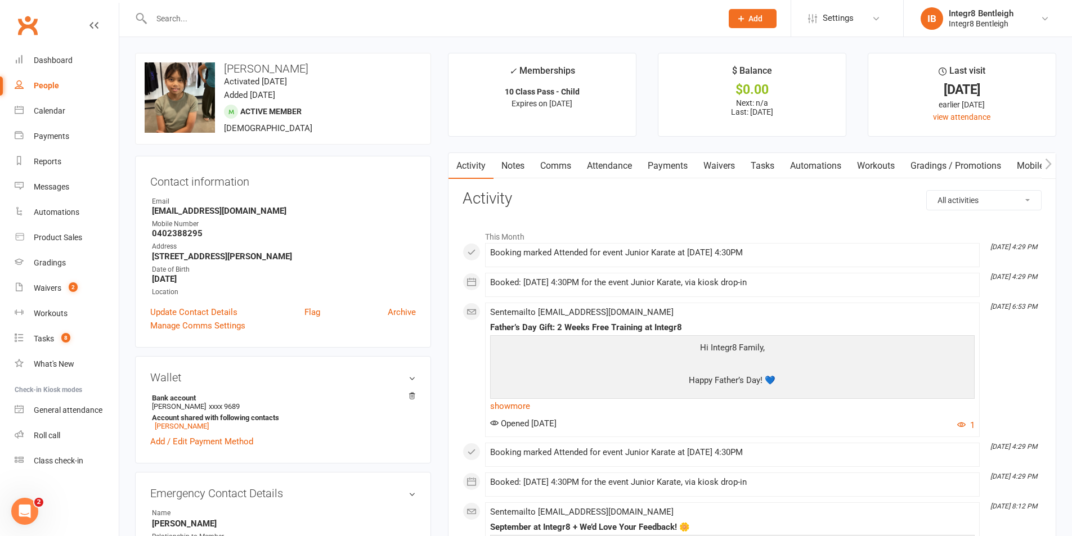
click at [523, 160] on link "Notes" at bounding box center [513, 166] width 39 height 26
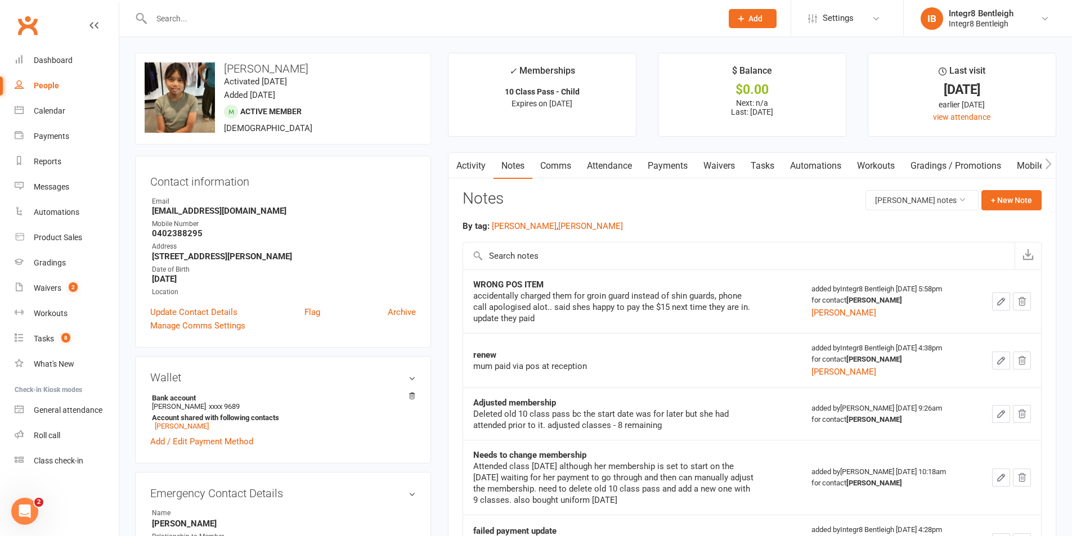
click at [48, 88] on div "People" at bounding box center [46, 85] width 25 height 9
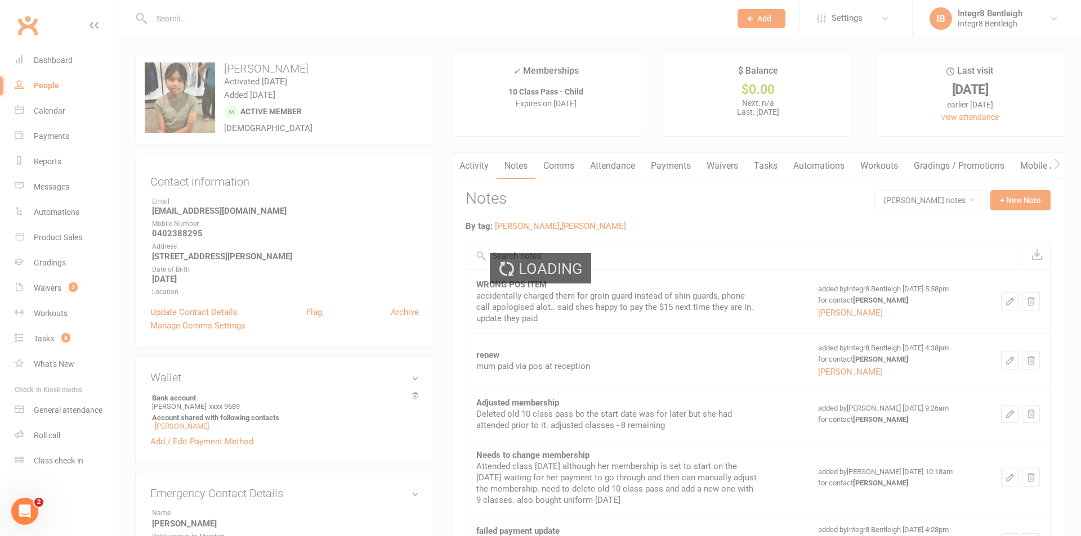
select select "25"
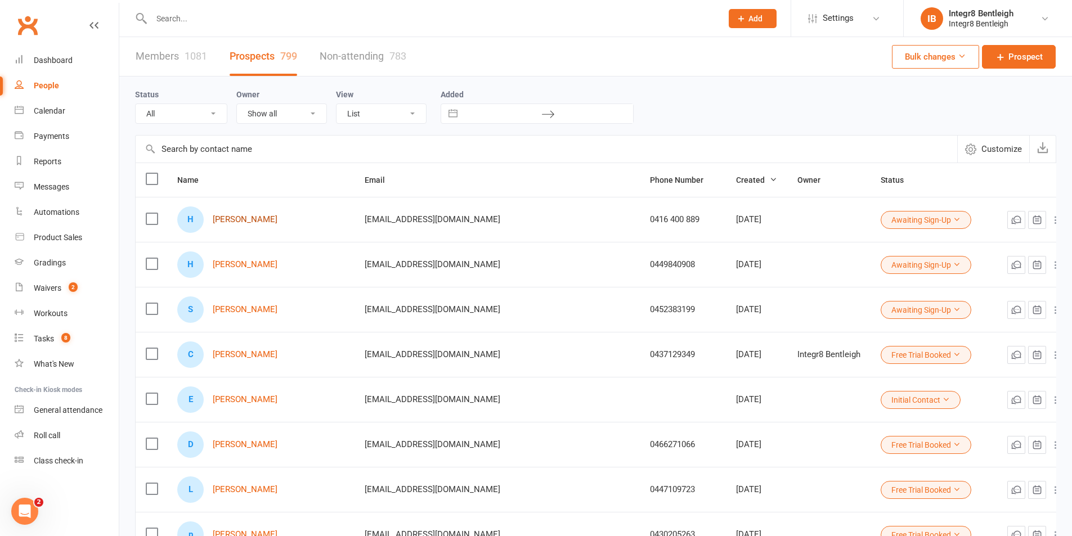
click at [251, 221] on link "Harit Grover" at bounding box center [245, 220] width 65 height 10
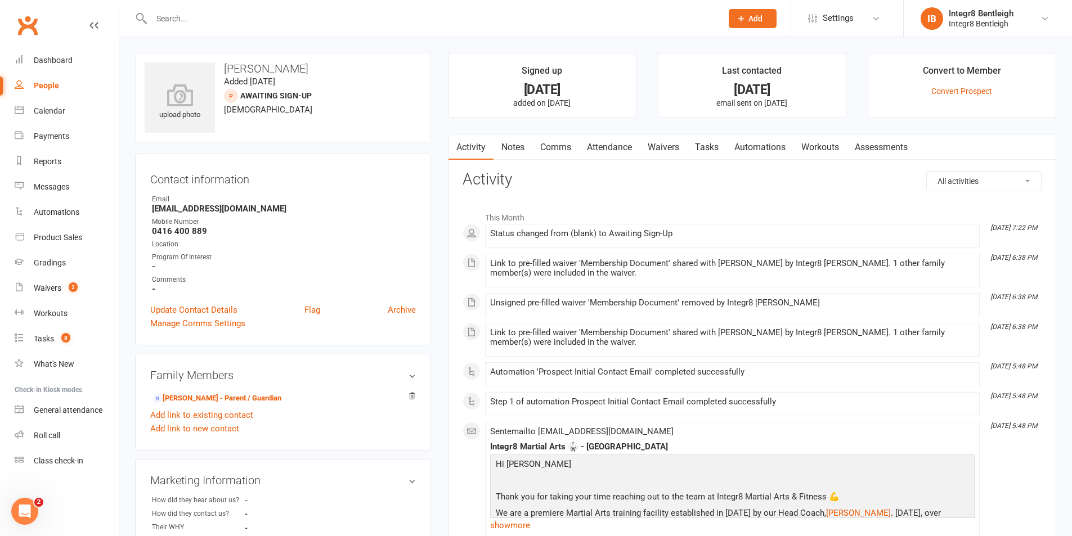
click at [517, 148] on link "Notes" at bounding box center [513, 148] width 39 height 26
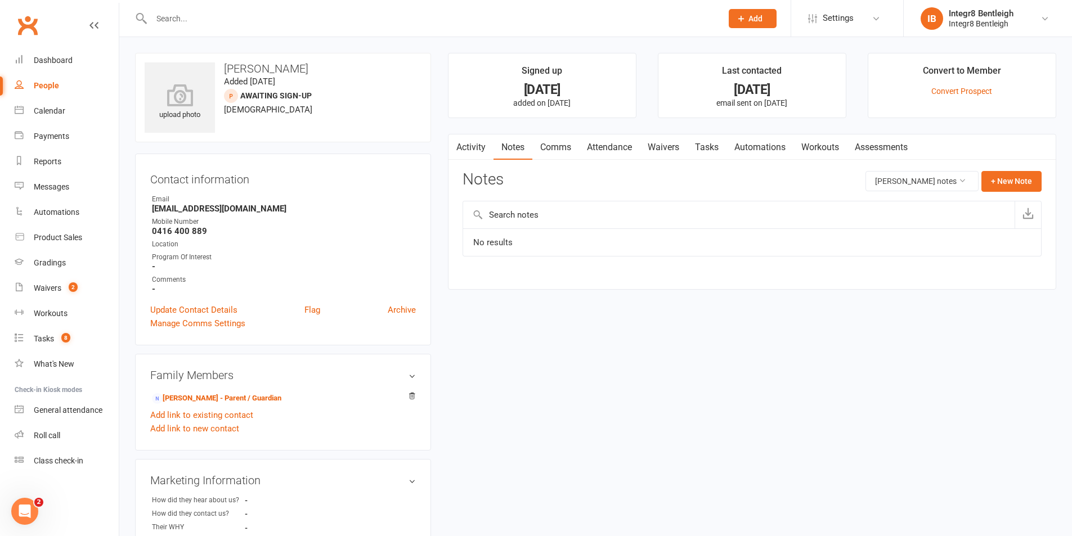
click at [481, 146] on link "Activity" at bounding box center [471, 148] width 45 height 26
click at [506, 145] on link "Notes" at bounding box center [513, 148] width 39 height 26
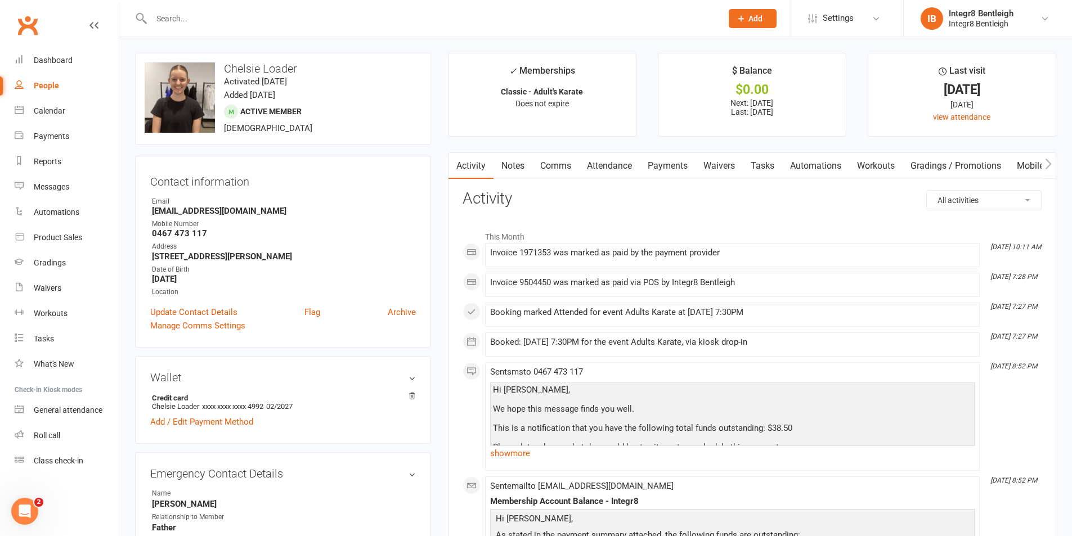
click at [658, 169] on link "Payments" at bounding box center [668, 166] width 56 height 26
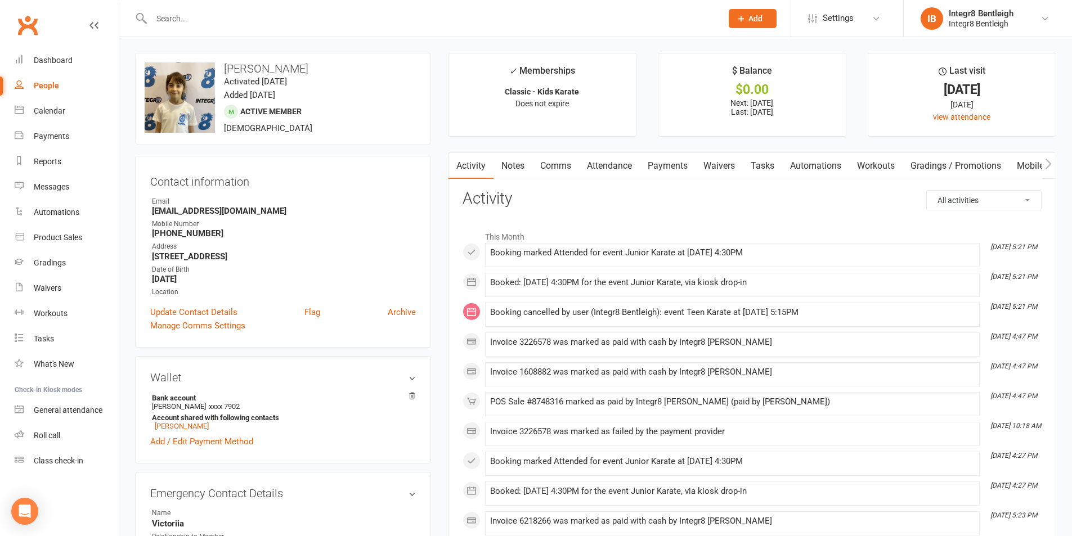
click at [598, 160] on link "Attendance" at bounding box center [609, 166] width 61 height 26
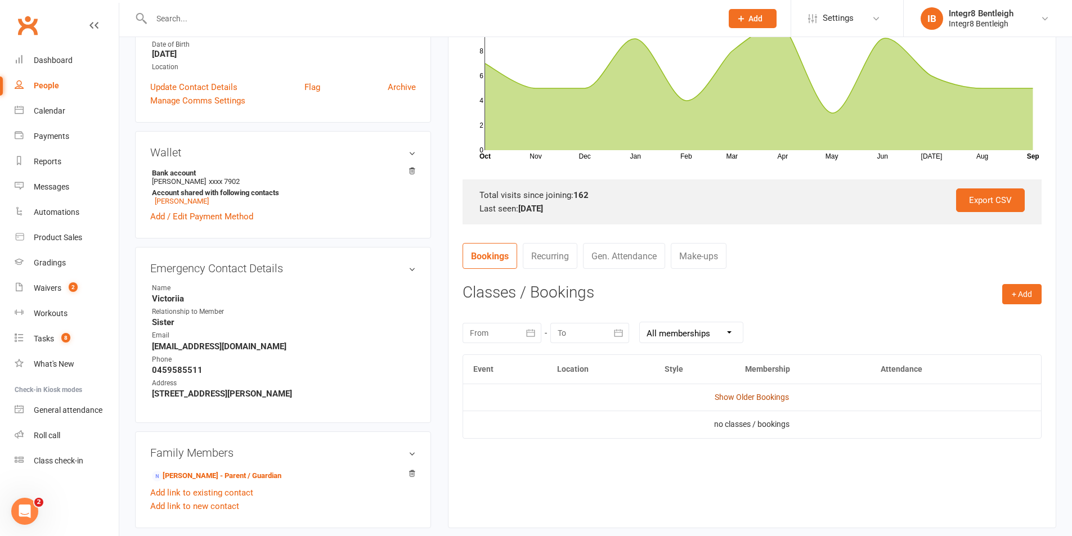
click at [787, 397] on link "Show Older Bookings" at bounding box center [752, 397] width 74 height 9
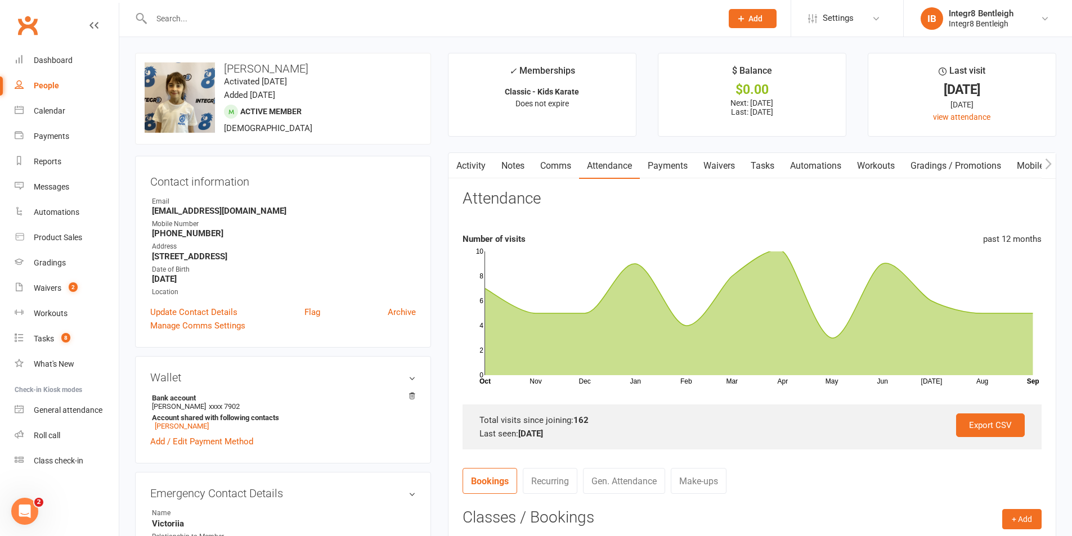
click at [514, 176] on link "Notes" at bounding box center [513, 166] width 39 height 26
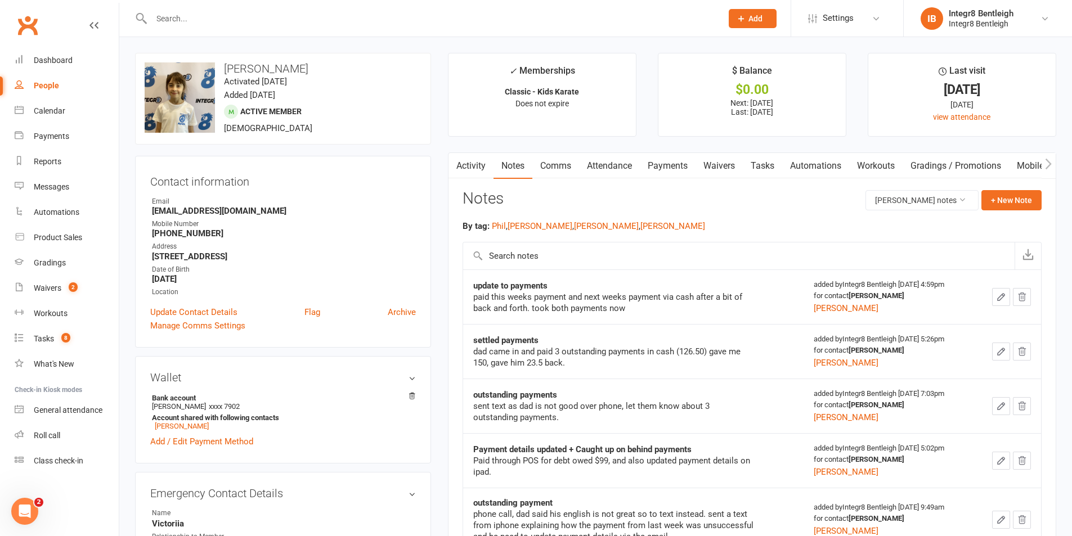
click at [607, 163] on link "Attendance" at bounding box center [609, 166] width 61 height 26
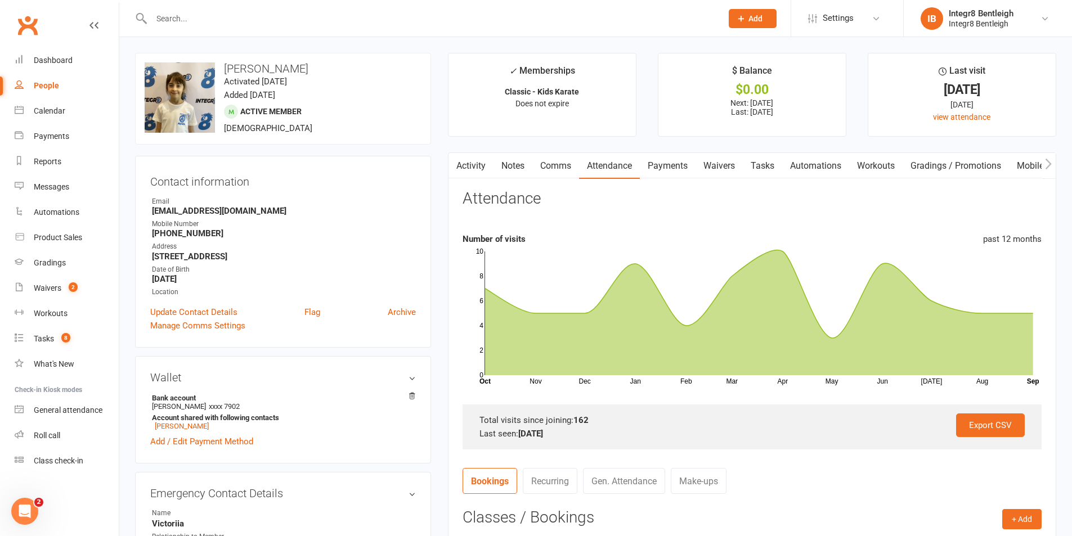
click at [468, 167] on link "Activity" at bounding box center [471, 166] width 45 height 26
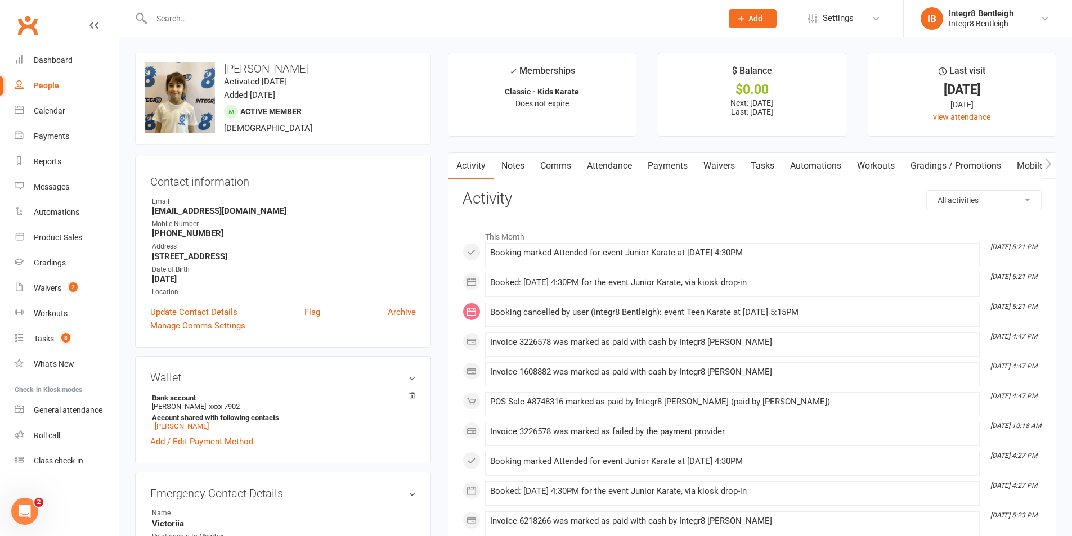
click at [521, 164] on link "Notes" at bounding box center [513, 166] width 39 height 26
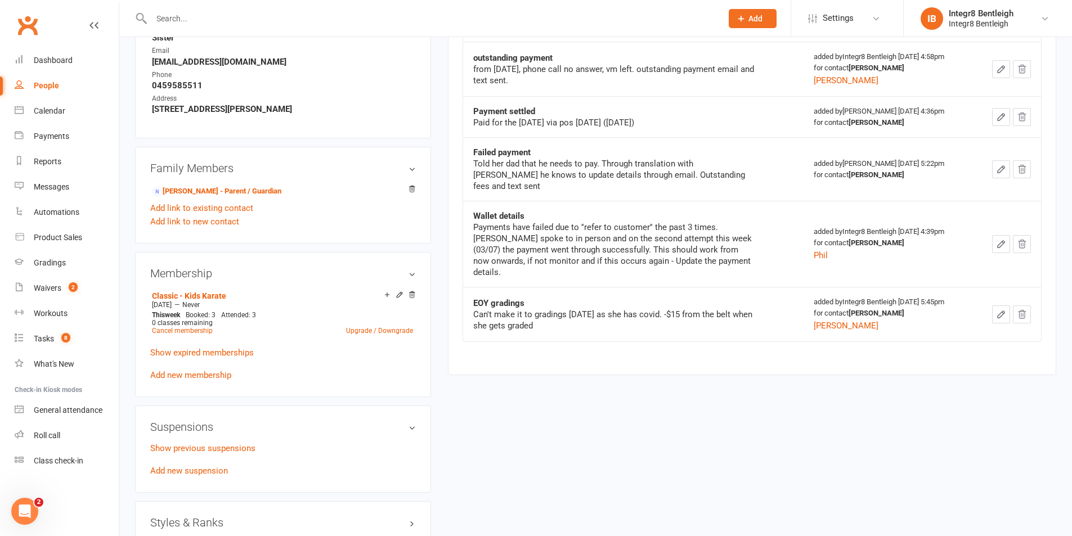
scroll to position [619, 0]
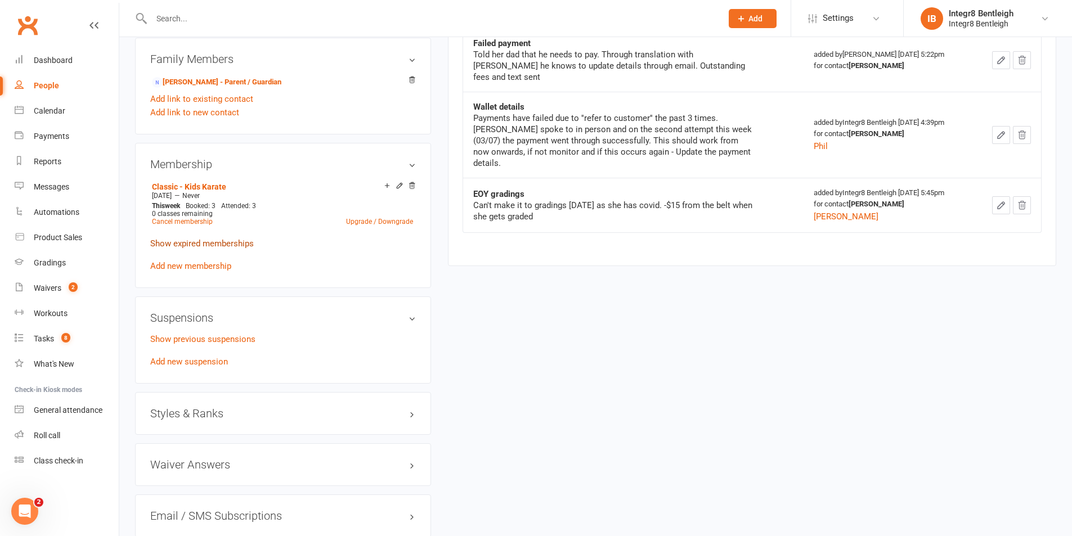
click at [227, 244] on link "Show expired memberships" at bounding box center [202, 244] width 104 height 10
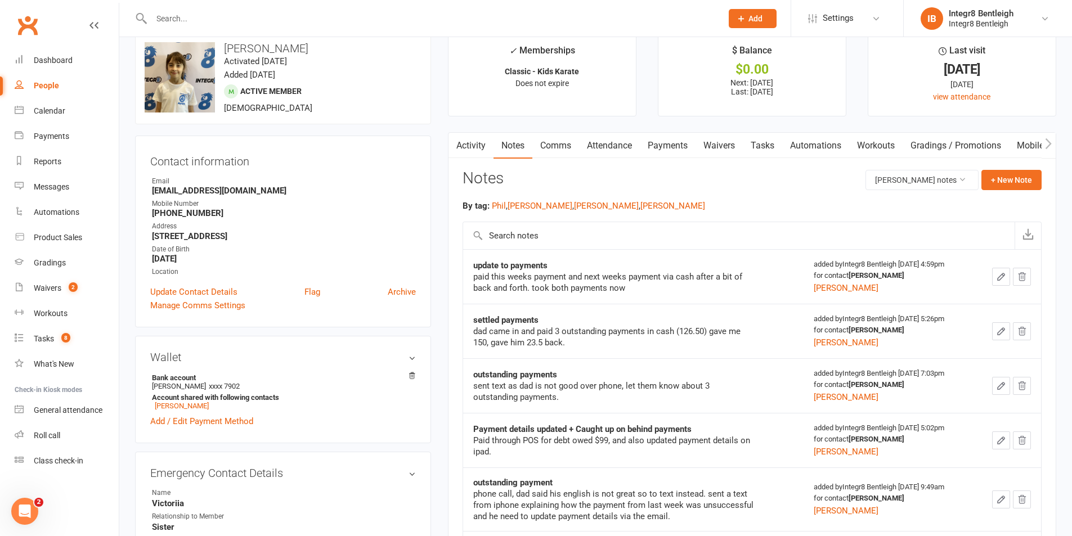
scroll to position [0, 0]
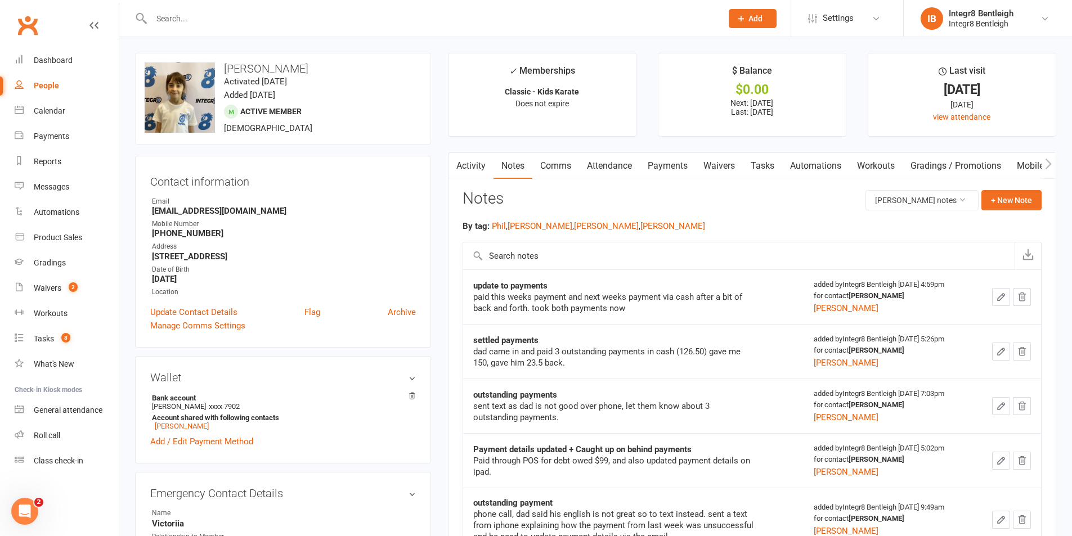
click at [687, 310] on div "paid this weeks payment and next weeks payment via cash after a bit of back and…" at bounding box center [613, 303] width 281 height 23
click at [622, 157] on link "Attendance" at bounding box center [609, 166] width 61 height 26
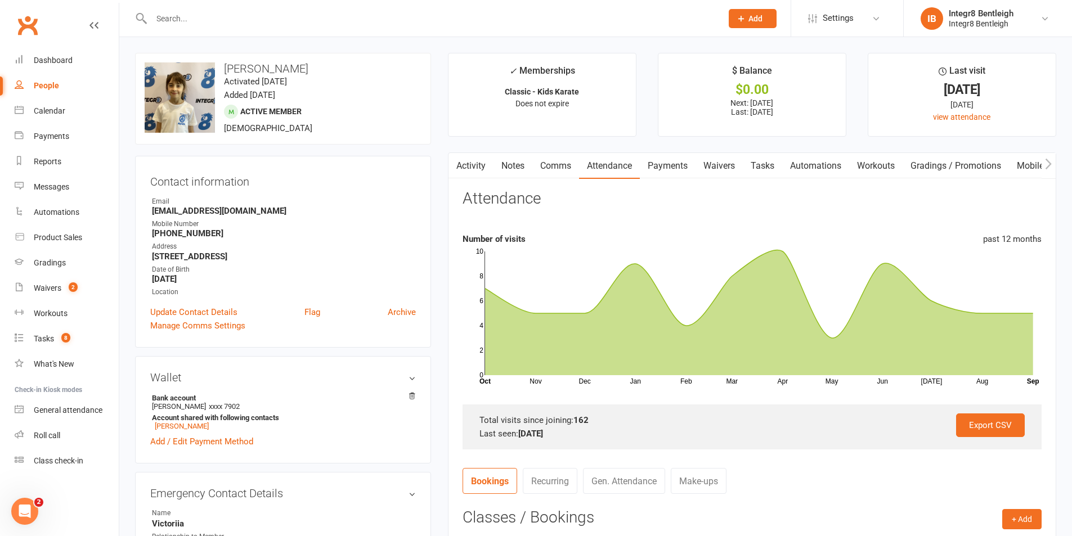
click at [516, 160] on link "Notes" at bounding box center [513, 166] width 39 height 26
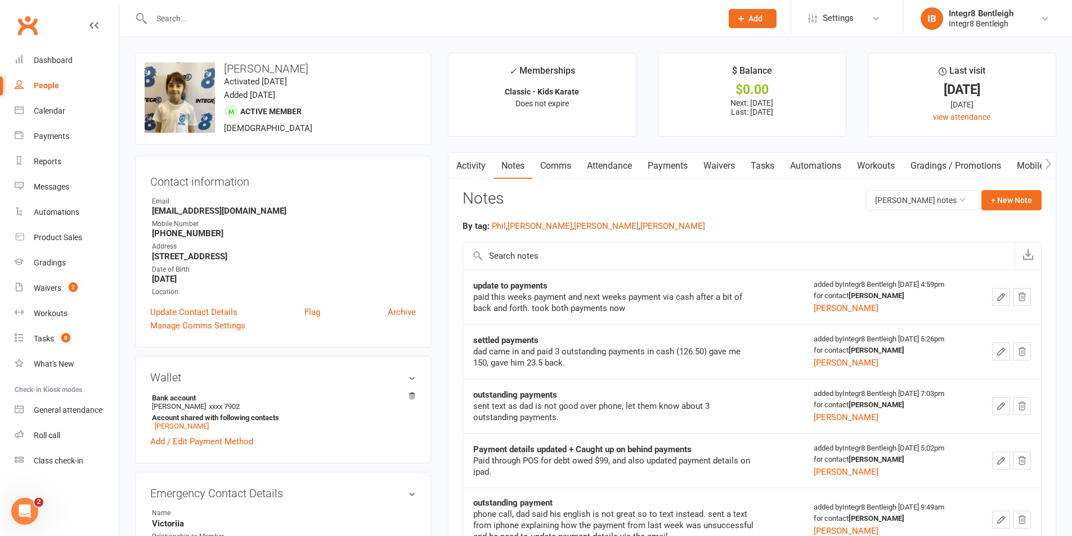
scroll to position [56, 0]
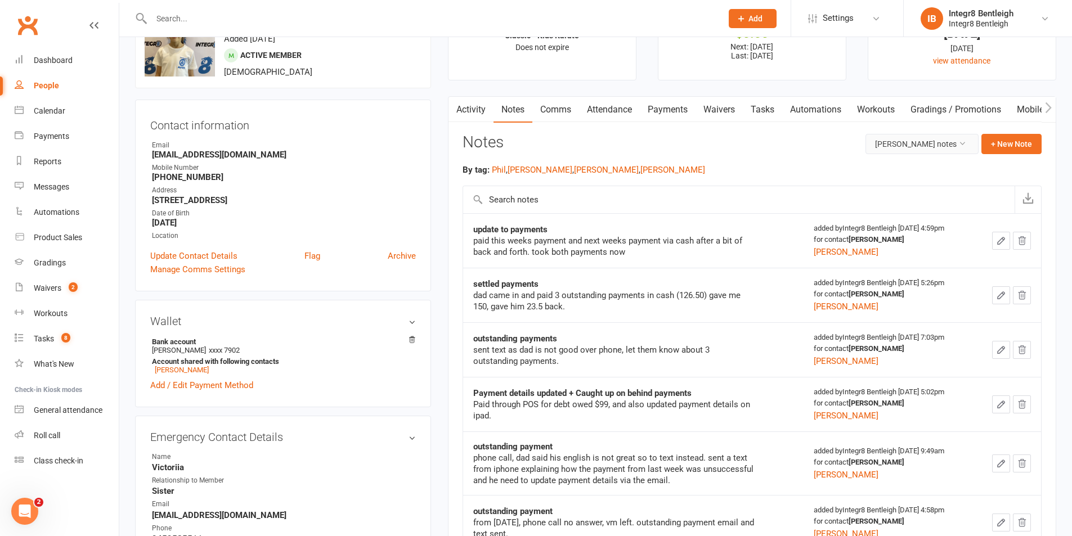
click at [888, 146] on button "Kristina Katsarska's notes" at bounding box center [922, 144] width 113 height 20
click at [884, 188] on link "All family notes" at bounding box center [913, 192] width 111 height 23
click at [908, 140] on button "All family notes" at bounding box center [936, 144] width 84 height 20
click at [898, 174] on link "Kristina Katsarska's notes" at bounding box center [913, 169] width 111 height 23
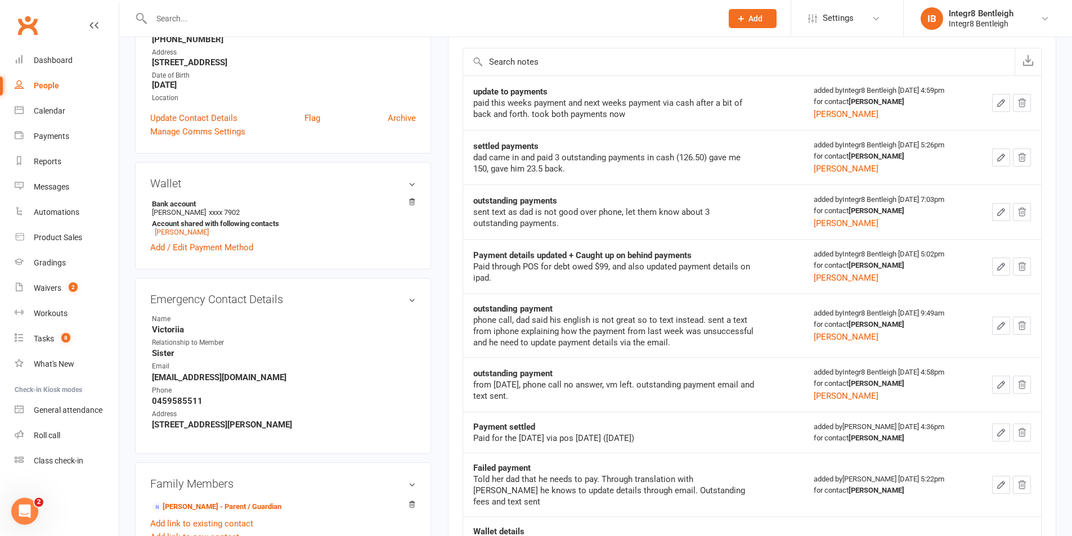
scroll to position [169, 0]
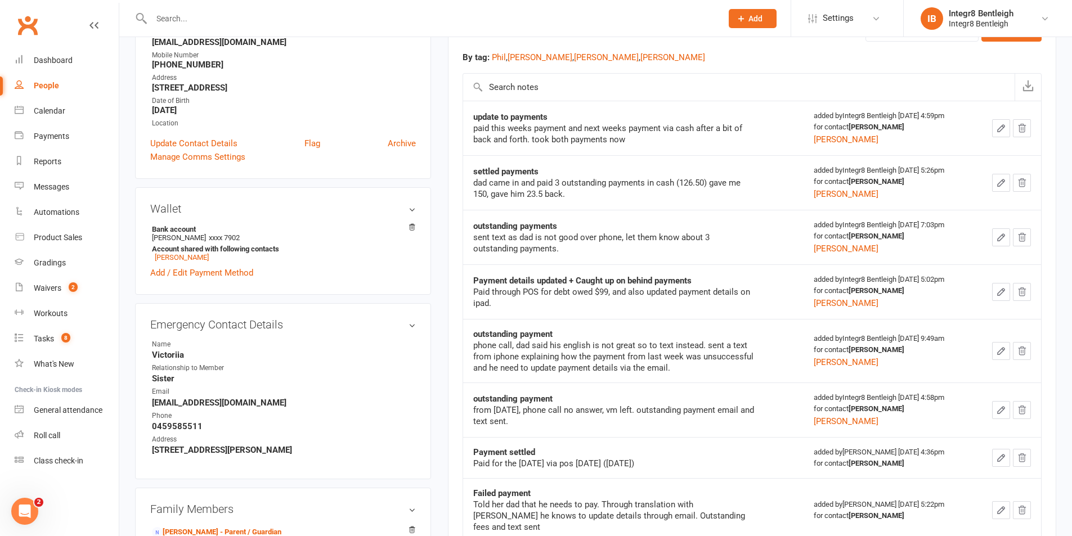
drag, startPoint x: 923, startPoint y: 281, endPoint x: 523, endPoint y: 284, distance: 400.2
click at [523, 284] on tr "Payment details updated + Caught up on behind payments Paid through POS for deb…" at bounding box center [752, 292] width 578 height 55
click at [586, 289] on div "Paid through POS for debt owed $99, and also updated payment details on ipad." at bounding box center [613, 297] width 281 height 23
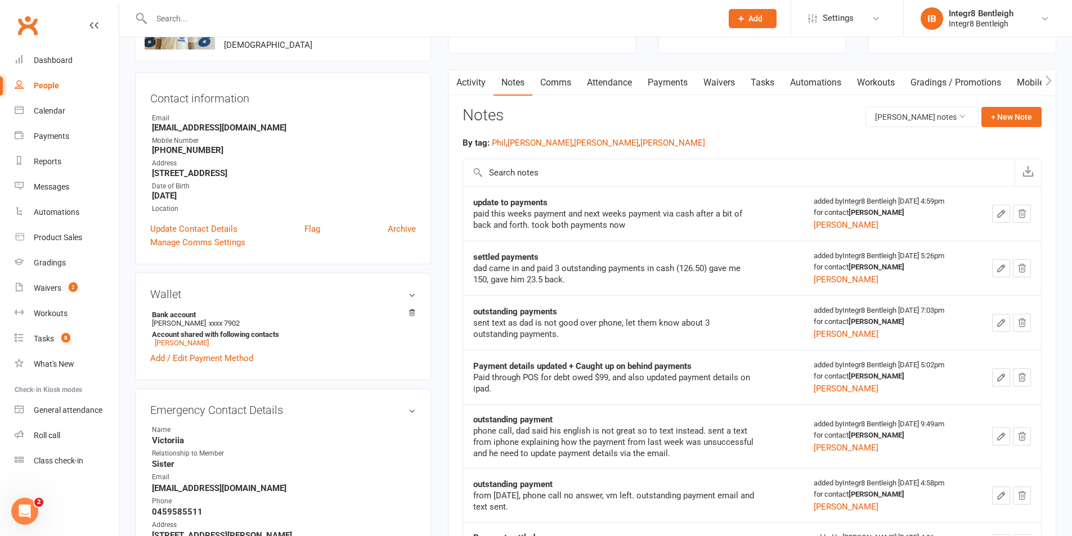
scroll to position [0, 0]
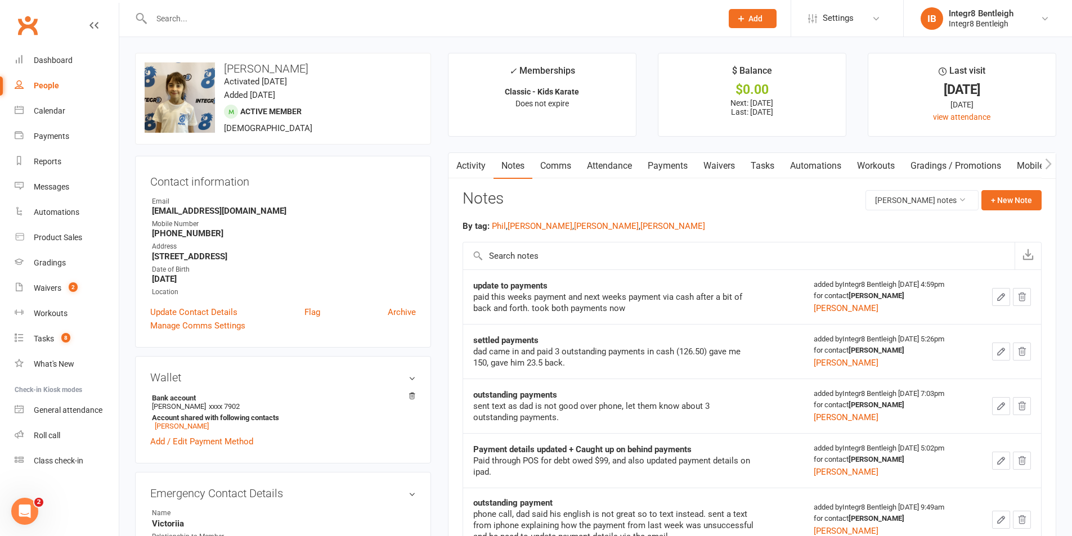
click at [474, 165] on link "Activity" at bounding box center [471, 166] width 45 height 26
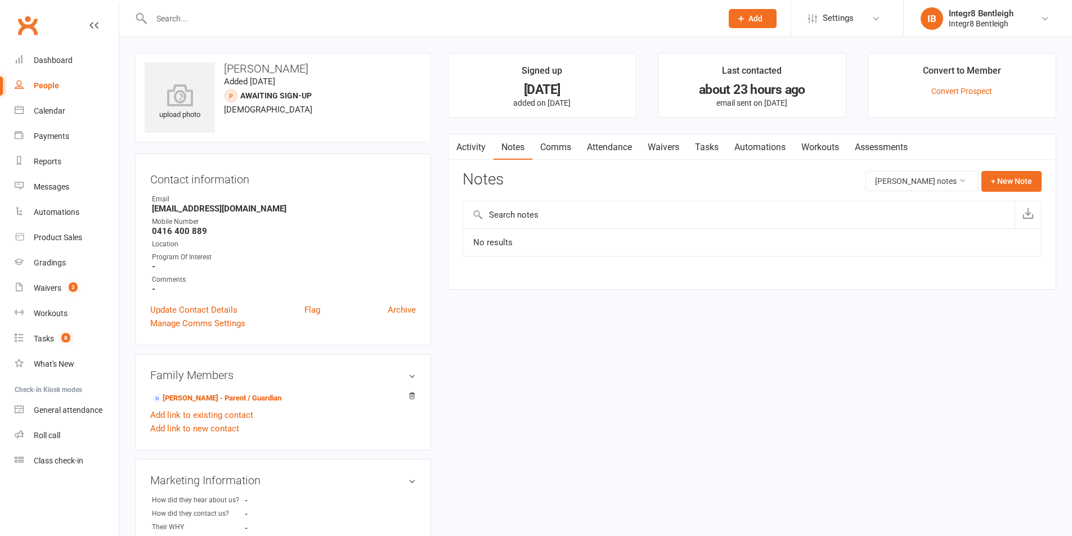
click at [1047, 287] on div "Activity Notes Comms Attendance Waivers Tasks Automations Workouts Assessments …" at bounding box center [752, 212] width 608 height 156
drag, startPoint x: 856, startPoint y: 402, endPoint x: 1027, endPoint y: 505, distance: 200.2
click at [861, 403] on div "upload photo Harit Grover Added 11 September, 2025 Awaiting Sign-Up prospect 13…" at bounding box center [596, 487] width 938 height 869
click at [924, 182] on button "Harit Grover's notes" at bounding box center [922, 181] width 113 height 20
click at [731, 187] on div "Notes Harit Grover's notes + New Note" at bounding box center [752, 185] width 579 height 29
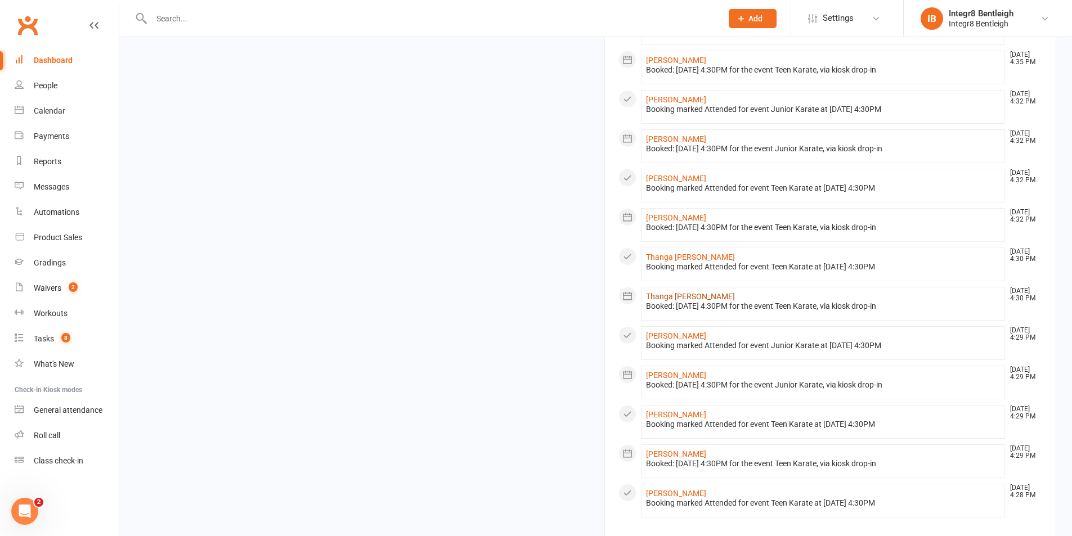
scroll to position [886, 0]
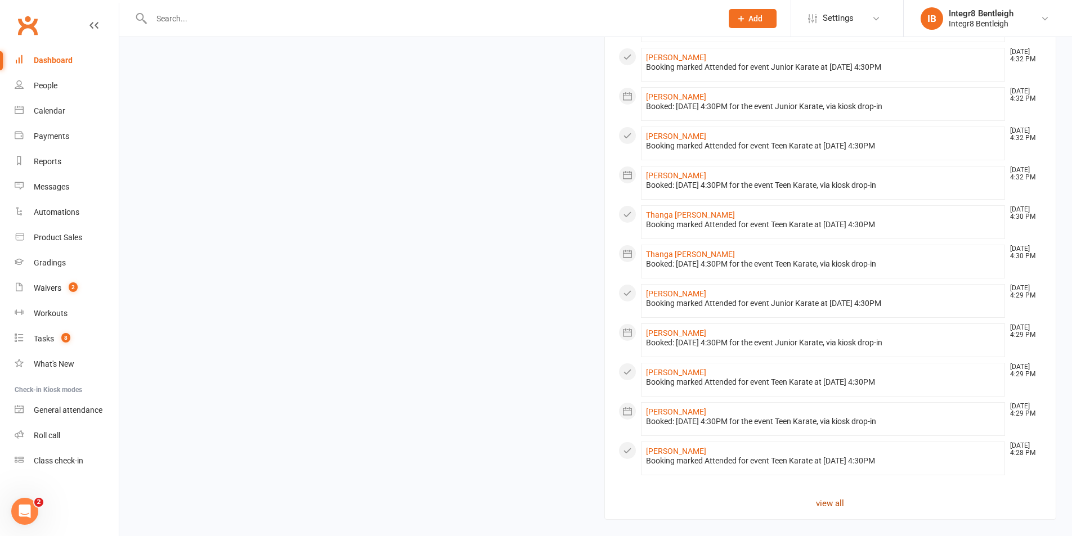
click at [841, 504] on link "view all" at bounding box center [831, 504] width 424 height 14
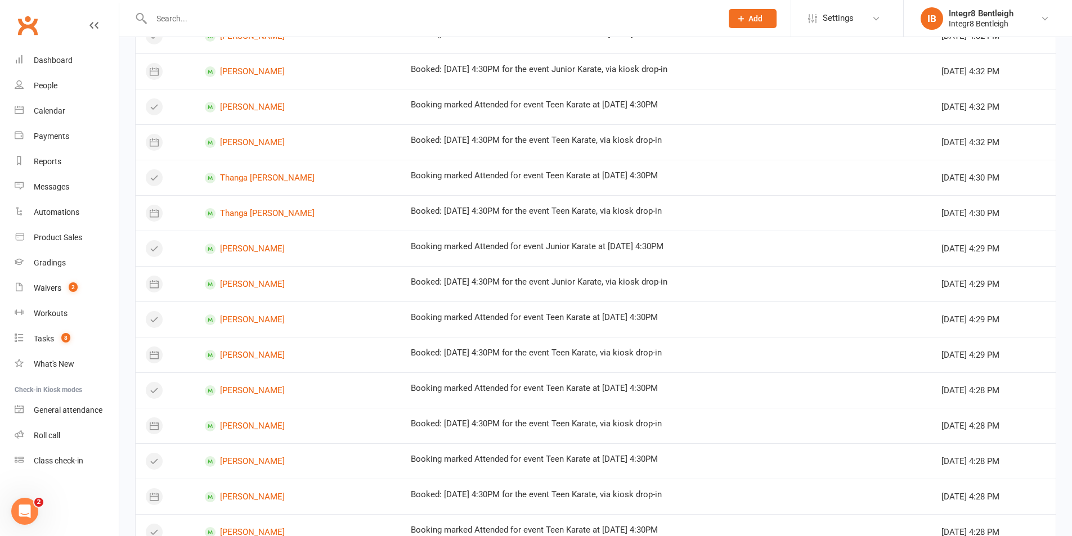
scroll to position [556, 0]
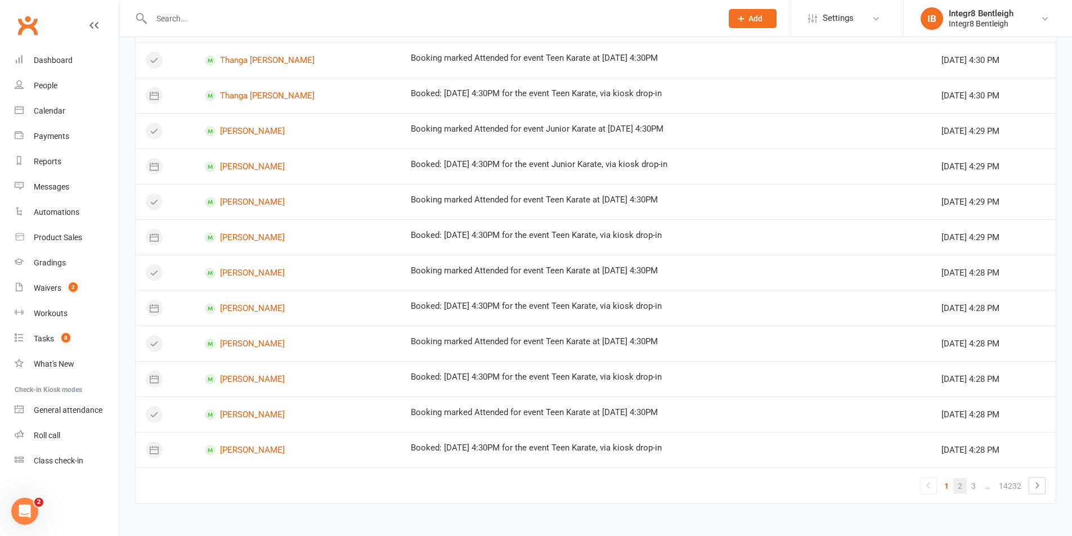
click at [959, 482] on link "2" at bounding box center [960, 486] width 14 height 16
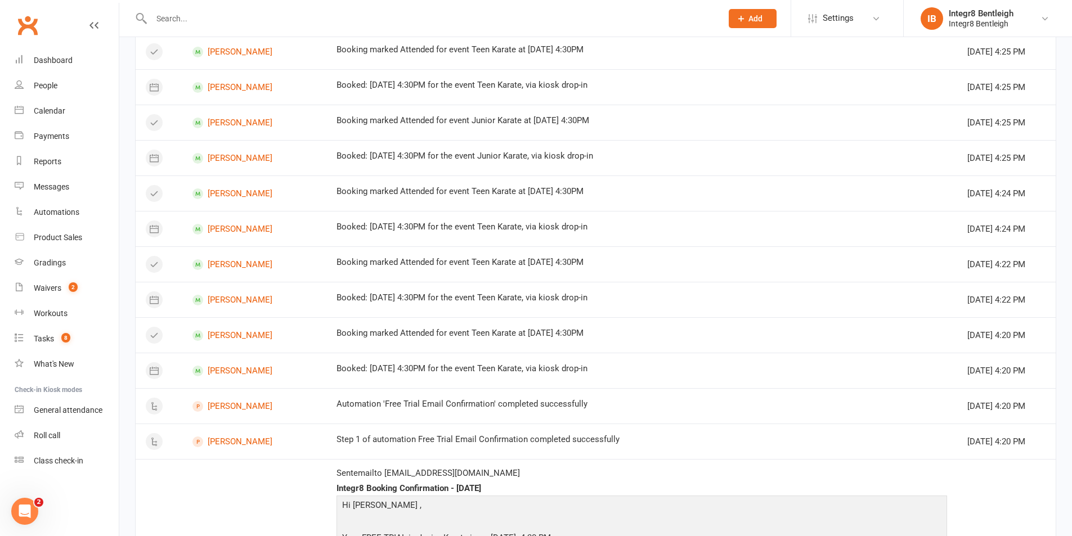
scroll to position [739, 0]
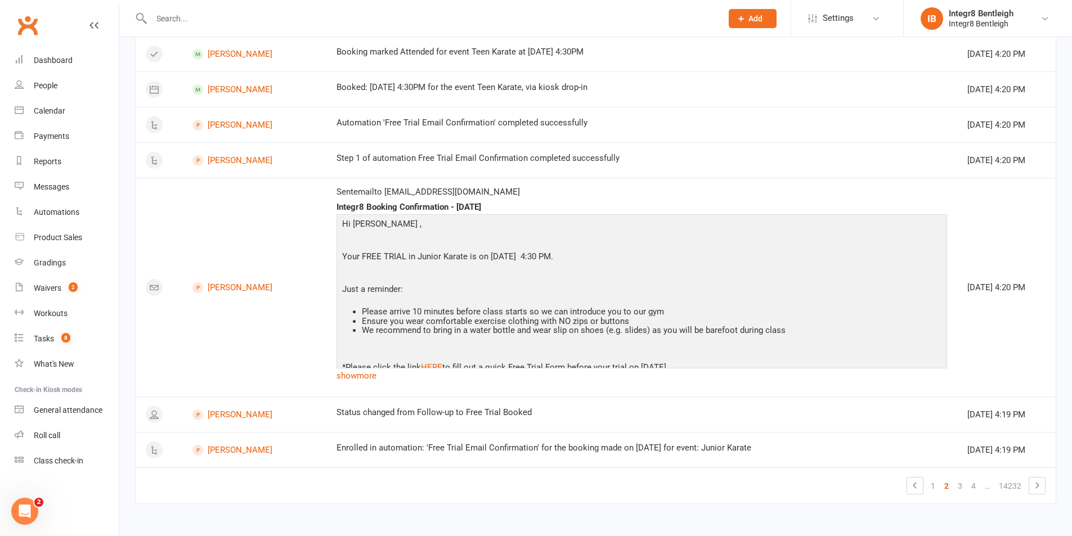
click at [948, 490] on link "2" at bounding box center [947, 486] width 14 height 16
click at [956, 489] on link "3" at bounding box center [960, 486] width 14 height 16
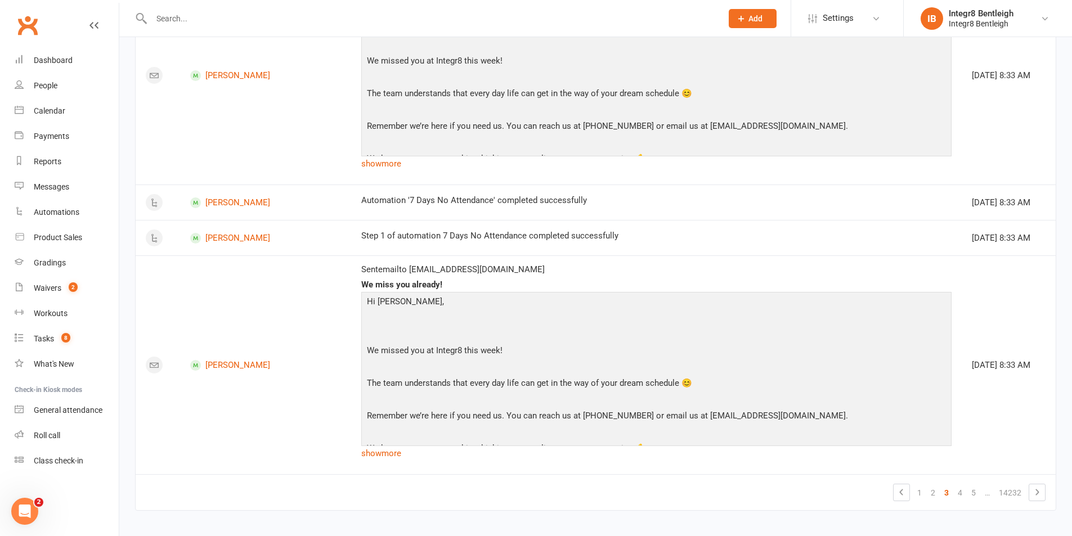
scroll to position [2023, 0]
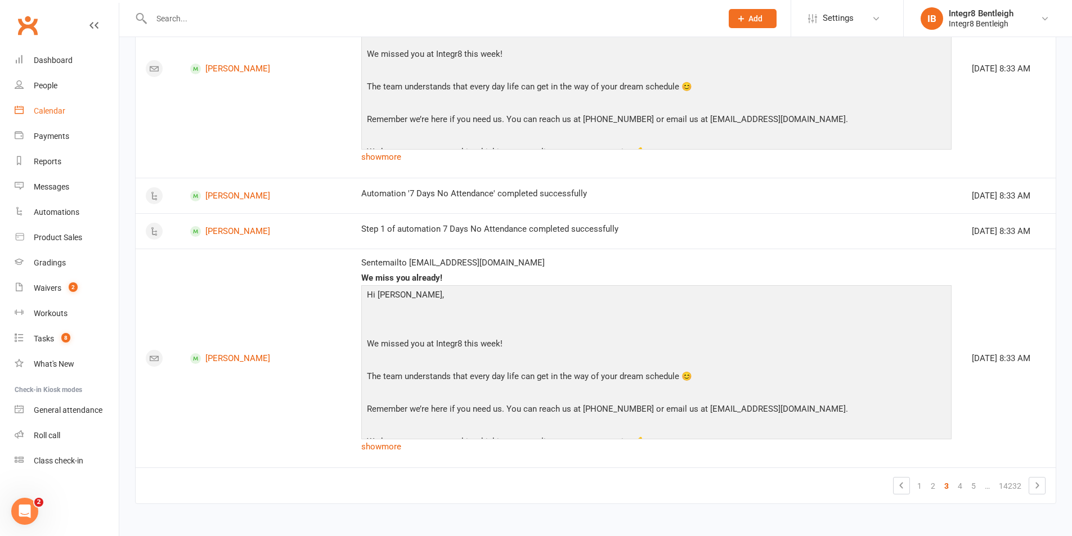
click at [46, 104] on link "Calendar" at bounding box center [67, 110] width 104 height 25
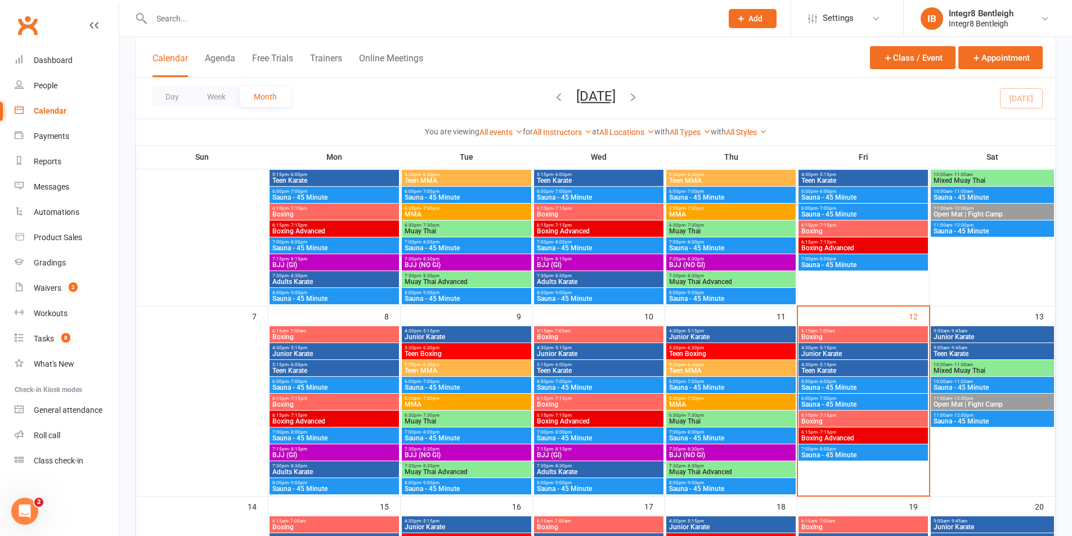
scroll to position [169, 0]
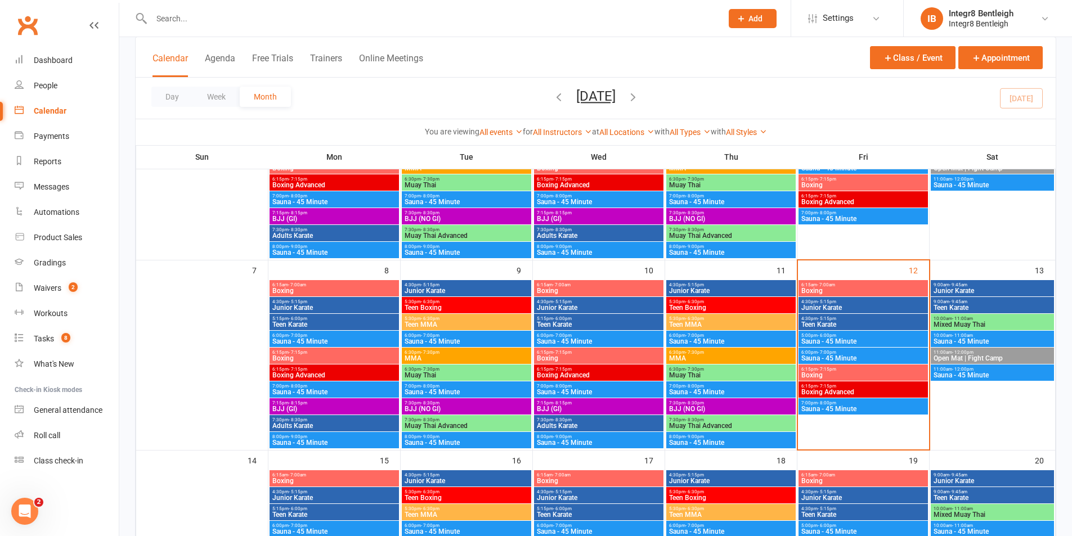
click at [841, 289] on span "Boxing" at bounding box center [863, 291] width 125 height 7
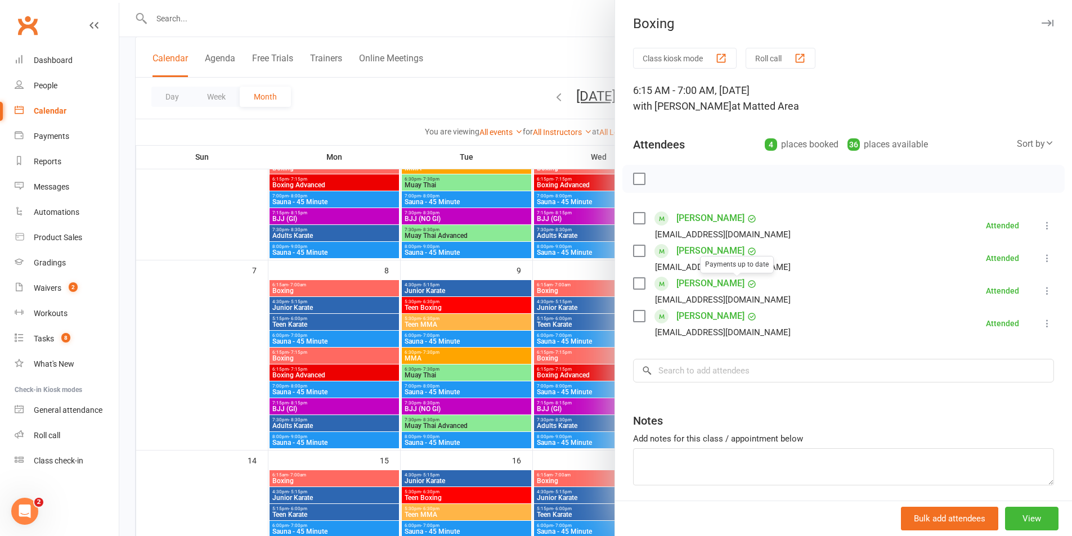
click at [593, 269] on div at bounding box center [595, 268] width 953 height 536
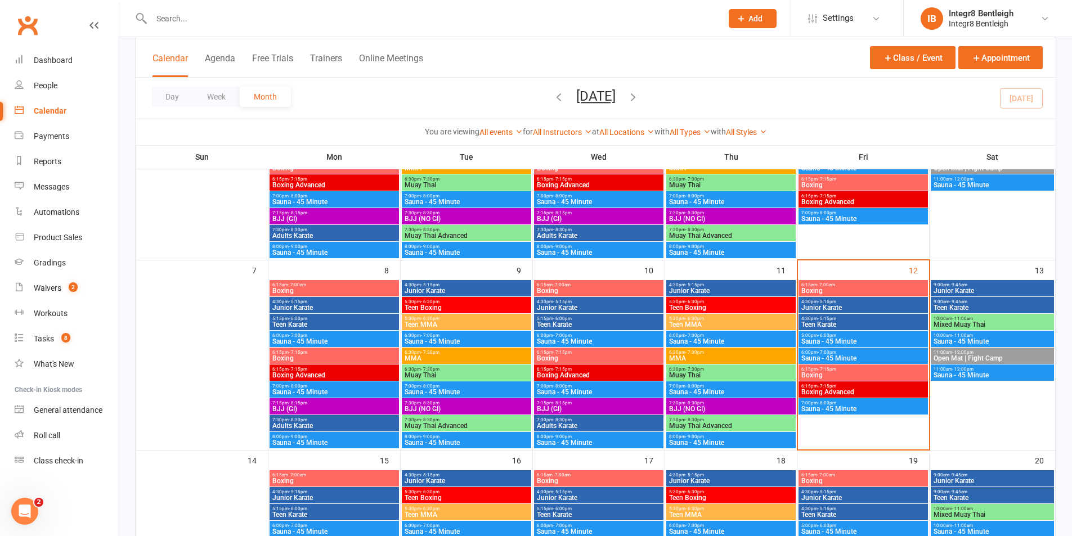
click at [837, 370] on span "6:15pm - 7:15pm" at bounding box center [863, 369] width 125 height 5
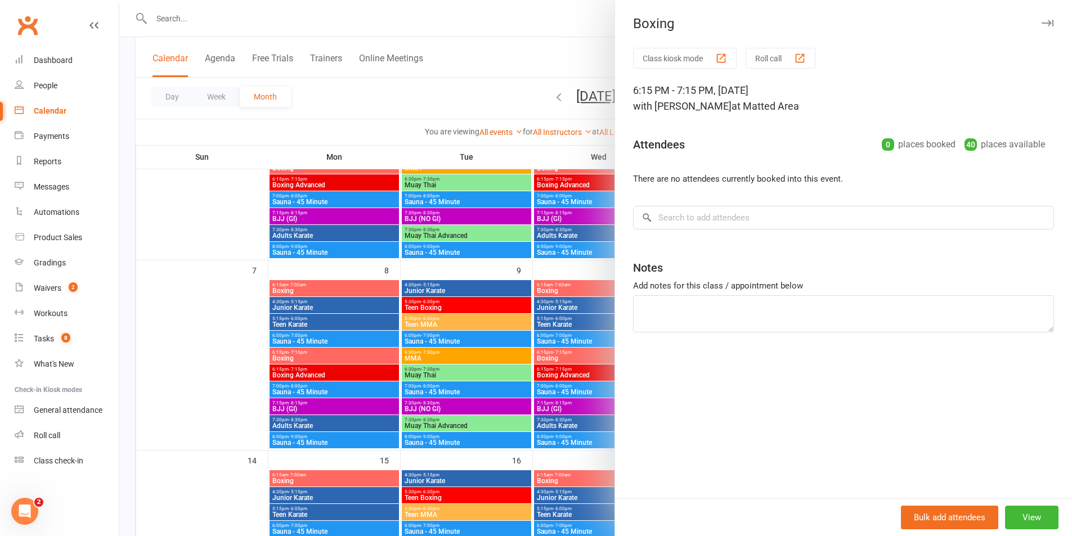
click at [550, 262] on div at bounding box center [595, 268] width 953 height 536
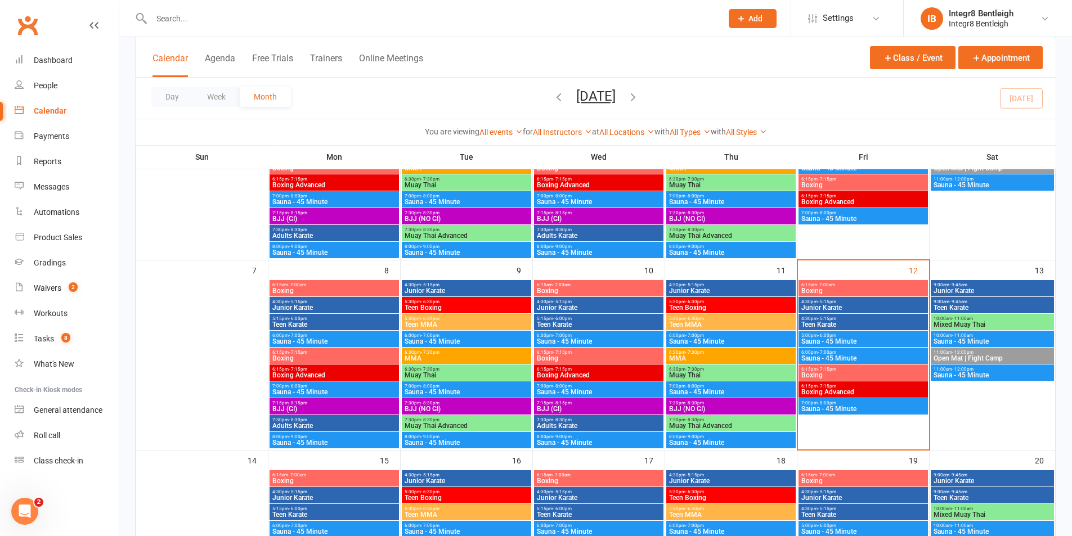
click at [841, 391] on span "Boxing Advanced" at bounding box center [863, 392] width 125 height 7
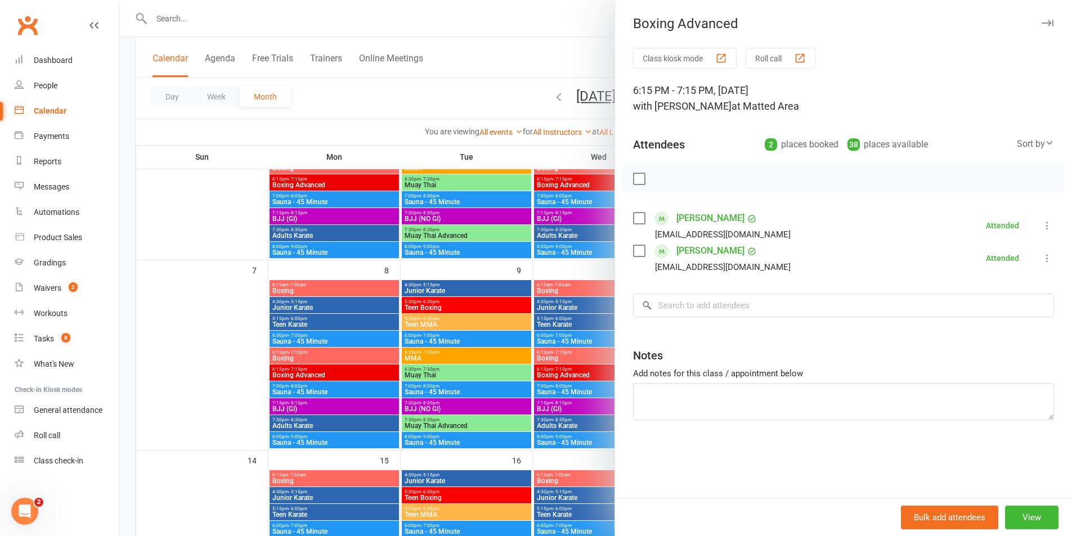
click at [467, 266] on div at bounding box center [595, 268] width 953 height 536
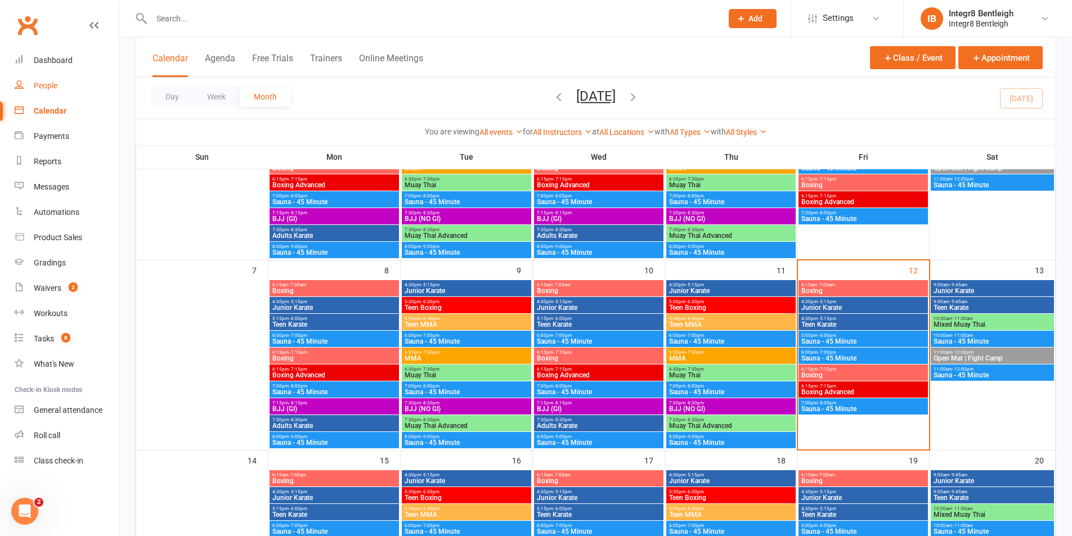
click at [46, 89] on div "People" at bounding box center [46, 85] width 24 height 9
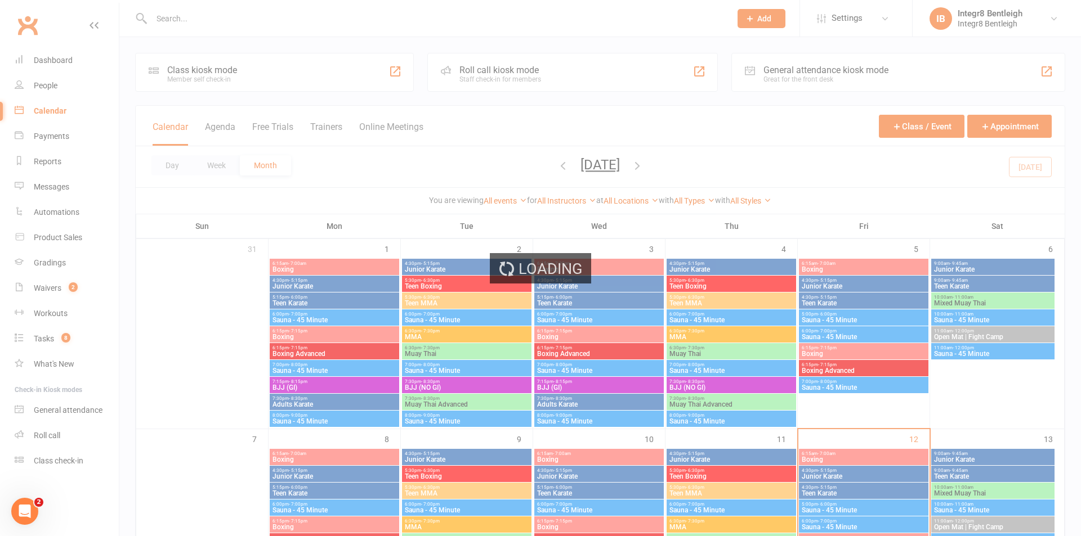
select select "25"
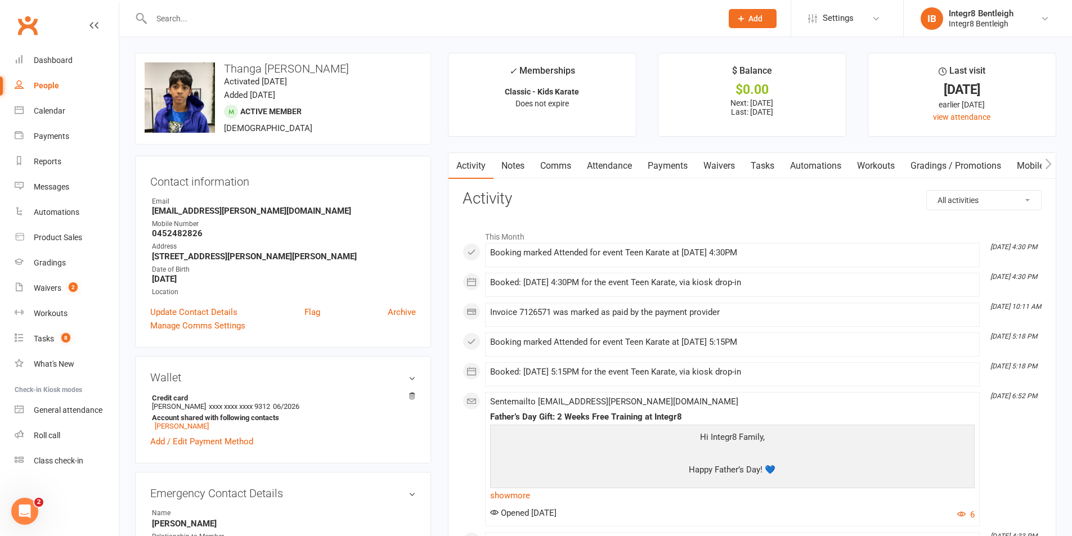
click at [513, 169] on link "Notes" at bounding box center [513, 166] width 39 height 26
